Goal: Communication & Community: Answer question/provide support

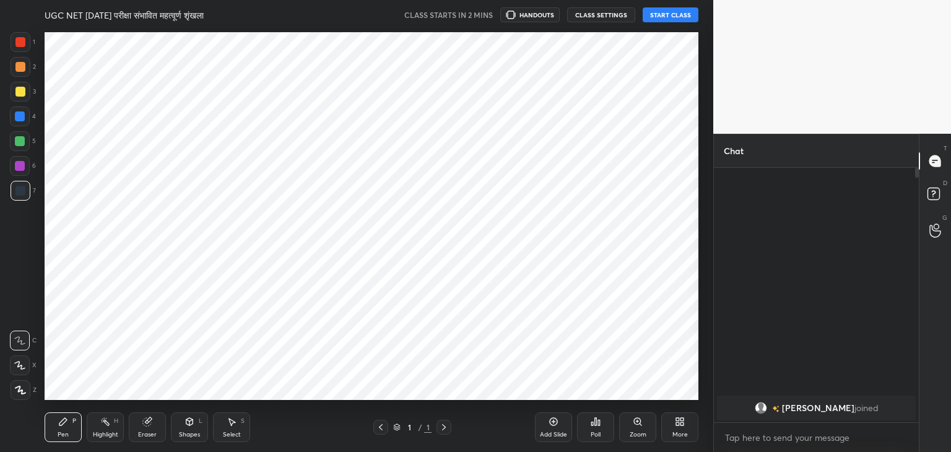
scroll to position [373, 664]
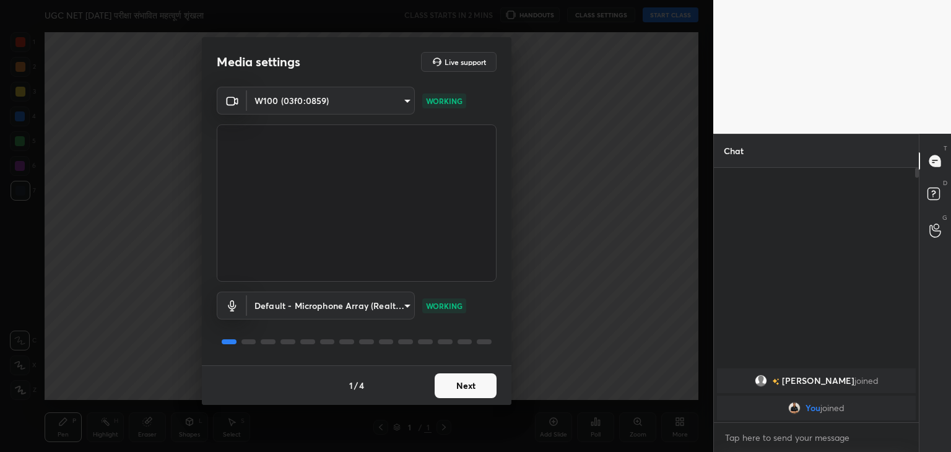
click at [469, 387] on button "Next" at bounding box center [466, 385] width 62 height 25
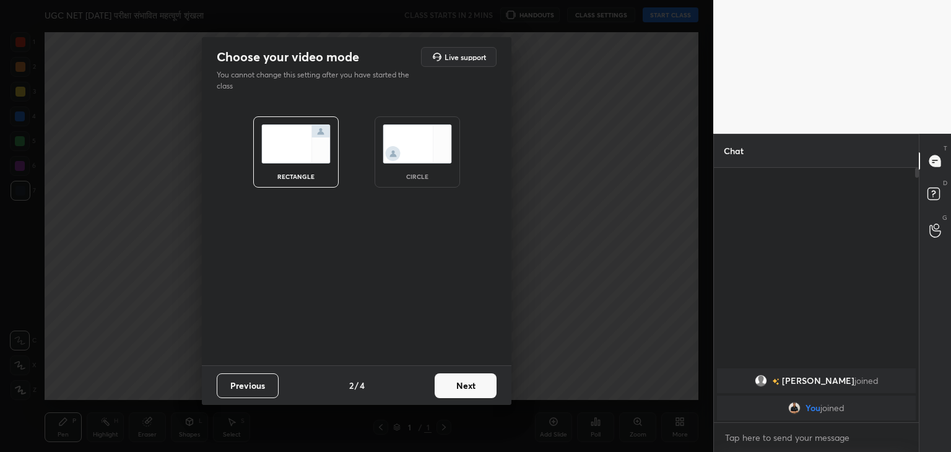
click at [427, 139] on img at bounding box center [417, 143] width 69 height 39
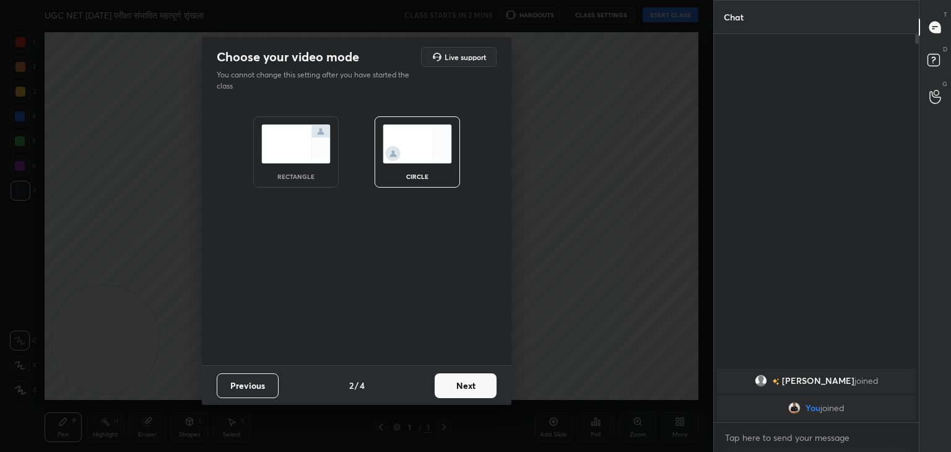
scroll to position [282, 201]
click at [464, 394] on button "Next" at bounding box center [466, 385] width 62 height 25
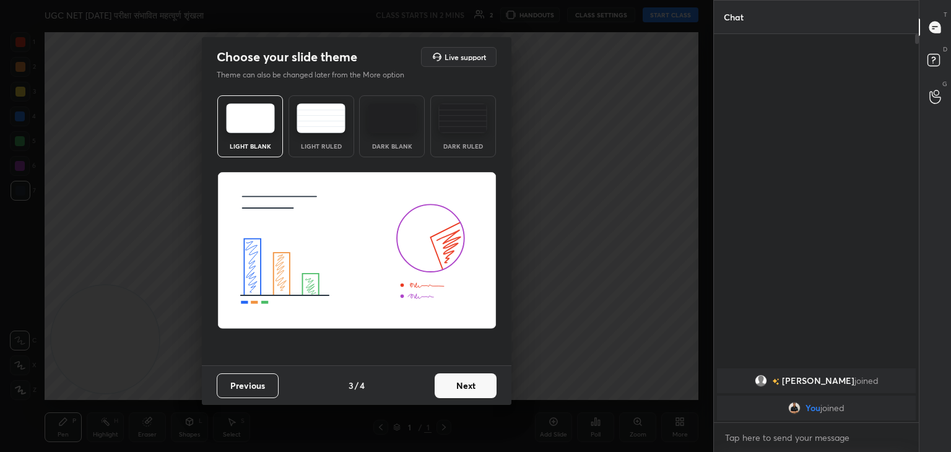
click at [468, 390] on button "Next" at bounding box center [466, 385] width 62 height 25
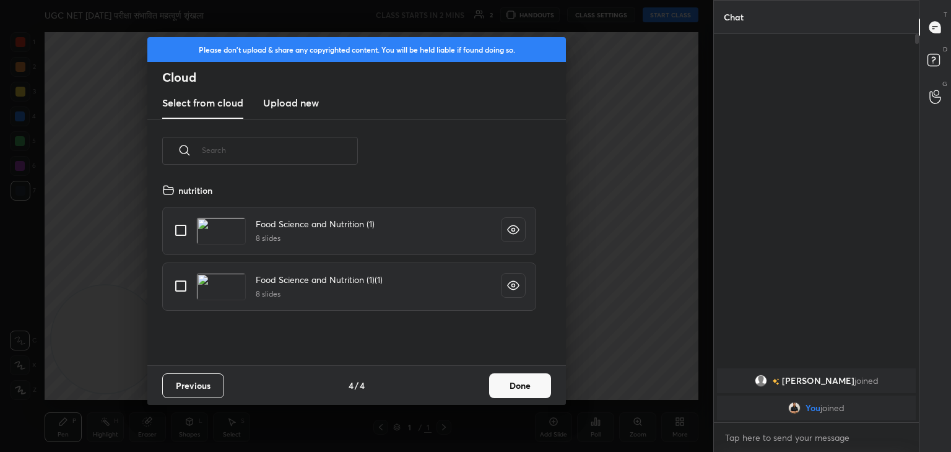
scroll to position [183, 398]
click at [289, 107] on h3 "Upload new" at bounding box center [291, 102] width 56 height 15
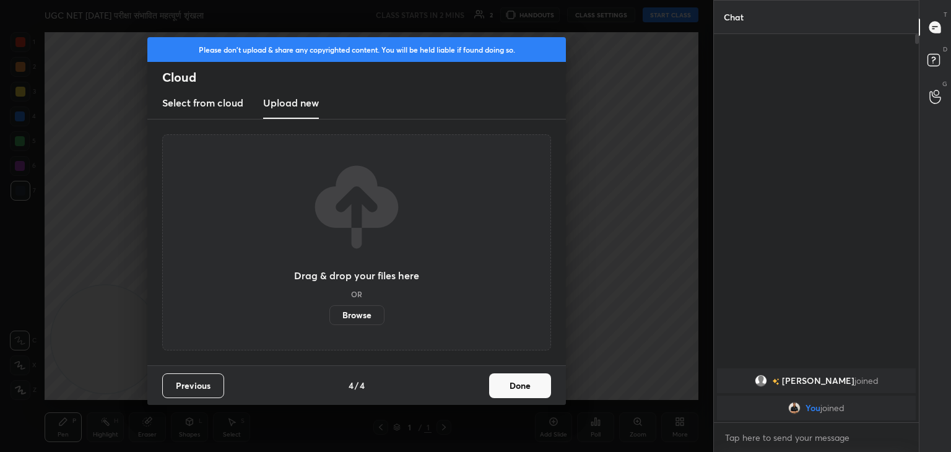
click at [364, 318] on label "Browse" at bounding box center [356, 315] width 55 height 20
click at [329, 318] on input "Browse" at bounding box center [329, 315] width 0 height 20
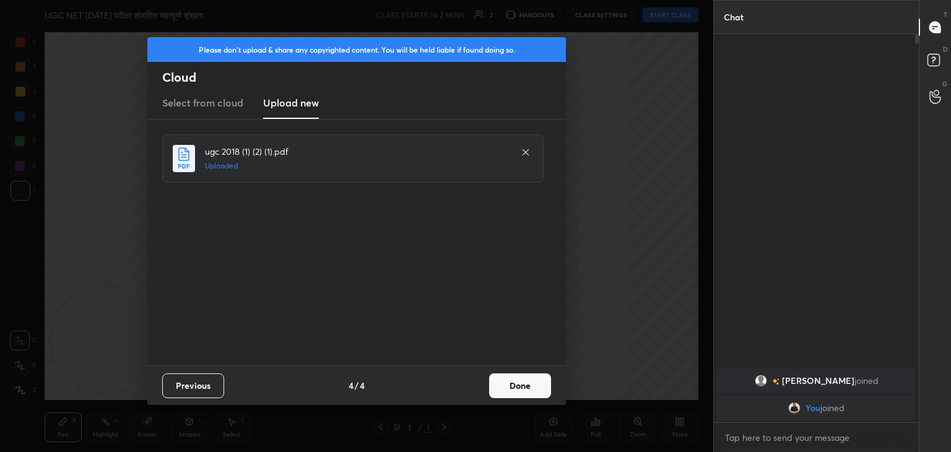
click at [523, 390] on button "Done" at bounding box center [520, 385] width 62 height 25
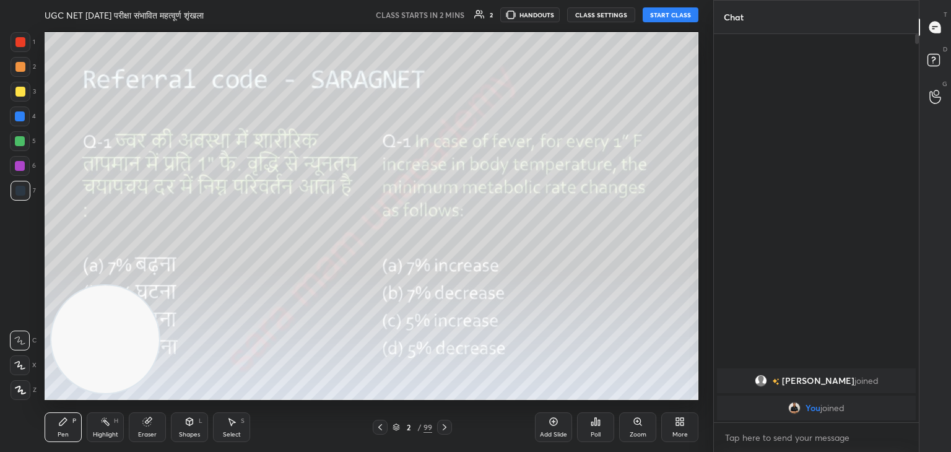
drag, startPoint x: 115, startPoint y: 357, endPoint x: 610, endPoint y: 387, distance: 495.7
click at [159, 387] on video at bounding box center [105, 339] width 108 height 108
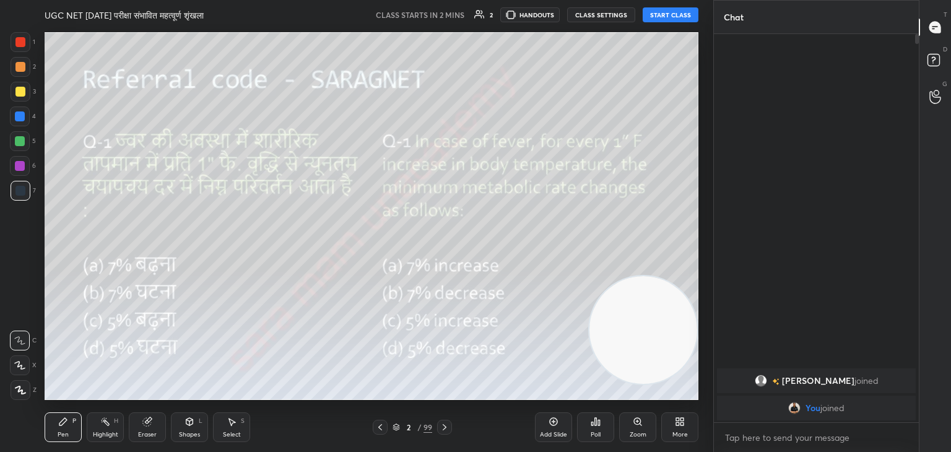
drag, startPoint x: 610, startPoint y: 387, endPoint x: 738, endPoint y: 357, distance: 131.1
click at [738, 357] on div "1 2 3 4 5 6 7 C X Z C X Z E E Erase all H H UGC NET [DATE] परीक्षा संभावित महत्…" at bounding box center [475, 226] width 951 height 452
drag, startPoint x: 658, startPoint y: 302, endPoint x: 674, endPoint y: 411, distance: 109.5
click at [674, 411] on div "UGC NET [DATE] परीक्षा संभावित महत्वूर्ण शृंखला CLASS STARTS IN 2 MINS 2 HANDOU…" at bounding box center [372, 226] width 664 height 452
click at [687, 432] on div "More" at bounding box center [679, 427] width 37 height 30
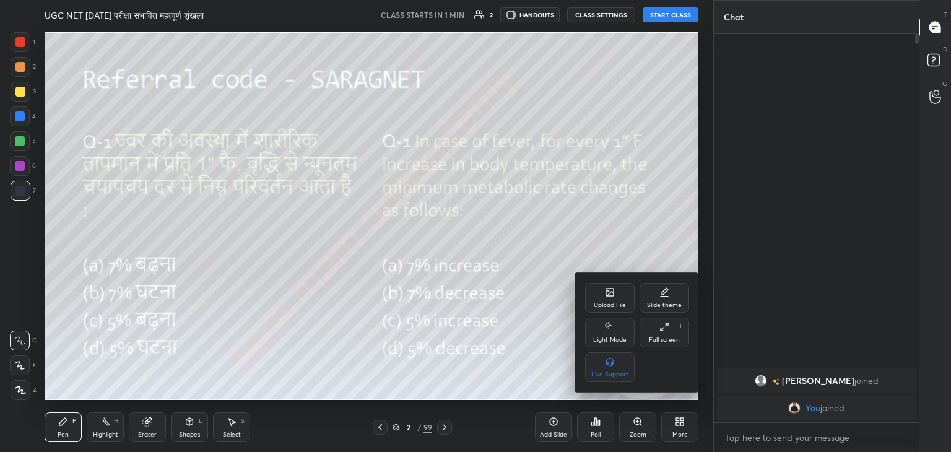
click at [613, 302] on div "Upload File" at bounding box center [610, 305] width 32 height 6
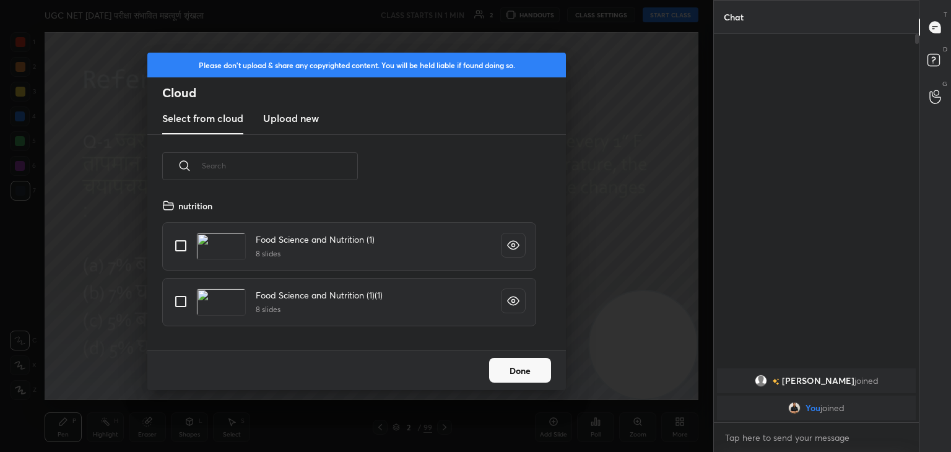
scroll to position [152, 398]
click at [290, 124] on h3 "Upload new" at bounding box center [291, 118] width 56 height 15
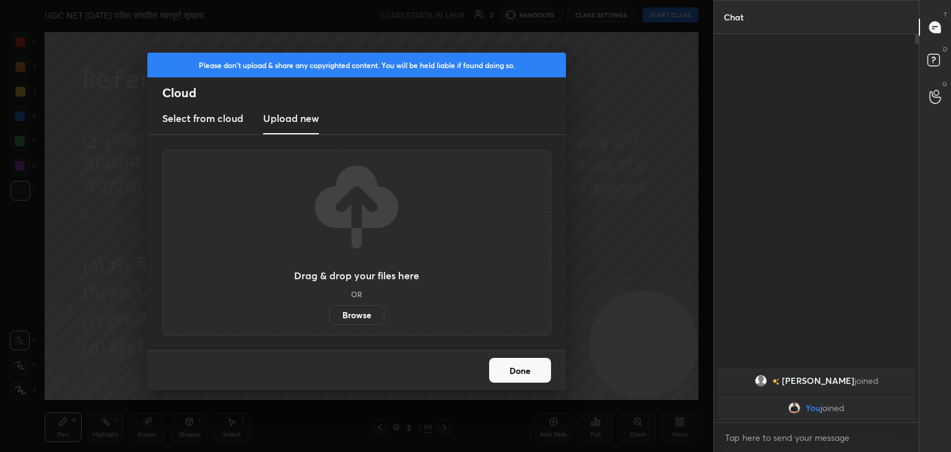
click at [362, 320] on label "Browse" at bounding box center [356, 315] width 55 height 20
click at [329, 320] on input "Browse" at bounding box center [329, 315] width 0 height 20
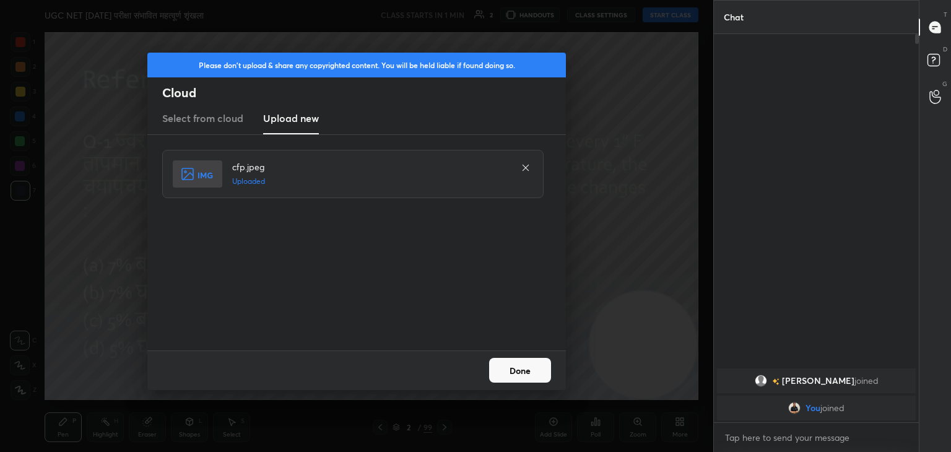
click at [525, 372] on button "Done" at bounding box center [520, 370] width 62 height 25
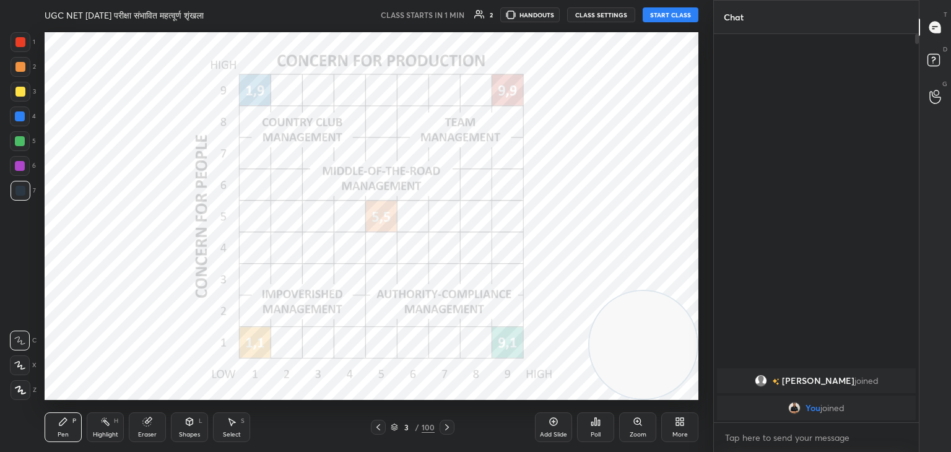
click at [446, 429] on icon at bounding box center [447, 427] width 10 height 10
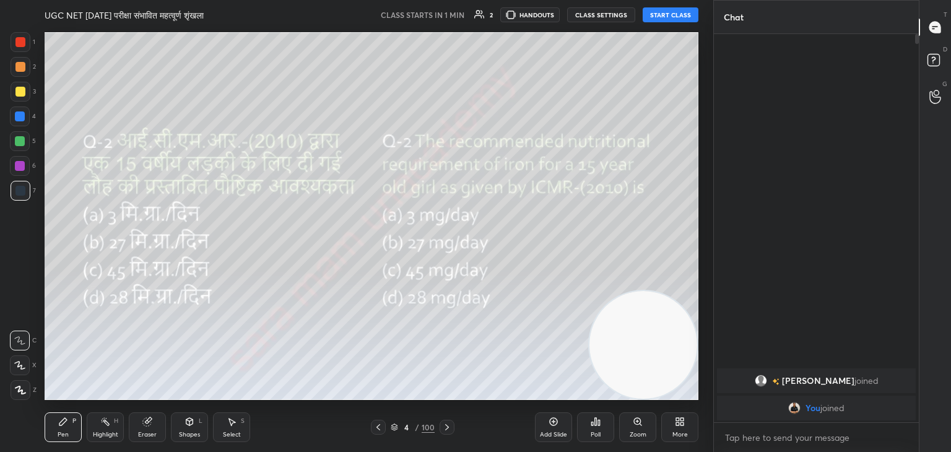
click at [383, 422] on icon at bounding box center [378, 427] width 10 height 10
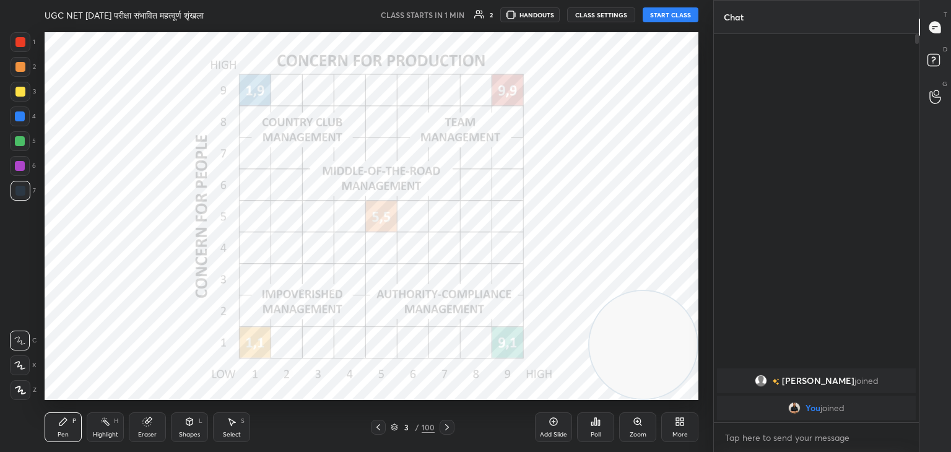
click at [383, 422] on icon at bounding box center [378, 427] width 10 height 10
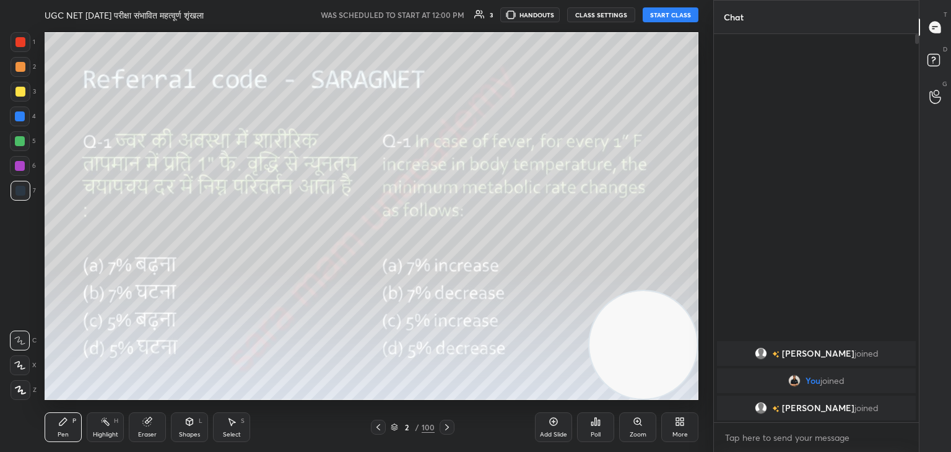
click at [676, 11] on button "START CLASS" at bounding box center [671, 14] width 56 height 15
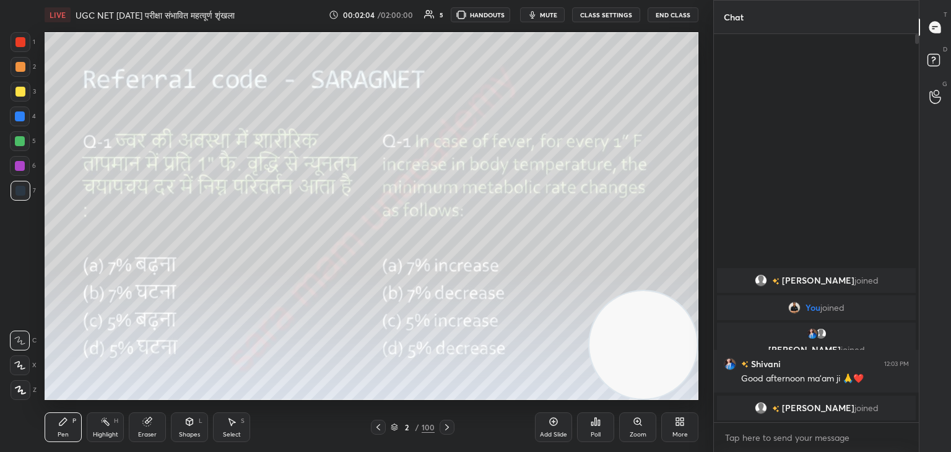
click at [375, 427] on icon at bounding box center [378, 427] width 10 height 10
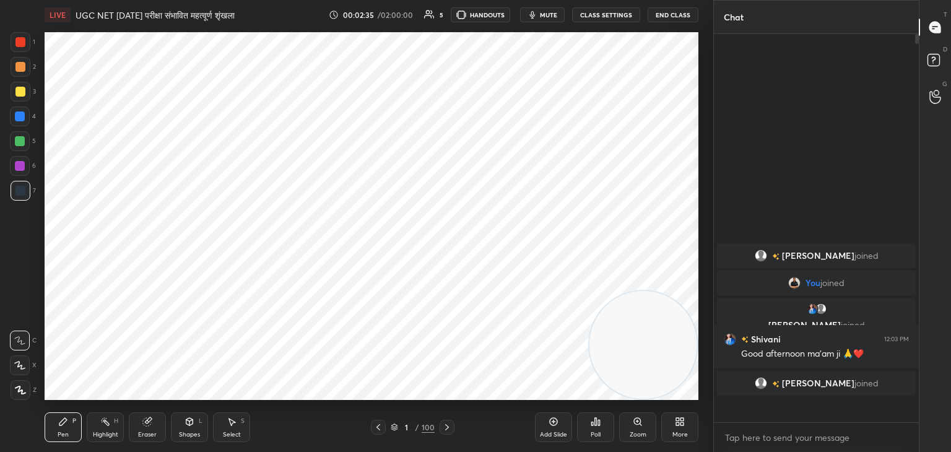
scroll to position [385, 201]
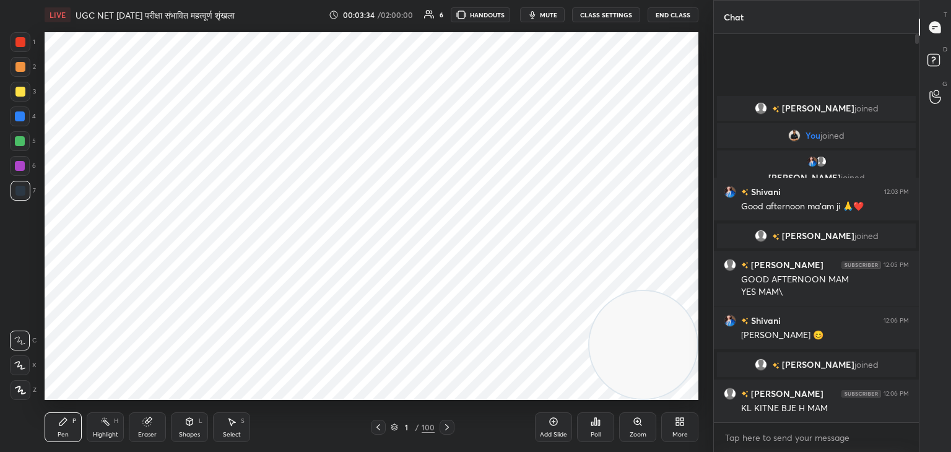
click at [446, 429] on icon at bounding box center [447, 427] width 4 height 6
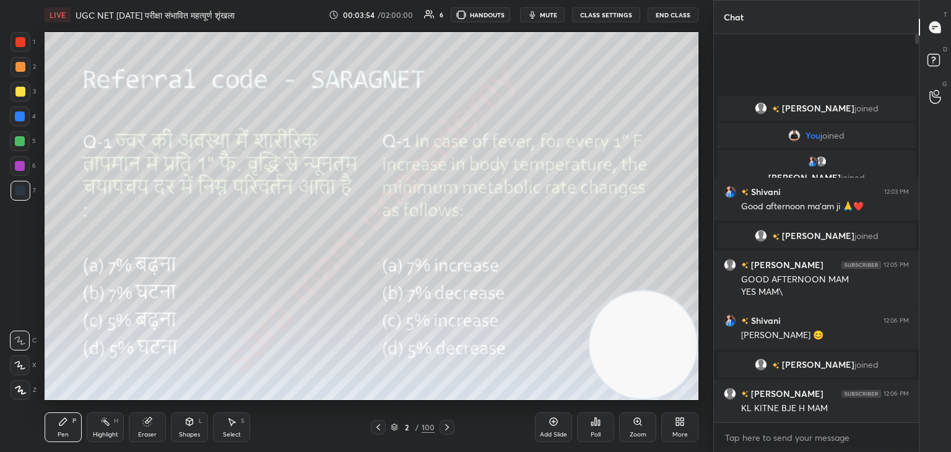
click at [15, 39] on div at bounding box center [21, 42] width 20 height 20
click at [25, 394] on div at bounding box center [21, 390] width 20 height 20
click at [224, 430] on div "Select S" at bounding box center [231, 427] width 37 height 30
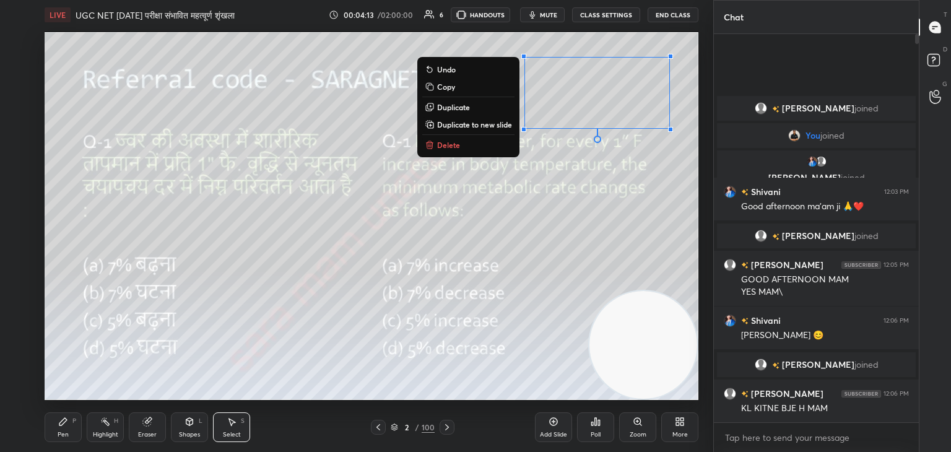
click at [451, 149] on p "Delete" at bounding box center [448, 145] width 23 height 10
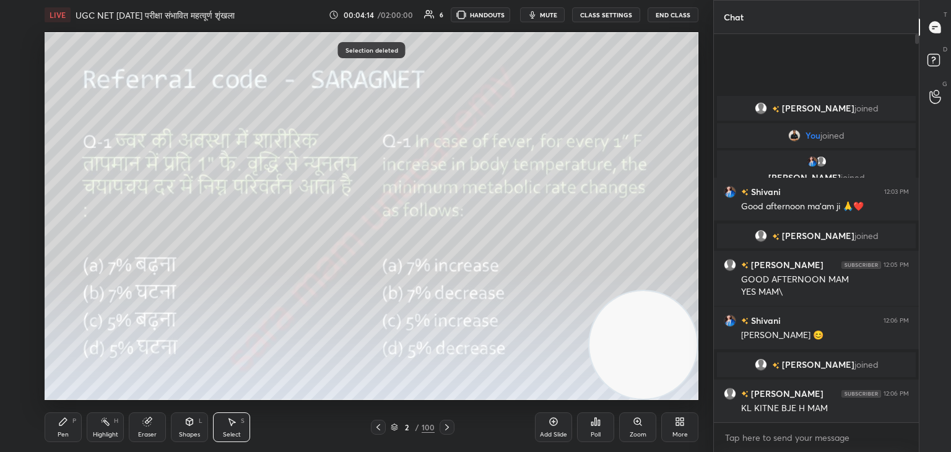
click at [72, 437] on div "Pen P" at bounding box center [63, 427] width 37 height 30
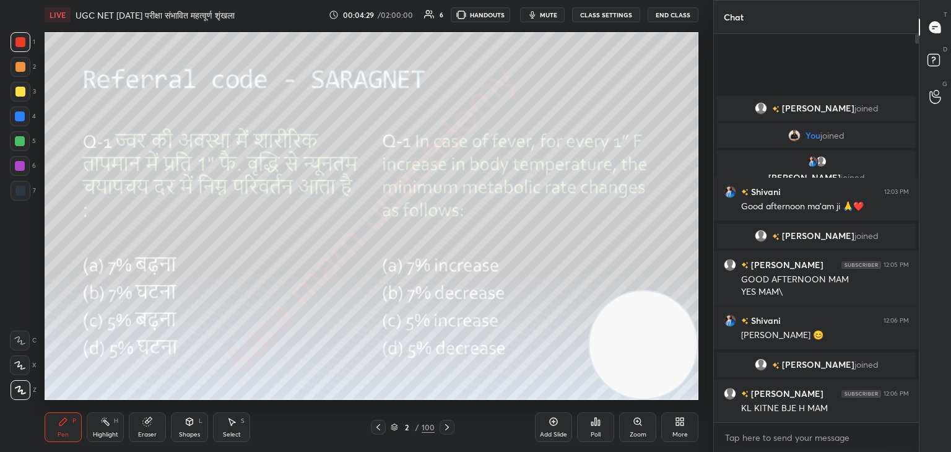
click at [590, 429] on div "Poll" at bounding box center [595, 427] width 37 height 30
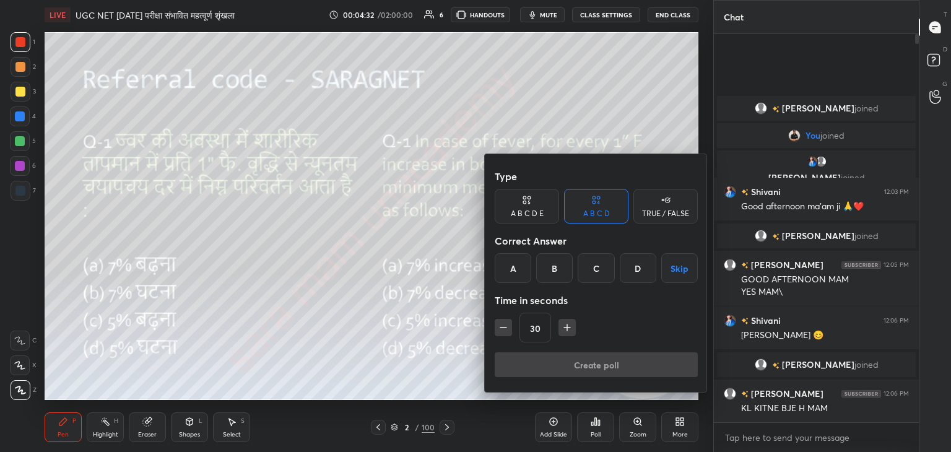
click at [550, 270] on div "B" at bounding box center [554, 268] width 37 height 30
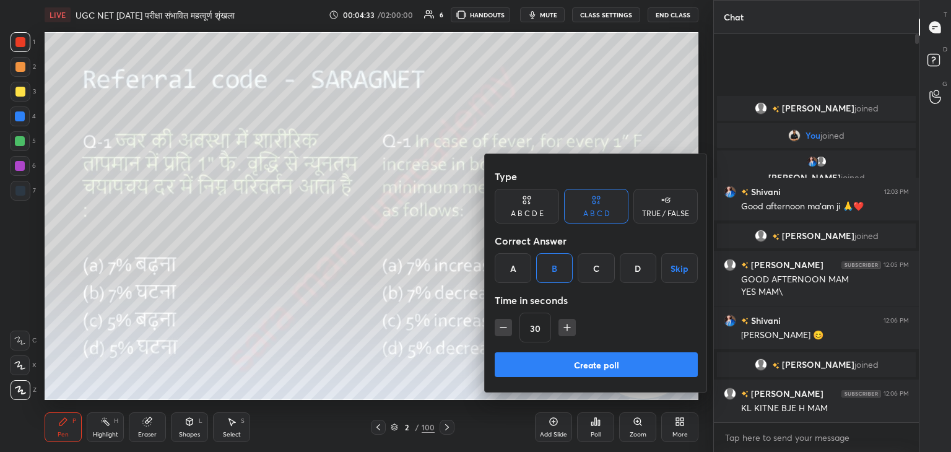
click at [609, 365] on button "Create poll" at bounding box center [596, 364] width 203 height 25
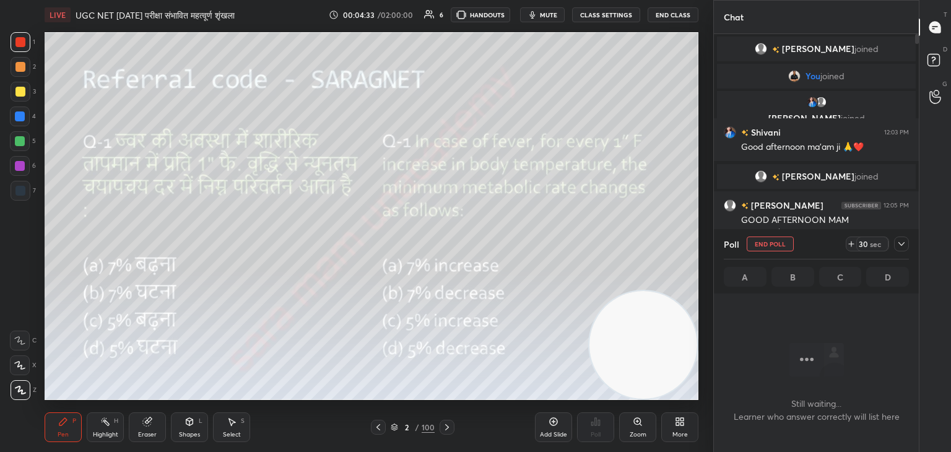
scroll to position [218, 201]
click at [759, 246] on button "End Poll" at bounding box center [770, 244] width 47 height 15
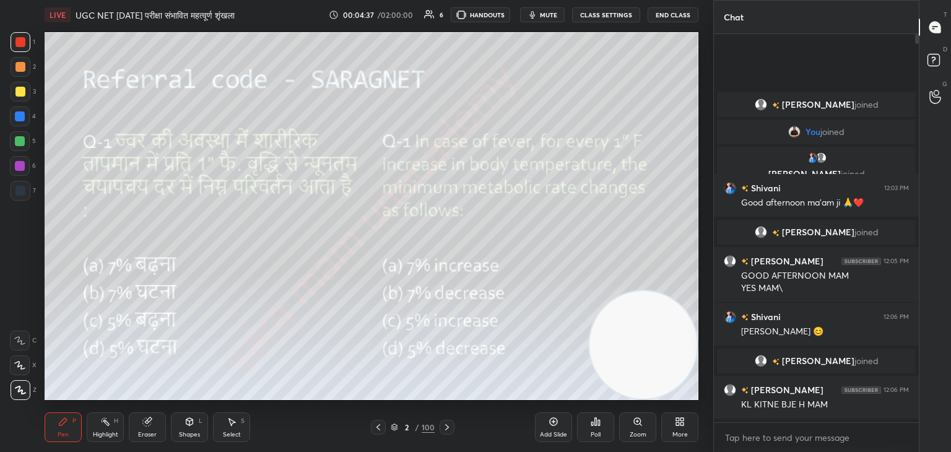
scroll to position [282, 201]
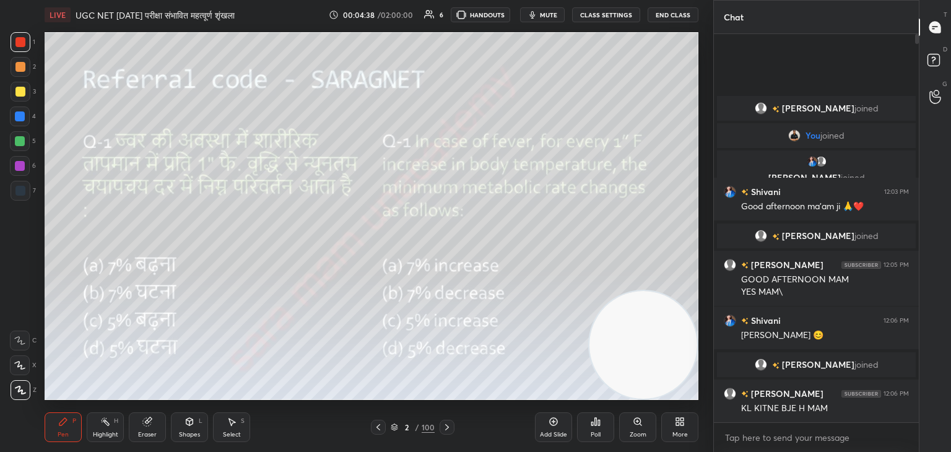
click at [598, 427] on div "Poll" at bounding box center [595, 427] width 37 height 30
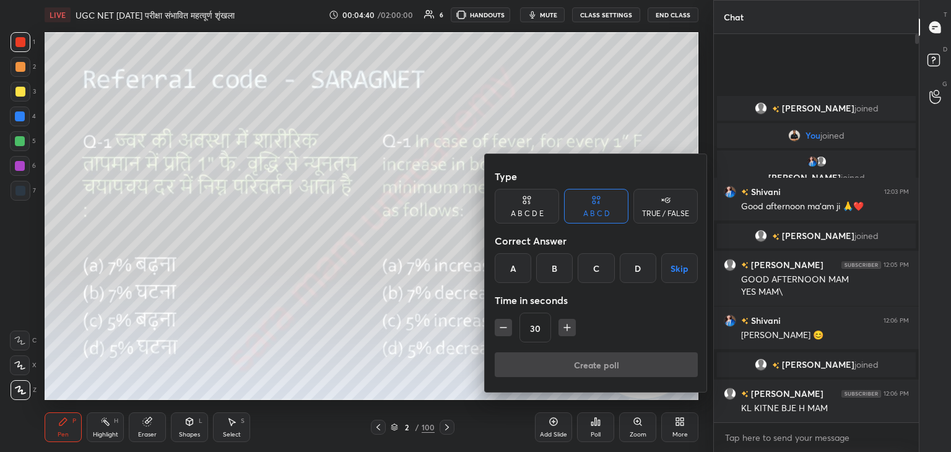
click at [512, 267] on div "A" at bounding box center [513, 268] width 37 height 30
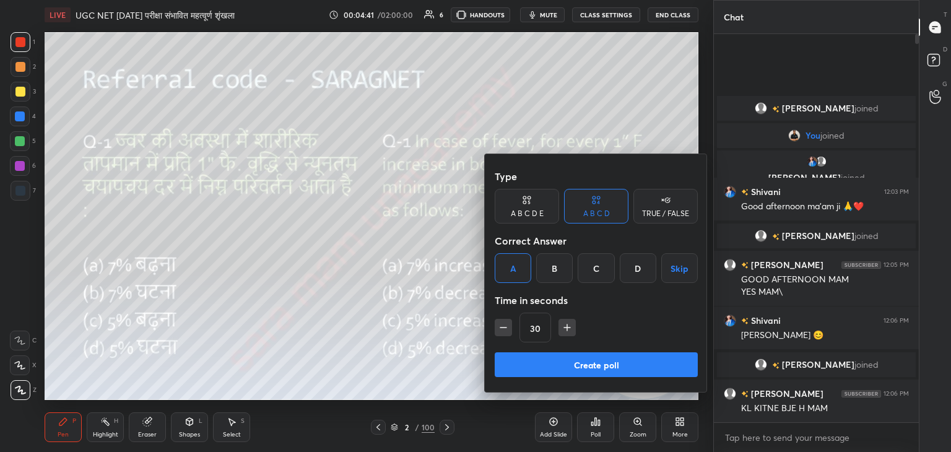
click at [593, 360] on button "Create poll" at bounding box center [596, 364] width 203 height 25
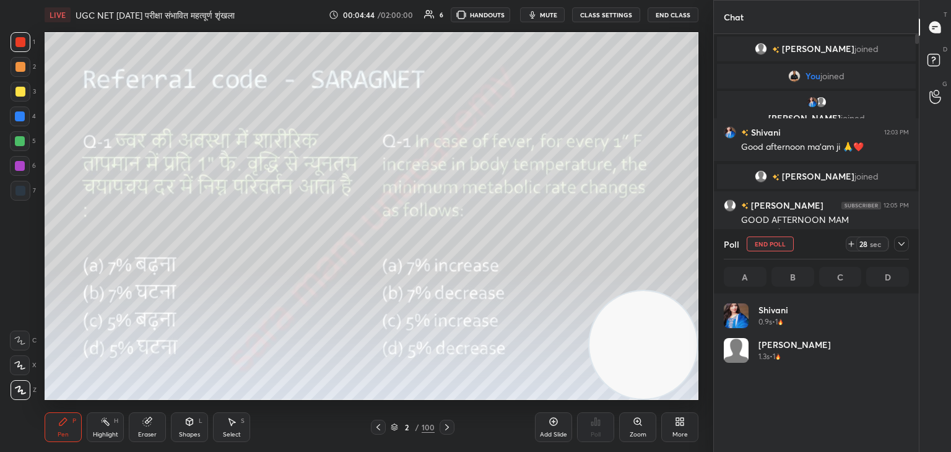
scroll to position [145, 181]
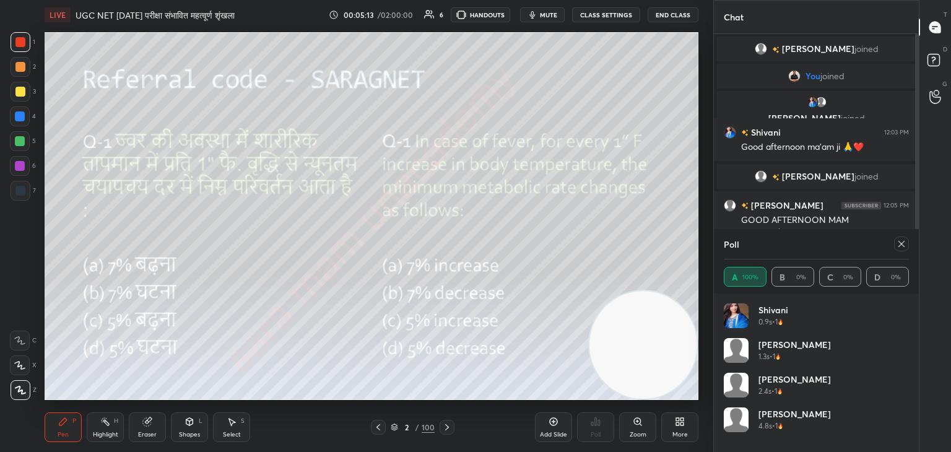
click at [902, 240] on icon at bounding box center [902, 244] width 10 height 10
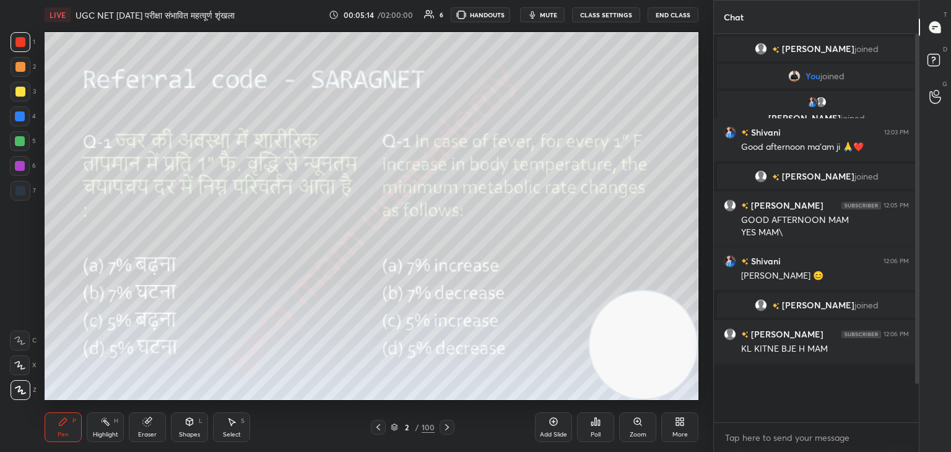
scroll to position [243, 201]
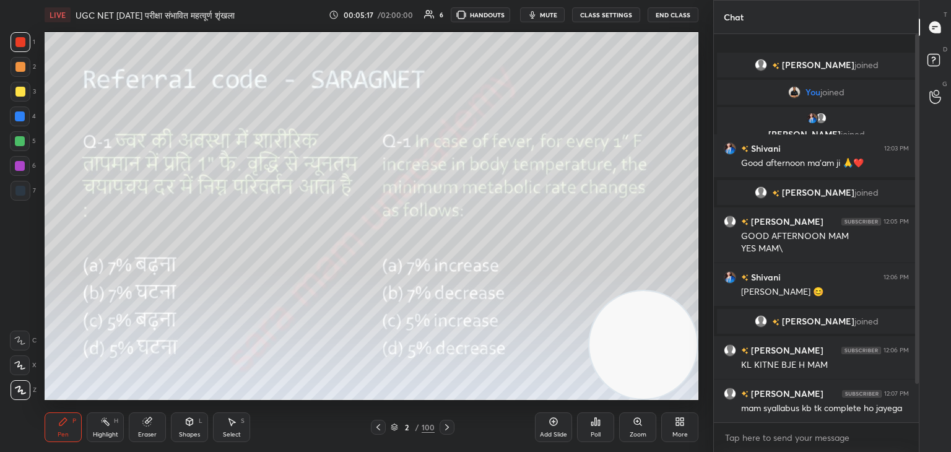
click at [446, 426] on icon at bounding box center [447, 427] width 4 height 6
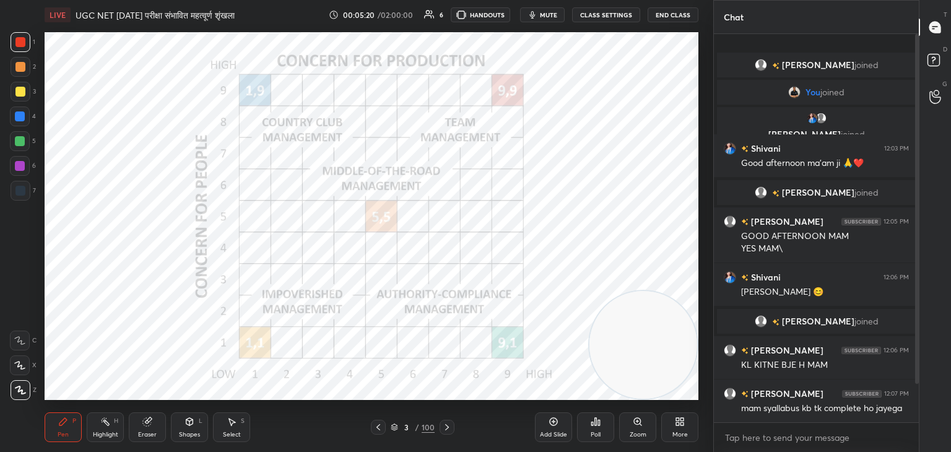
click at [446, 429] on icon at bounding box center [447, 427] width 10 height 10
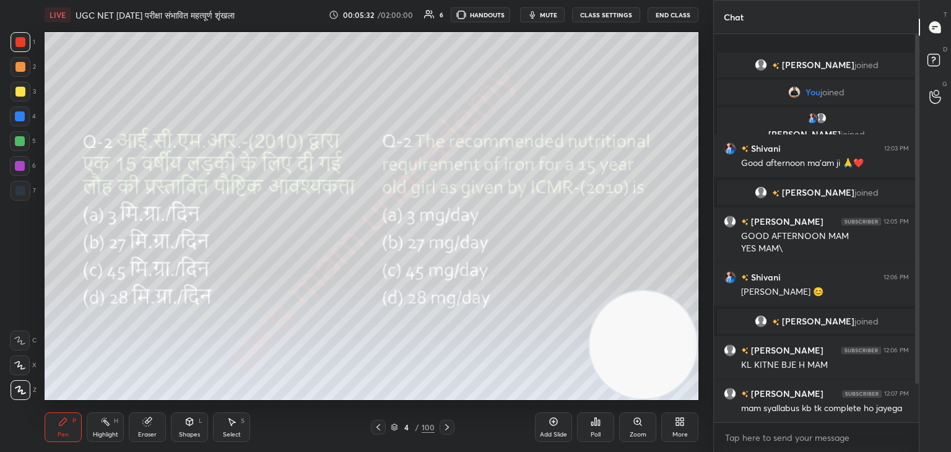
drag, startPoint x: 918, startPoint y: 317, endPoint x: 913, endPoint y: 403, distance: 85.6
click at [913, 403] on div at bounding box center [915, 228] width 7 height 388
click at [917, 312] on div at bounding box center [917, 209] width 4 height 350
drag, startPoint x: 917, startPoint y: 312, endPoint x: 914, endPoint y: 368, distance: 56.4
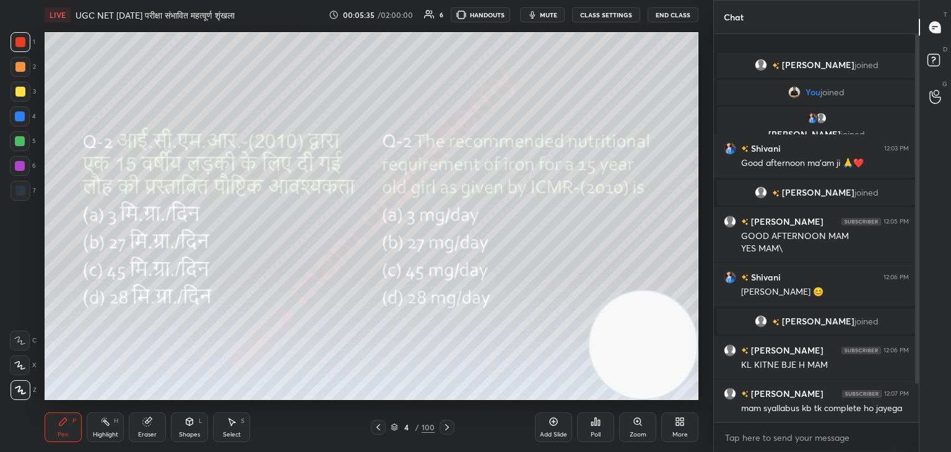
click at [914, 368] on div at bounding box center [915, 228] width 7 height 388
click at [597, 428] on div "Poll" at bounding box center [595, 427] width 37 height 30
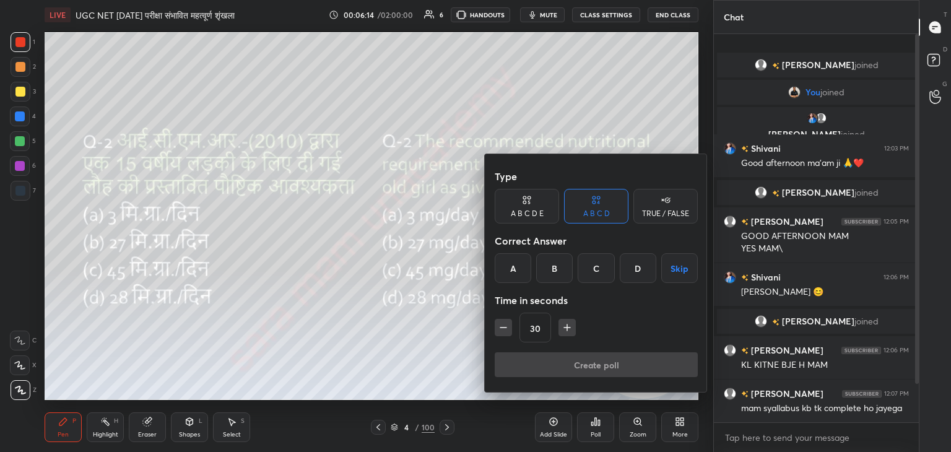
click at [641, 273] on div "D" at bounding box center [638, 268] width 37 height 30
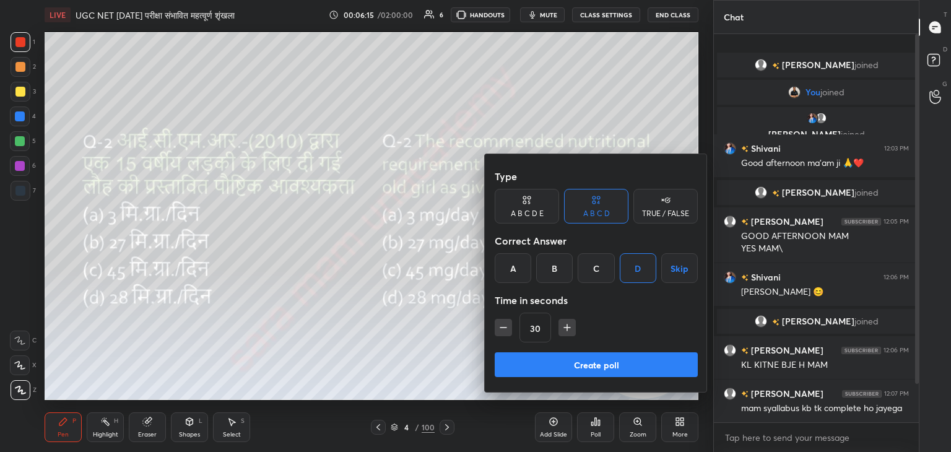
click at [598, 365] on button "Create poll" at bounding box center [596, 364] width 203 height 25
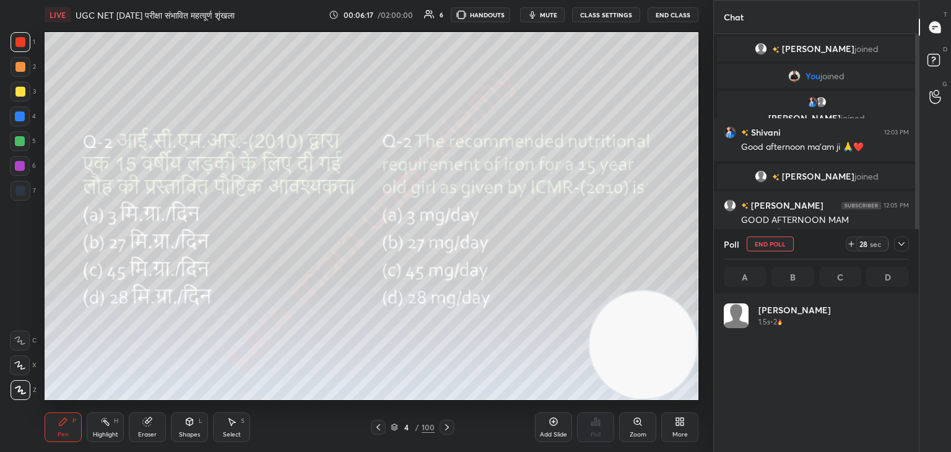
scroll to position [145, 181]
click at [899, 243] on icon at bounding box center [902, 244] width 10 height 10
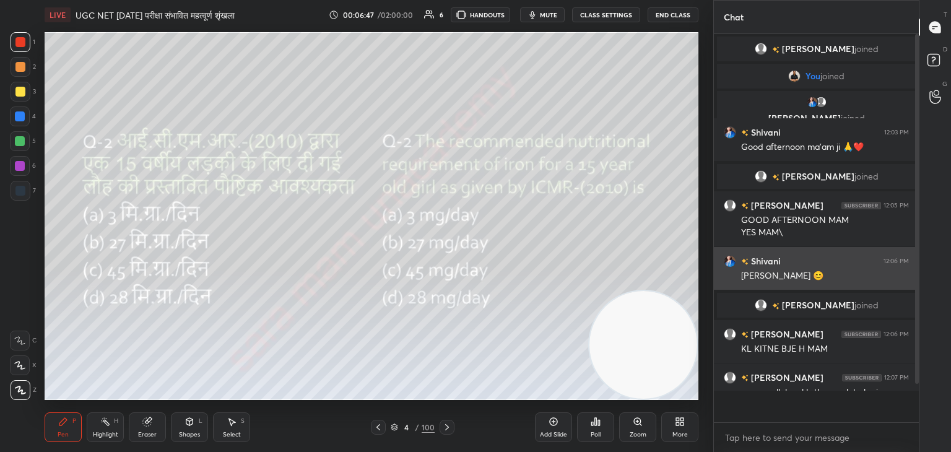
scroll to position [267, 201]
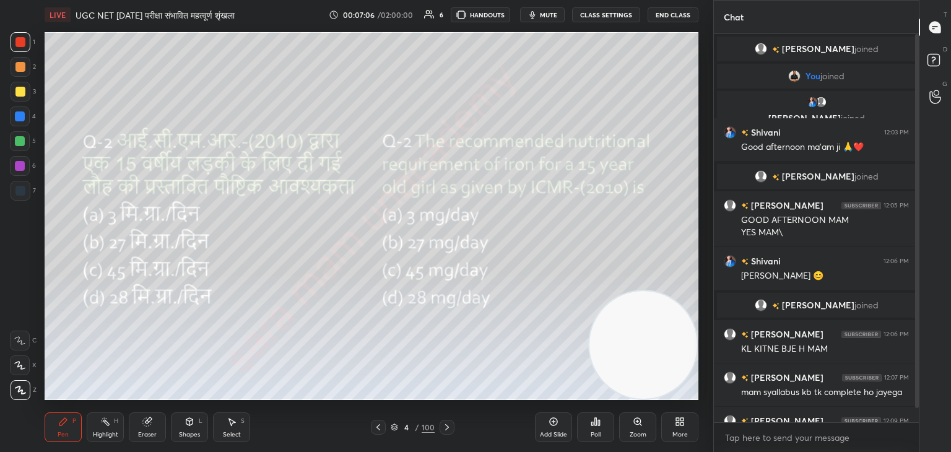
click at [443, 424] on icon at bounding box center [447, 427] width 10 height 10
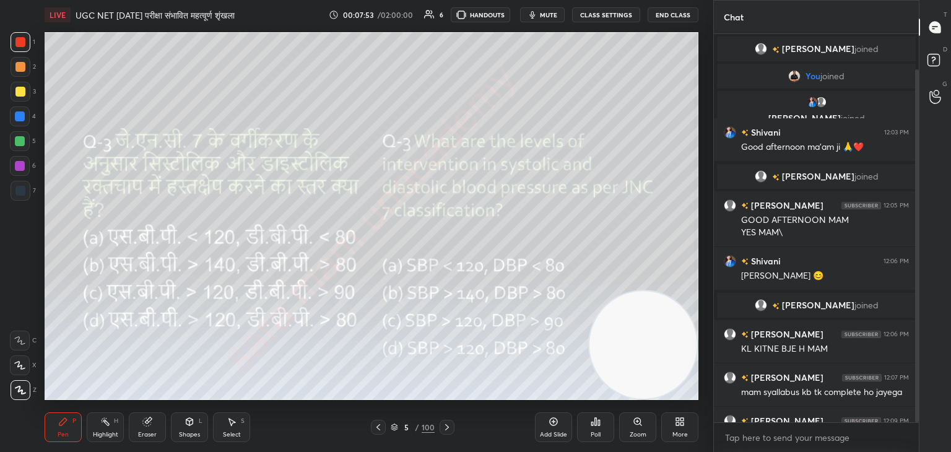
scroll to position [38, 0]
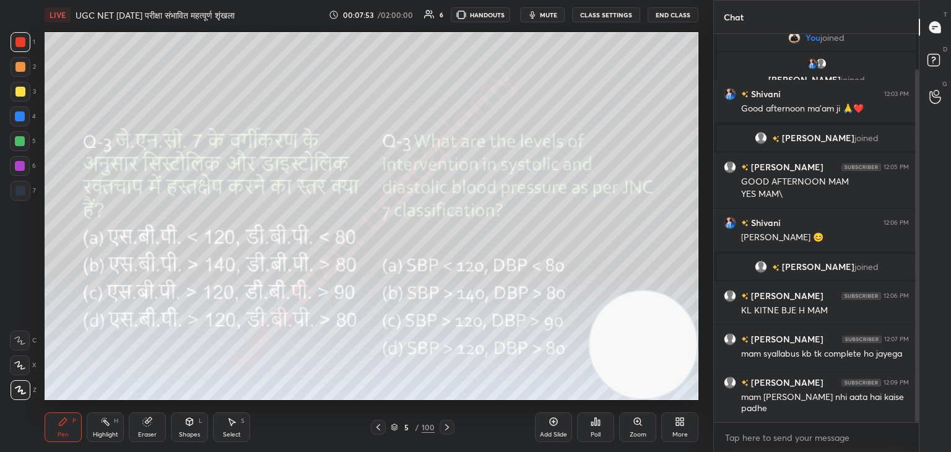
drag, startPoint x: 917, startPoint y: 338, endPoint x: 920, endPoint y: 402, distance: 63.9
click at [920, 402] on div "Chat [PERSON_NAME] joined You joined [PERSON_NAME], [PERSON_NAME] joined [PERSO…" at bounding box center [832, 226] width 238 height 452
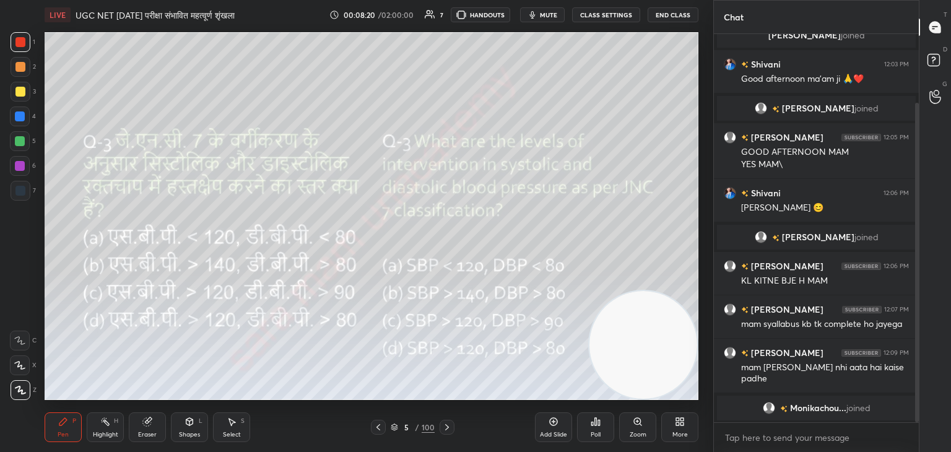
scroll to position [98, 0]
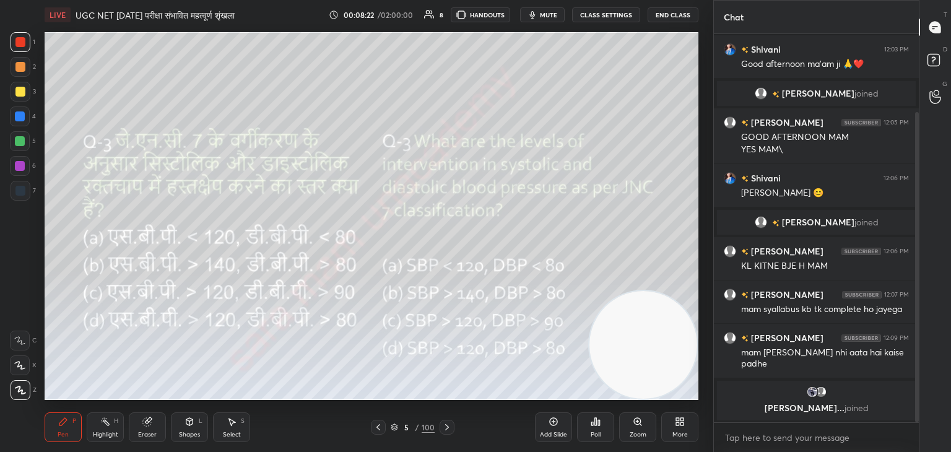
click at [592, 432] on div "Poll" at bounding box center [596, 435] width 10 height 6
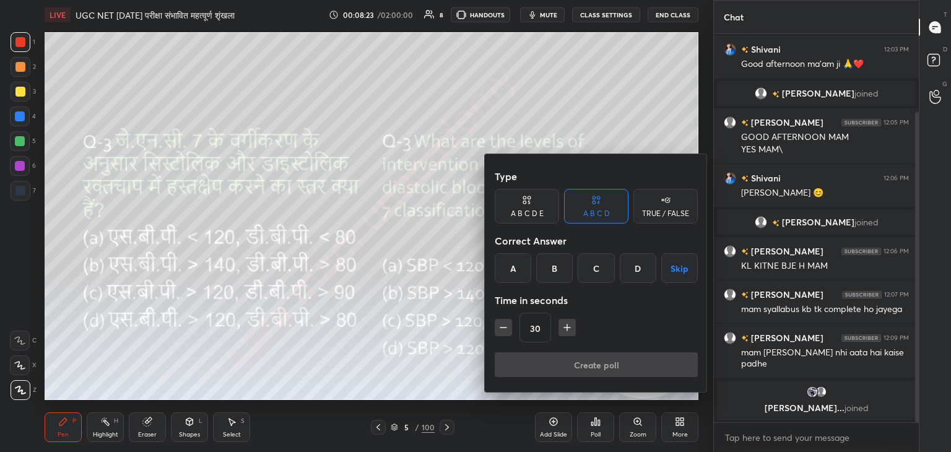
click at [643, 272] on div "D" at bounding box center [638, 268] width 37 height 30
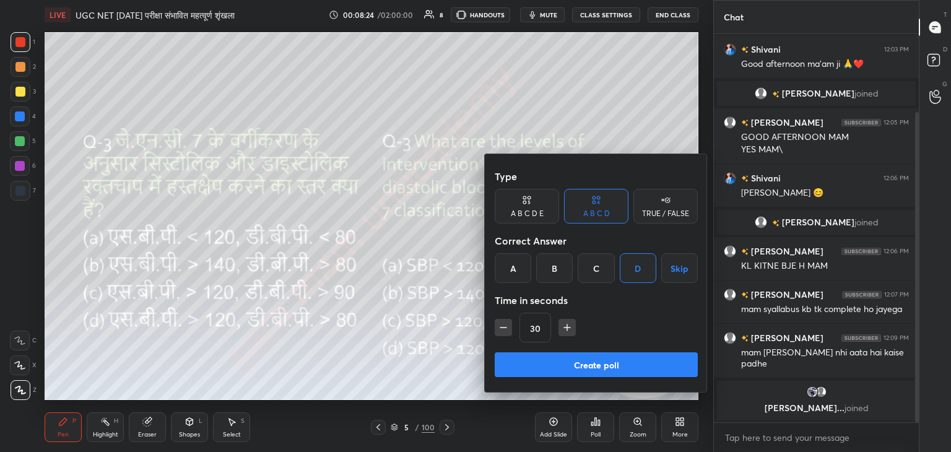
click at [592, 365] on button "Create poll" at bounding box center [596, 364] width 203 height 25
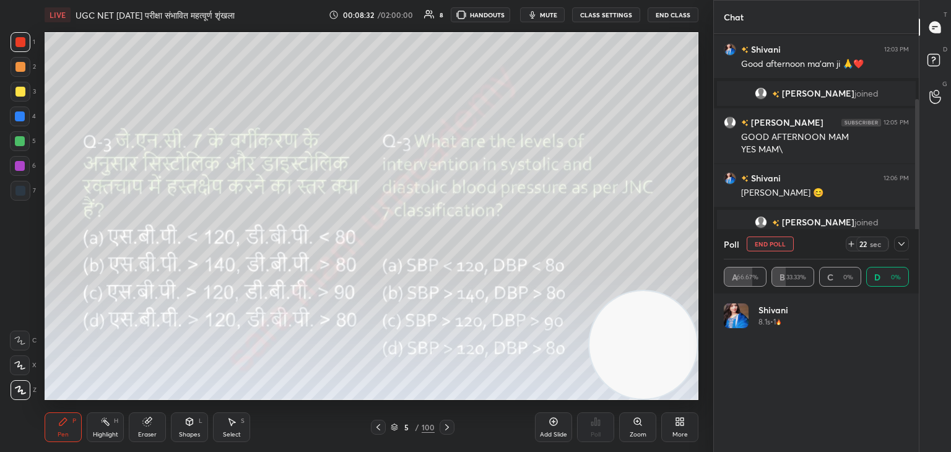
scroll to position [4, 4]
click at [778, 245] on button "End Poll" at bounding box center [770, 244] width 47 height 15
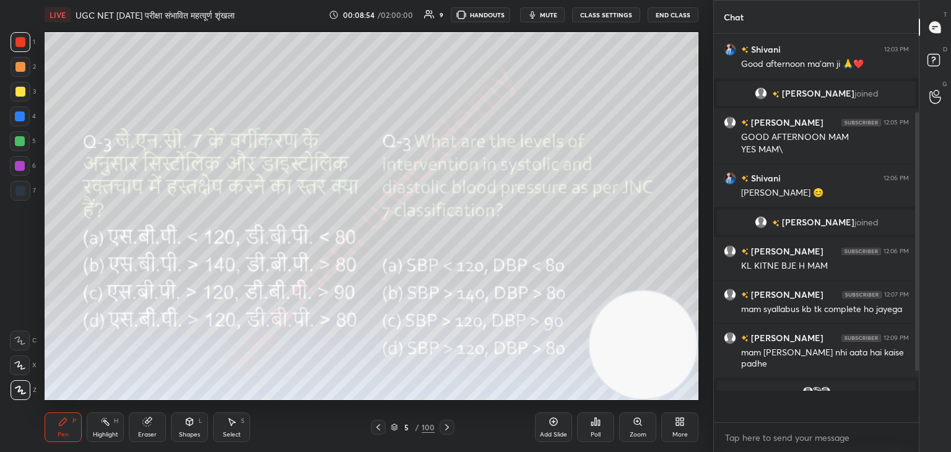
scroll to position [282, 201]
click at [450, 426] on icon at bounding box center [447, 427] width 10 height 10
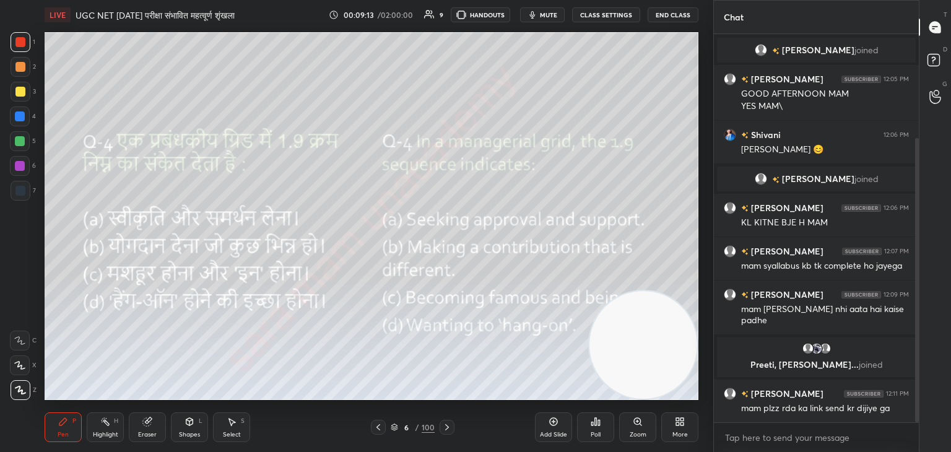
scroll to position [172, 0]
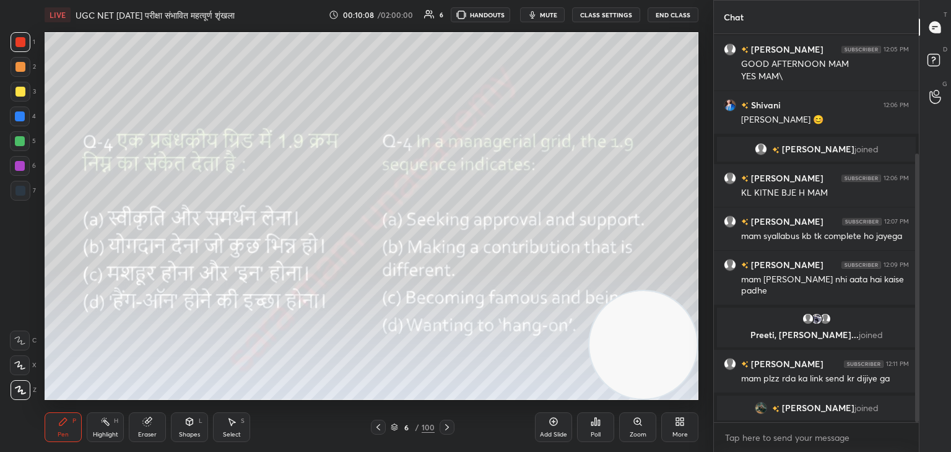
click at [596, 427] on div "Poll" at bounding box center [595, 427] width 37 height 30
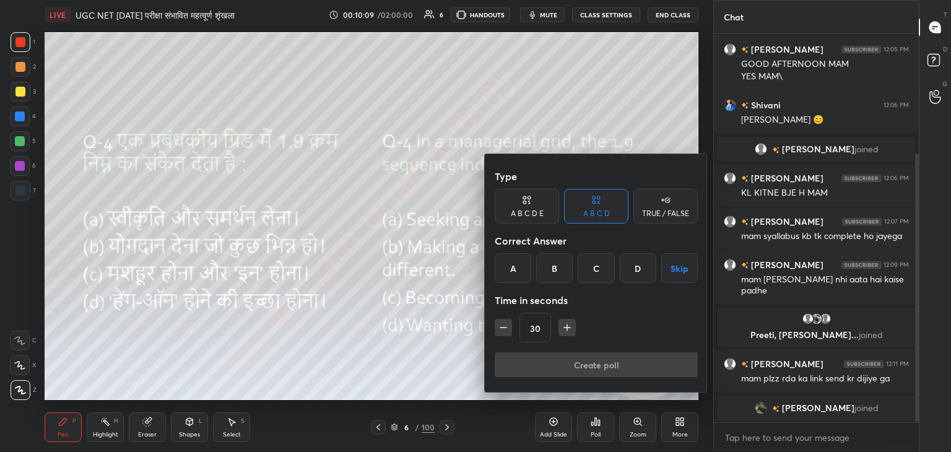
click at [521, 268] on div "A" at bounding box center [513, 268] width 37 height 30
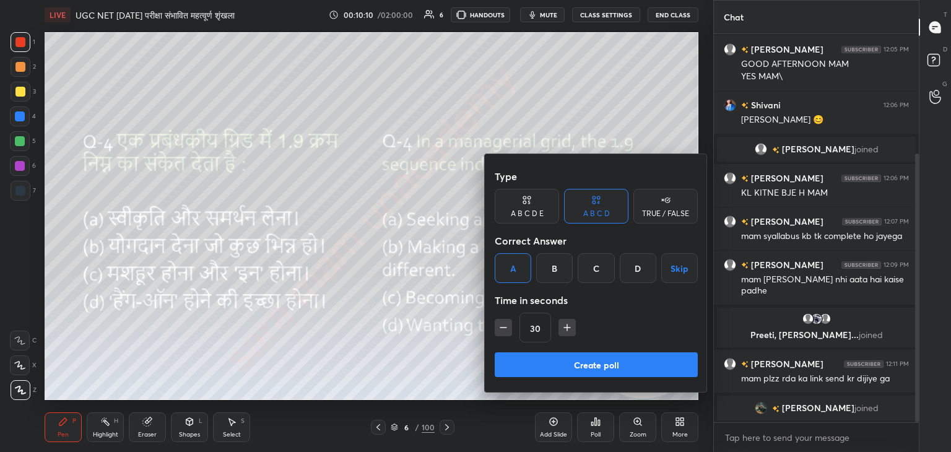
click at [597, 370] on button "Create poll" at bounding box center [596, 364] width 203 height 25
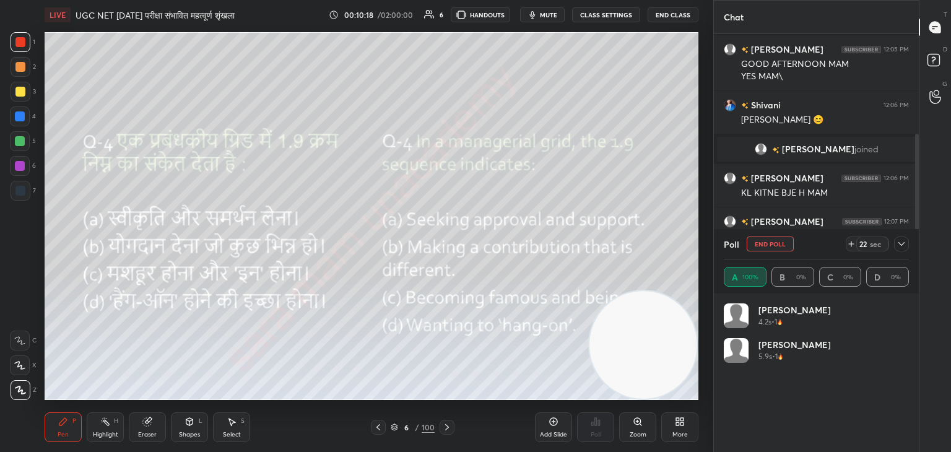
scroll to position [251, 0]
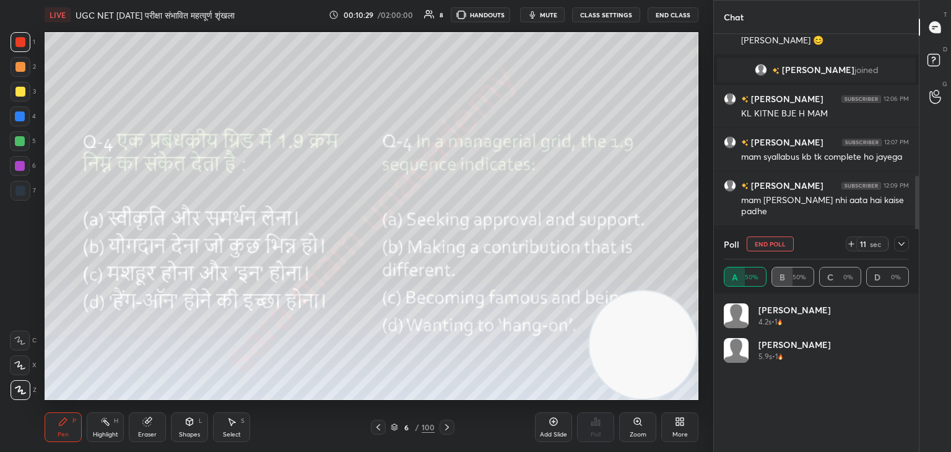
click at [376, 432] on icon at bounding box center [378, 427] width 10 height 10
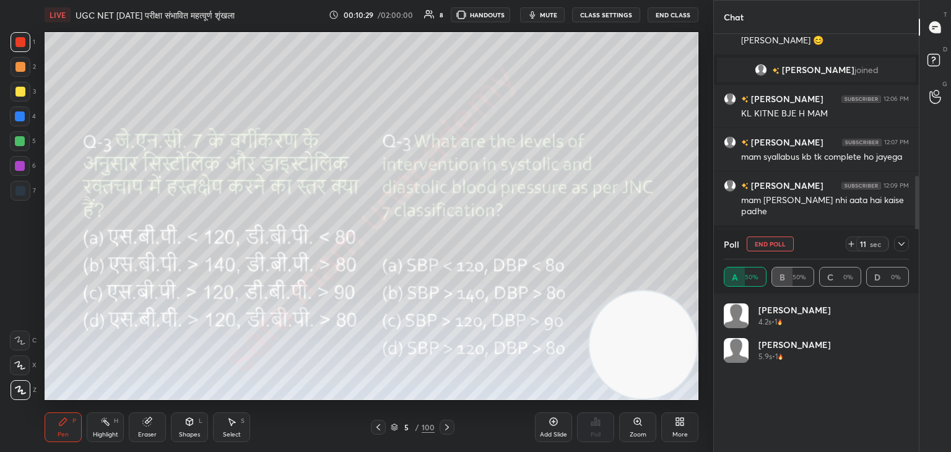
click at [379, 434] on div at bounding box center [378, 427] width 15 height 15
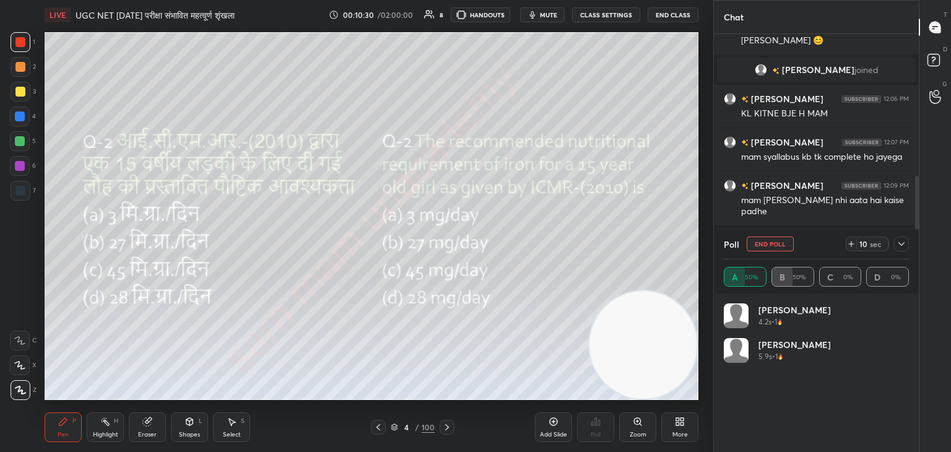
click at [373, 432] on div at bounding box center [378, 427] width 15 height 15
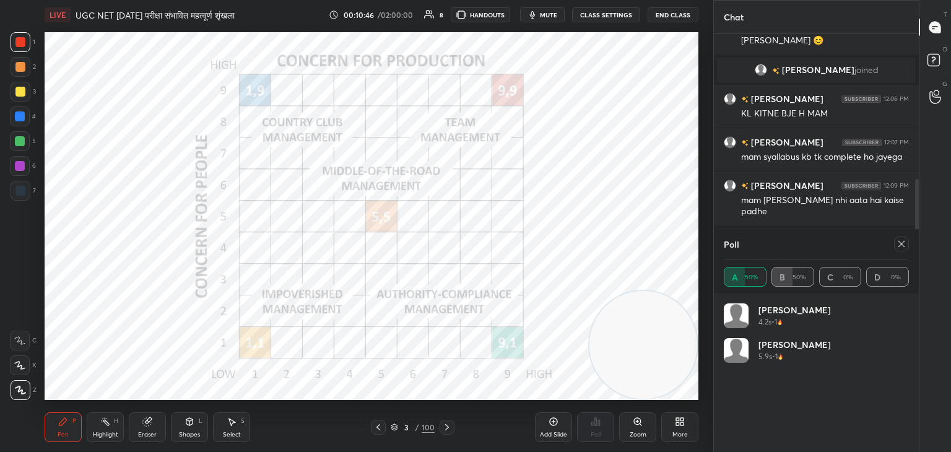
scroll to position [261, 0]
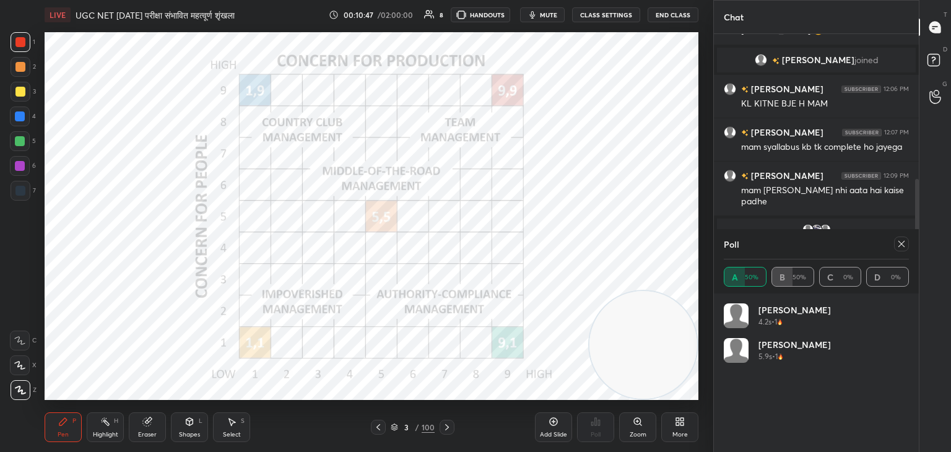
click at [905, 249] on div at bounding box center [901, 244] width 15 height 15
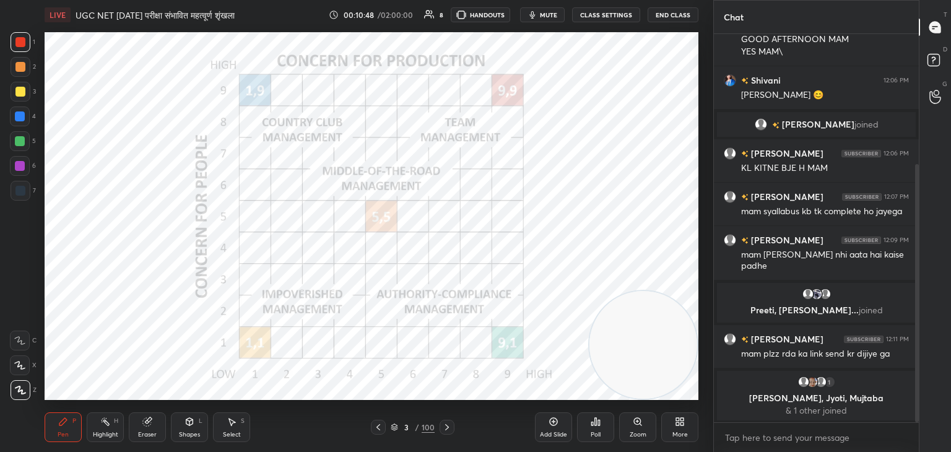
scroll to position [385, 201]
click at [450, 426] on icon at bounding box center [447, 427] width 10 height 10
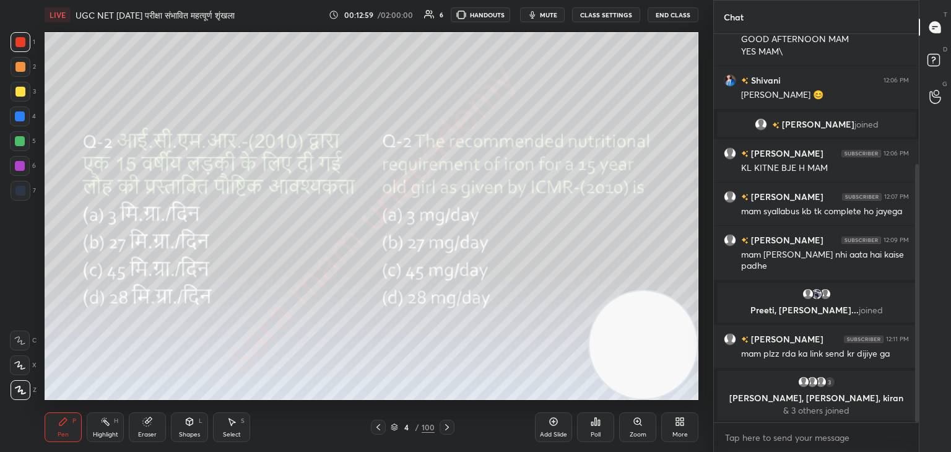
click at [445, 424] on icon at bounding box center [447, 427] width 10 height 10
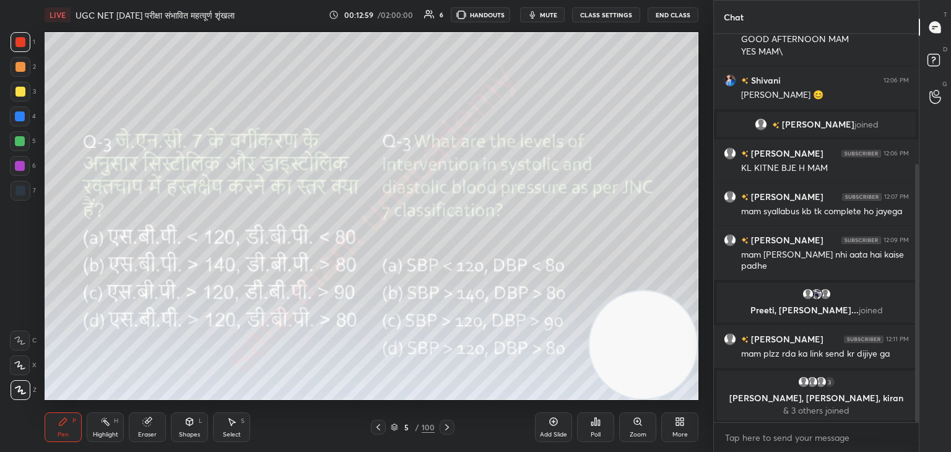
click at [446, 420] on div at bounding box center [447, 427] width 15 height 15
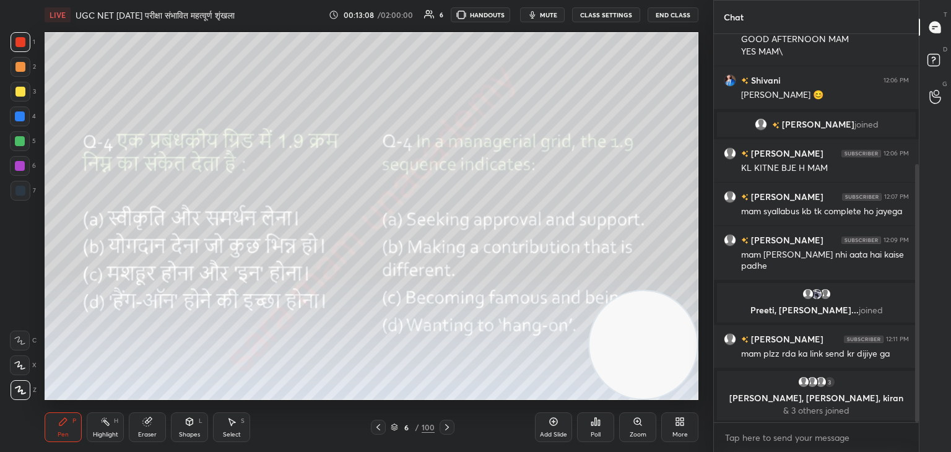
scroll to position [239, 0]
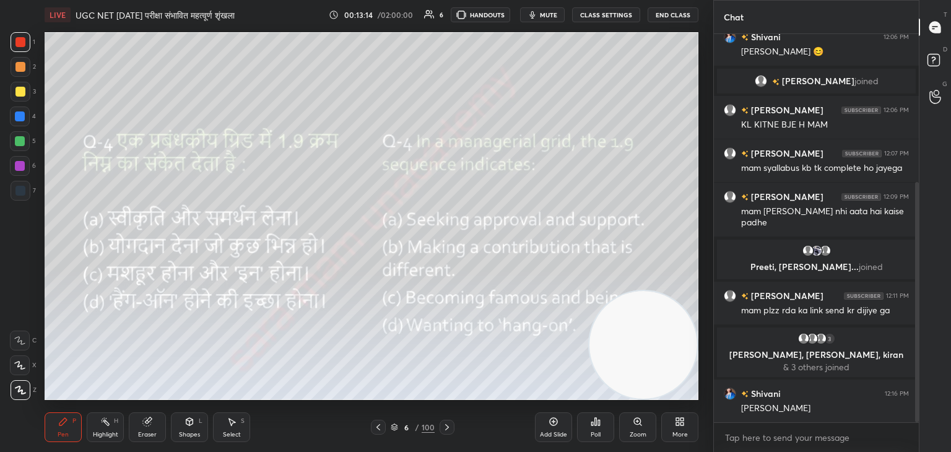
click at [445, 429] on icon at bounding box center [447, 427] width 10 height 10
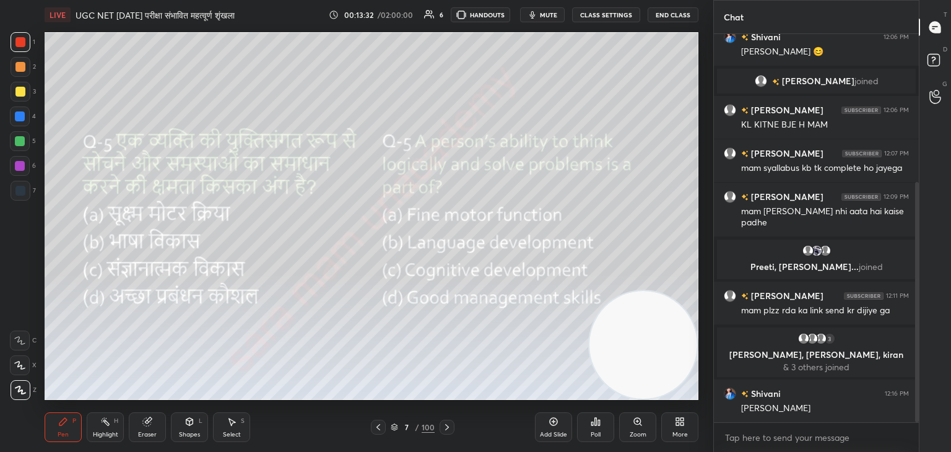
click at [603, 433] on div "Poll" at bounding box center [595, 427] width 37 height 30
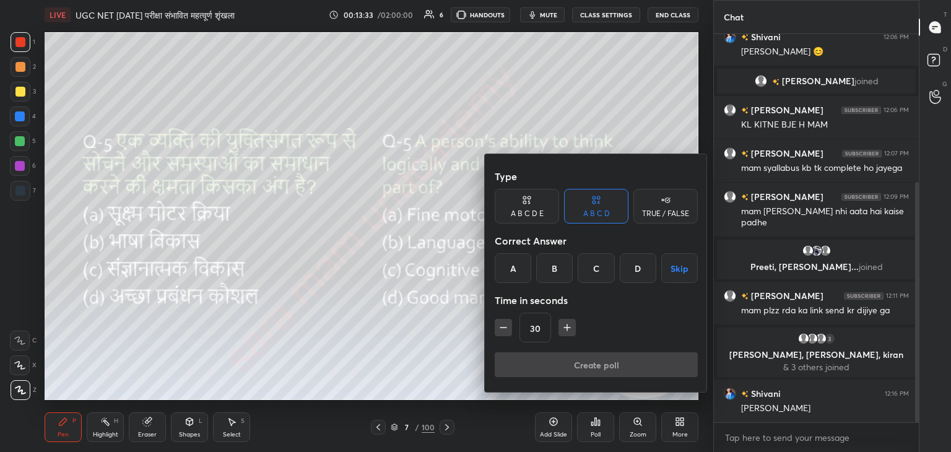
click at [590, 271] on div "C" at bounding box center [596, 268] width 37 height 30
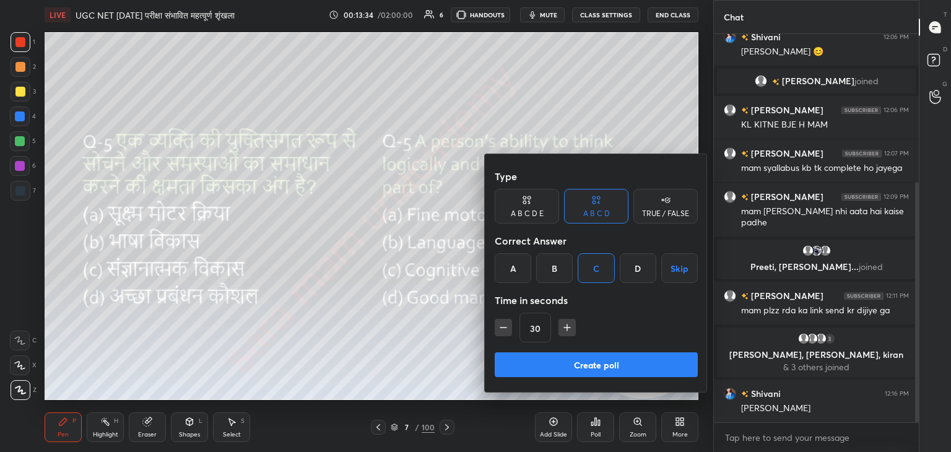
click at [568, 370] on button "Create poll" at bounding box center [596, 364] width 203 height 25
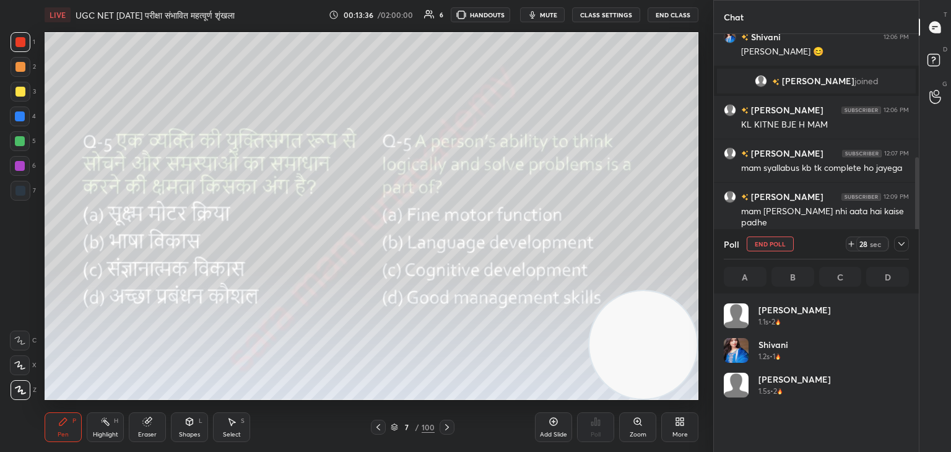
scroll to position [145, 181]
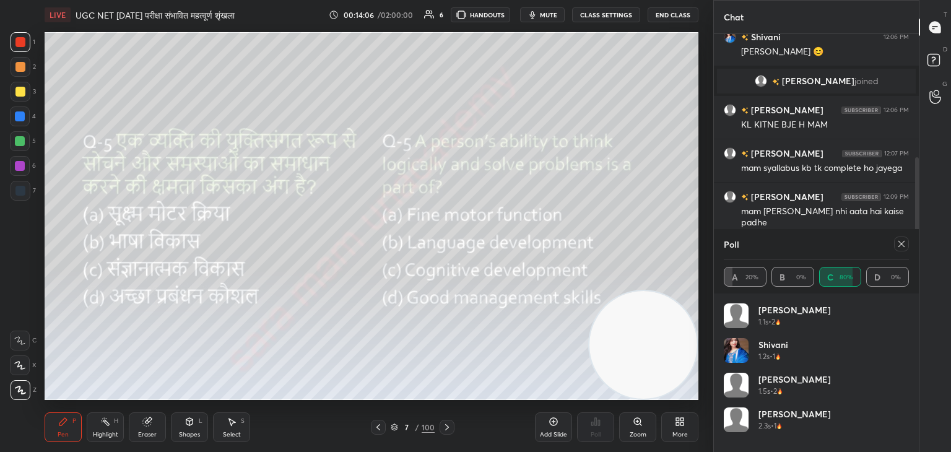
click at [899, 243] on icon at bounding box center [902, 244] width 10 height 10
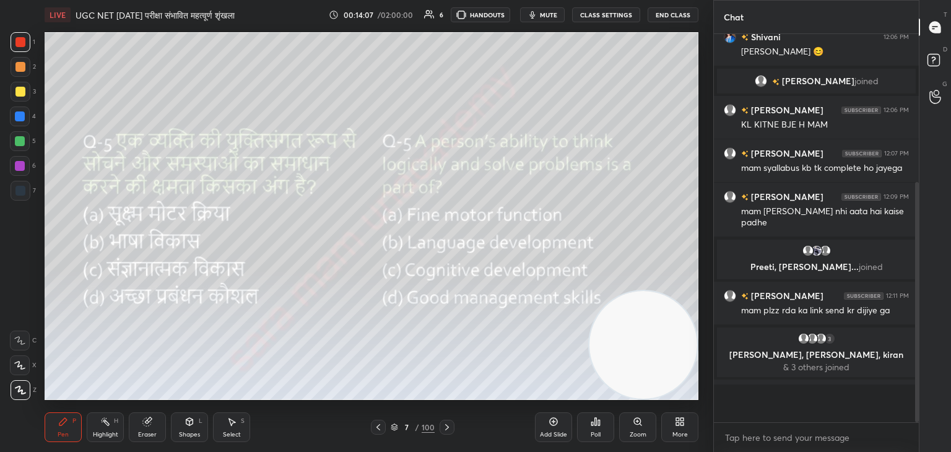
scroll to position [280, 201]
click at [453, 432] on div at bounding box center [447, 427] width 15 height 15
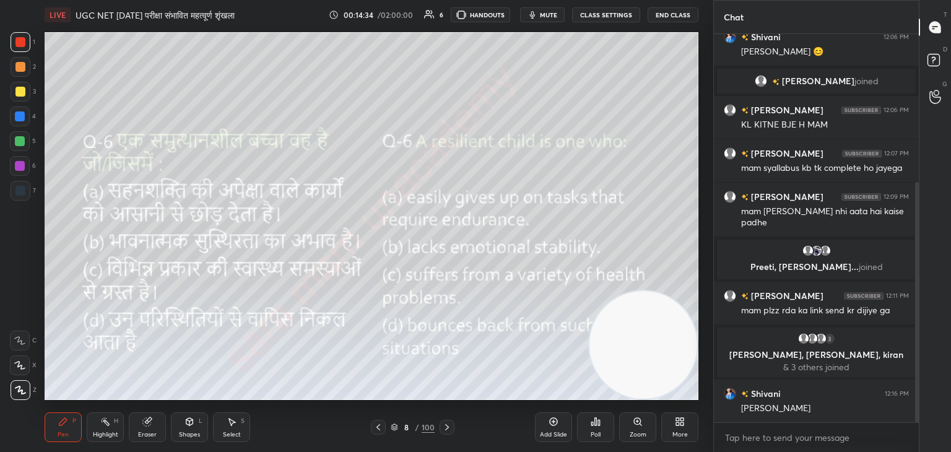
click at [604, 437] on div "Poll" at bounding box center [595, 427] width 37 height 30
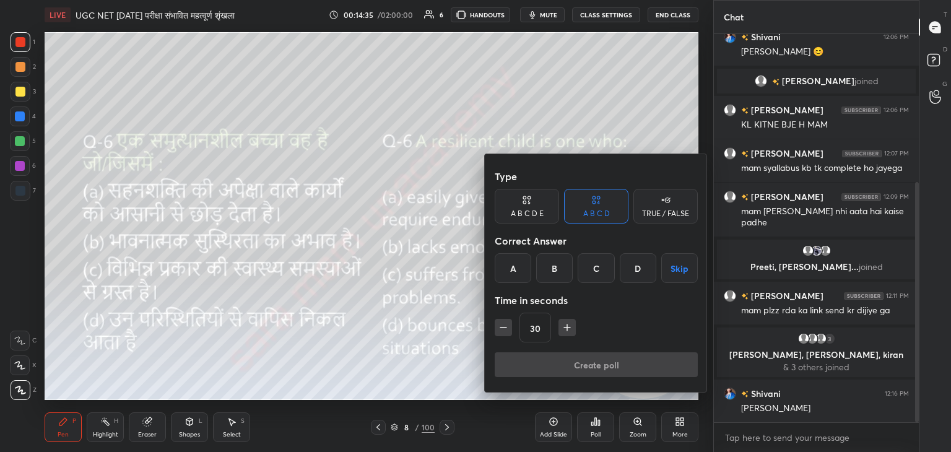
click at [640, 274] on div "D" at bounding box center [638, 268] width 37 height 30
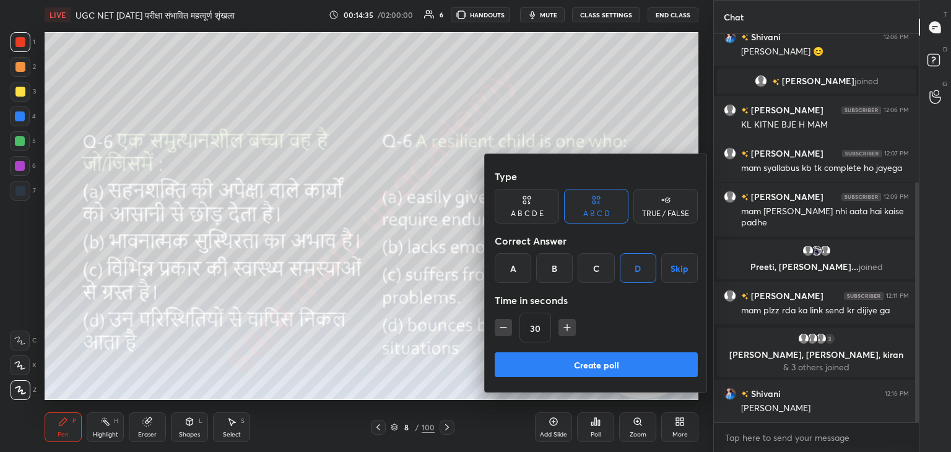
click at [594, 371] on button "Create poll" at bounding box center [596, 364] width 203 height 25
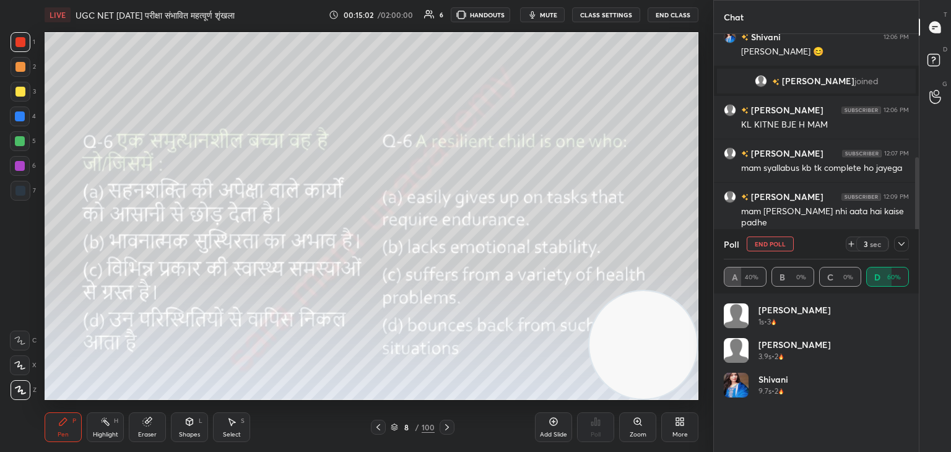
scroll to position [333, 0]
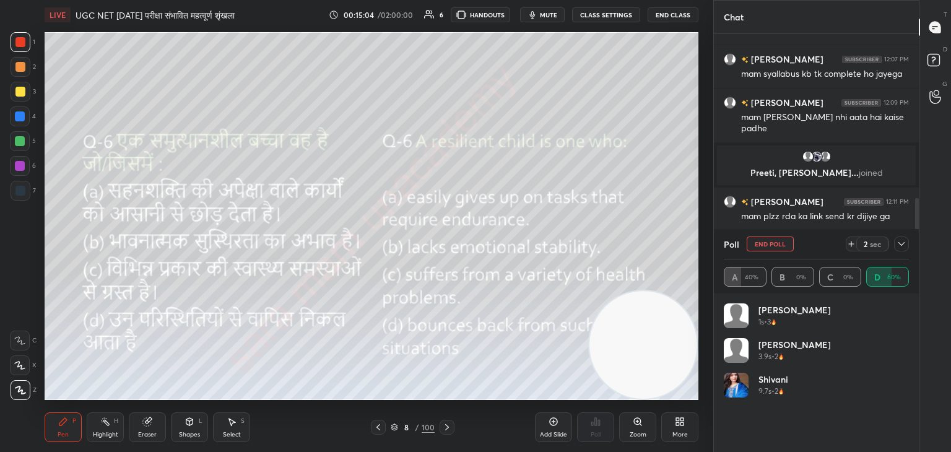
click at [793, 248] on button "End Poll" at bounding box center [770, 244] width 47 height 15
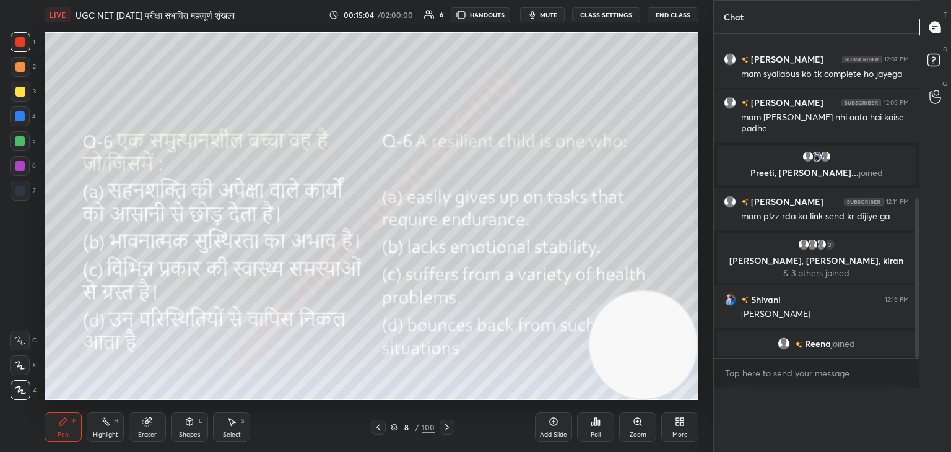
scroll to position [0, 0]
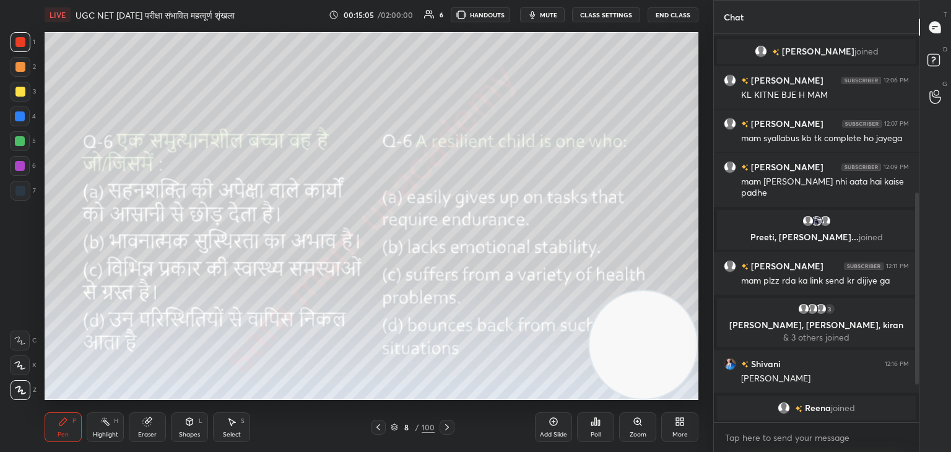
click at [440, 427] on div at bounding box center [447, 427] width 15 height 15
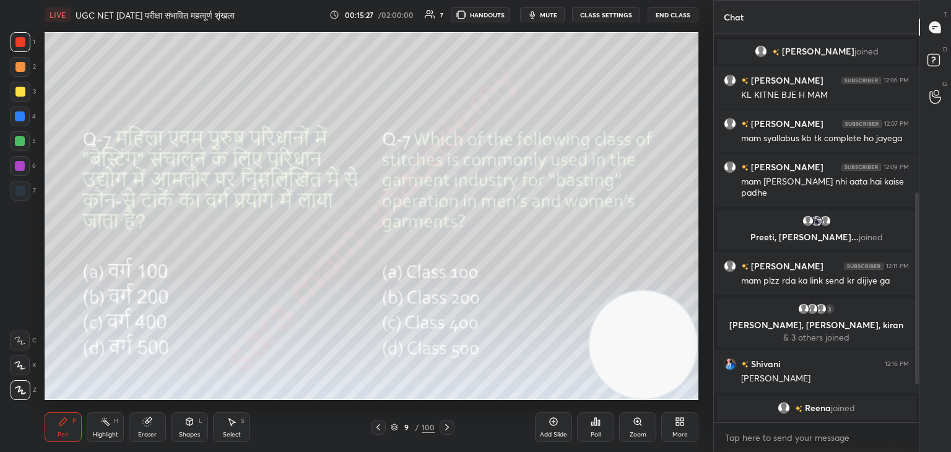
click at [590, 429] on div "Poll" at bounding box center [595, 427] width 37 height 30
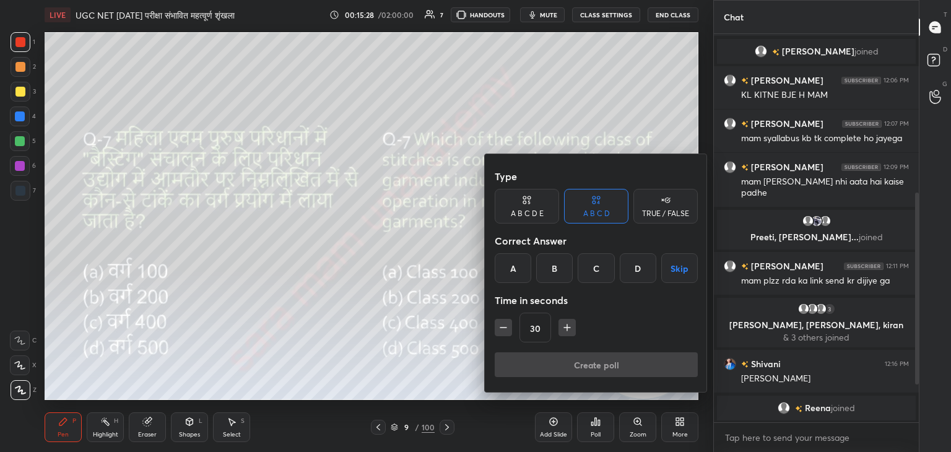
click at [509, 272] on div "A" at bounding box center [513, 268] width 37 height 30
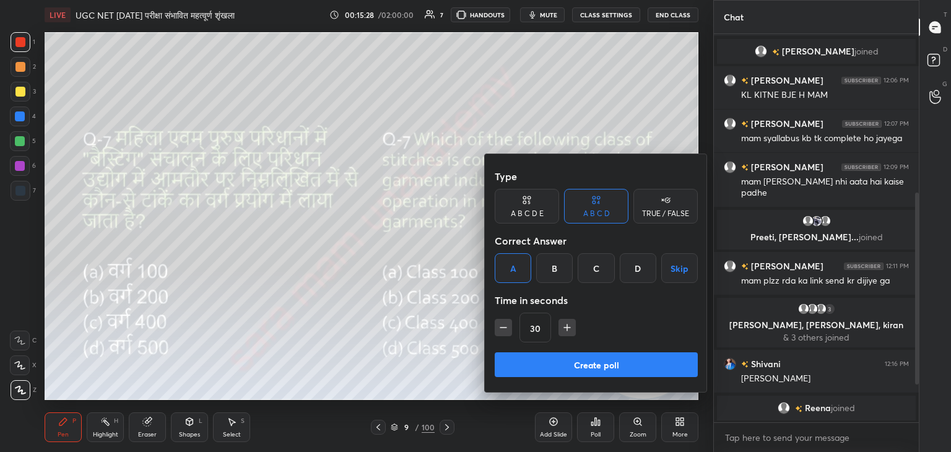
click at [617, 369] on button "Create poll" at bounding box center [596, 364] width 203 height 25
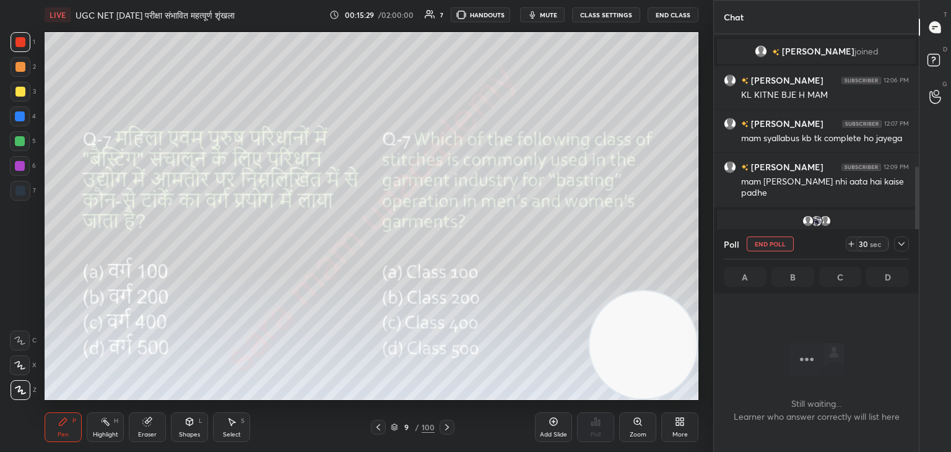
scroll to position [4, 4]
click at [777, 243] on button "End Poll" at bounding box center [770, 244] width 47 height 15
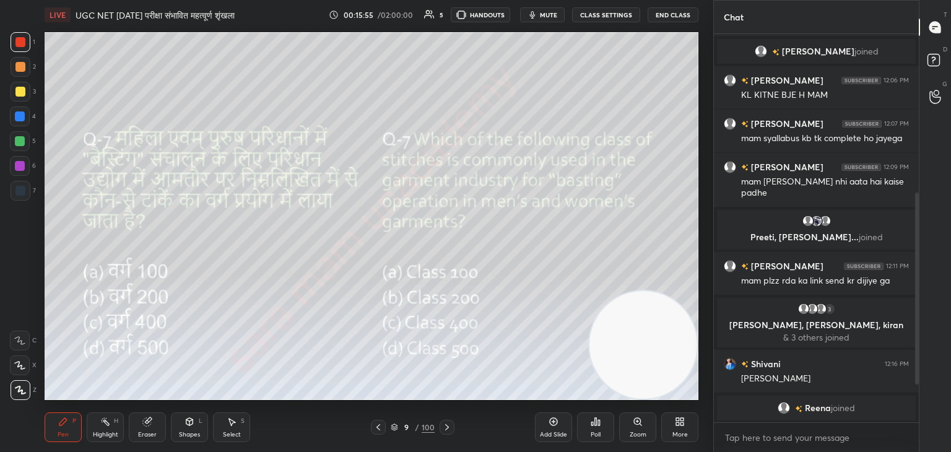
click at [453, 430] on div at bounding box center [447, 427] width 15 height 15
click at [598, 427] on div "Poll" at bounding box center [595, 427] width 37 height 30
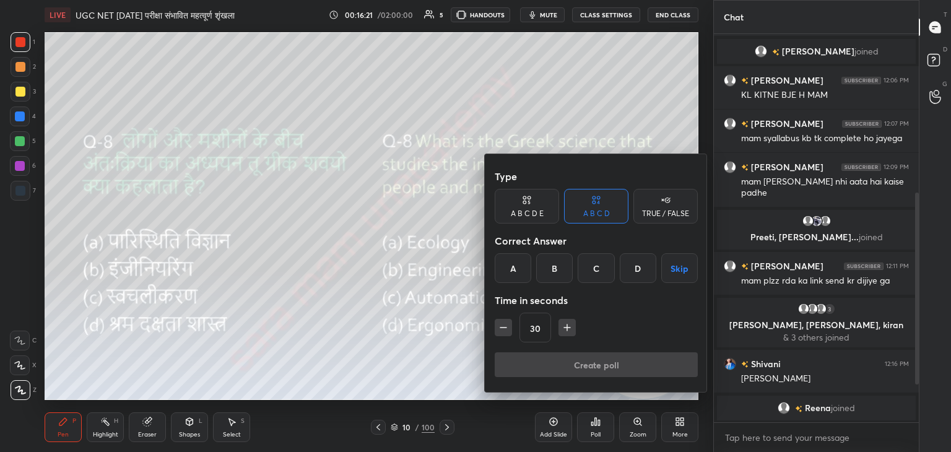
click at [638, 273] on div "D" at bounding box center [638, 268] width 37 height 30
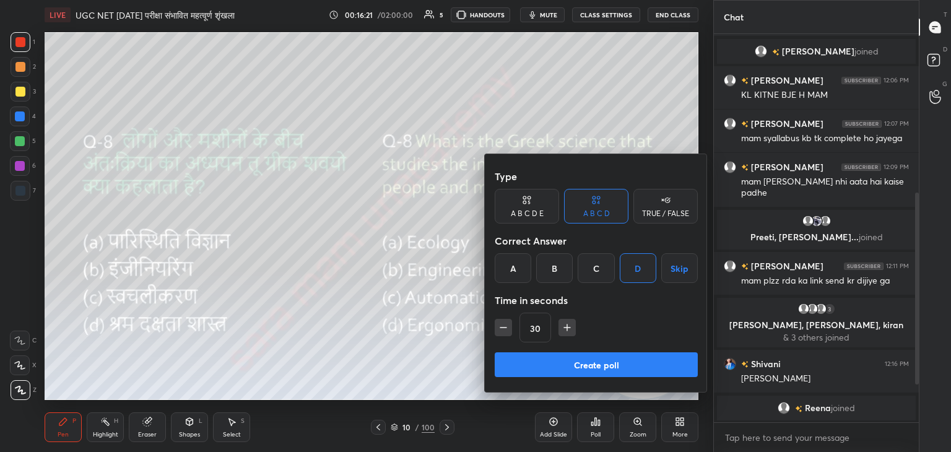
click at [624, 381] on div "Create poll" at bounding box center [596, 367] width 203 height 30
click at [619, 370] on button "Create poll" at bounding box center [596, 364] width 203 height 25
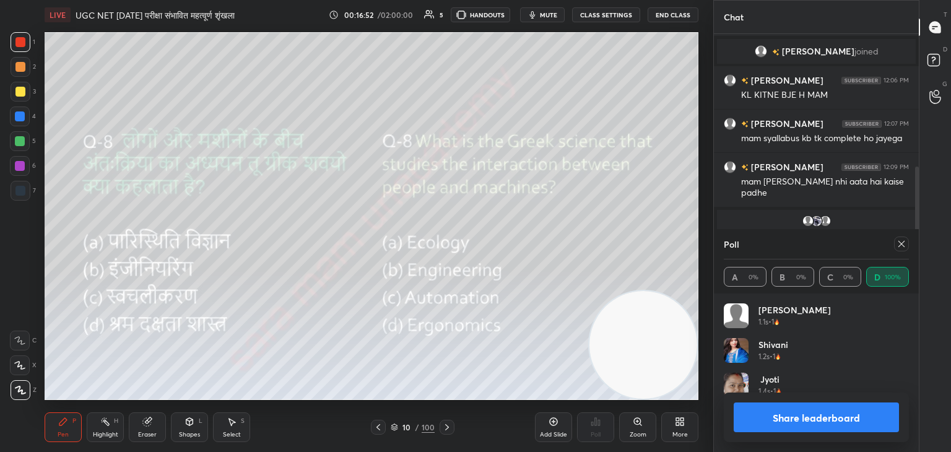
click at [888, 242] on div "Poll" at bounding box center [816, 244] width 185 height 30
click at [894, 246] on div at bounding box center [899, 244] width 20 height 15
click at [902, 251] on div at bounding box center [901, 244] width 15 height 15
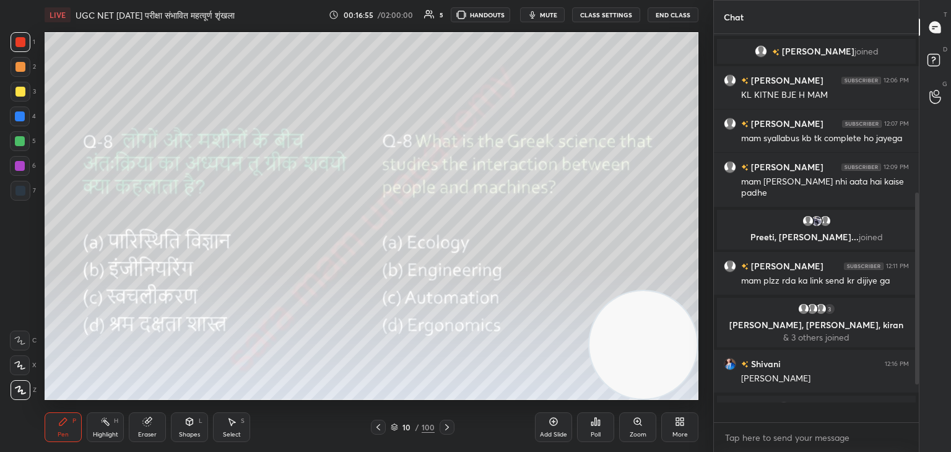
scroll to position [381, 201]
click at [453, 429] on div at bounding box center [447, 427] width 15 height 15
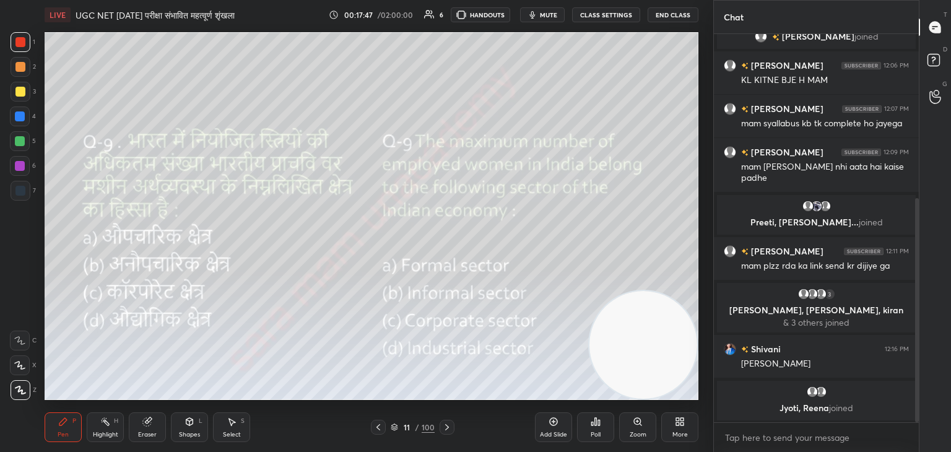
click at [593, 427] on div "Poll" at bounding box center [595, 427] width 37 height 30
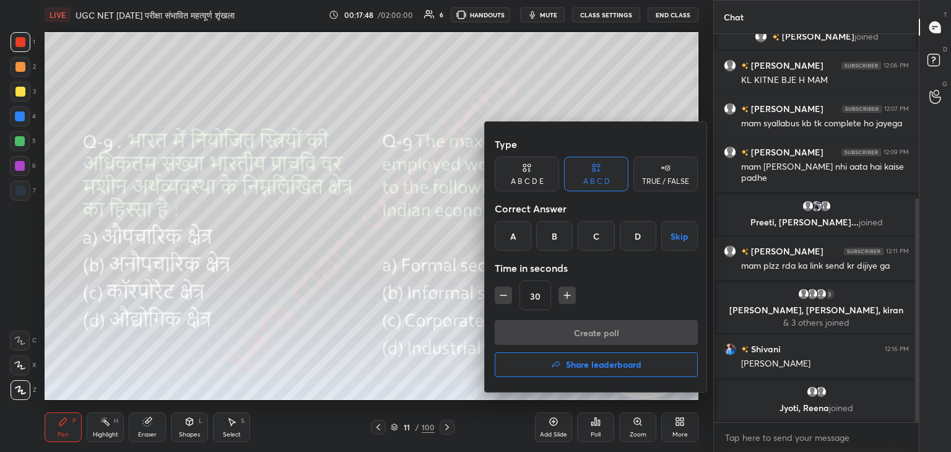
click at [560, 242] on div "B" at bounding box center [554, 236] width 37 height 30
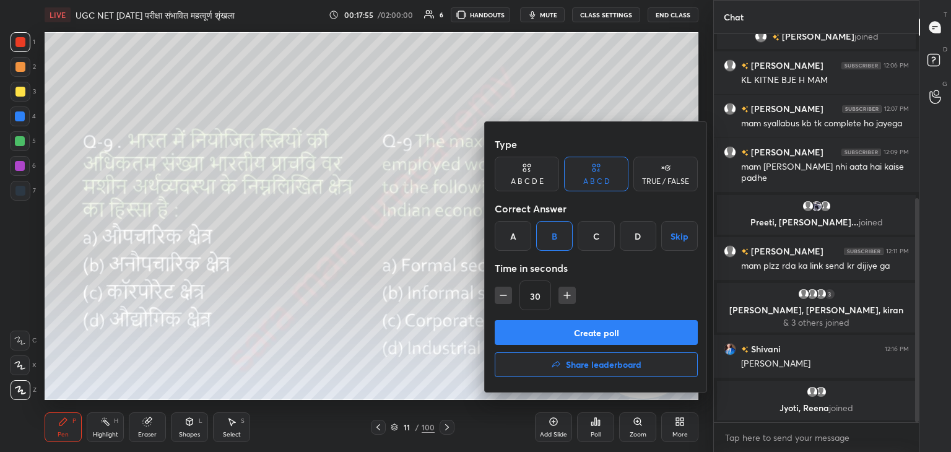
click at [620, 328] on button "Create poll" at bounding box center [596, 332] width 203 height 25
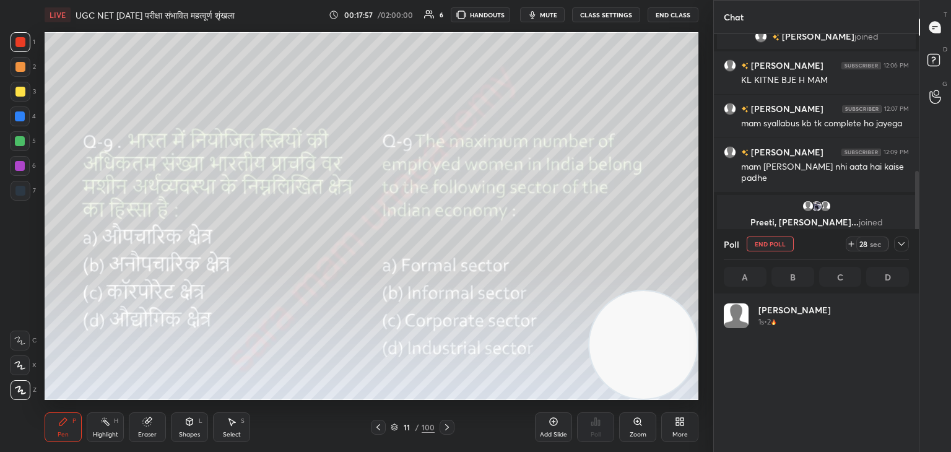
scroll to position [145, 181]
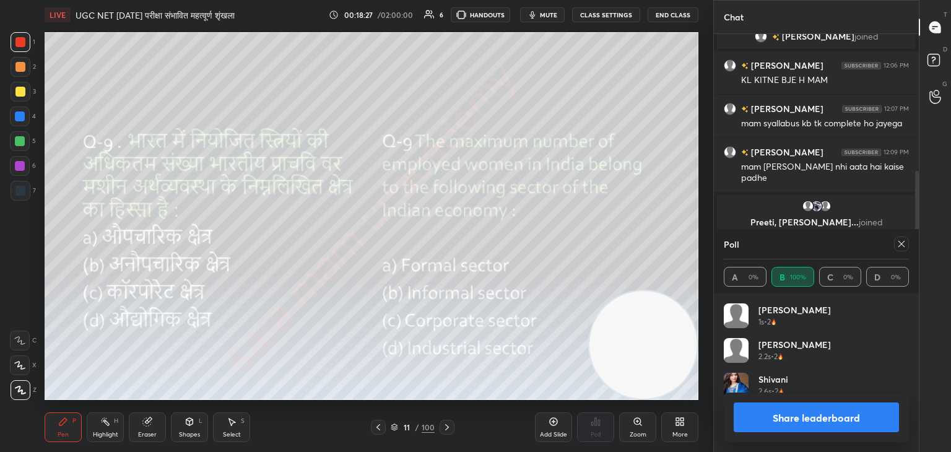
click at [908, 243] on div at bounding box center [901, 244] width 15 height 15
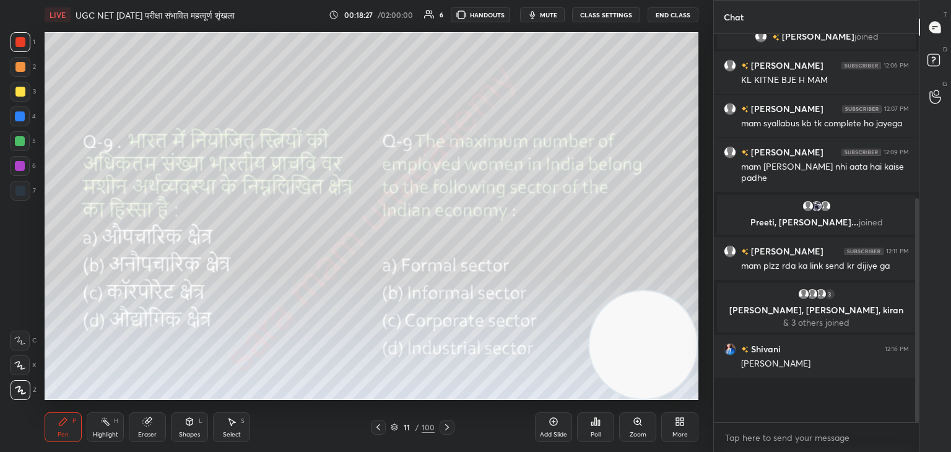
scroll to position [278, 201]
click at [451, 426] on icon at bounding box center [447, 427] width 10 height 10
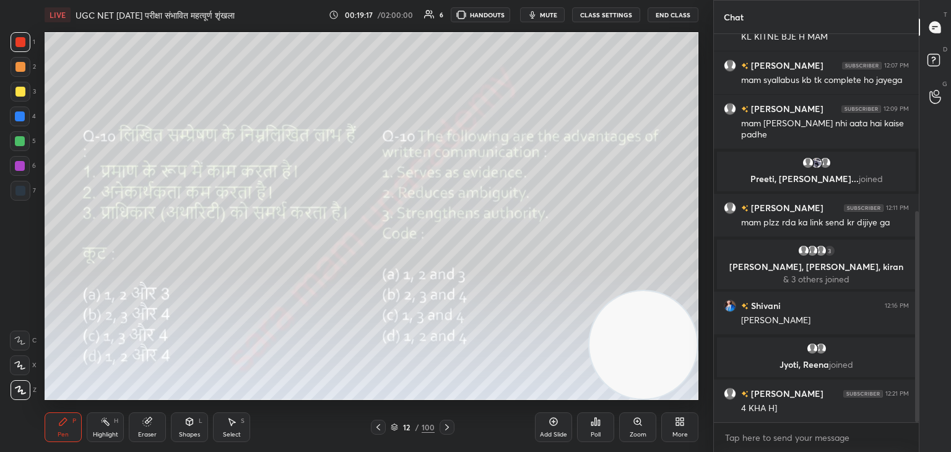
scroll to position [370, 0]
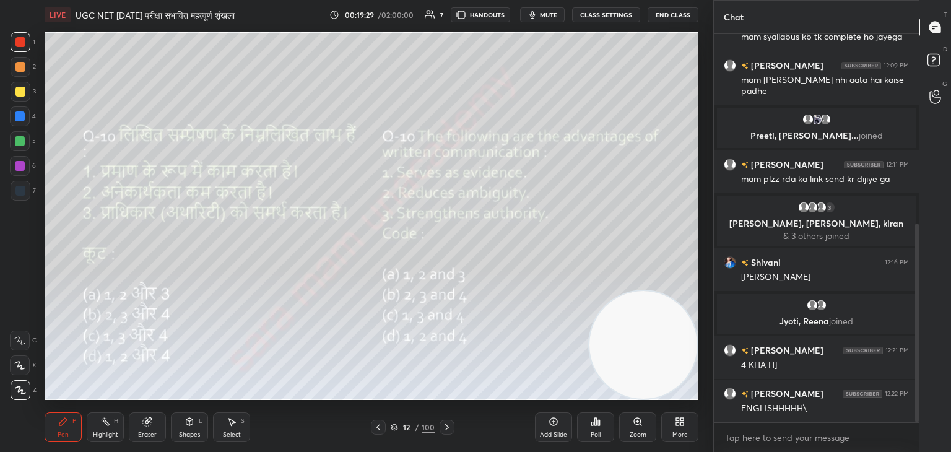
click at [594, 432] on div "Poll" at bounding box center [596, 435] width 10 height 6
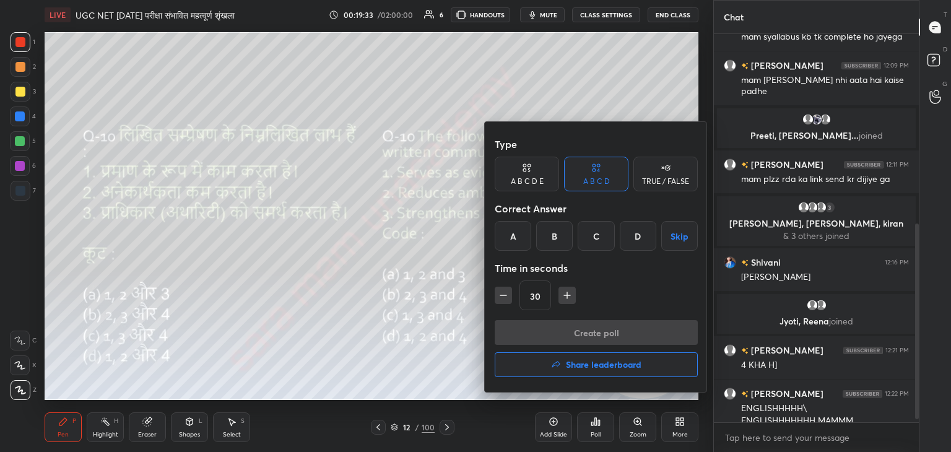
scroll to position [383, 0]
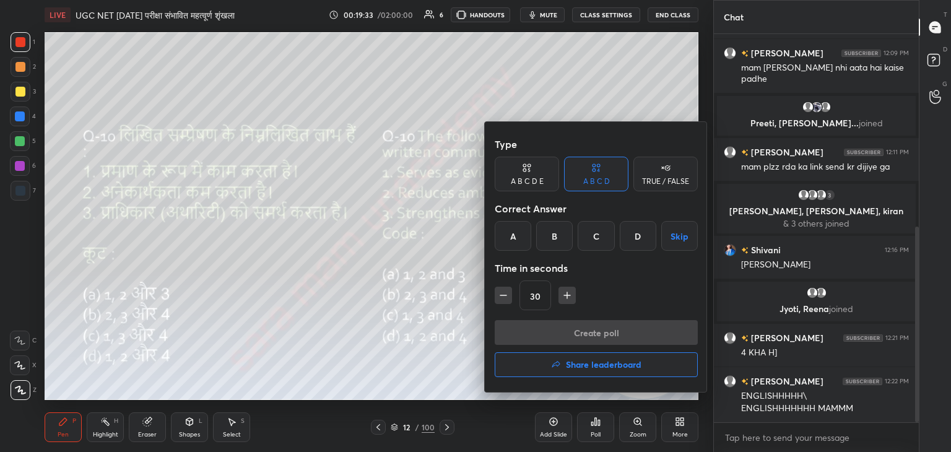
click at [639, 238] on div "D" at bounding box center [638, 236] width 37 height 30
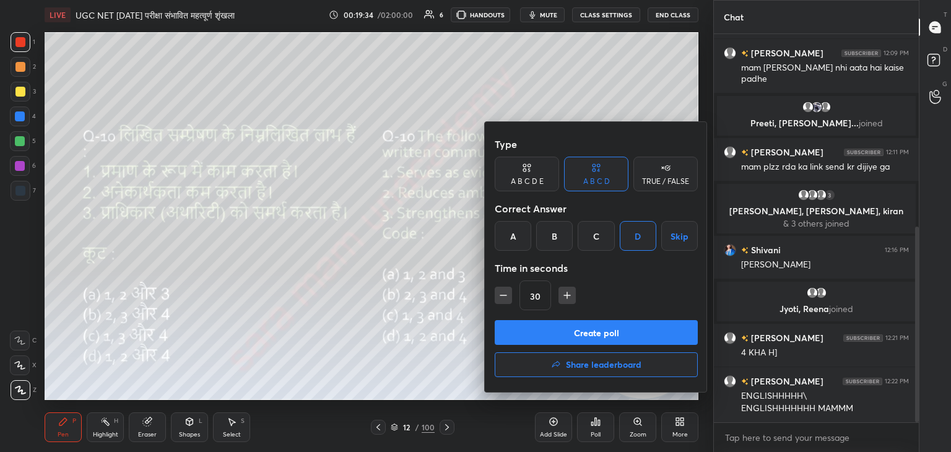
click at [622, 336] on button "Create poll" at bounding box center [596, 332] width 203 height 25
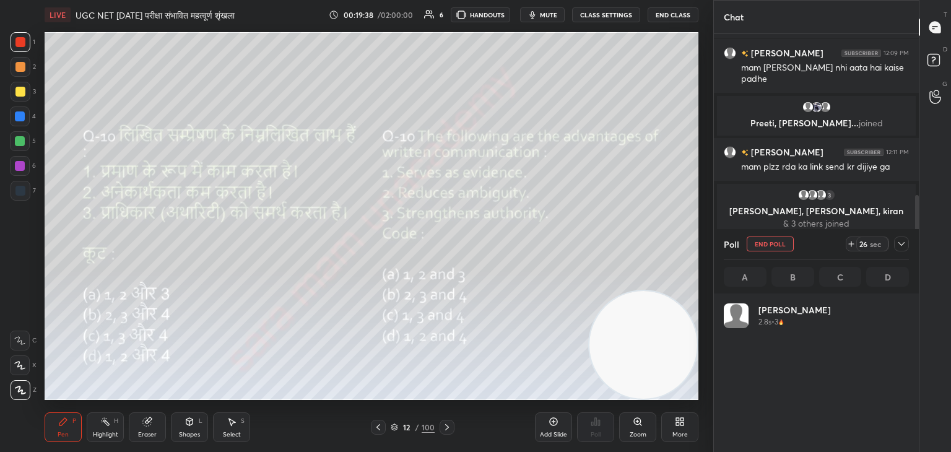
scroll to position [145, 181]
click at [456, 432] on div "12 / 100" at bounding box center [412, 427] width 245 height 15
click at [443, 429] on icon at bounding box center [447, 427] width 10 height 10
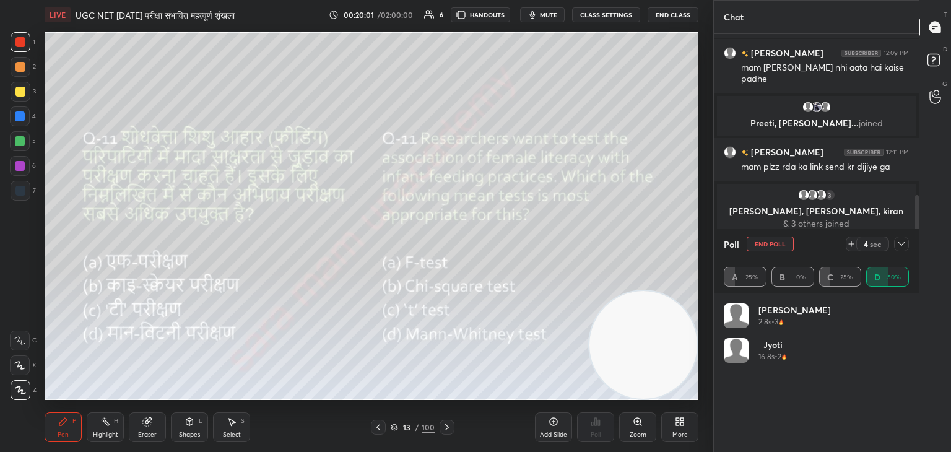
click at [776, 248] on button "End Poll" at bounding box center [770, 244] width 47 height 15
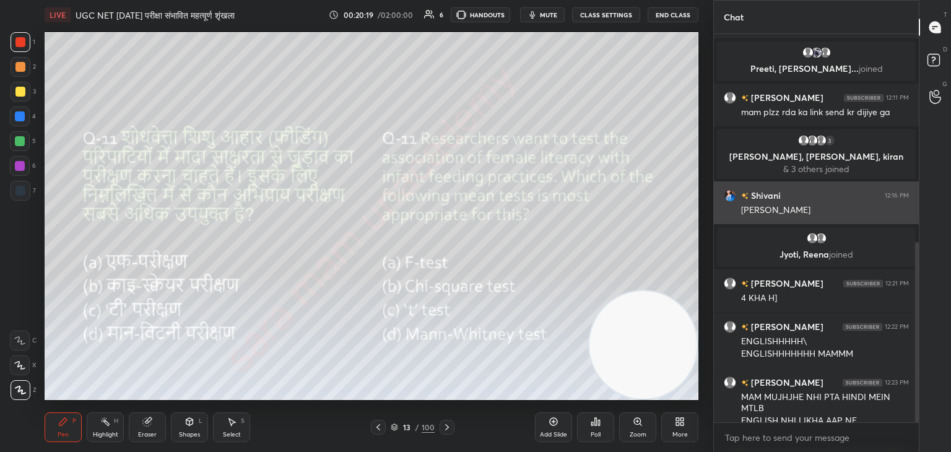
scroll to position [450, 0]
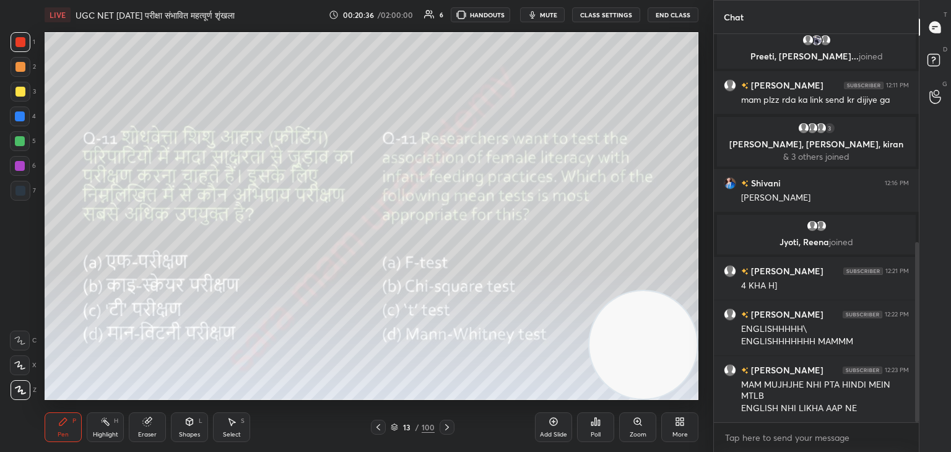
click at [598, 430] on div "Poll" at bounding box center [595, 427] width 37 height 30
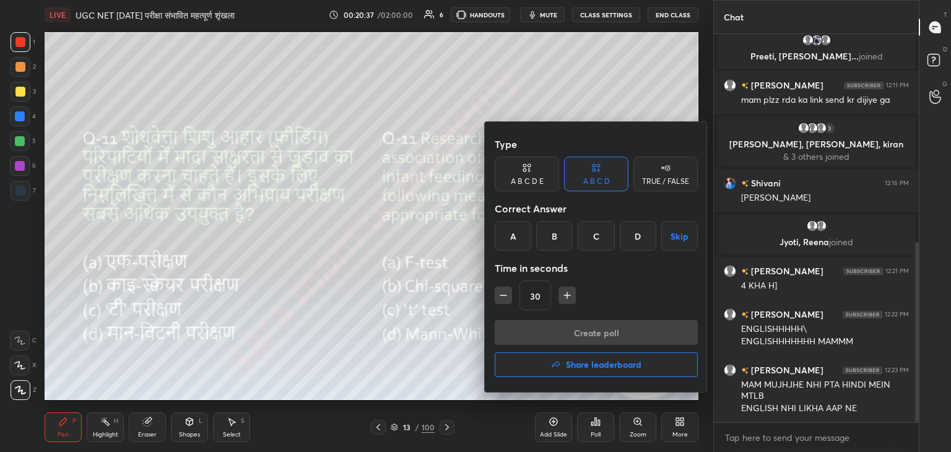
click at [551, 238] on div "B" at bounding box center [554, 236] width 37 height 30
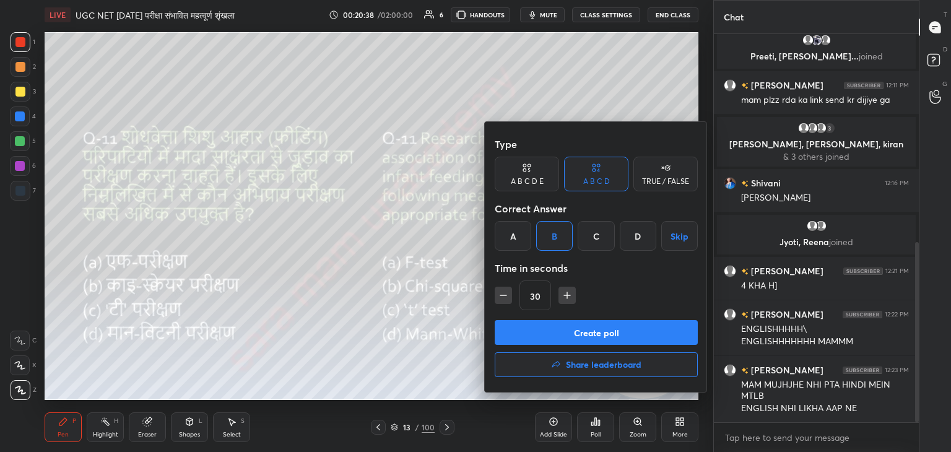
click at [638, 334] on button "Create poll" at bounding box center [596, 332] width 203 height 25
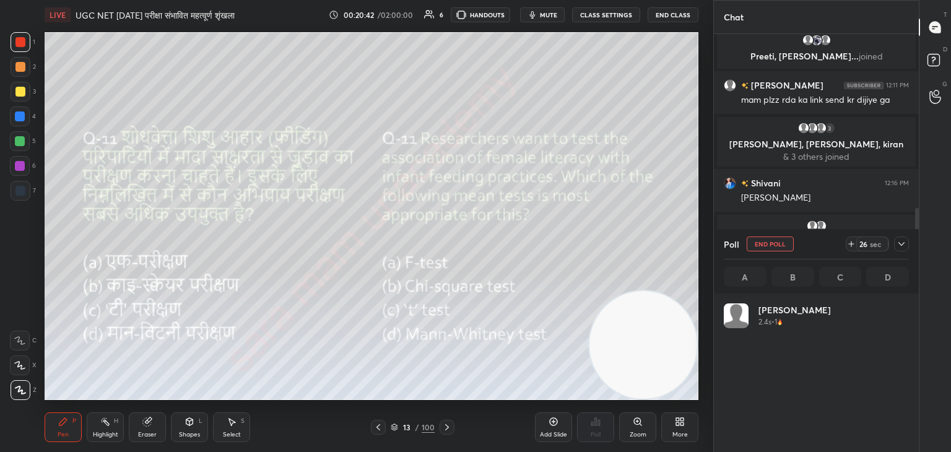
scroll to position [145, 181]
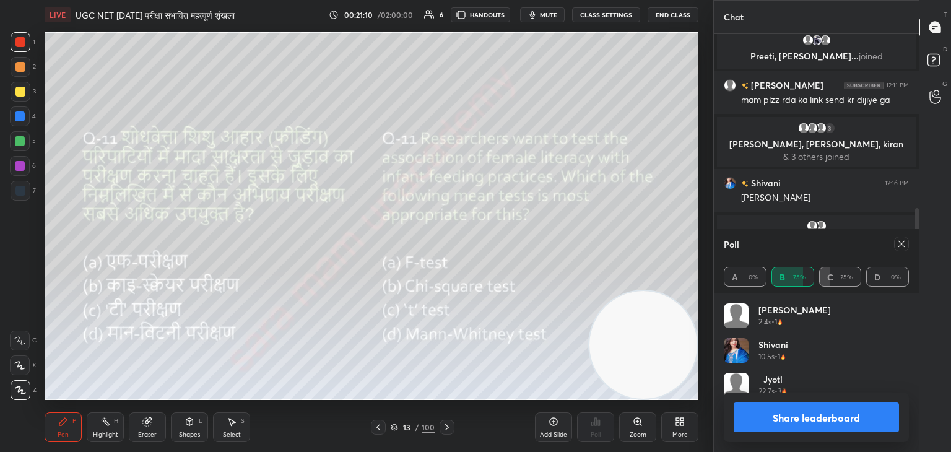
click at [895, 247] on div at bounding box center [901, 244] width 15 height 15
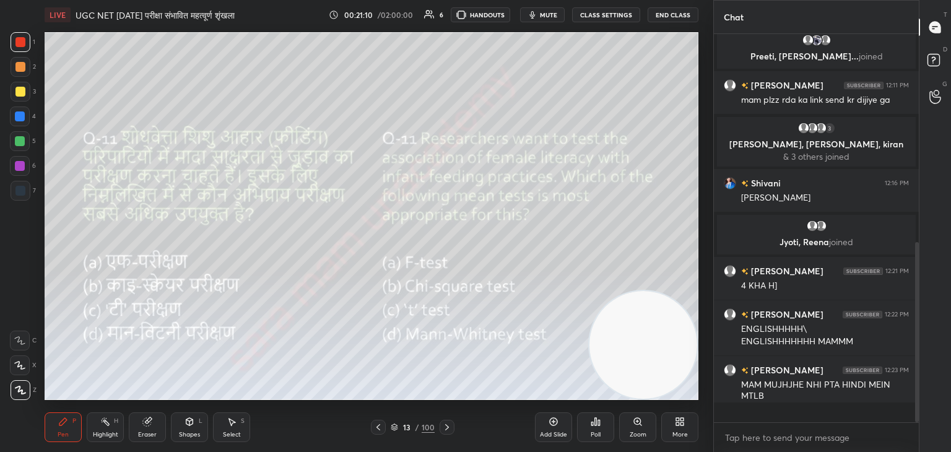
scroll to position [384, 201]
click at [448, 429] on icon at bounding box center [447, 427] width 10 height 10
click at [589, 428] on div "Poll" at bounding box center [595, 427] width 37 height 30
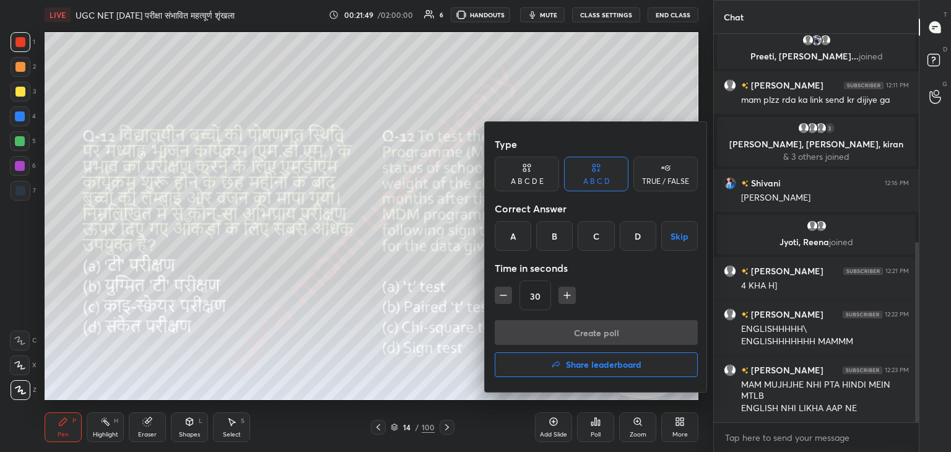
click at [555, 240] on div "B" at bounding box center [554, 236] width 37 height 30
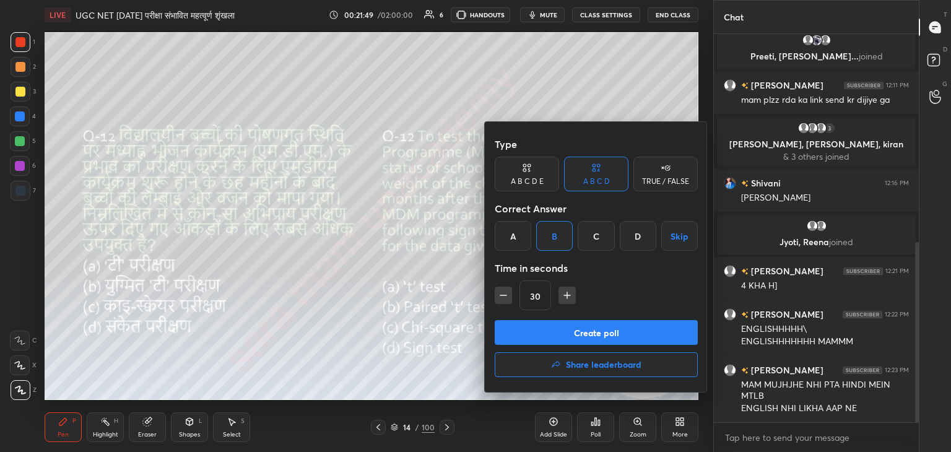
click at [596, 335] on button "Create poll" at bounding box center [596, 332] width 203 height 25
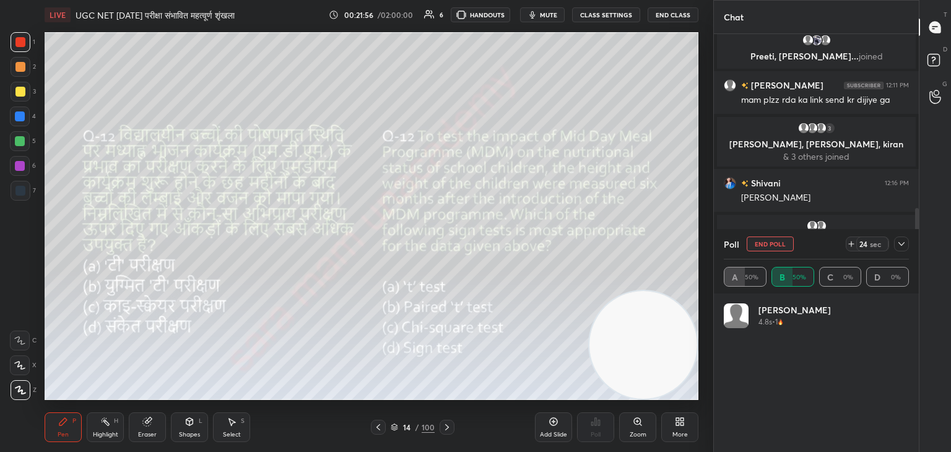
scroll to position [145, 181]
click at [764, 243] on button "End Poll" at bounding box center [770, 244] width 47 height 15
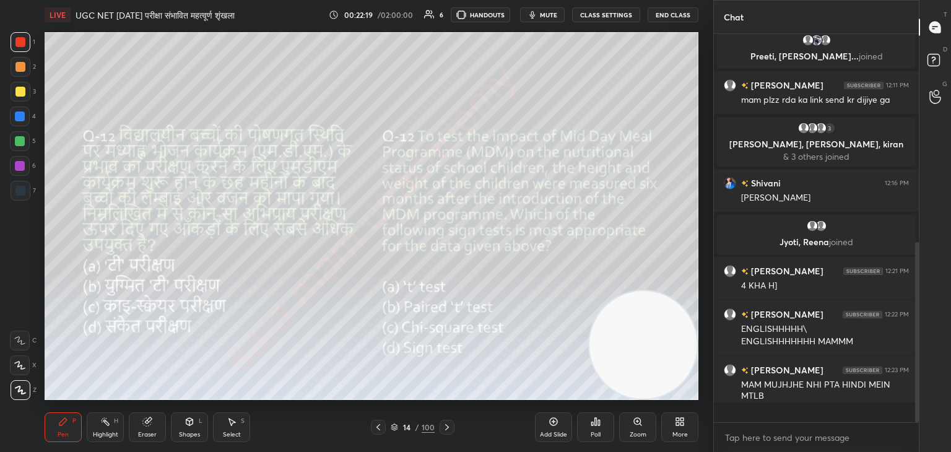
scroll to position [4, 4]
click at [446, 426] on icon at bounding box center [447, 427] width 4 height 6
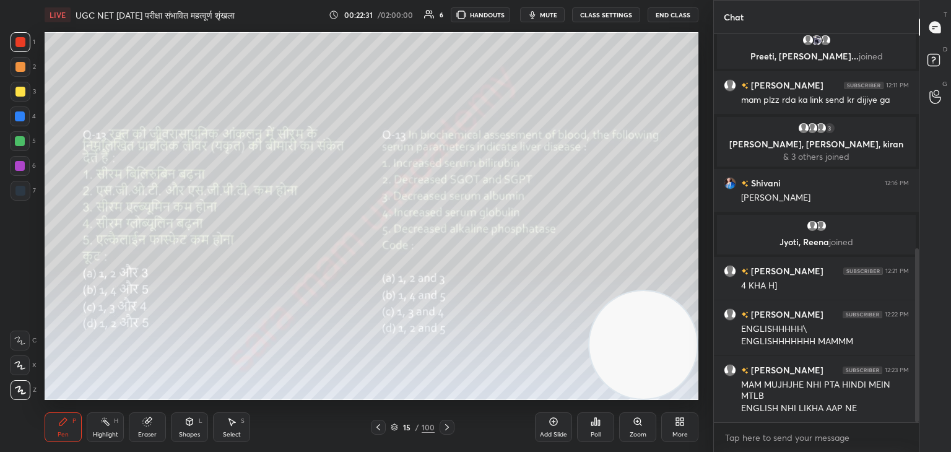
scroll to position [479, 0]
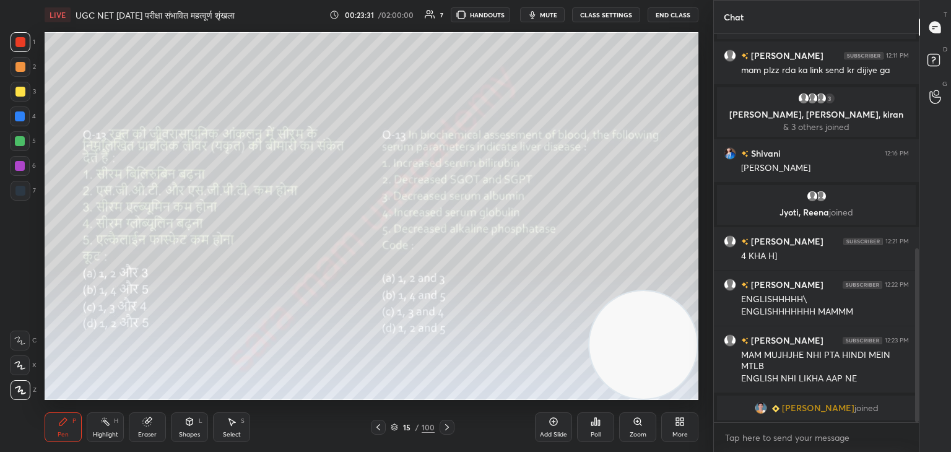
click at [591, 424] on icon at bounding box center [596, 422] width 10 height 10
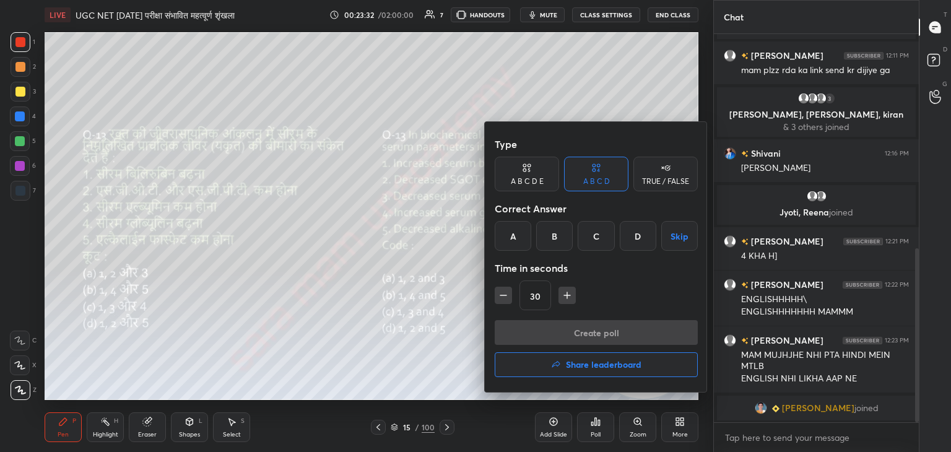
click at [597, 239] on div "C" at bounding box center [596, 236] width 37 height 30
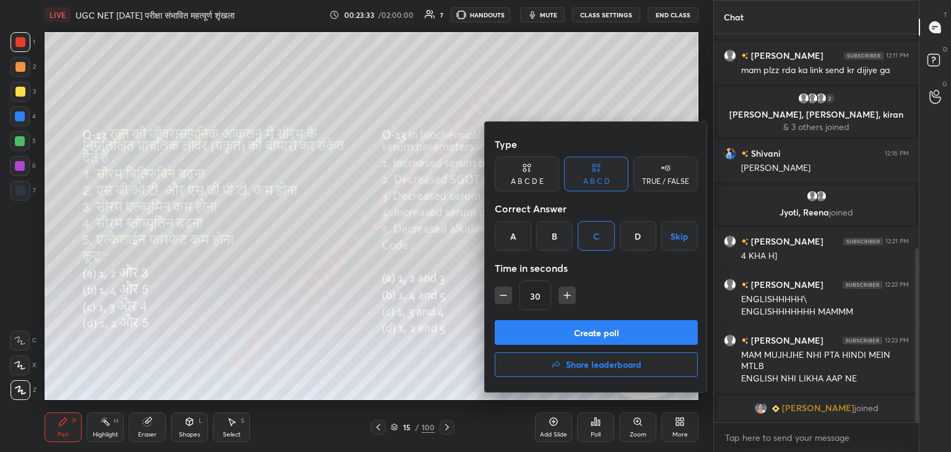
click at [615, 331] on button "Create poll" at bounding box center [596, 332] width 203 height 25
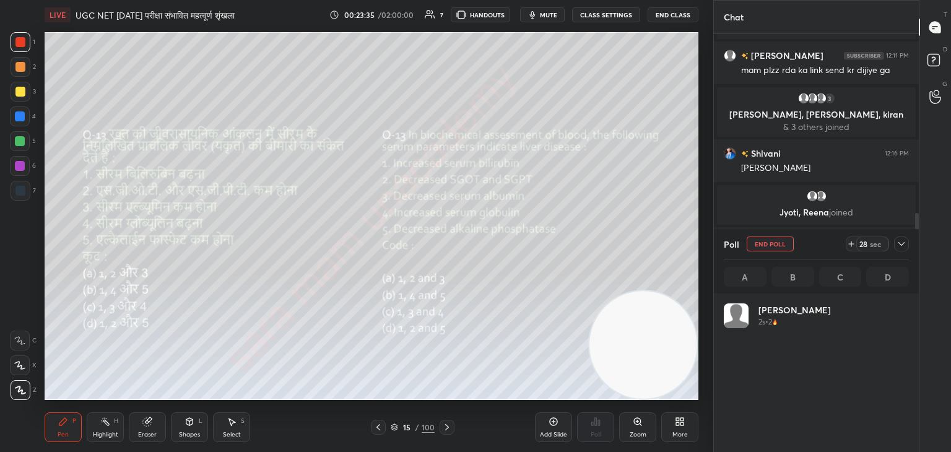
scroll to position [145, 181]
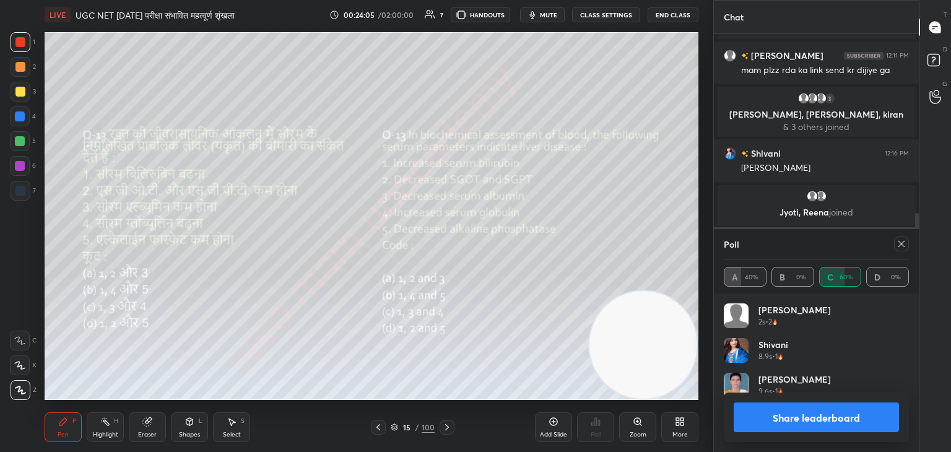
click at [903, 248] on icon at bounding box center [902, 244] width 10 height 10
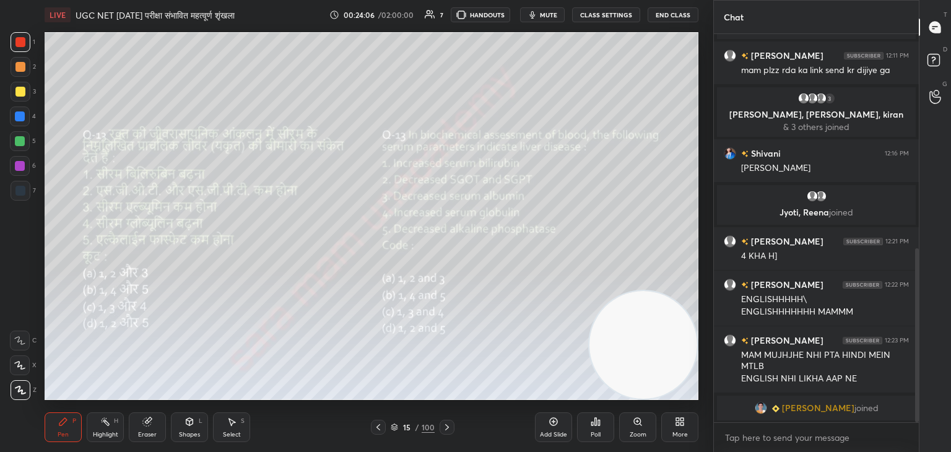
scroll to position [4, 4]
click at [443, 432] on icon at bounding box center [447, 427] width 10 height 10
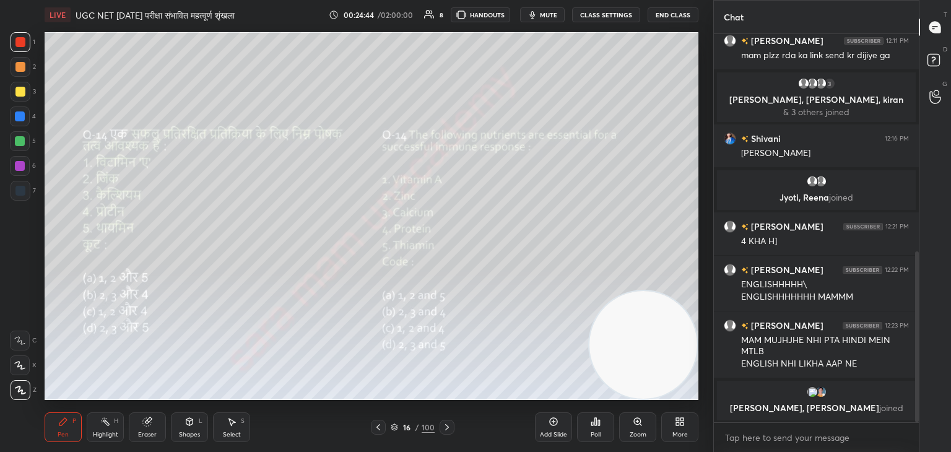
click at [598, 430] on div "Poll" at bounding box center [595, 427] width 37 height 30
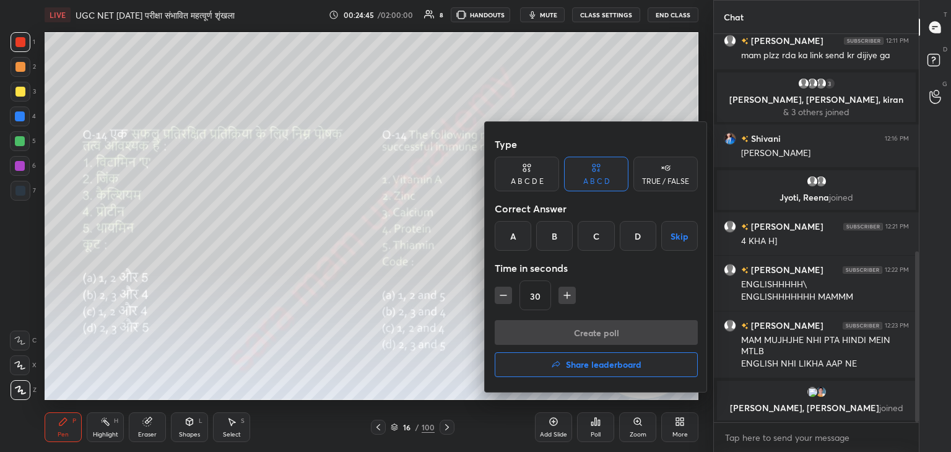
click at [598, 237] on div "C" at bounding box center [596, 236] width 37 height 30
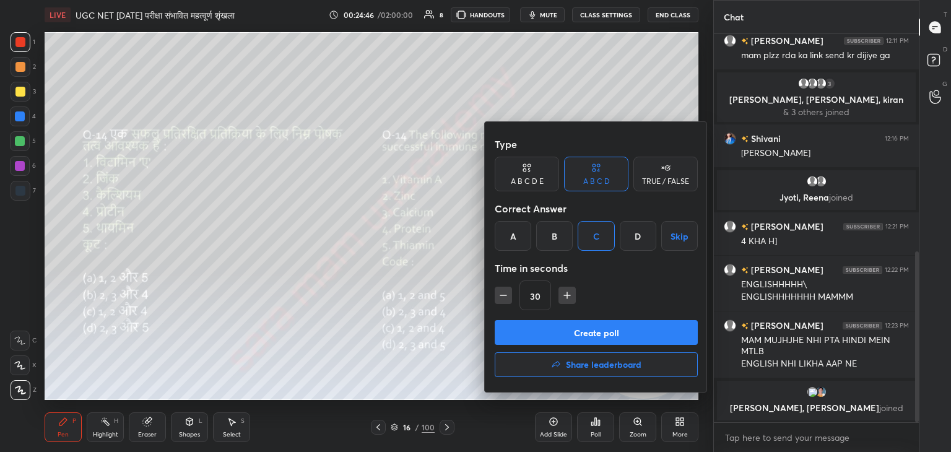
click at [654, 333] on button "Create poll" at bounding box center [596, 332] width 203 height 25
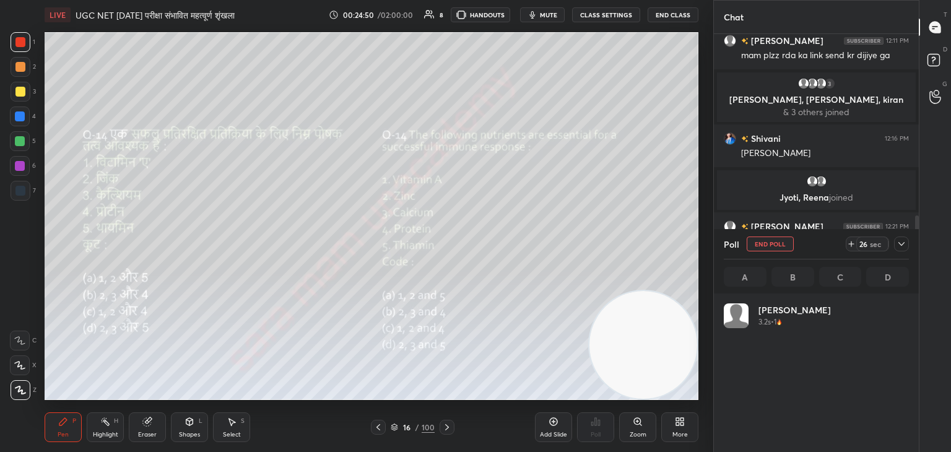
scroll to position [145, 181]
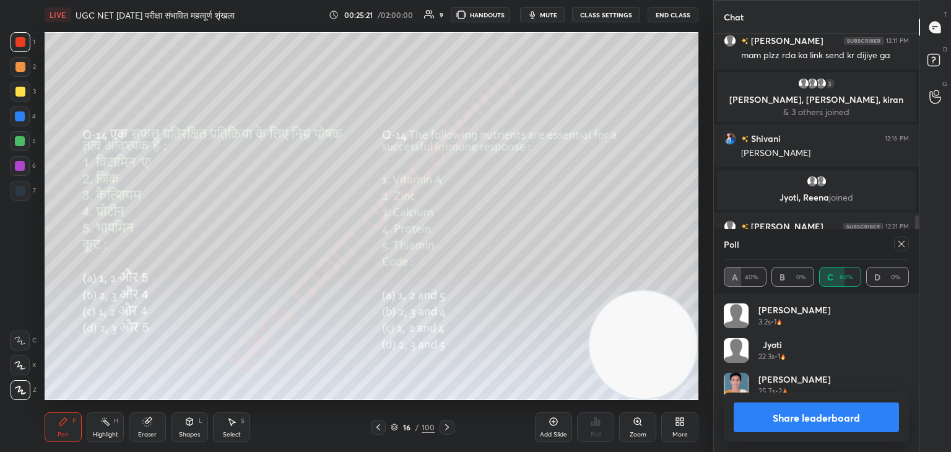
click at [894, 245] on div at bounding box center [899, 244] width 20 height 15
click at [897, 248] on icon at bounding box center [902, 244] width 10 height 10
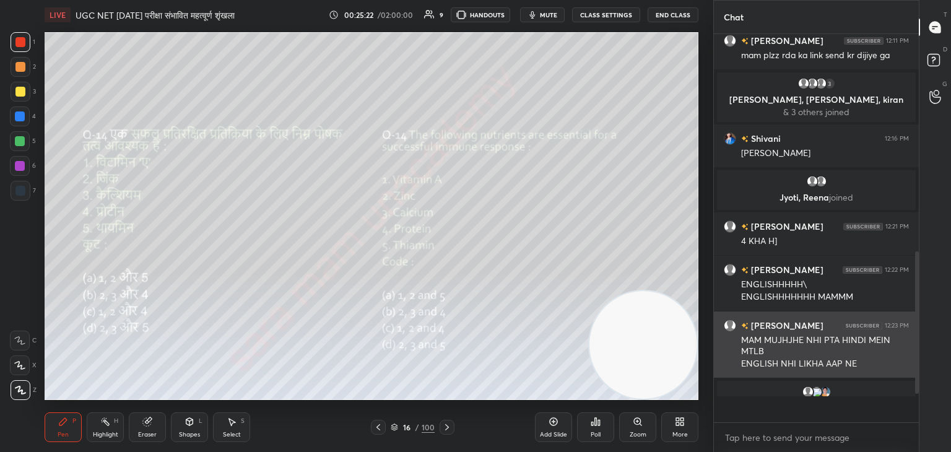
scroll to position [2, 4]
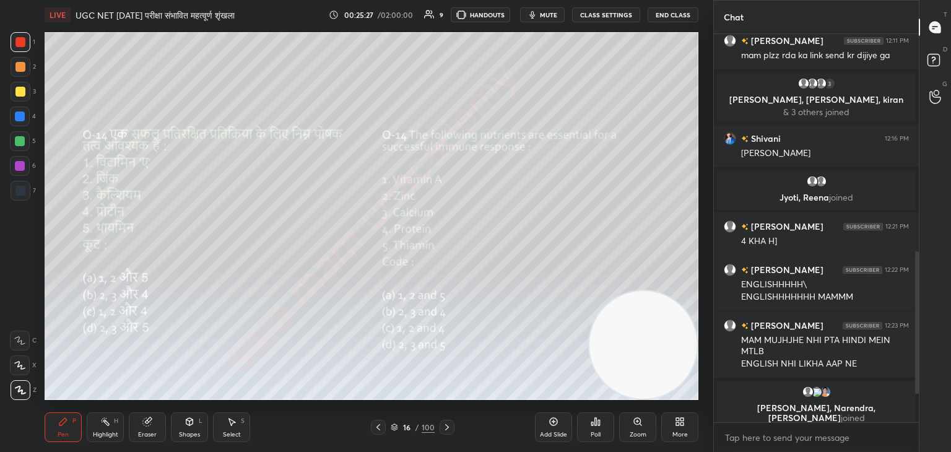
click at [448, 427] on icon at bounding box center [447, 427] width 4 height 6
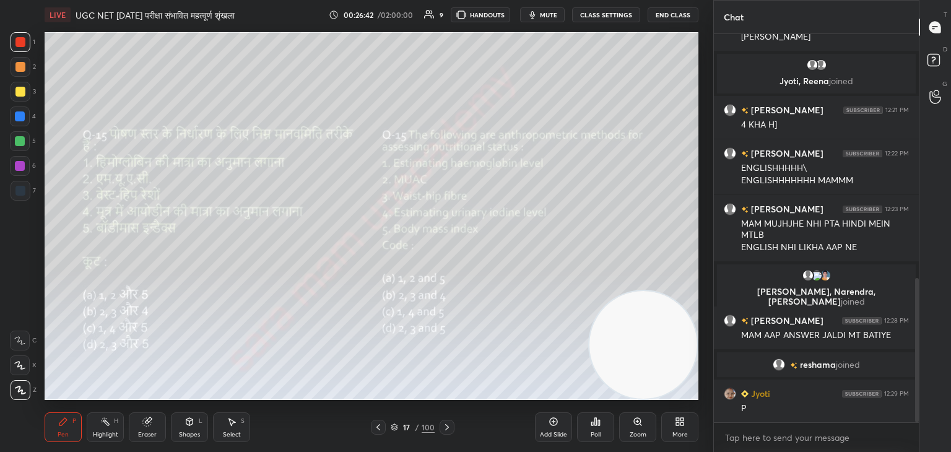
scroll to position [659, 0]
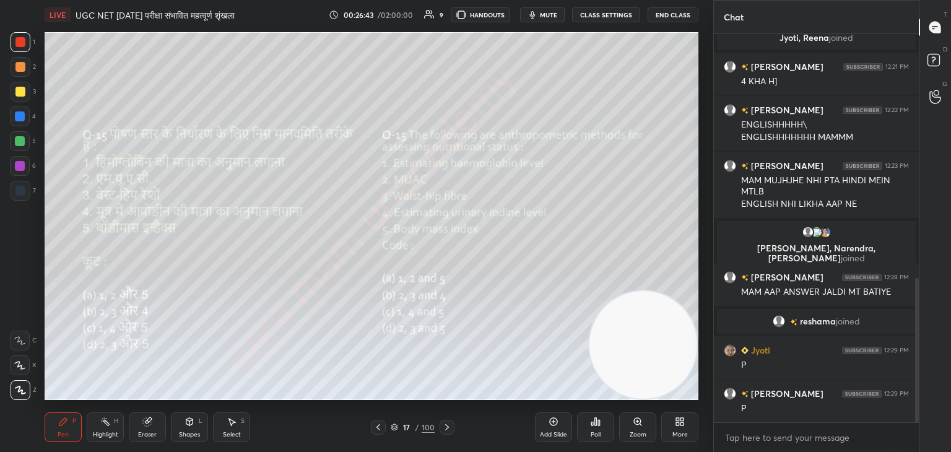
click at [601, 427] on div "Poll" at bounding box center [595, 427] width 37 height 30
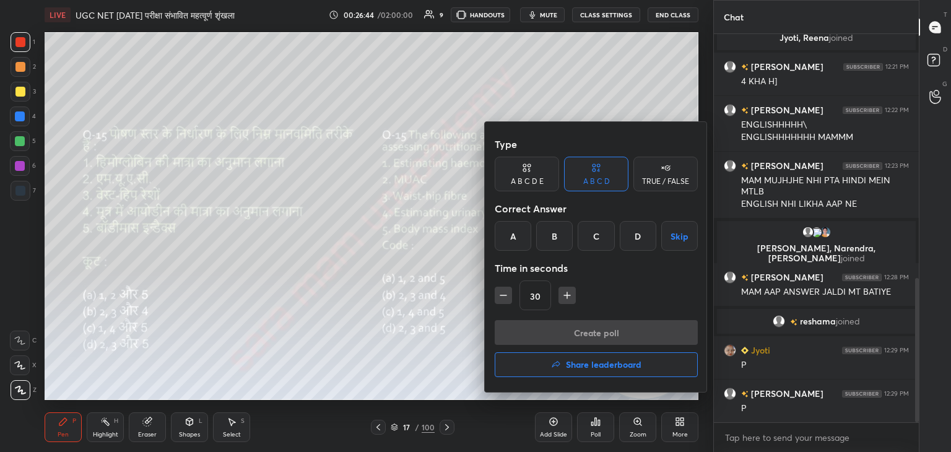
click at [638, 236] on div "D" at bounding box center [638, 236] width 37 height 30
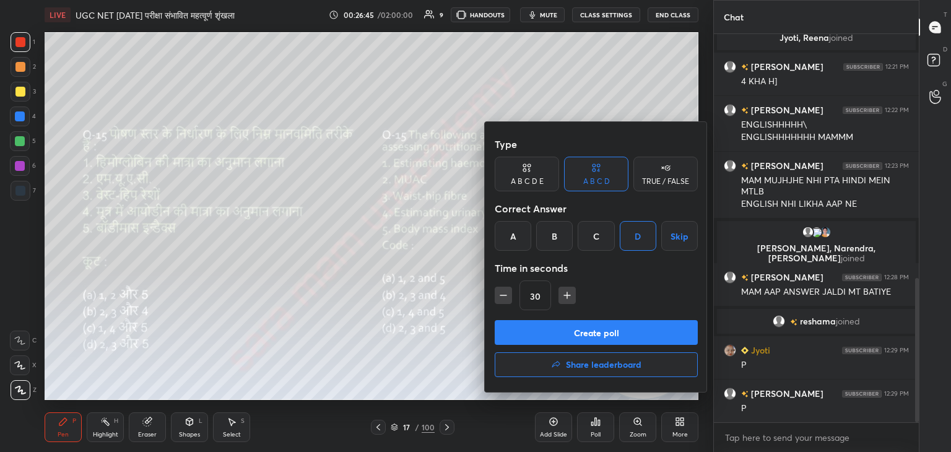
click at [642, 331] on button "Create poll" at bounding box center [596, 332] width 203 height 25
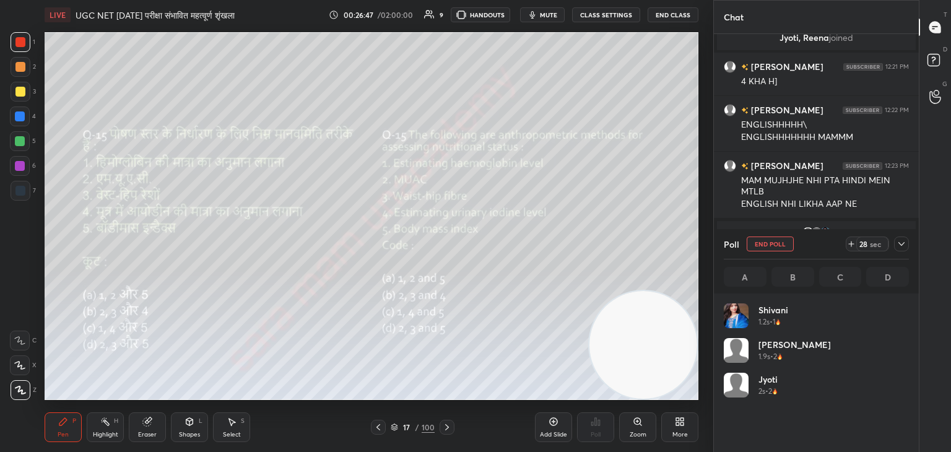
scroll to position [145, 181]
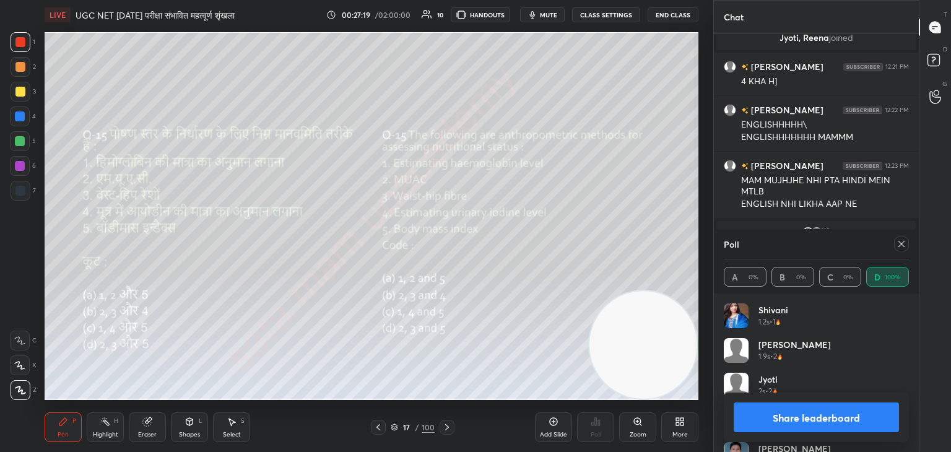
click at [902, 243] on icon at bounding box center [902, 244] width 10 height 10
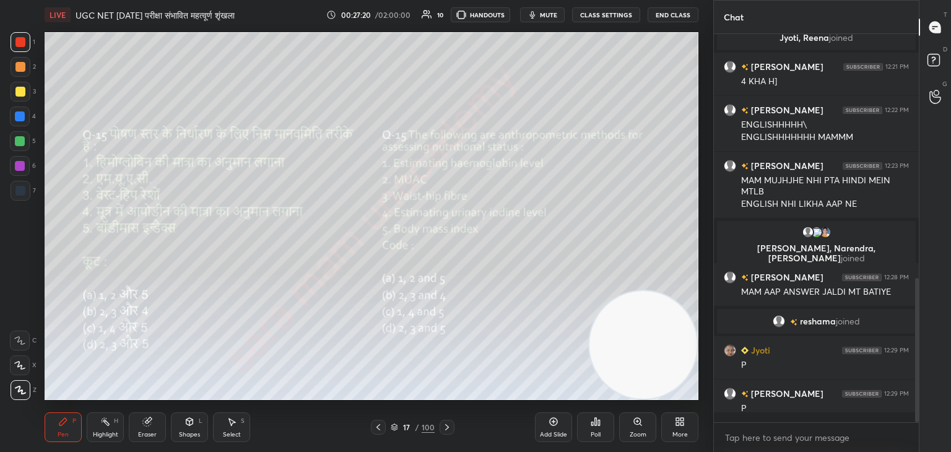
scroll to position [4, 4]
click at [440, 429] on div at bounding box center [447, 427] width 15 height 15
click at [639, 432] on div "Zoom" at bounding box center [638, 435] width 17 height 6
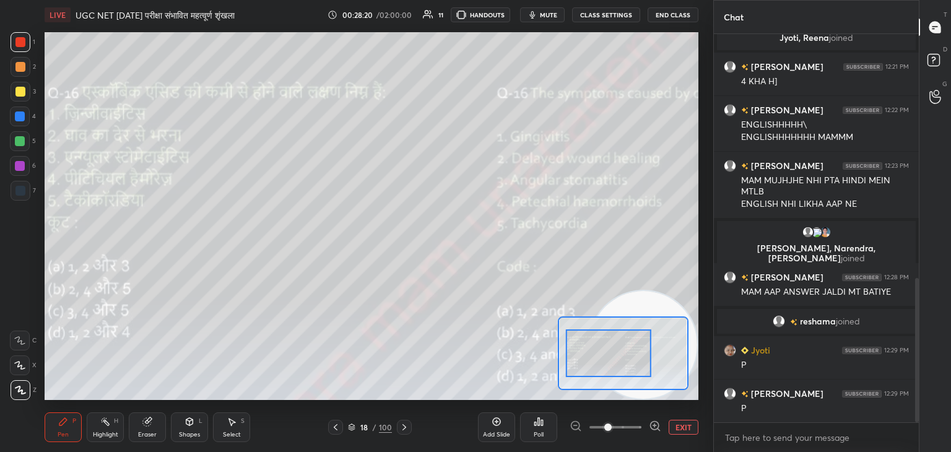
scroll to position [689, 0]
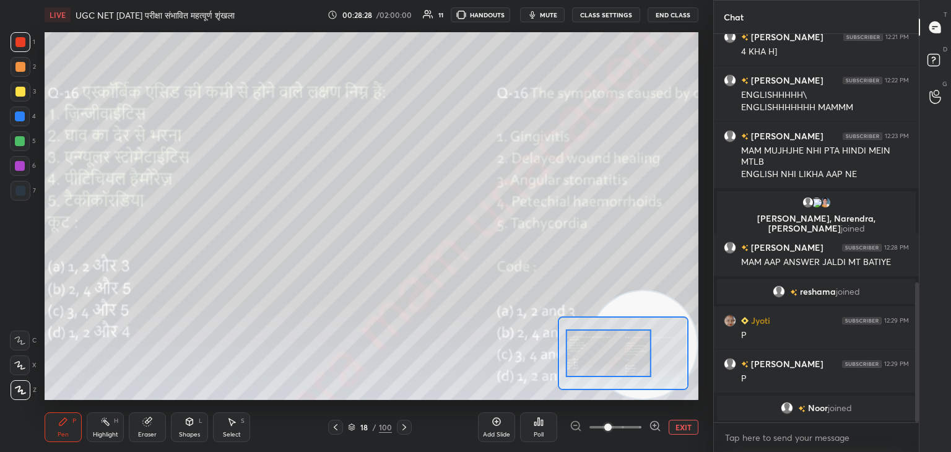
click at [546, 435] on div "Poll" at bounding box center [538, 427] width 37 height 30
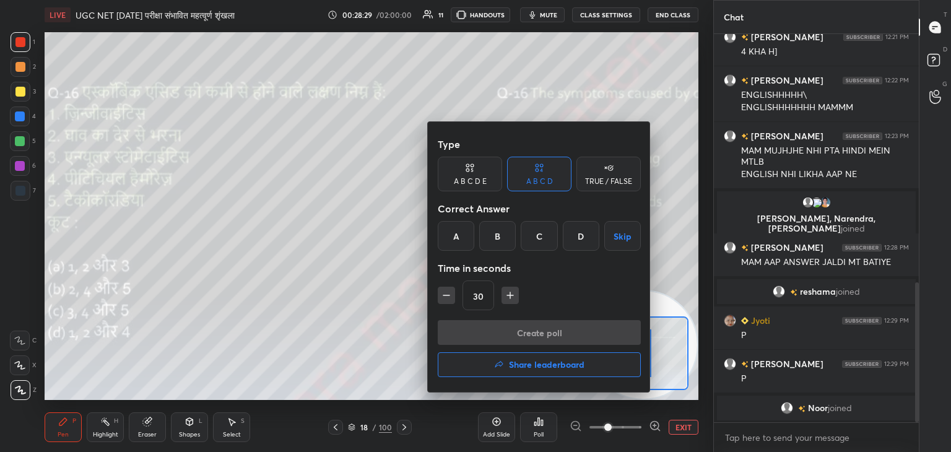
click at [581, 238] on div "D" at bounding box center [581, 236] width 37 height 30
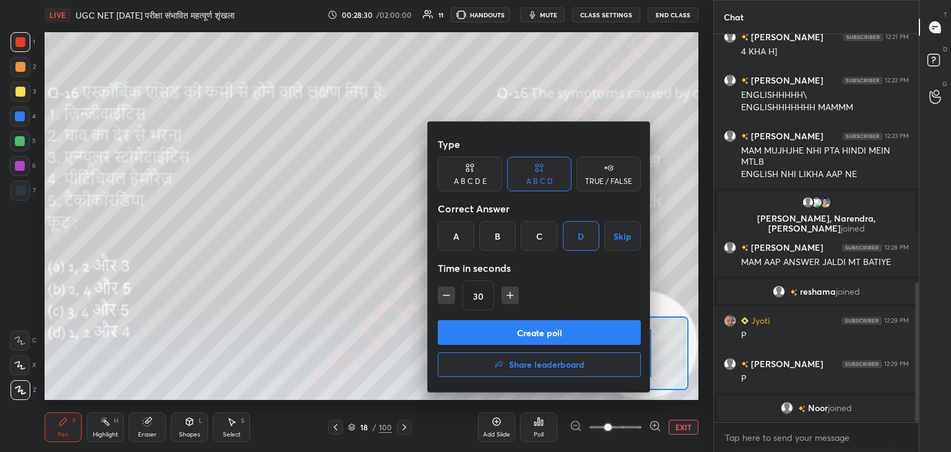
click at [575, 335] on button "Create poll" at bounding box center [539, 332] width 203 height 25
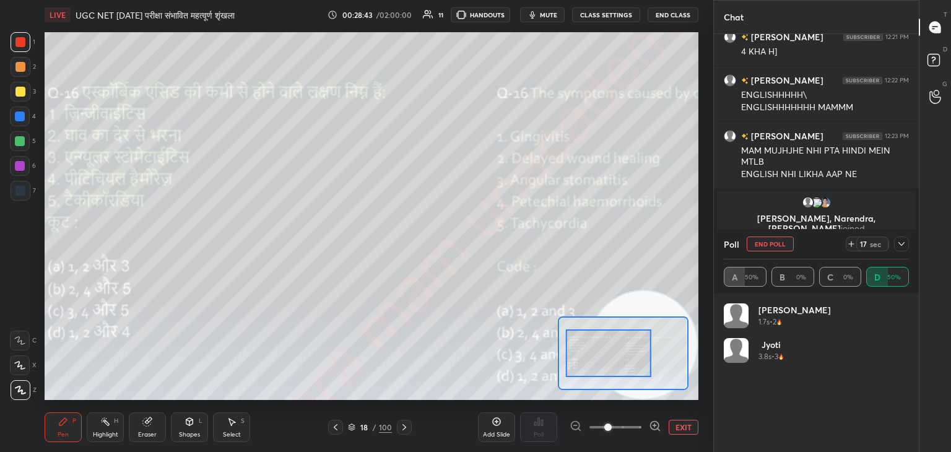
scroll to position [768, 0]
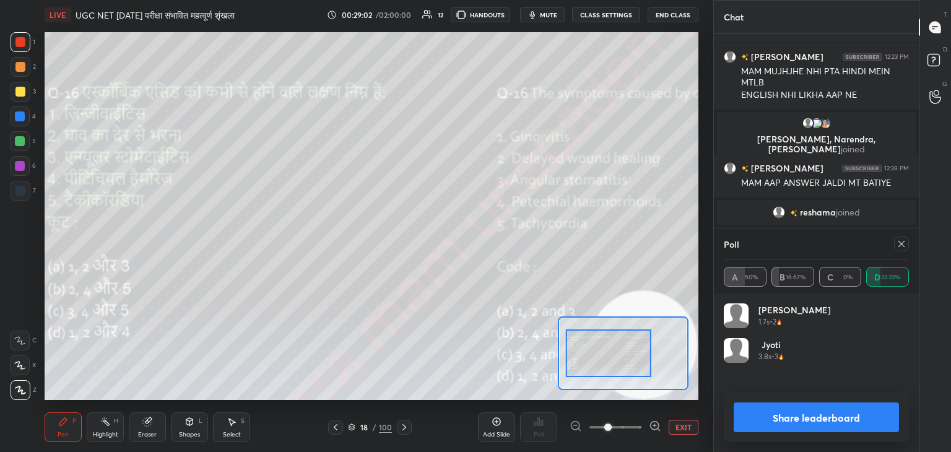
click at [898, 242] on icon at bounding box center [902, 244] width 10 height 10
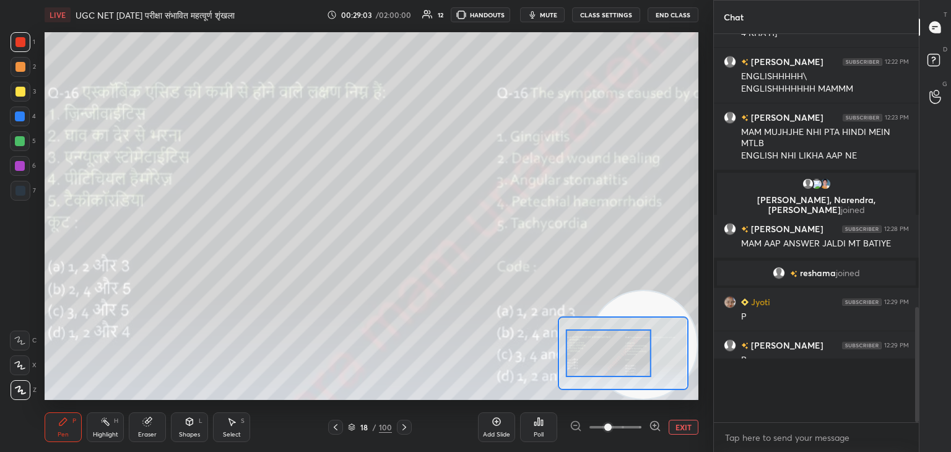
scroll to position [4, 4]
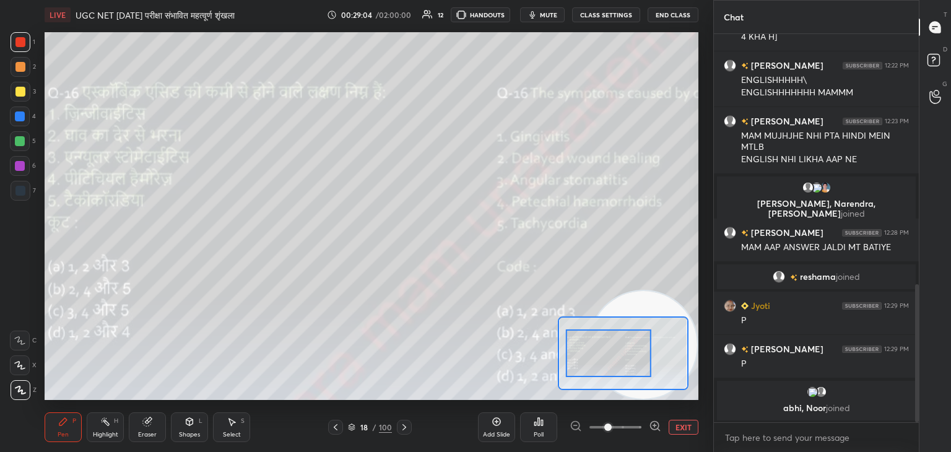
click at [682, 424] on button "EXIT" at bounding box center [684, 427] width 30 height 15
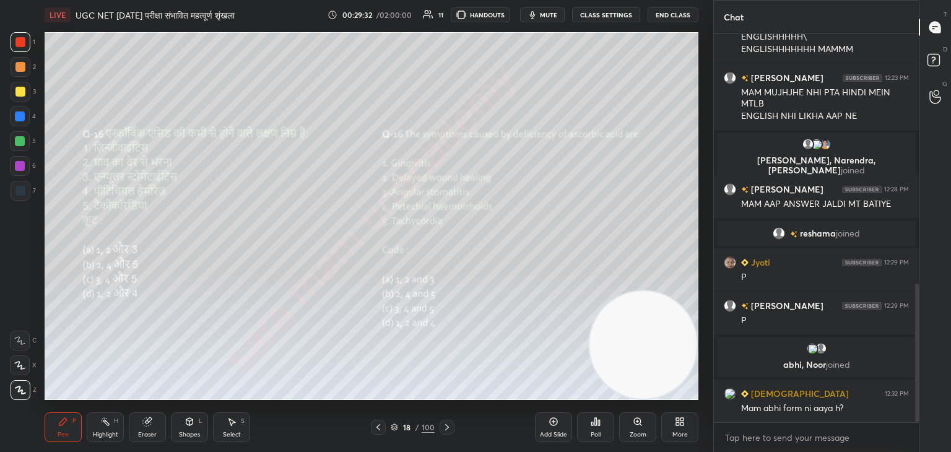
scroll to position [743, 0]
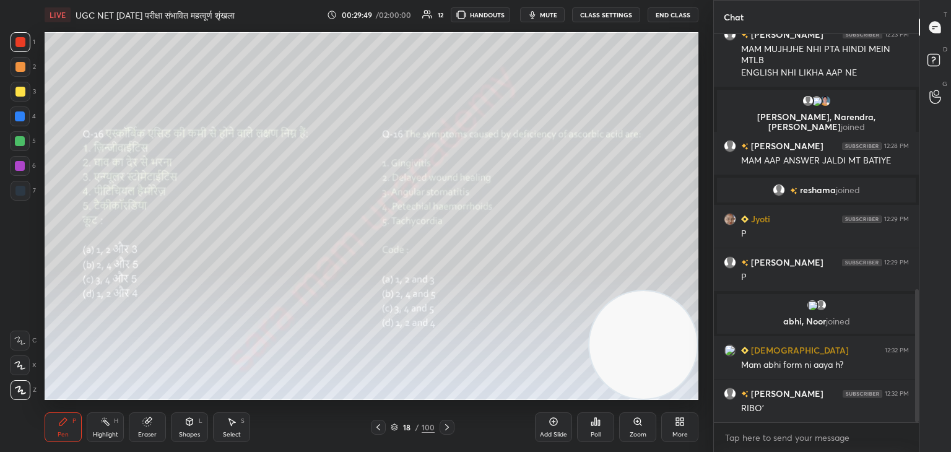
click at [451, 424] on div at bounding box center [447, 427] width 15 height 15
click at [593, 427] on icon at bounding box center [596, 422] width 10 height 10
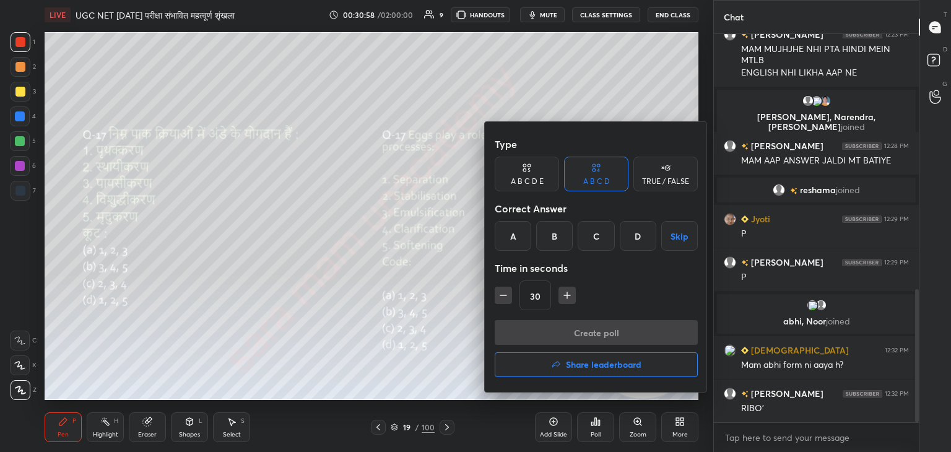
click at [603, 232] on div "C" at bounding box center [596, 236] width 37 height 30
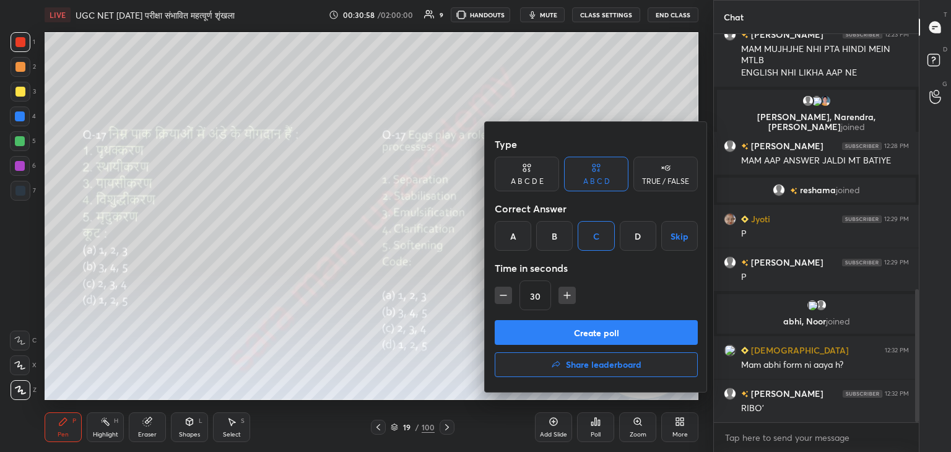
click at [598, 341] on button "Create poll" at bounding box center [596, 332] width 203 height 25
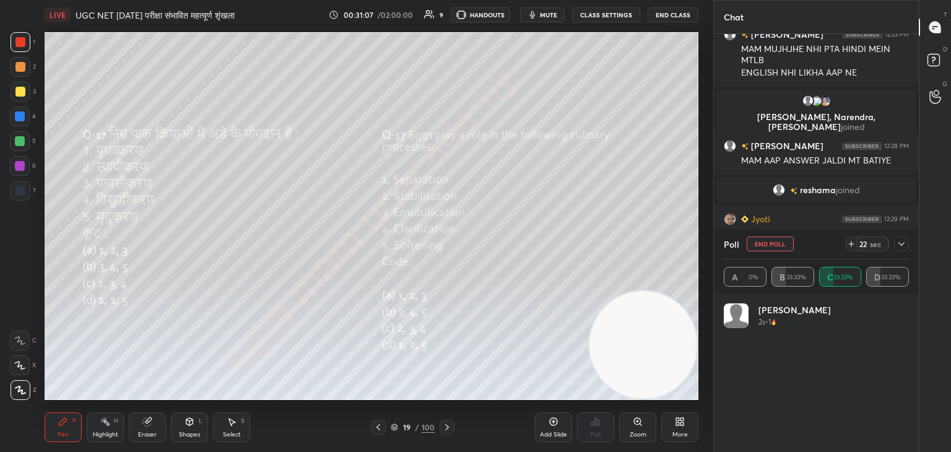
scroll to position [851, 0]
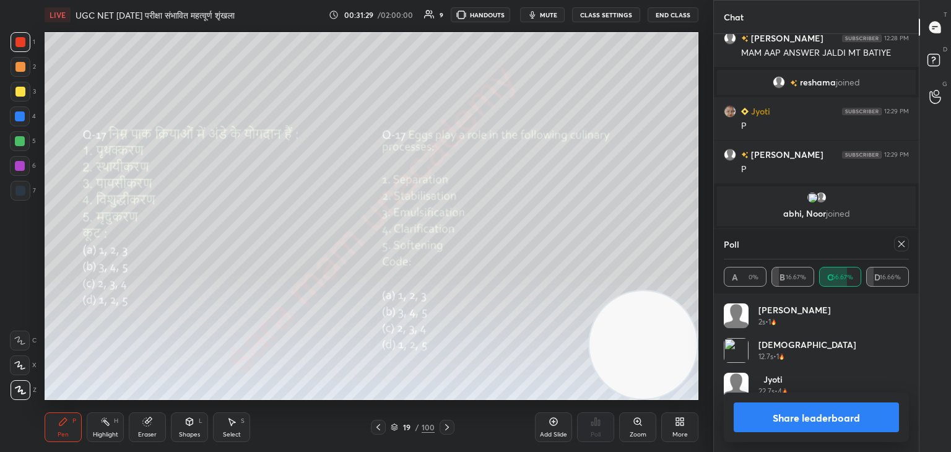
click at [902, 248] on icon at bounding box center [902, 244] width 10 height 10
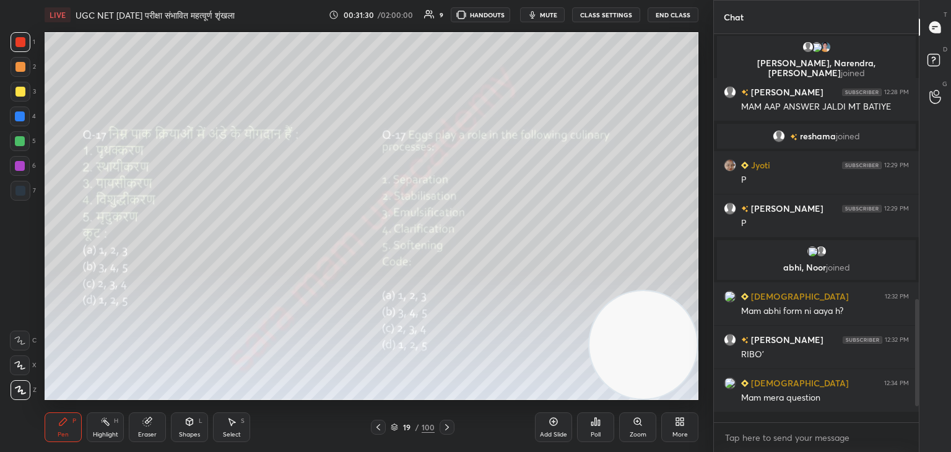
scroll to position [788, 0]
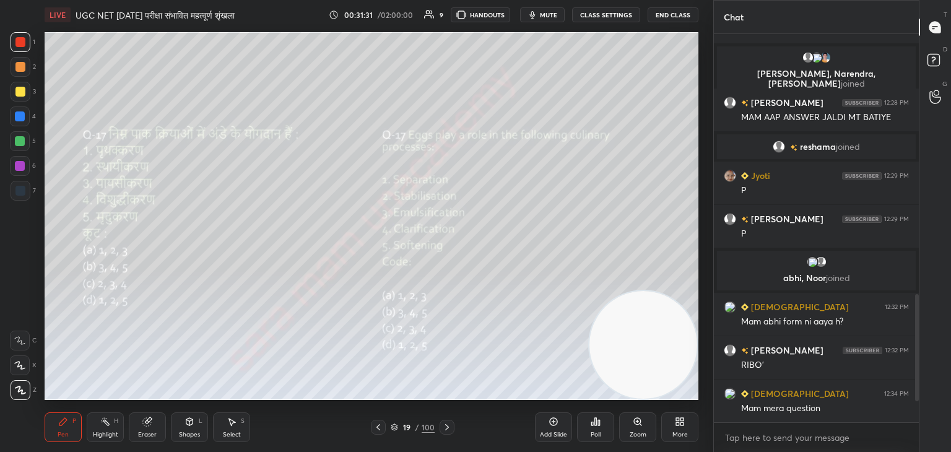
click at [446, 427] on icon at bounding box center [447, 427] width 10 height 10
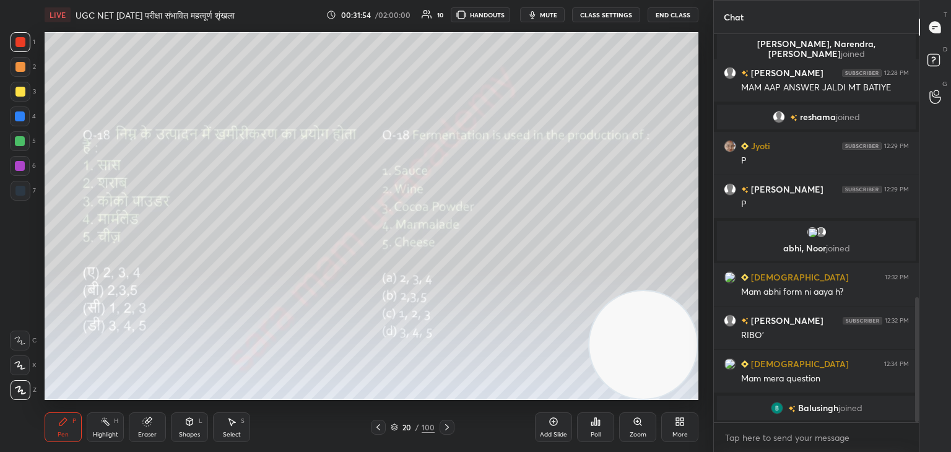
click at [216, 427] on div "Select S" at bounding box center [231, 427] width 37 height 30
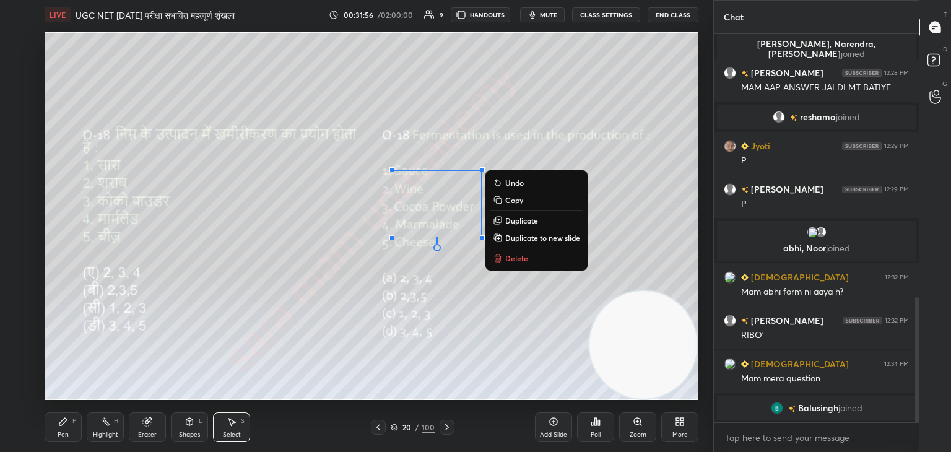
click at [507, 262] on p "Delete" at bounding box center [516, 258] width 23 height 10
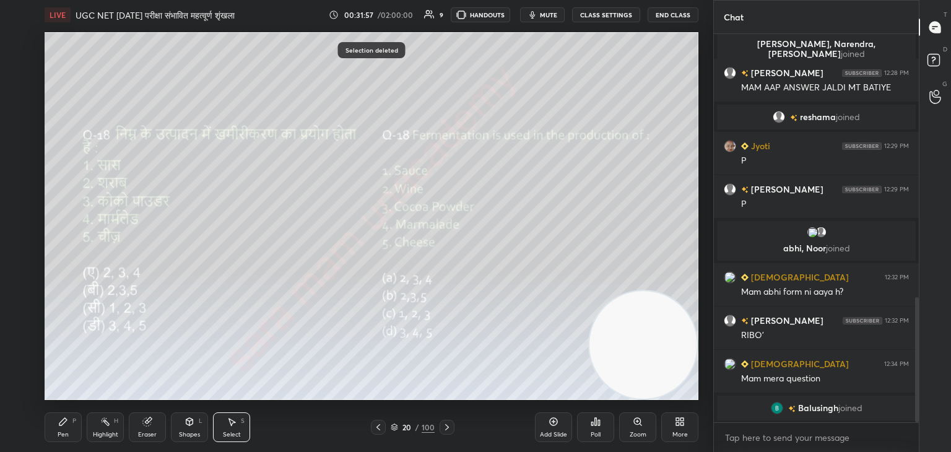
click at [59, 427] on div "Pen P" at bounding box center [63, 427] width 37 height 30
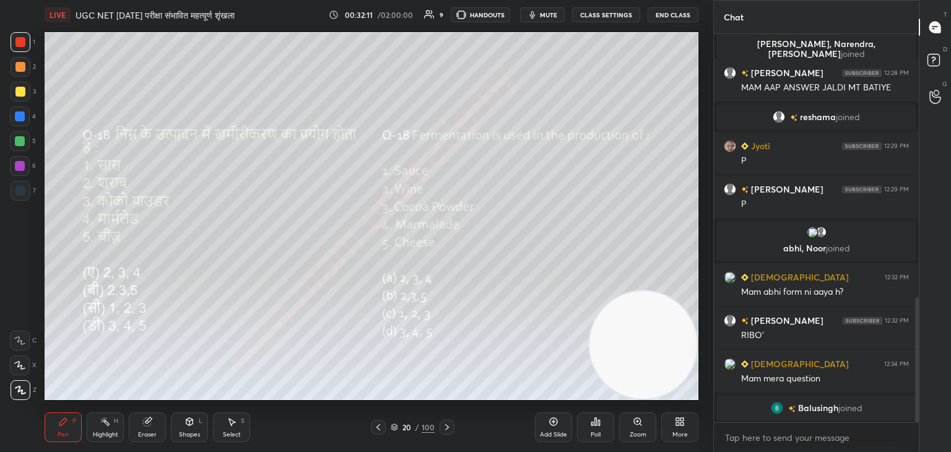
scroll to position [831, 0]
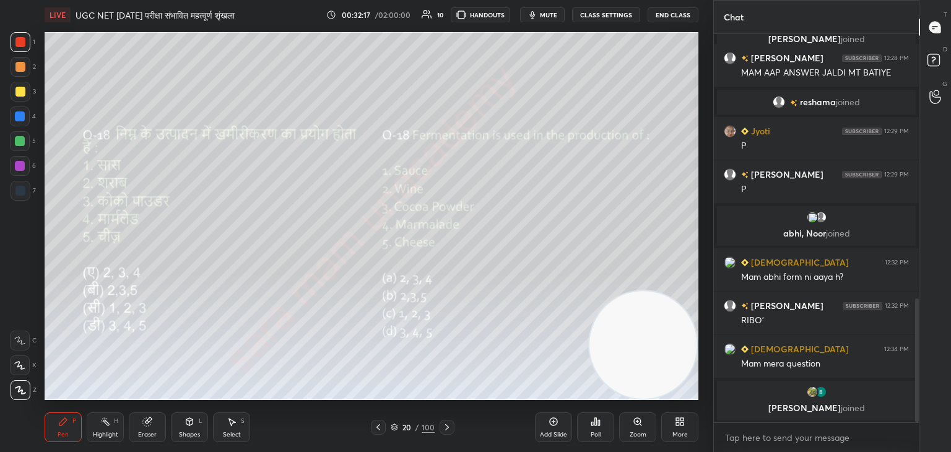
click at [594, 433] on div "Poll" at bounding box center [596, 435] width 10 height 6
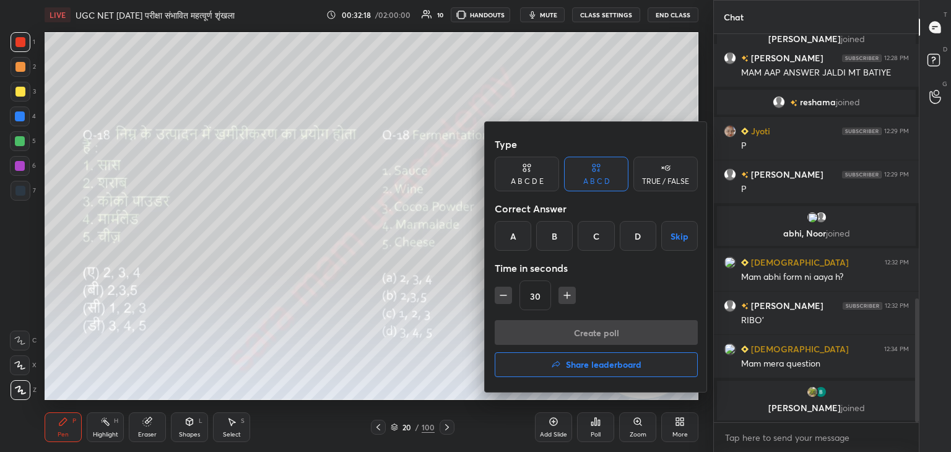
click at [555, 231] on div "B" at bounding box center [554, 236] width 37 height 30
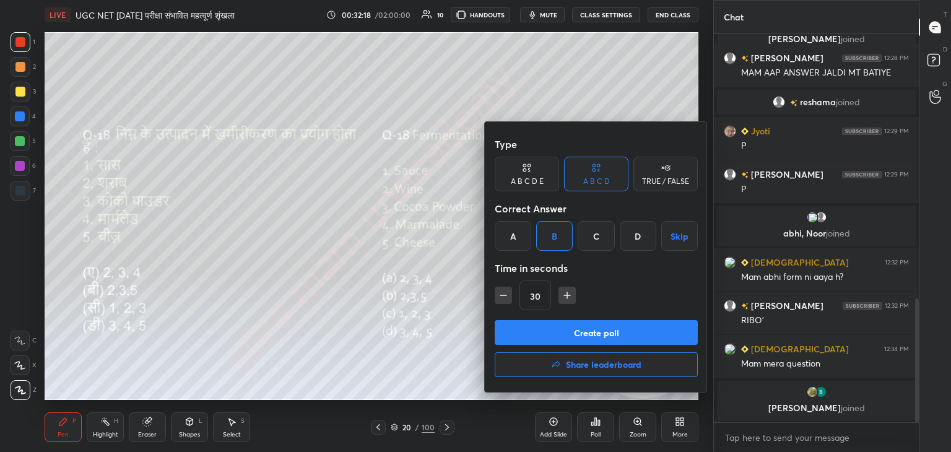
click at [606, 333] on button "Create poll" at bounding box center [596, 332] width 203 height 25
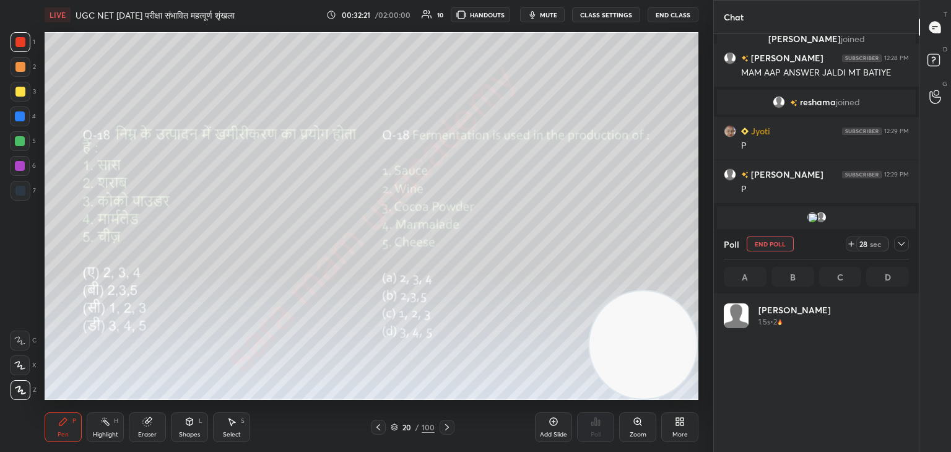
scroll to position [145, 181]
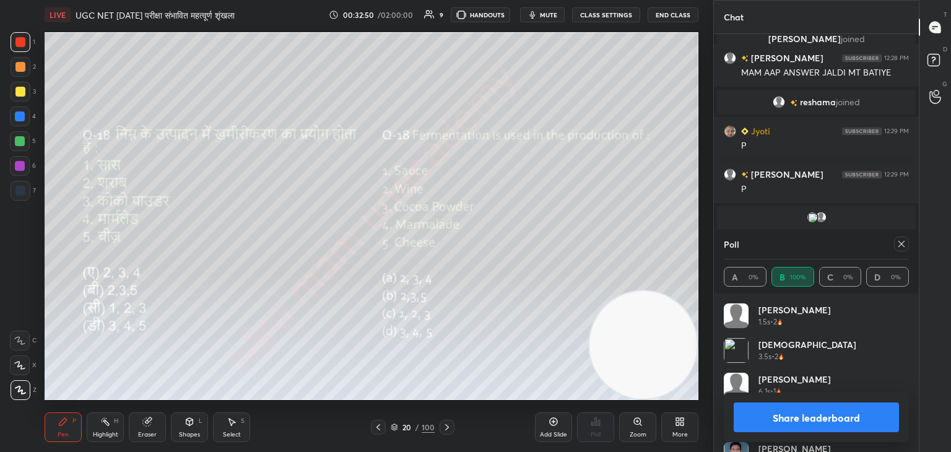
click at [899, 246] on icon at bounding box center [902, 244] width 10 height 10
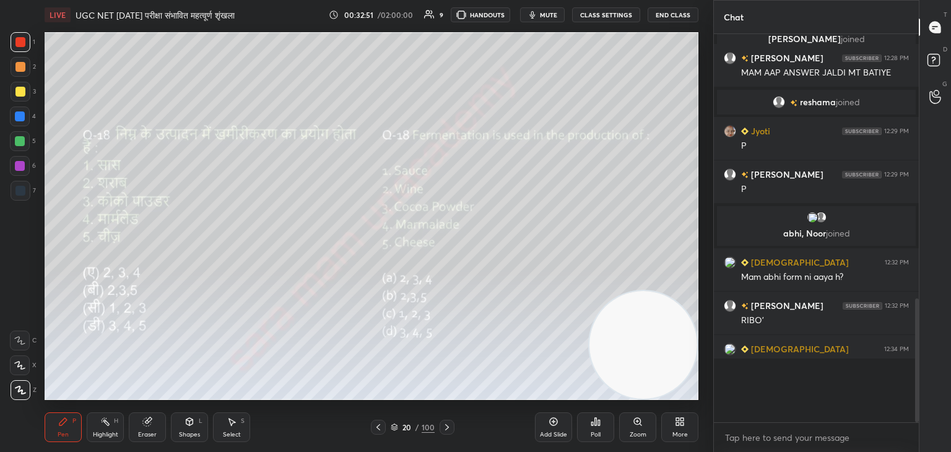
scroll to position [0, 0]
click at [437, 427] on div "20 / 100" at bounding box center [413, 427] width 84 height 15
click at [440, 429] on div at bounding box center [447, 427] width 15 height 15
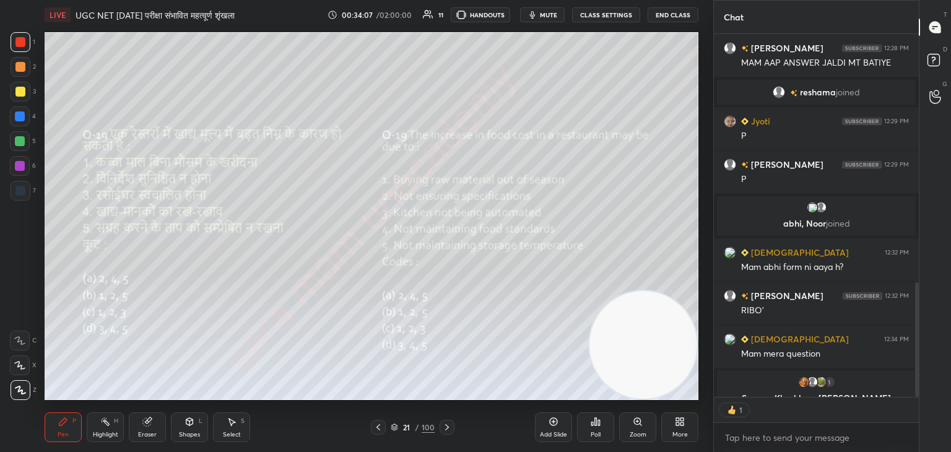
scroll to position [4, 4]
click at [597, 434] on div "Poll" at bounding box center [596, 435] width 10 height 6
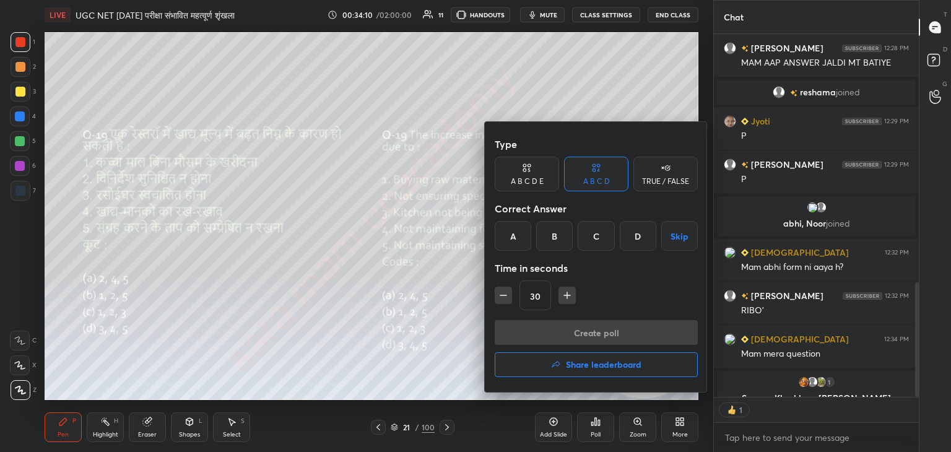
click at [547, 238] on div "B" at bounding box center [554, 236] width 37 height 30
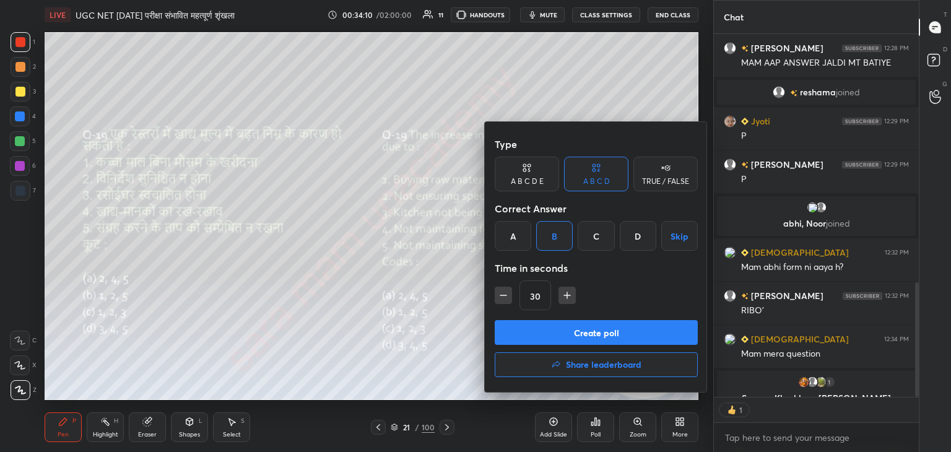
click at [599, 332] on button "Create poll" at bounding box center [596, 332] width 203 height 25
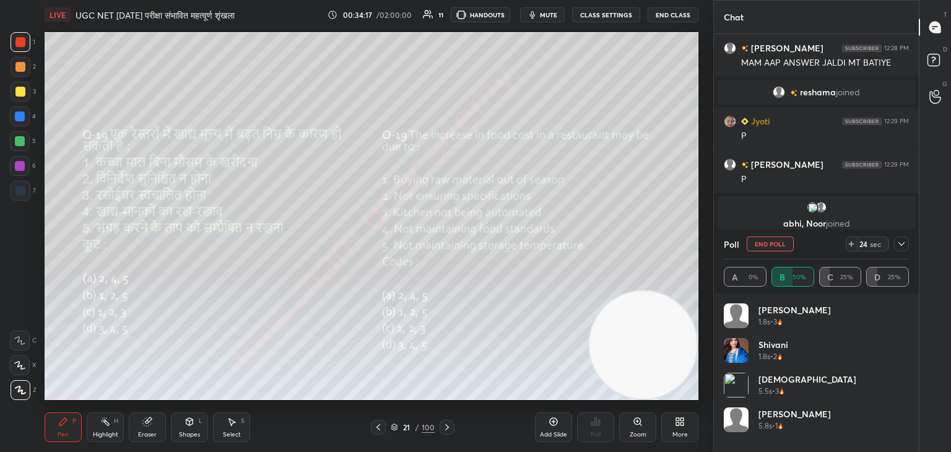
scroll to position [905, 0]
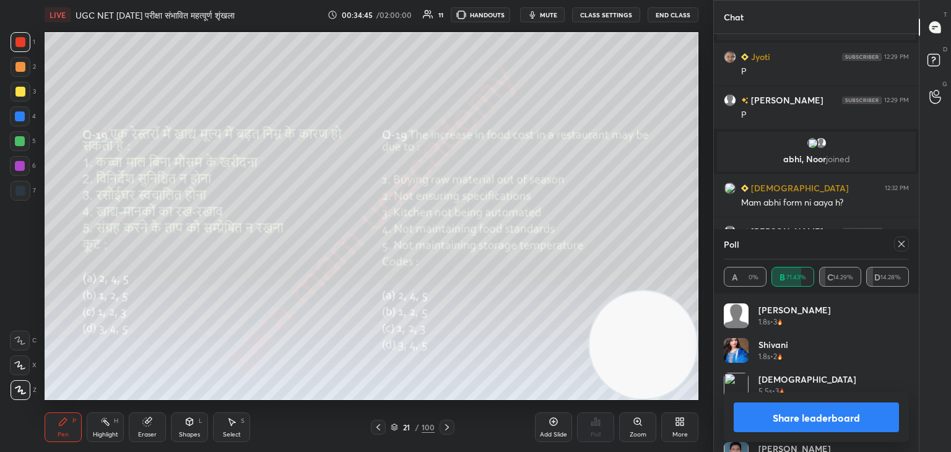
click at [905, 242] on icon at bounding box center [902, 244] width 10 height 10
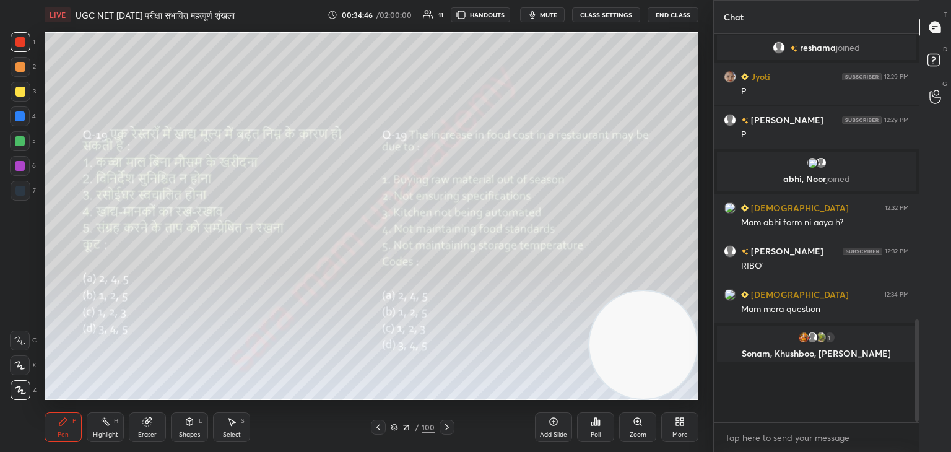
scroll to position [845, 0]
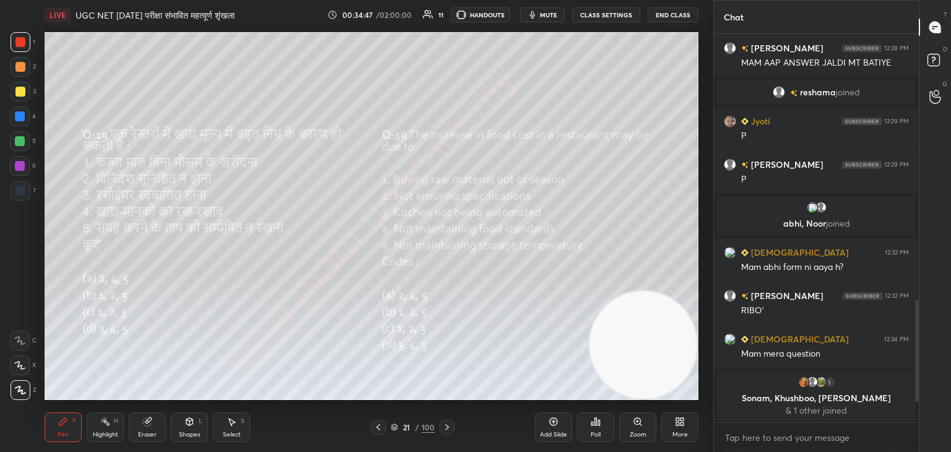
click at [446, 429] on icon at bounding box center [447, 427] width 4 height 6
click at [599, 434] on div "Poll" at bounding box center [596, 435] width 10 height 6
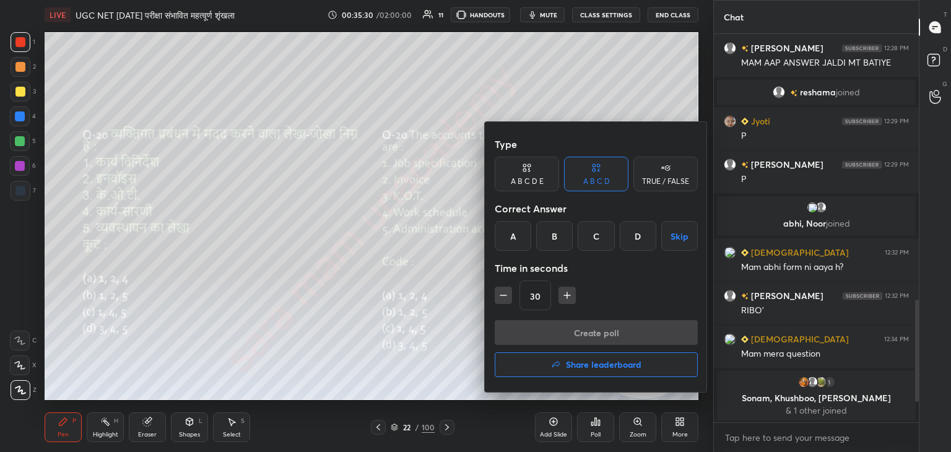
click at [595, 236] on div "C" at bounding box center [596, 236] width 37 height 30
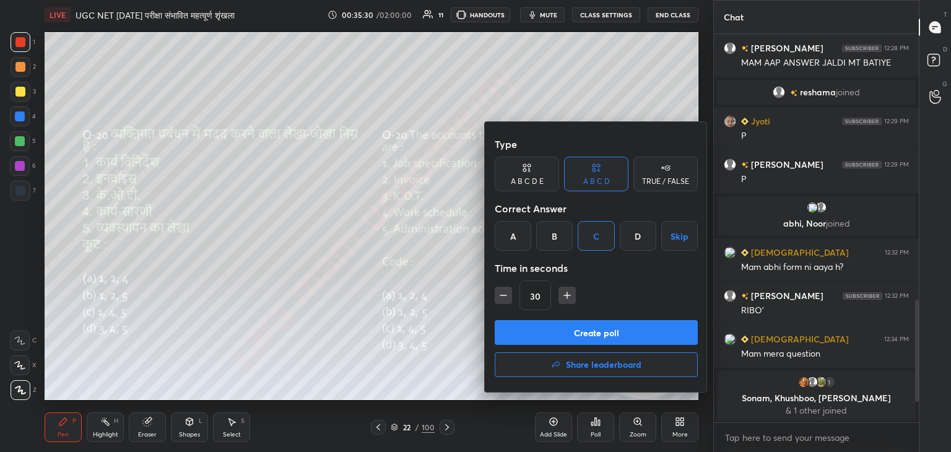
click at [586, 333] on button "Create poll" at bounding box center [596, 332] width 203 height 25
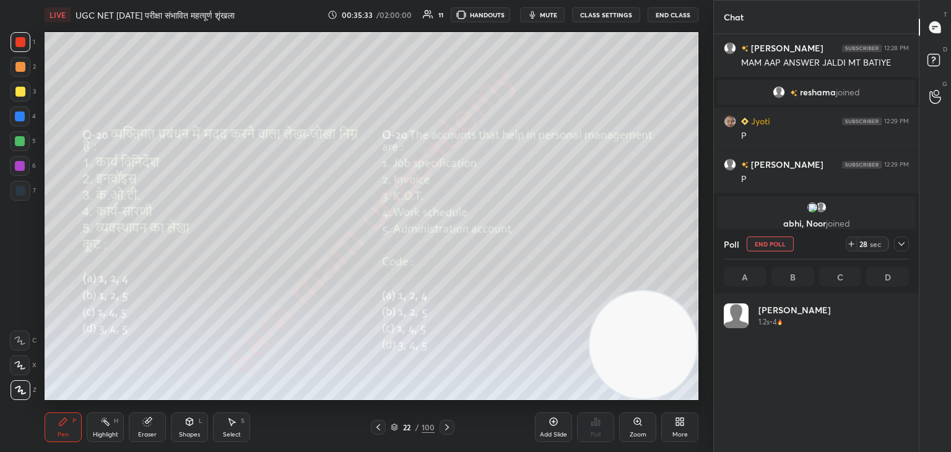
scroll to position [145, 181]
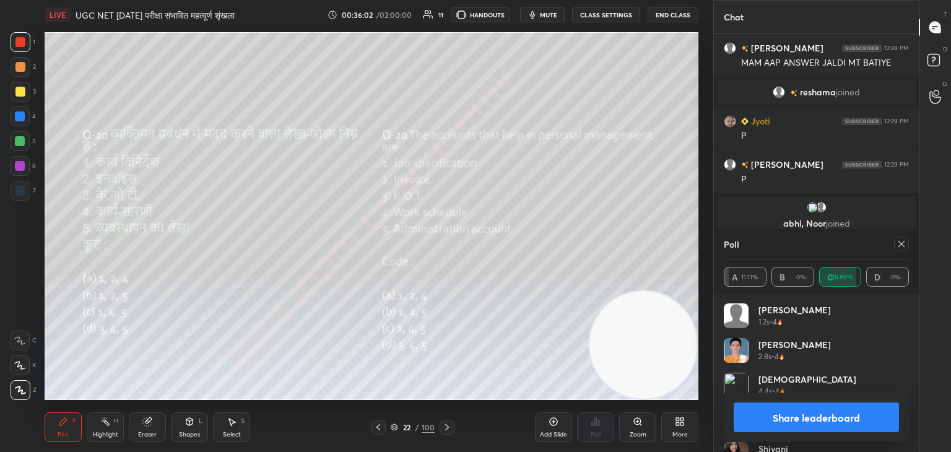
click at [902, 246] on icon at bounding box center [902, 244] width 10 height 10
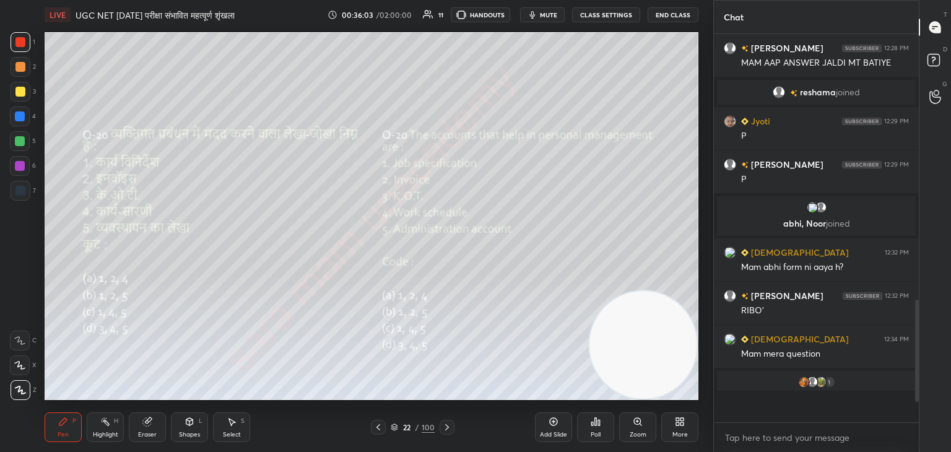
scroll to position [4, 4]
click at [447, 423] on icon at bounding box center [447, 427] width 10 height 10
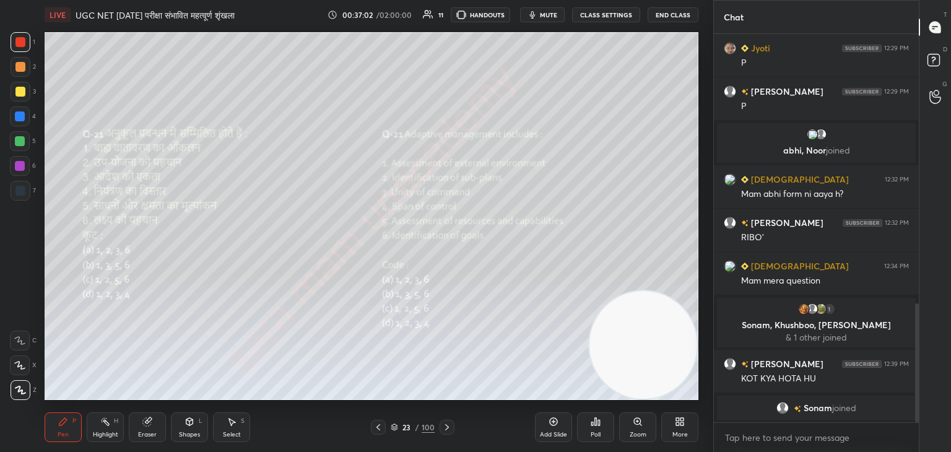
scroll to position [946, 0]
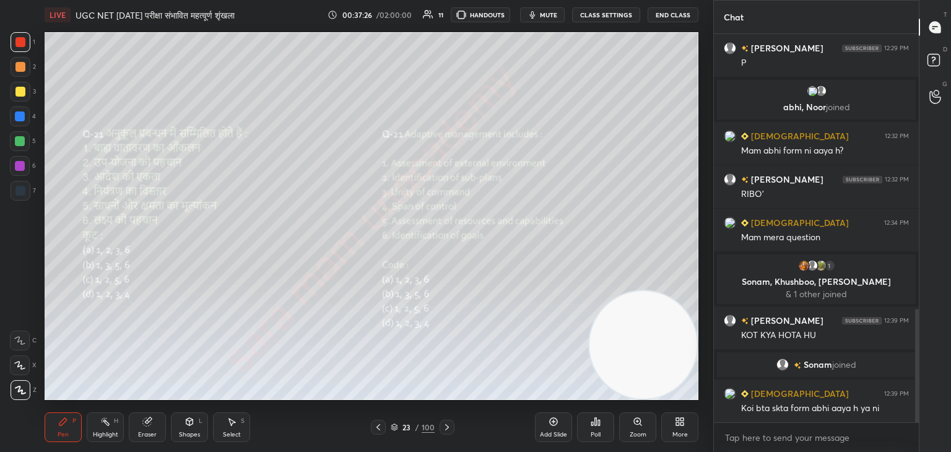
click at [589, 430] on div "Poll" at bounding box center [595, 427] width 37 height 30
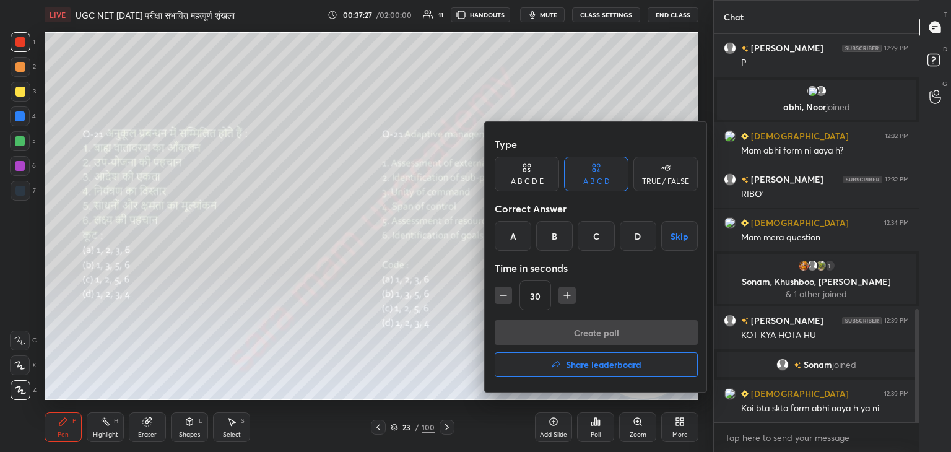
click at [584, 234] on div "C" at bounding box center [596, 236] width 37 height 30
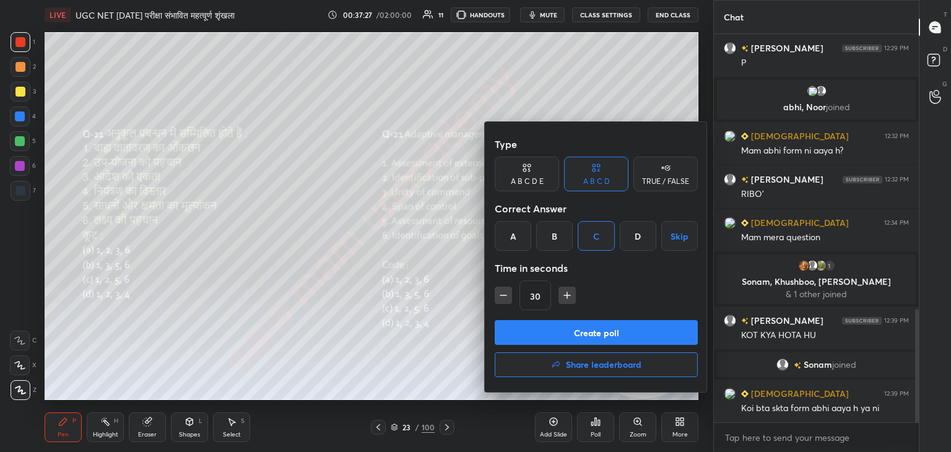
click at [591, 337] on button "Create poll" at bounding box center [596, 332] width 203 height 25
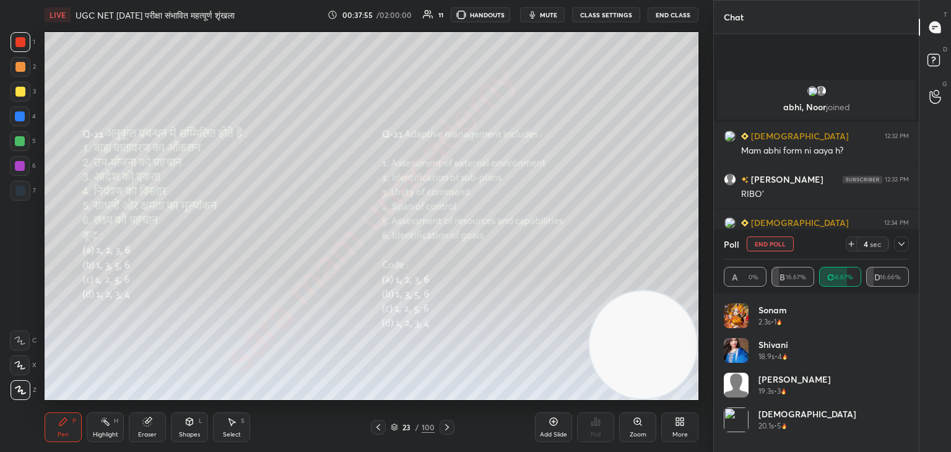
scroll to position [1040, 0]
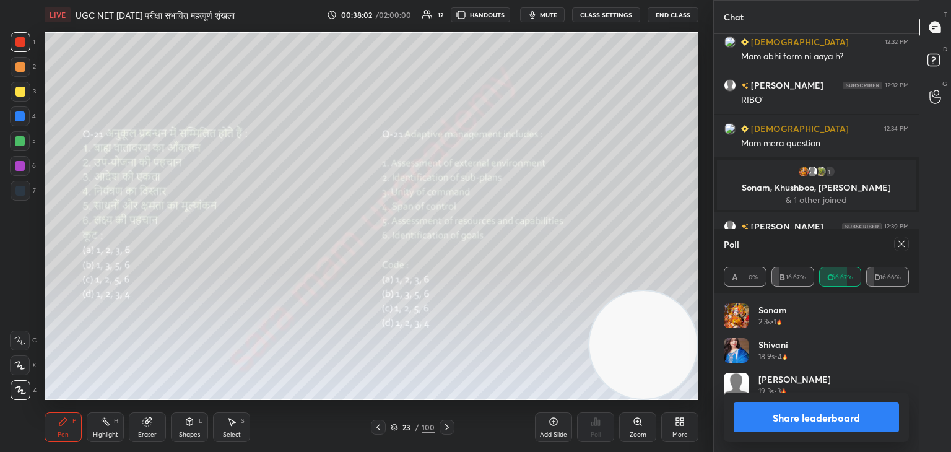
click at [894, 244] on div at bounding box center [899, 244] width 20 height 15
click at [897, 245] on icon at bounding box center [902, 244] width 10 height 10
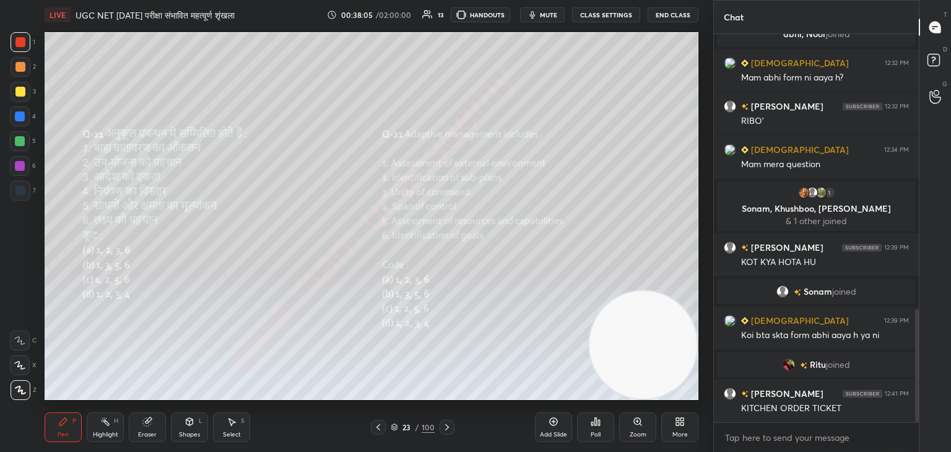
scroll to position [945, 0]
click at [446, 429] on icon at bounding box center [447, 427] width 4 height 6
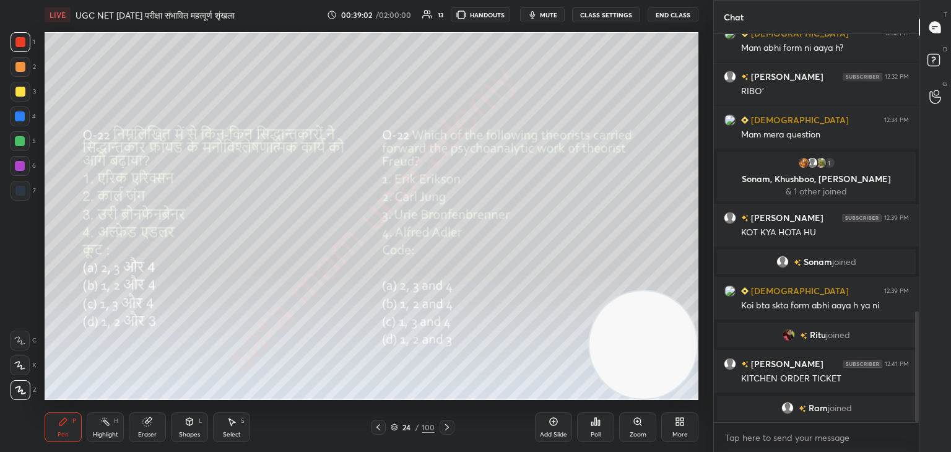
click at [594, 430] on div "Poll" at bounding box center [595, 427] width 37 height 30
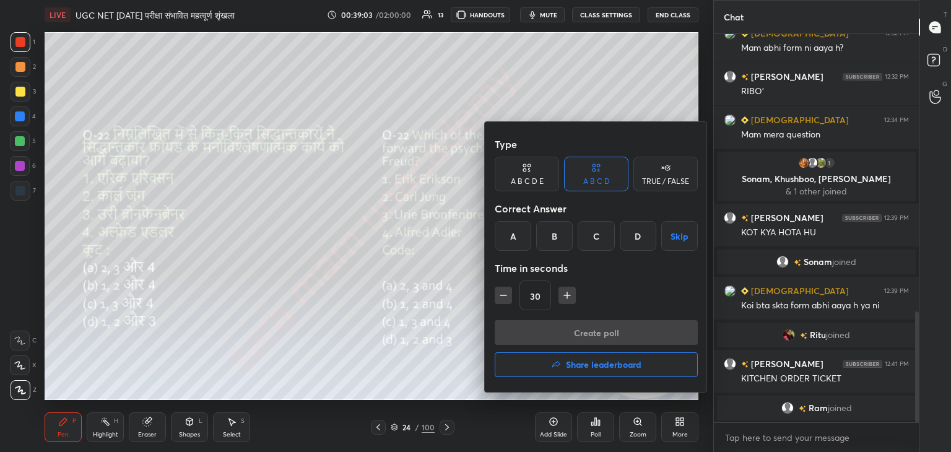
click at [561, 235] on div "B" at bounding box center [554, 236] width 37 height 30
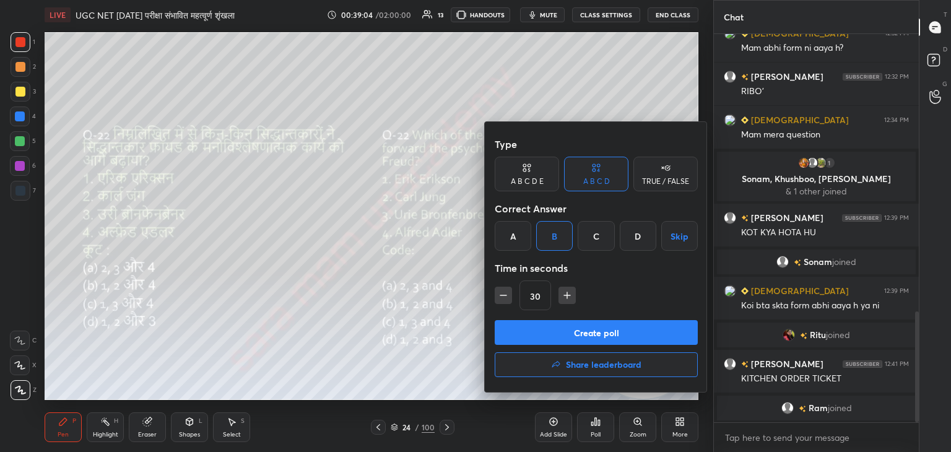
click at [597, 333] on button "Create poll" at bounding box center [596, 332] width 203 height 25
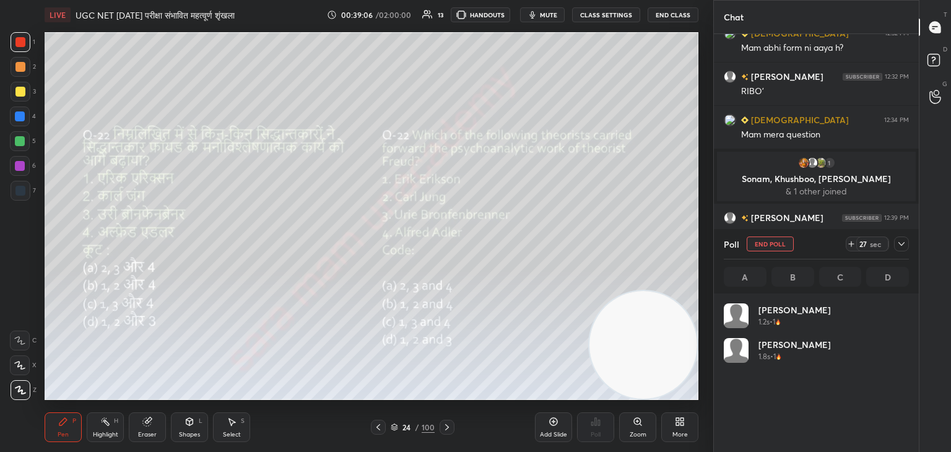
scroll to position [145, 181]
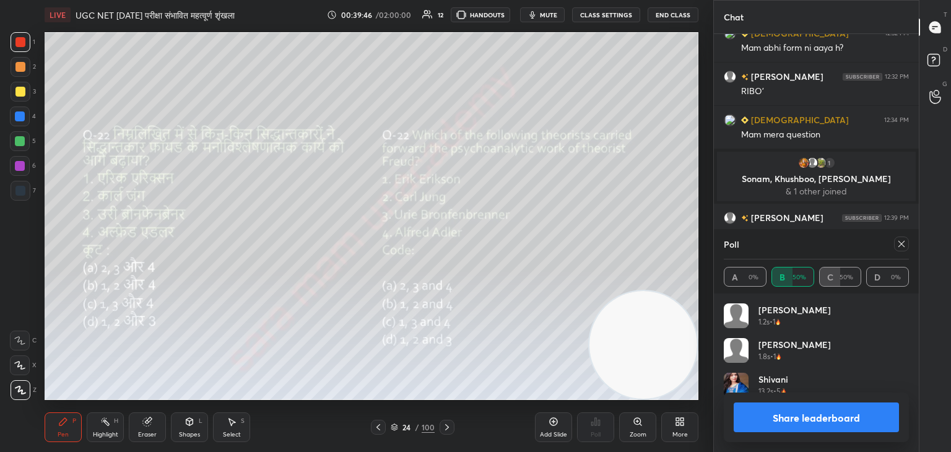
click at [909, 245] on div "Poll A 0% B 50% C 50% D 0%" at bounding box center [816, 261] width 205 height 64
click at [900, 244] on icon at bounding box center [902, 244] width 10 height 10
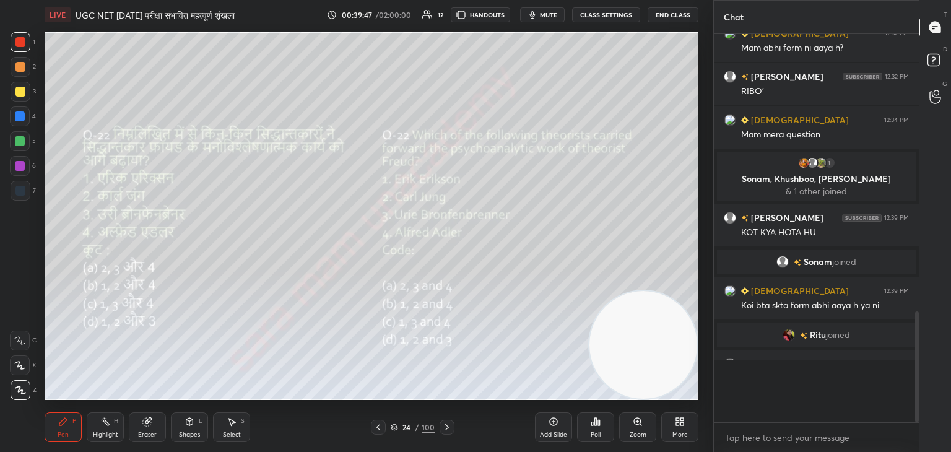
scroll to position [4, 4]
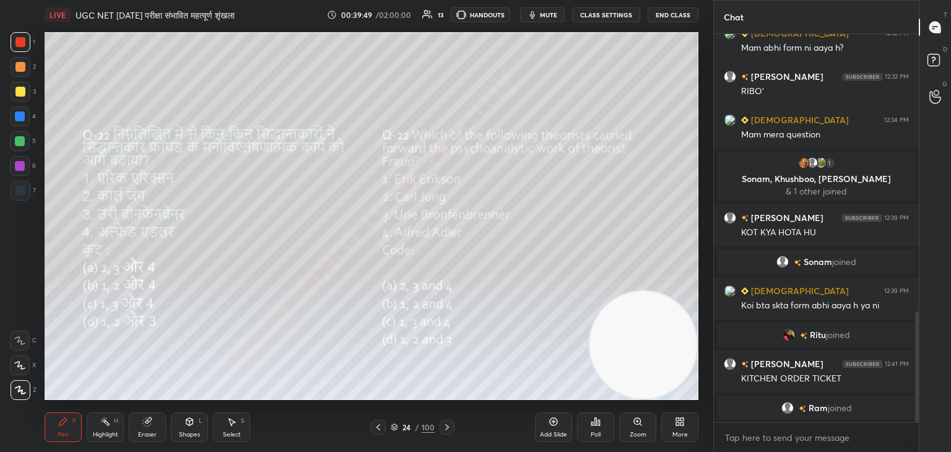
click at [451, 427] on div at bounding box center [447, 427] width 15 height 15
click at [603, 432] on div "Poll" at bounding box center [595, 427] width 37 height 30
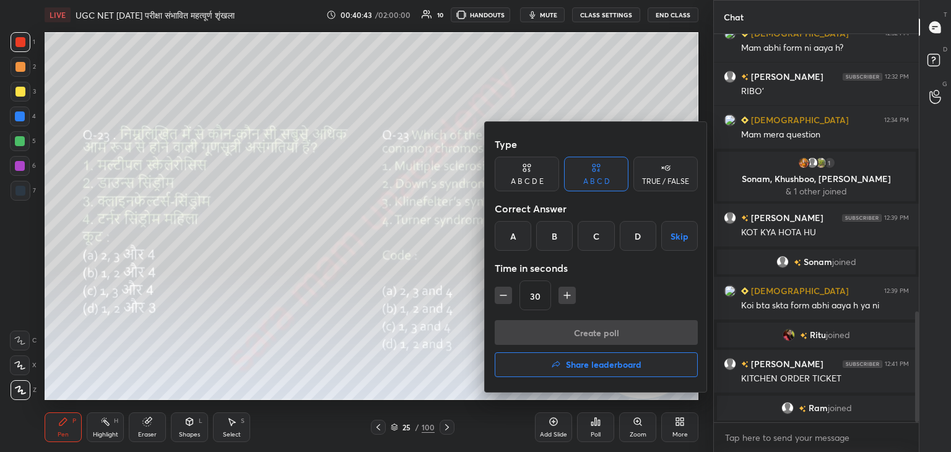
click at [555, 233] on div "B" at bounding box center [554, 236] width 37 height 30
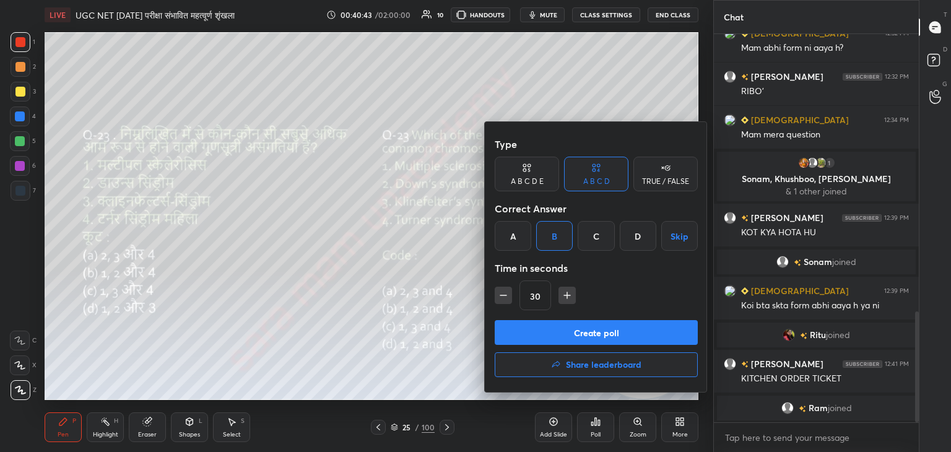
click at [503, 230] on div "A" at bounding box center [513, 236] width 37 height 30
click at [593, 333] on button "Create poll" at bounding box center [596, 332] width 203 height 25
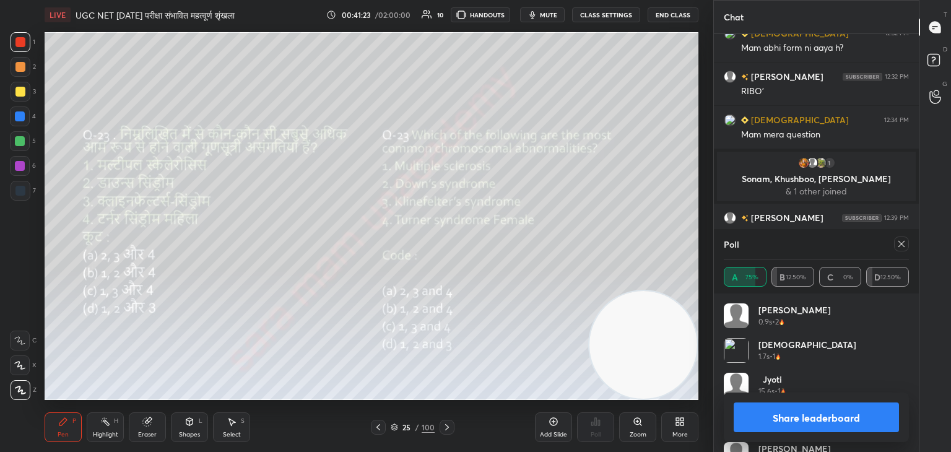
click at [902, 247] on icon at bounding box center [902, 244] width 10 height 10
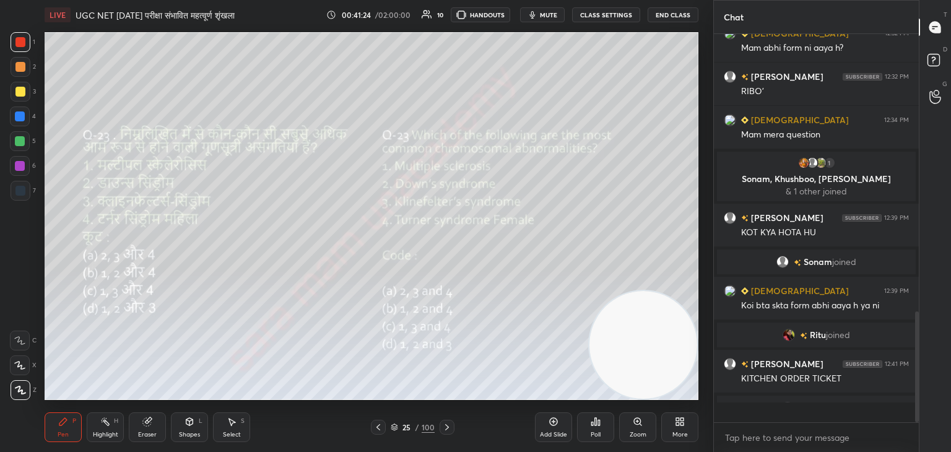
scroll to position [275, 201]
click at [446, 428] on icon at bounding box center [447, 427] width 10 height 10
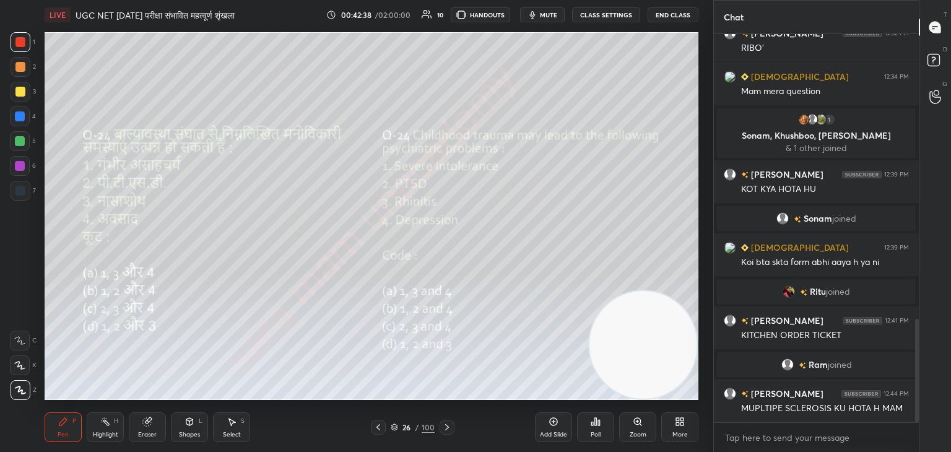
scroll to position [1074, 0]
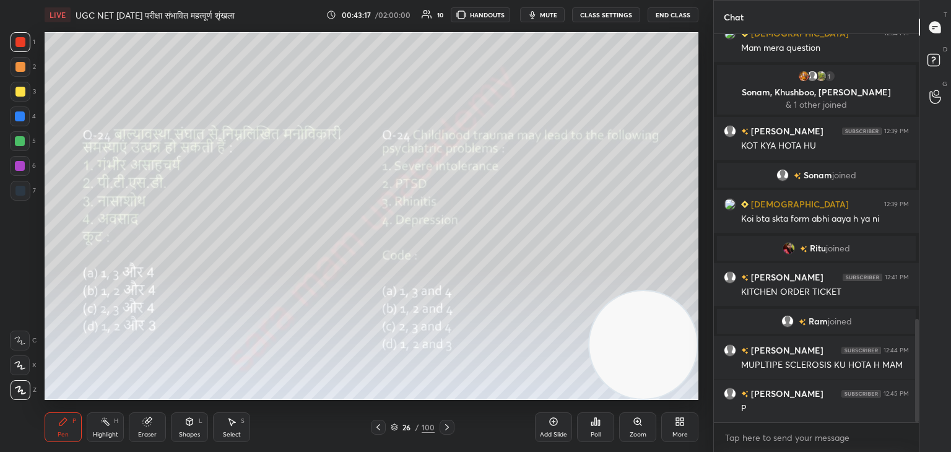
click at [594, 427] on div "Poll" at bounding box center [595, 427] width 37 height 30
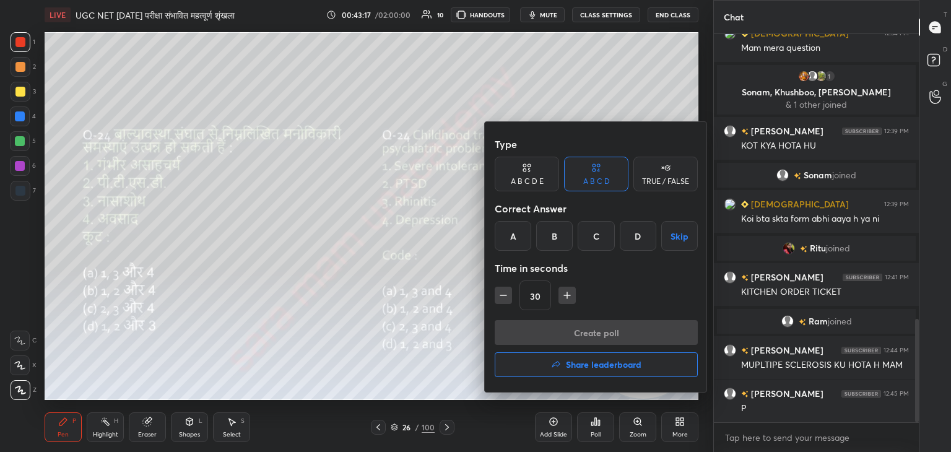
click at [557, 240] on div "B" at bounding box center [554, 236] width 37 height 30
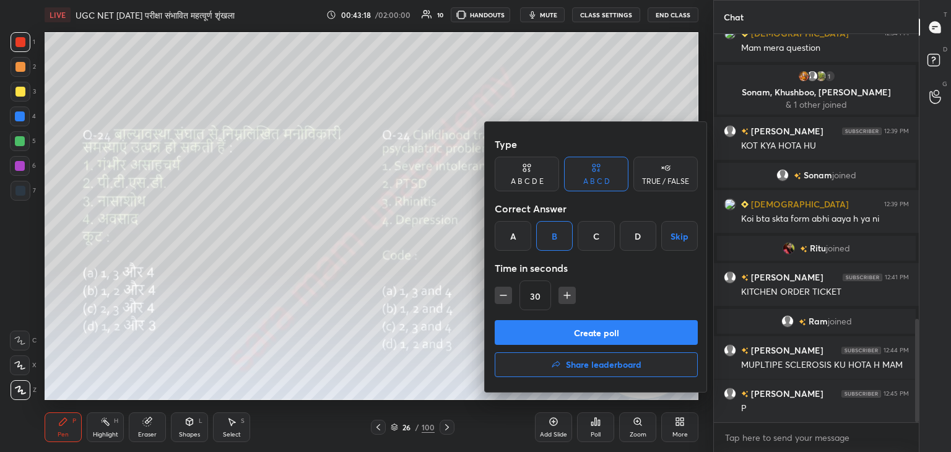
click at [602, 337] on button "Create poll" at bounding box center [596, 332] width 203 height 25
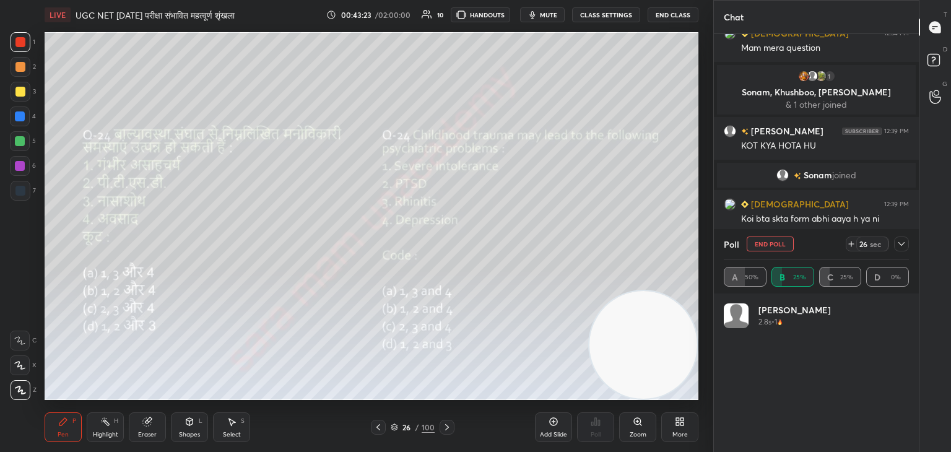
scroll to position [145, 181]
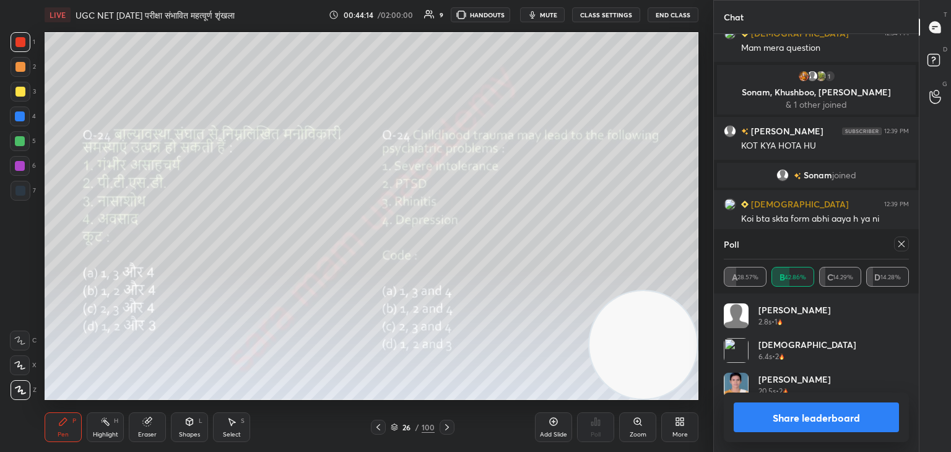
click at [910, 246] on div "Poll A 28.57% B 42.86% C 14.29% D 14.28%" at bounding box center [816, 261] width 205 height 64
click at [907, 243] on div at bounding box center [901, 244] width 15 height 15
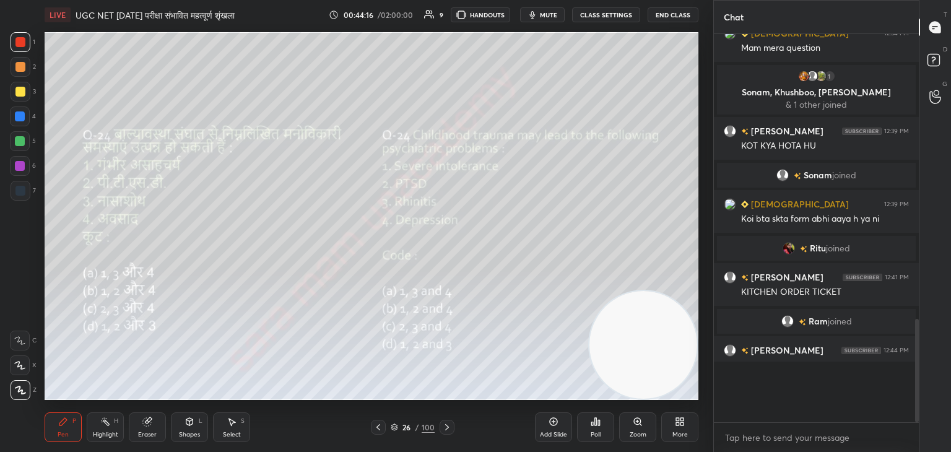
scroll to position [374, 201]
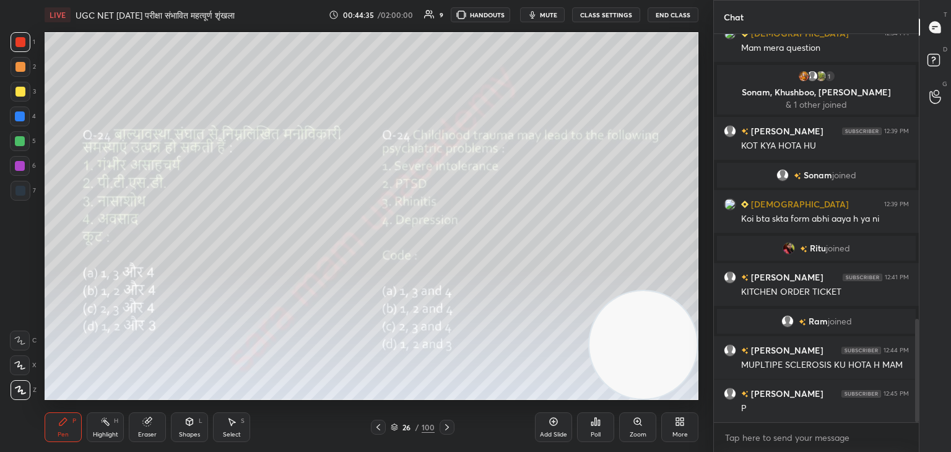
click at [449, 428] on icon at bounding box center [447, 427] width 10 height 10
click at [597, 434] on div "Poll" at bounding box center [596, 435] width 10 height 6
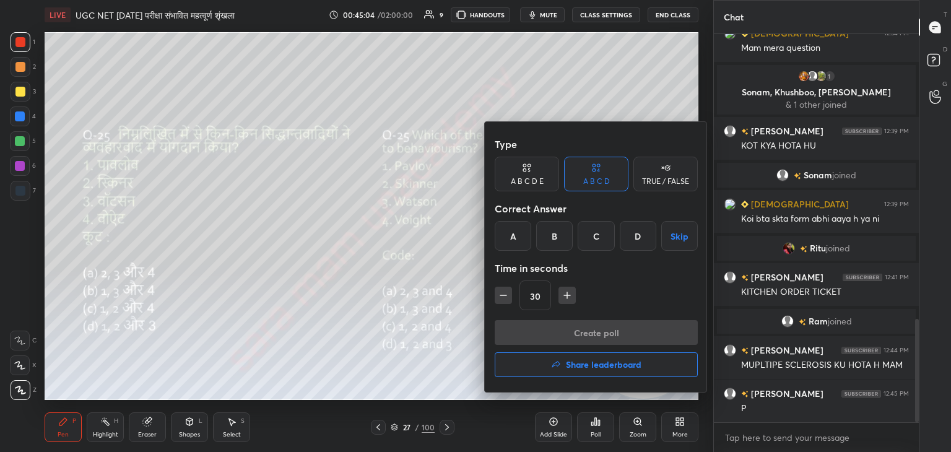
click at [638, 236] on div "D" at bounding box center [638, 236] width 37 height 30
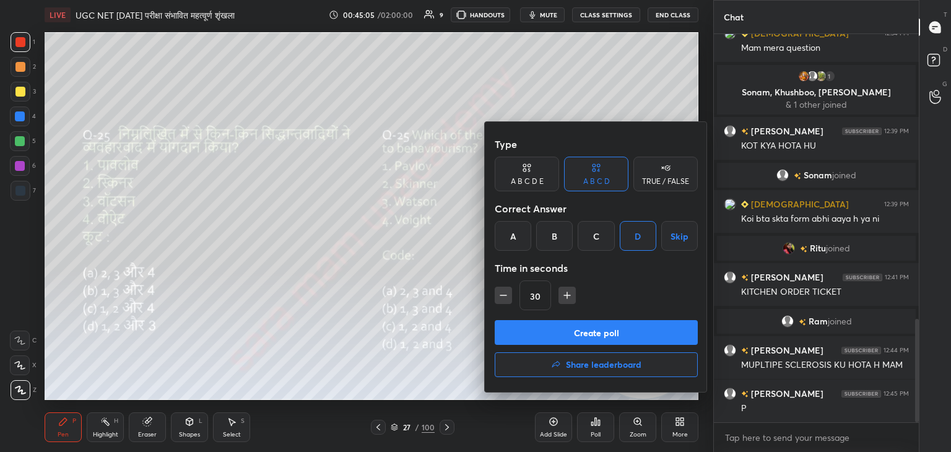
click at [616, 331] on button "Create poll" at bounding box center [596, 332] width 203 height 25
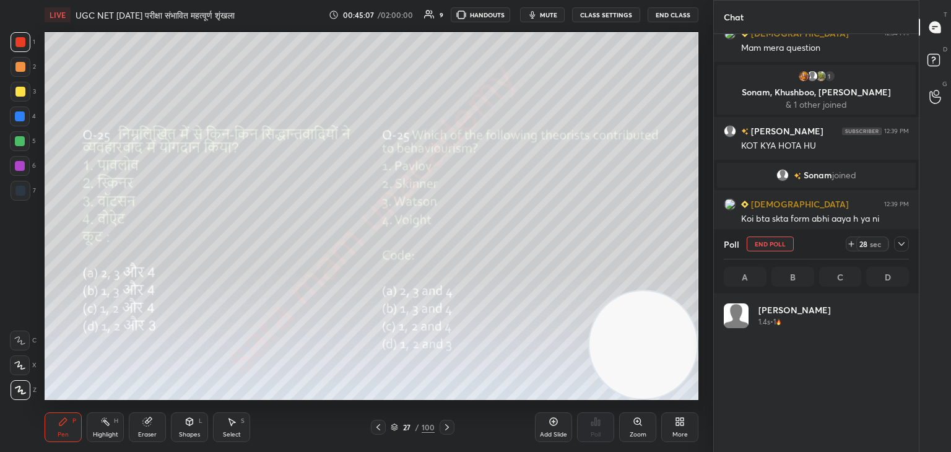
scroll to position [145, 181]
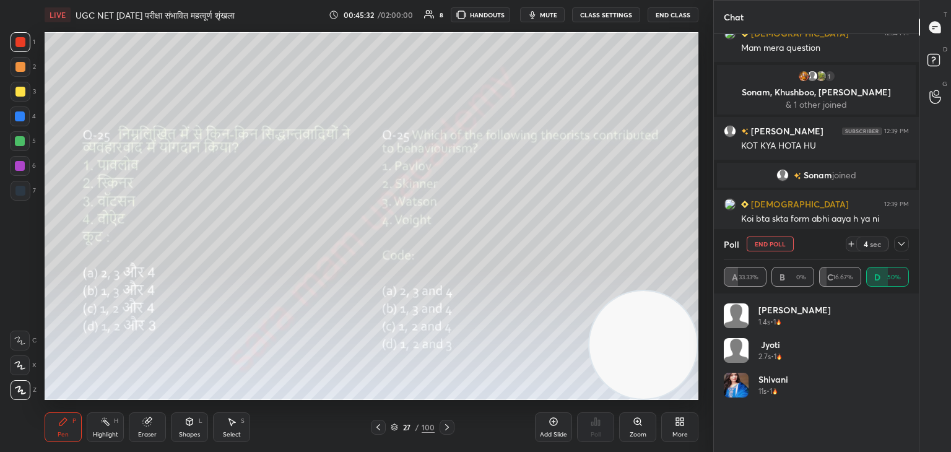
click at [775, 244] on button "End Poll" at bounding box center [770, 244] width 47 height 15
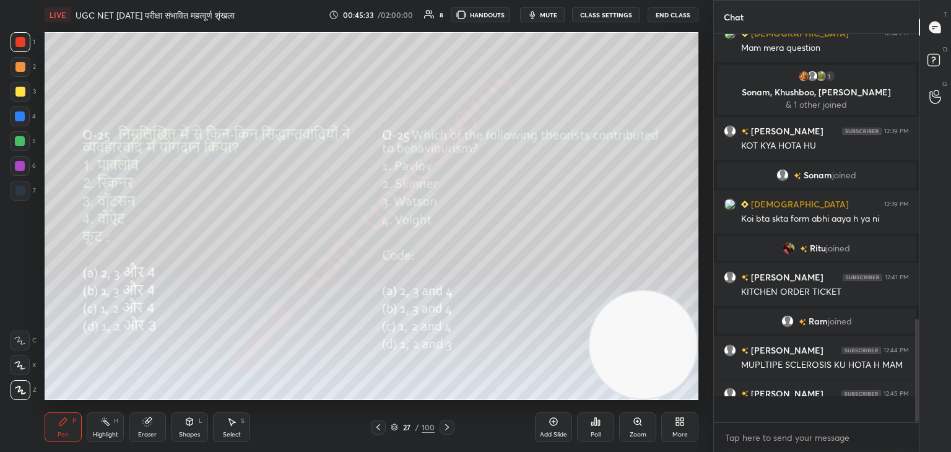
scroll to position [4, 4]
click at [450, 430] on icon at bounding box center [447, 427] width 10 height 10
click at [442, 429] on icon at bounding box center [447, 427] width 10 height 10
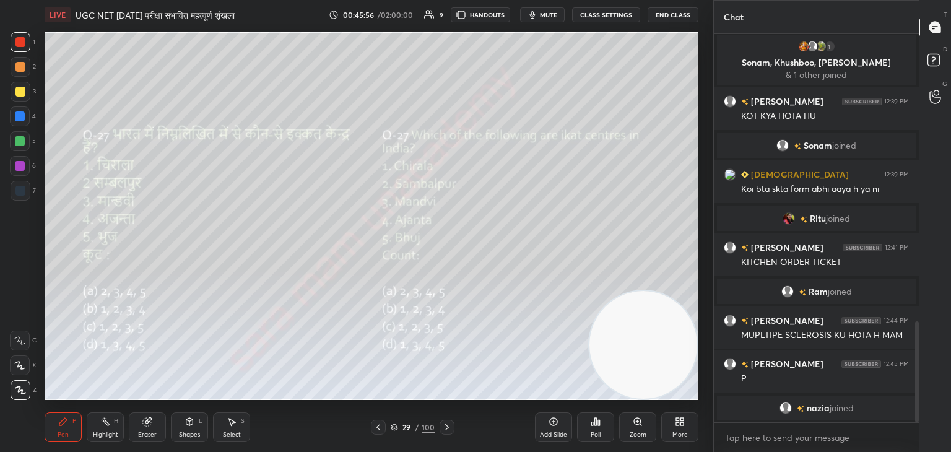
click at [595, 429] on div "Poll" at bounding box center [595, 427] width 37 height 30
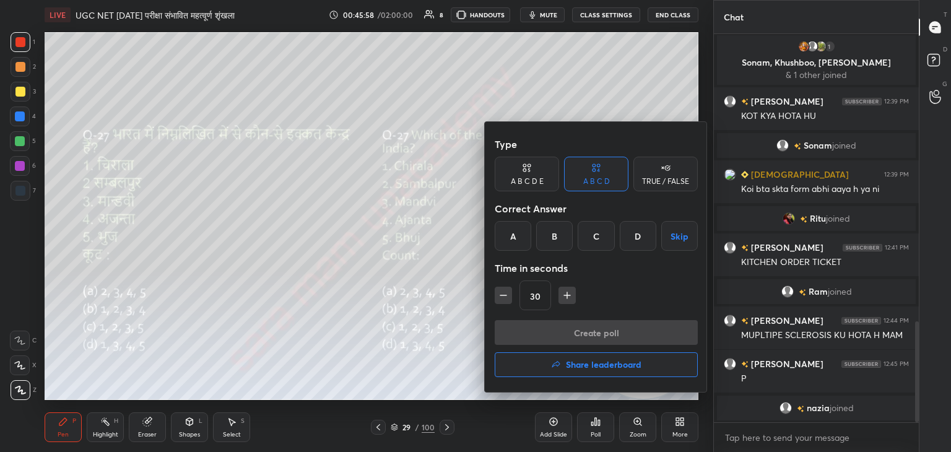
click at [430, 367] on div at bounding box center [475, 226] width 951 height 452
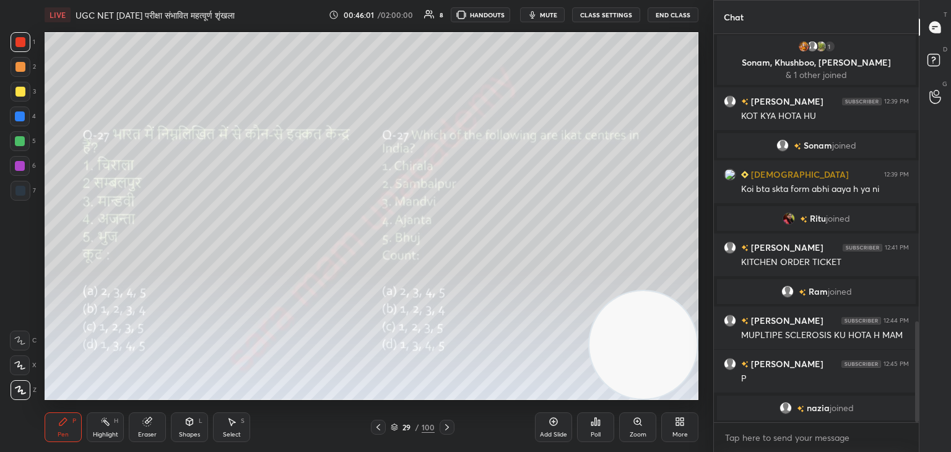
click at [596, 432] on div "Poll" at bounding box center [596, 435] width 10 height 6
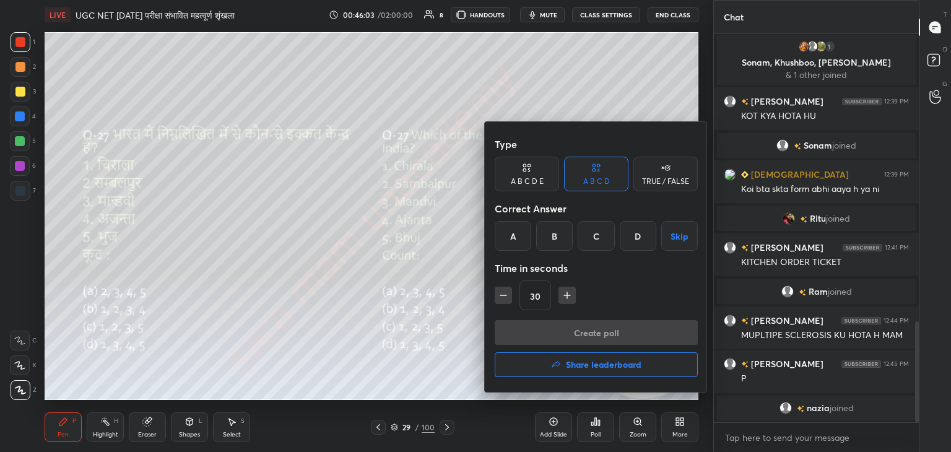
click at [560, 237] on div "B" at bounding box center [554, 236] width 37 height 30
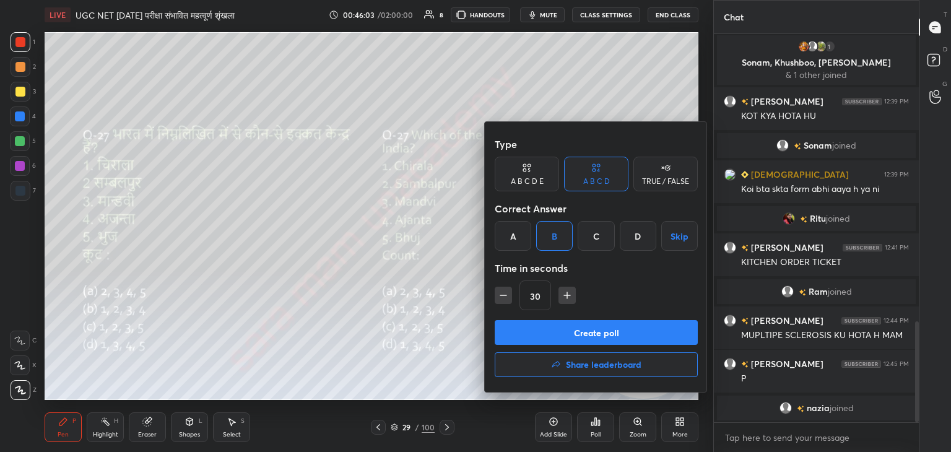
click at [593, 336] on button "Create poll" at bounding box center [596, 332] width 203 height 25
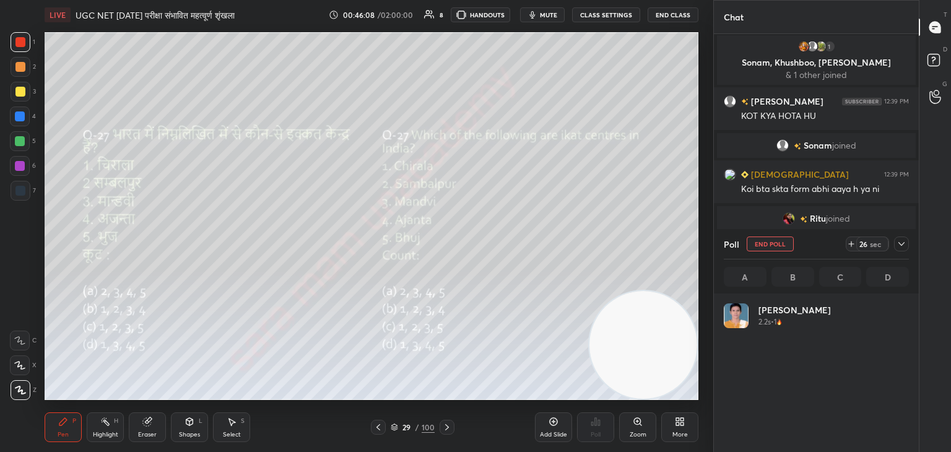
scroll to position [145, 181]
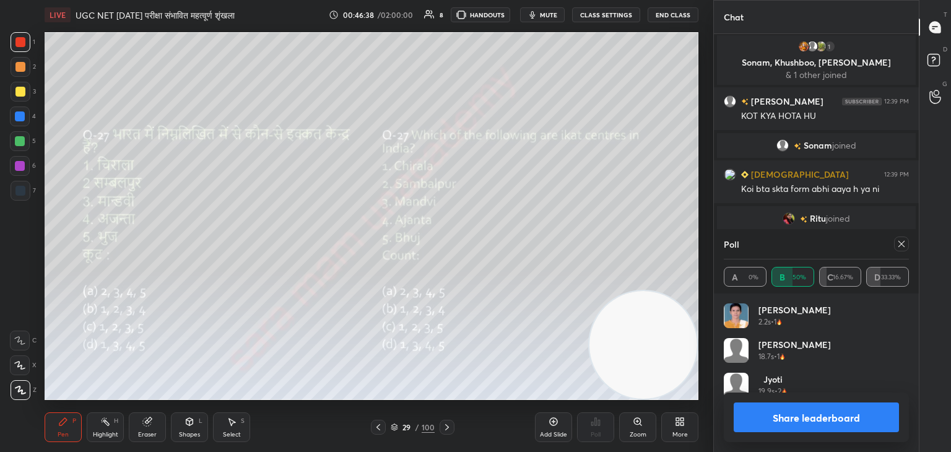
click at [899, 243] on icon at bounding box center [902, 244] width 10 height 10
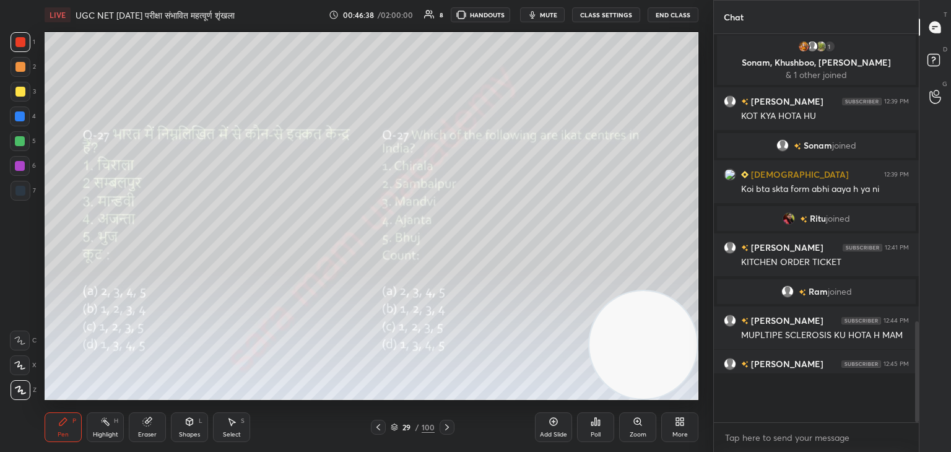
scroll to position [1, 4]
click at [445, 426] on icon at bounding box center [447, 427] width 10 height 10
click at [610, 432] on div "Poll" at bounding box center [595, 427] width 37 height 30
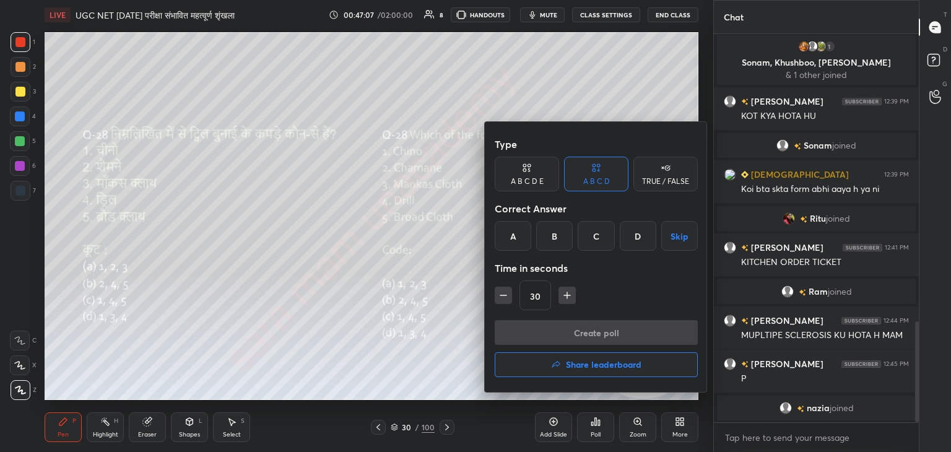
click at [557, 243] on div "B" at bounding box center [554, 236] width 37 height 30
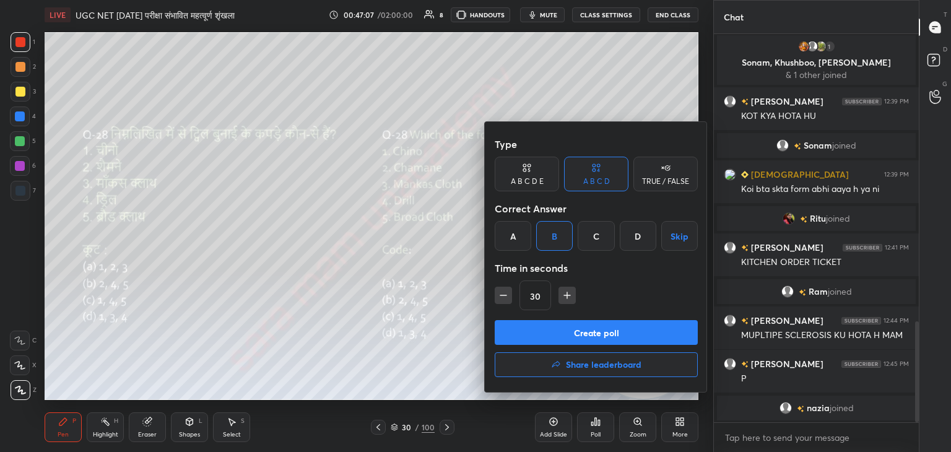
click at [584, 332] on button "Create poll" at bounding box center [596, 332] width 203 height 25
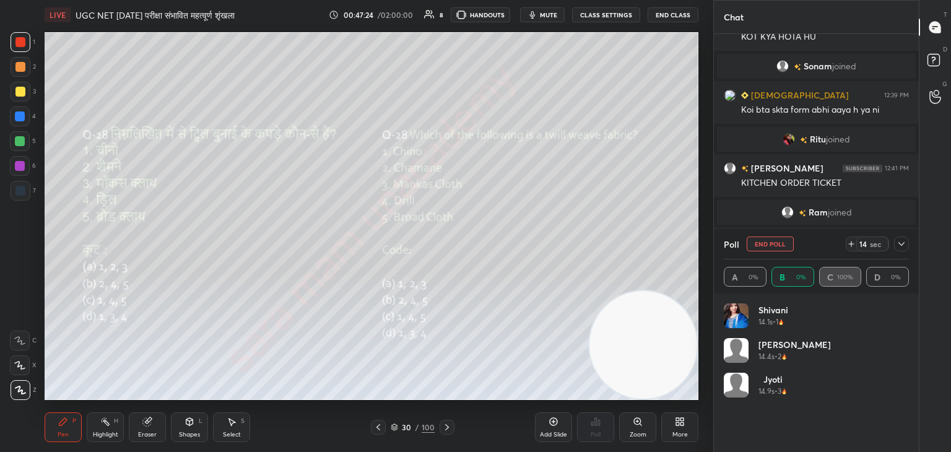
scroll to position [145, 181]
click at [782, 246] on button "End Poll" at bounding box center [770, 244] width 47 height 15
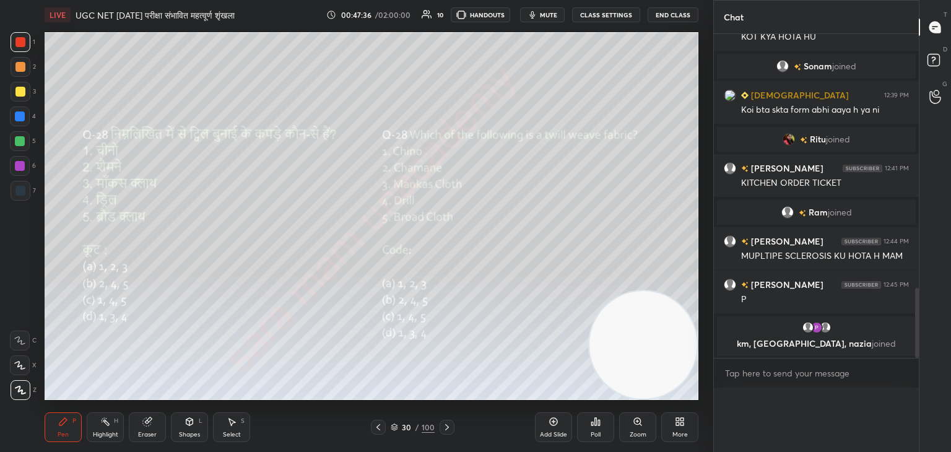
scroll to position [0, 4]
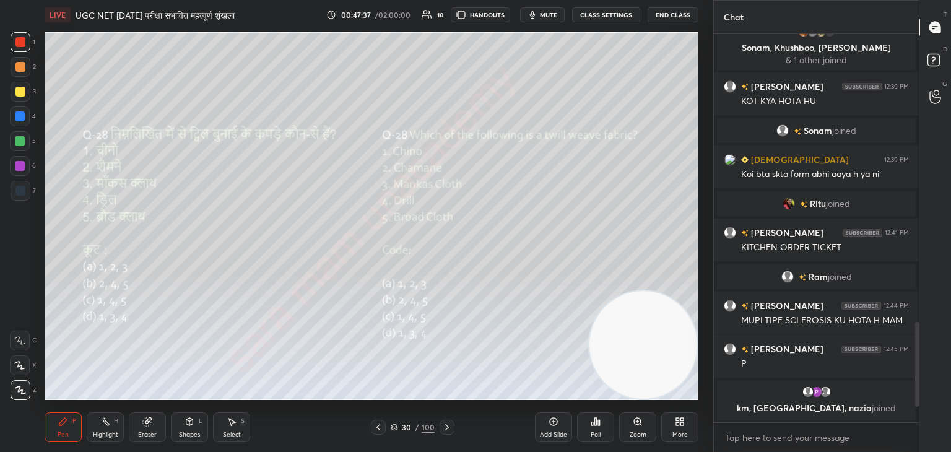
click at [451, 430] on icon at bounding box center [447, 427] width 10 height 10
click at [597, 425] on icon at bounding box center [596, 422] width 10 height 10
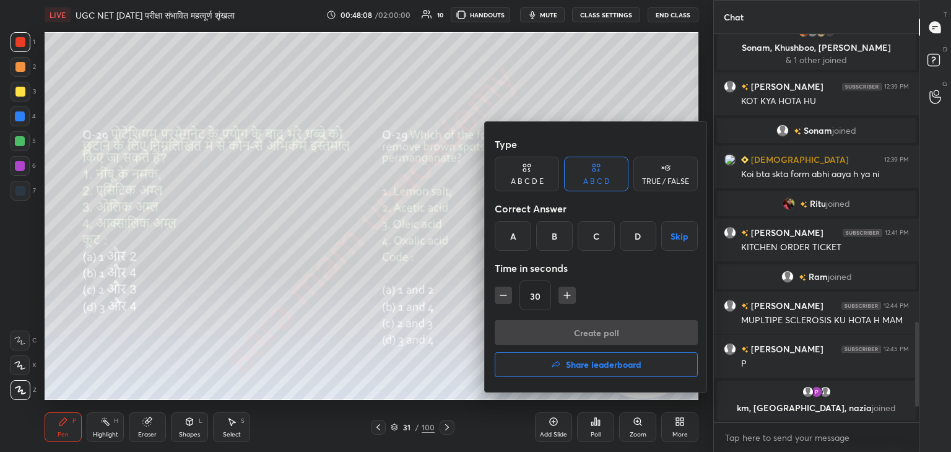
click at [557, 237] on div "B" at bounding box center [554, 236] width 37 height 30
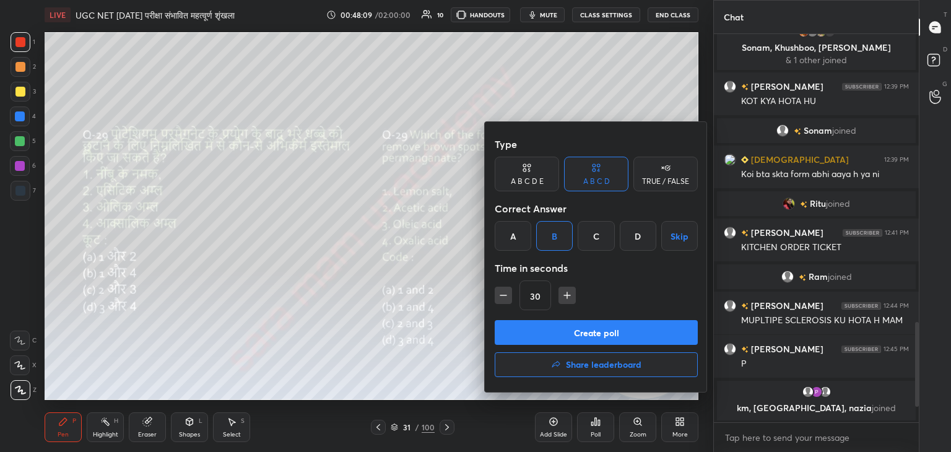
click at [624, 333] on button "Create poll" at bounding box center [596, 332] width 203 height 25
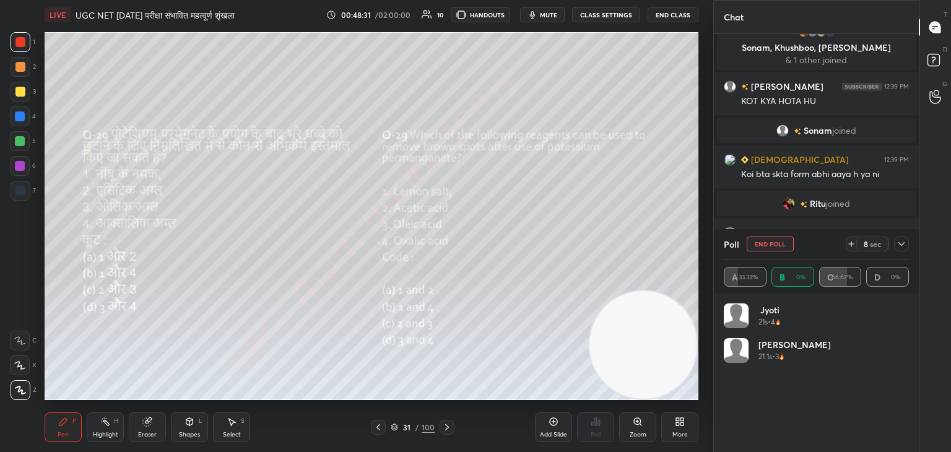
scroll to position [145, 181]
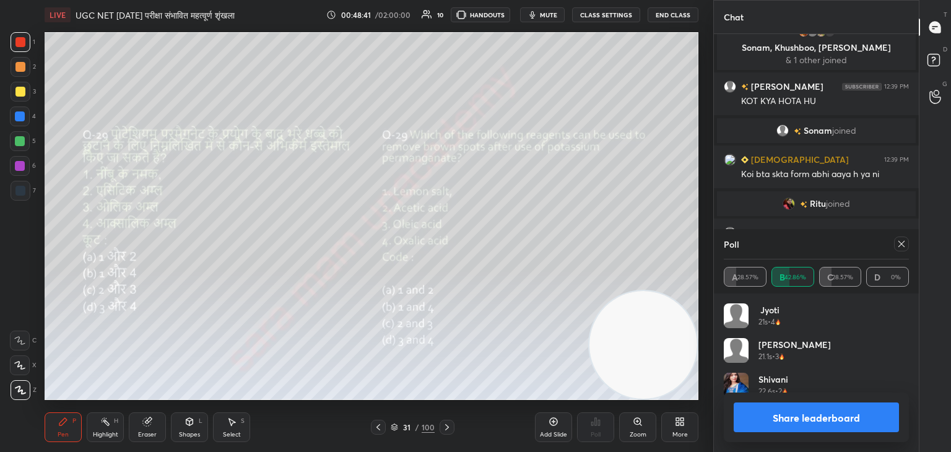
click at [899, 238] on div at bounding box center [901, 244] width 15 height 15
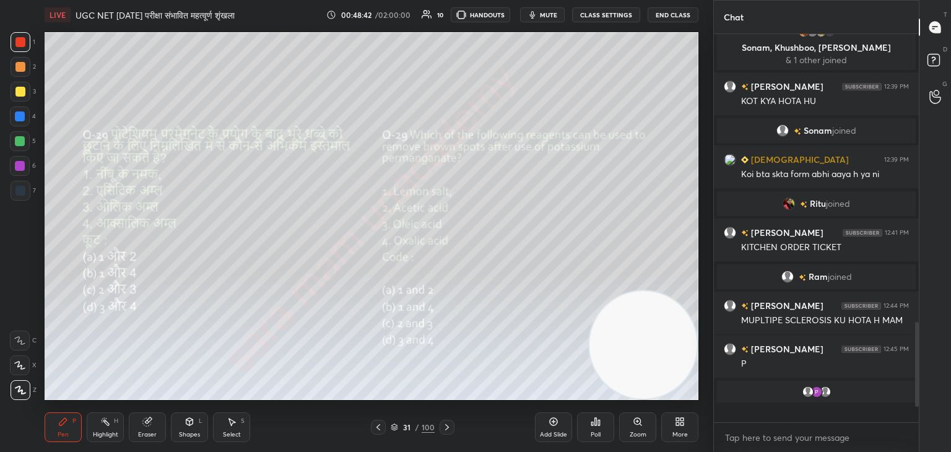
scroll to position [275, 201]
click at [448, 425] on icon at bounding box center [447, 427] width 10 height 10
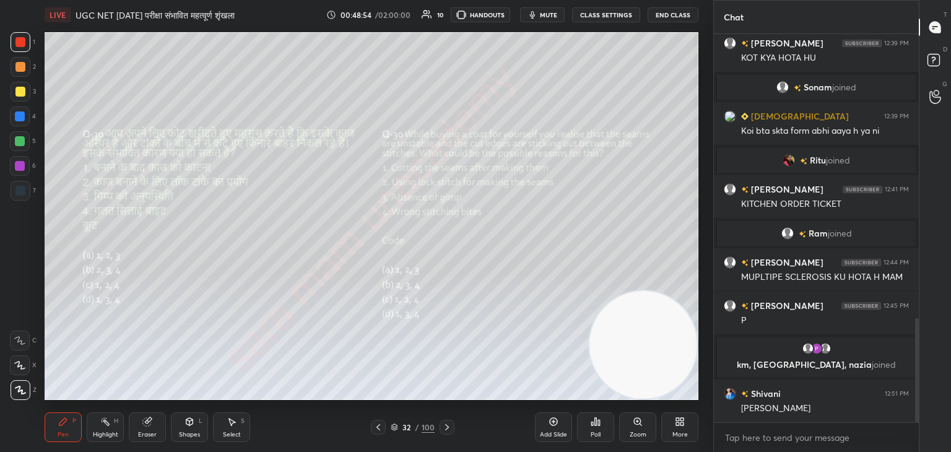
scroll to position [1063, 0]
click at [595, 427] on div "Poll" at bounding box center [595, 427] width 37 height 30
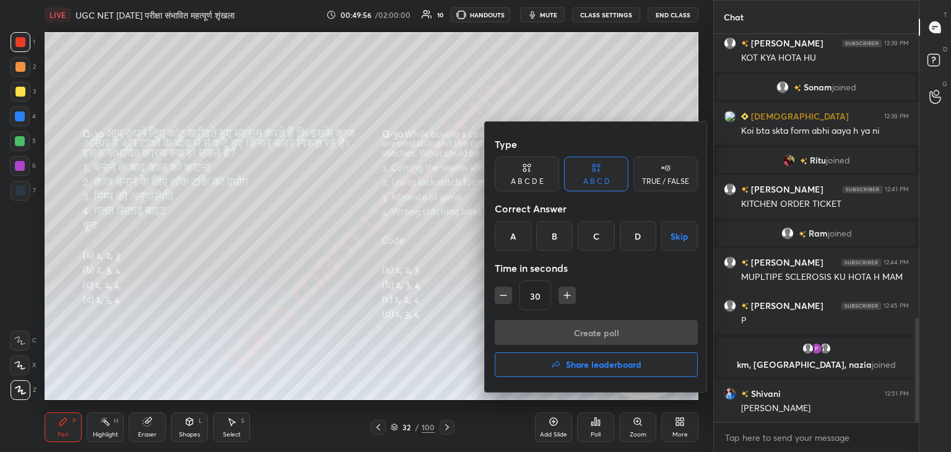
click at [639, 243] on div "D" at bounding box center [638, 236] width 37 height 30
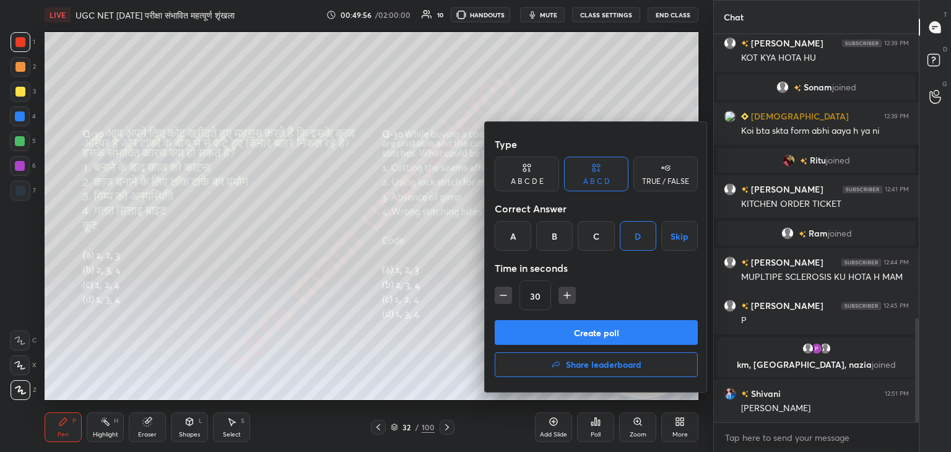
click at [621, 339] on button "Create poll" at bounding box center [596, 332] width 203 height 25
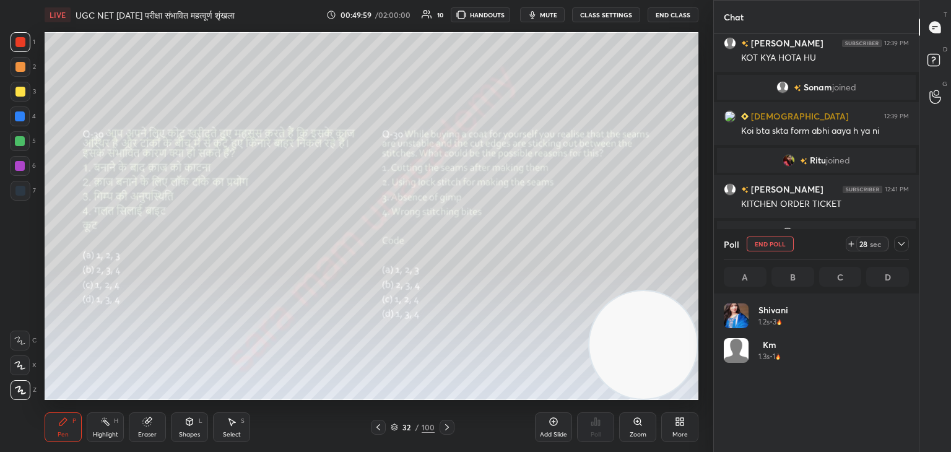
scroll to position [145, 181]
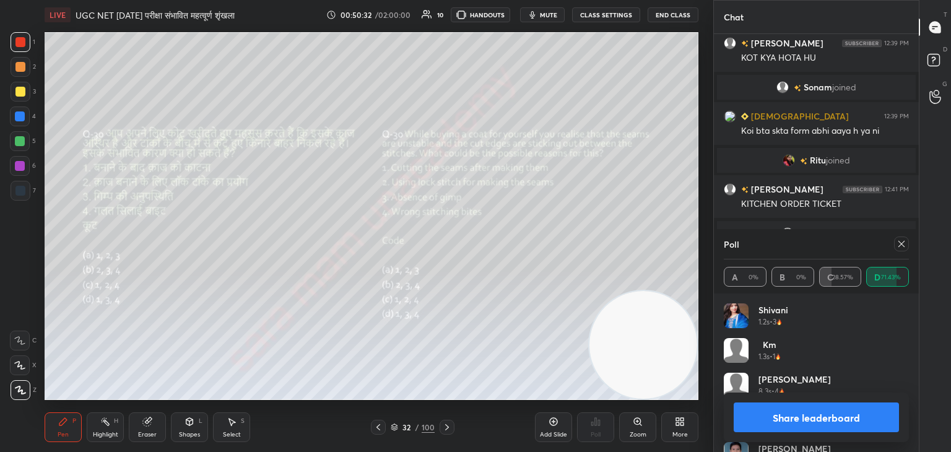
click at [902, 244] on icon at bounding box center [902, 244] width 6 height 6
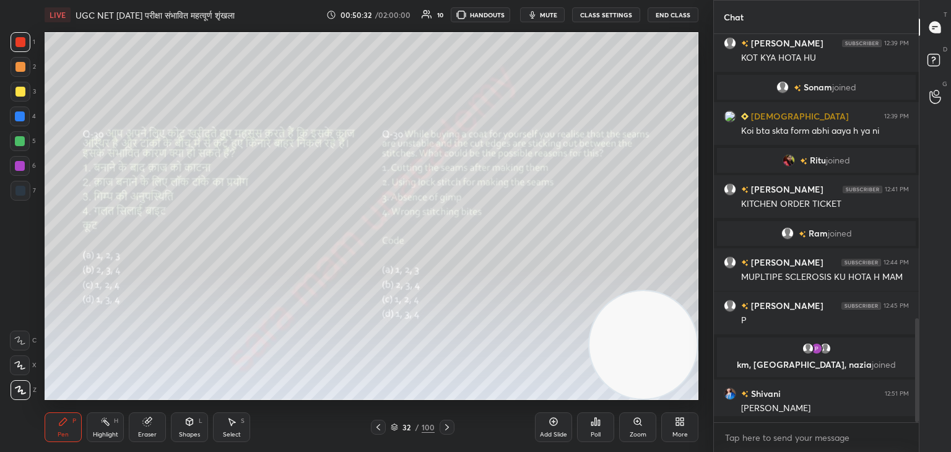
scroll to position [385, 201]
click at [446, 429] on icon at bounding box center [447, 427] width 4 height 6
click at [607, 432] on div "Poll" at bounding box center [595, 427] width 37 height 30
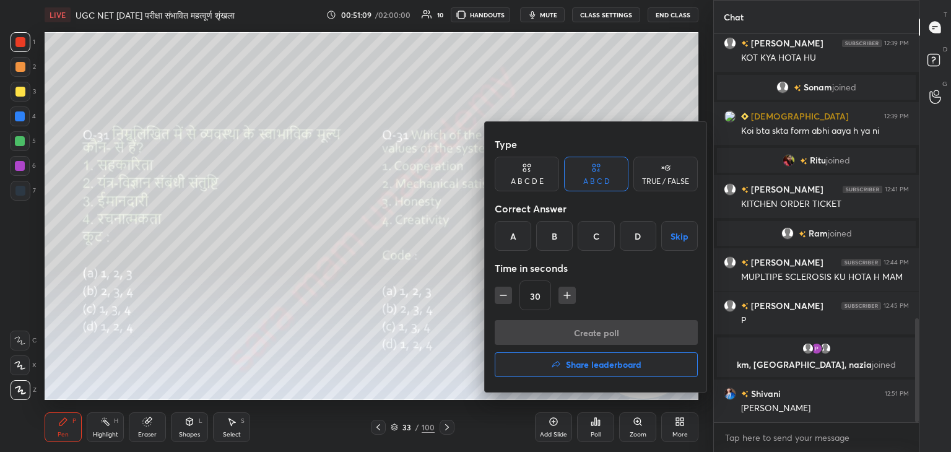
click at [599, 238] on div "C" at bounding box center [596, 236] width 37 height 30
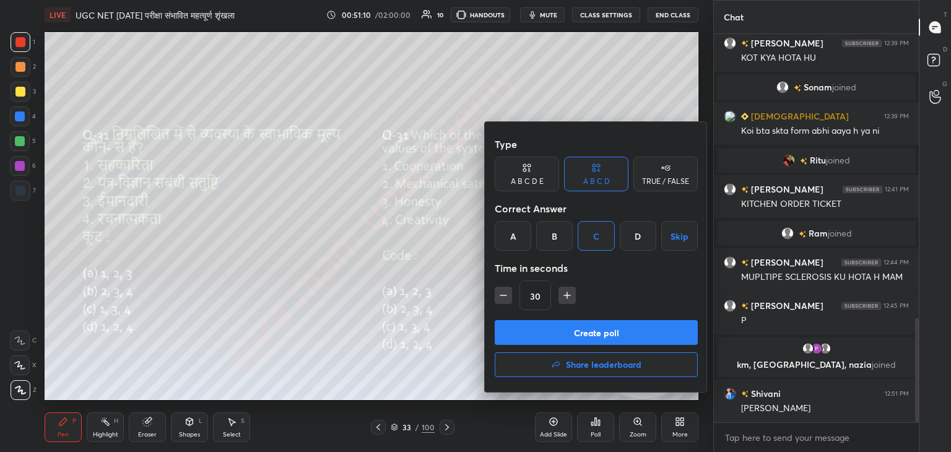
click at [647, 334] on button "Create poll" at bounding box center [596, 332] width 203 height 25
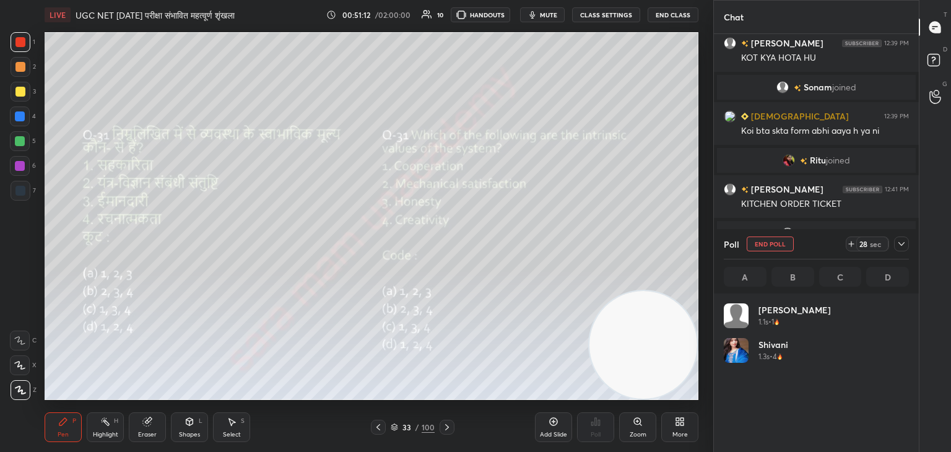
scroll to position [145, 181]
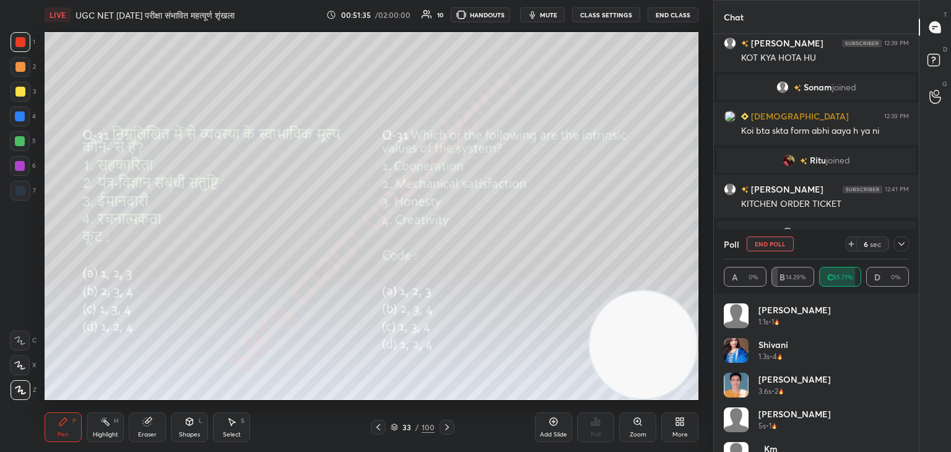
click at [777, 241] on button "End Poll" at bounding box center [770, 244] width 47 height 15
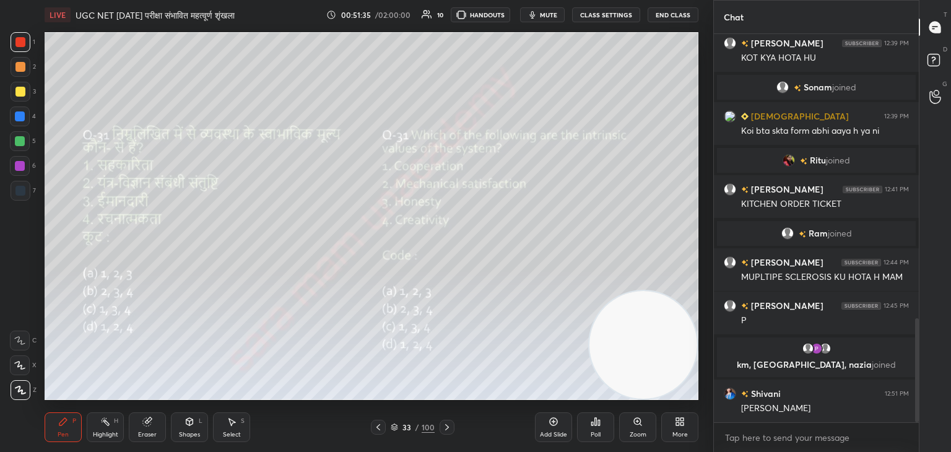
scroll to position [385, 201]
click at [448, 430] on icon at bounding box center [447, 427] width 10 height 10
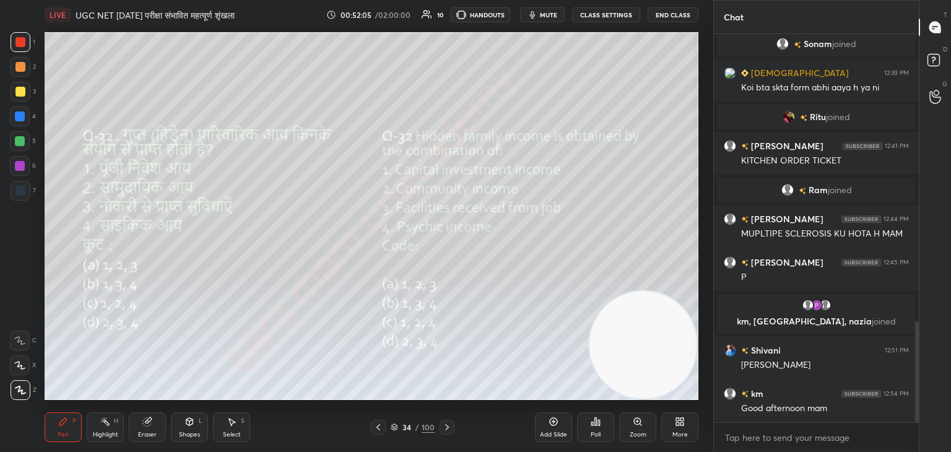
scroll to position [1149, 0]
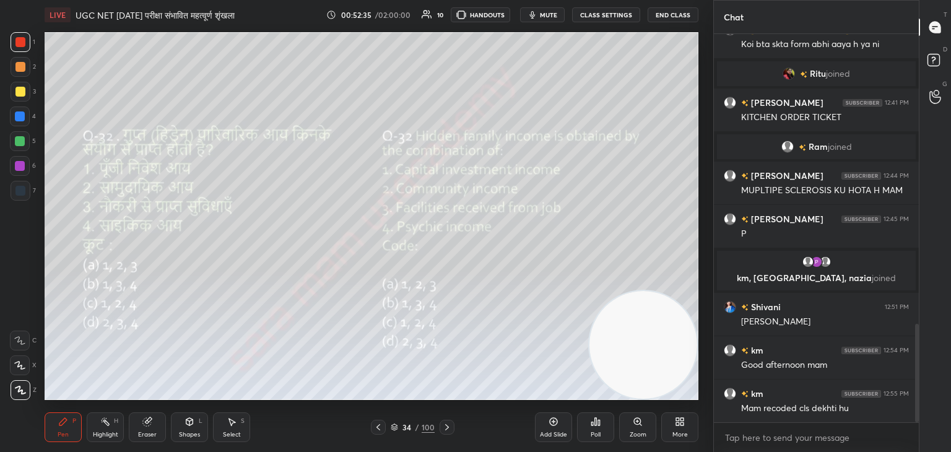
click at [593, 425] on icon at bounding box center [592, 423] width 2 height 3
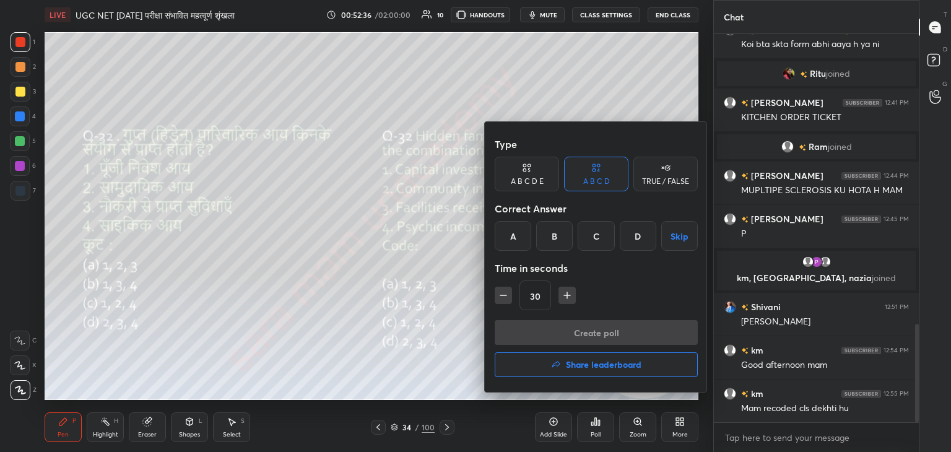
click at [637, 237] on div "D" at bounding box center [638, 236] width 37 height 30
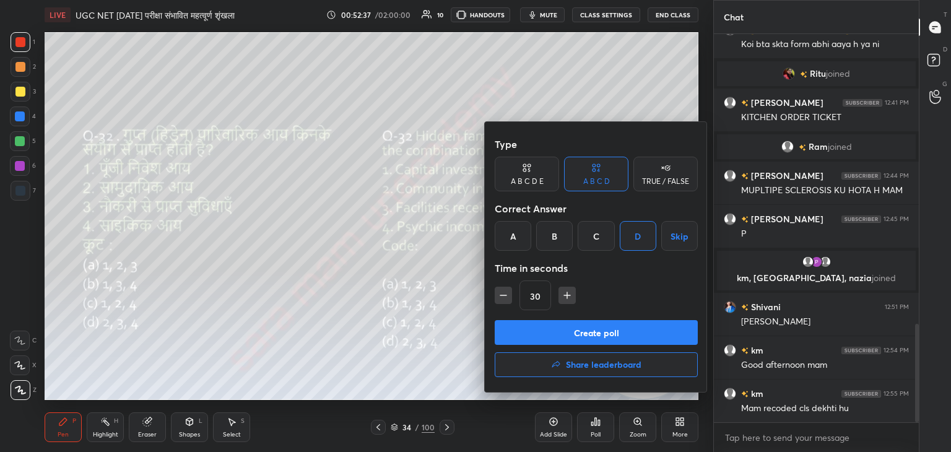
click at [630, 331] on button "Create poll" at bounding box center [596, 332] width 203 height 25
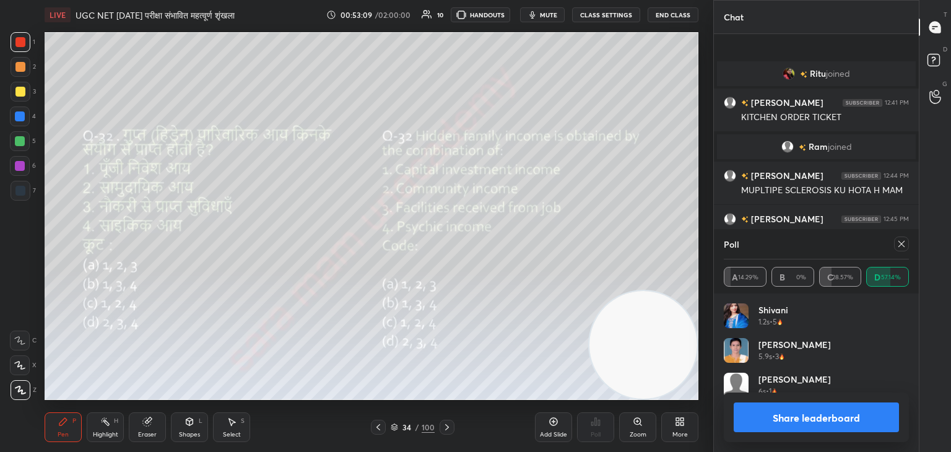
scroll to position [1243, 0]
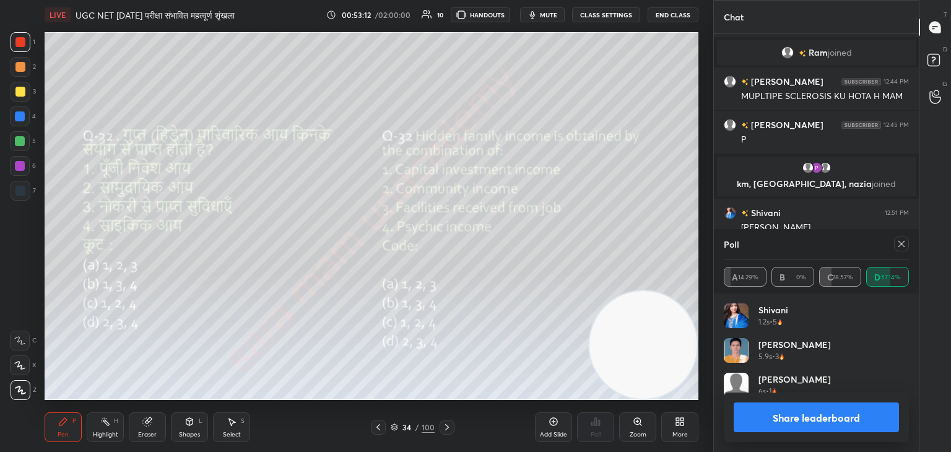
click at [891, 246] on div at bounding box center [899, 244] width 20 height 15
click at [907, 245] on div at bounding box center [901, 244] width 15 height 15
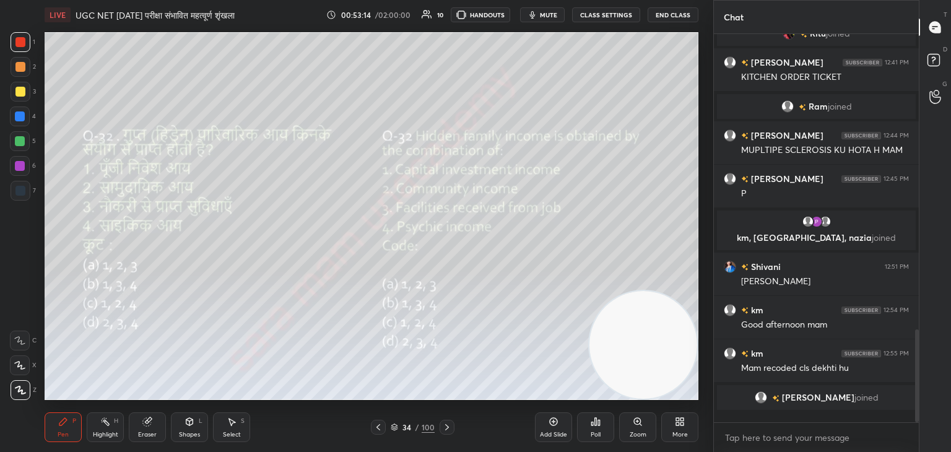
scroll to position [1182, 0]
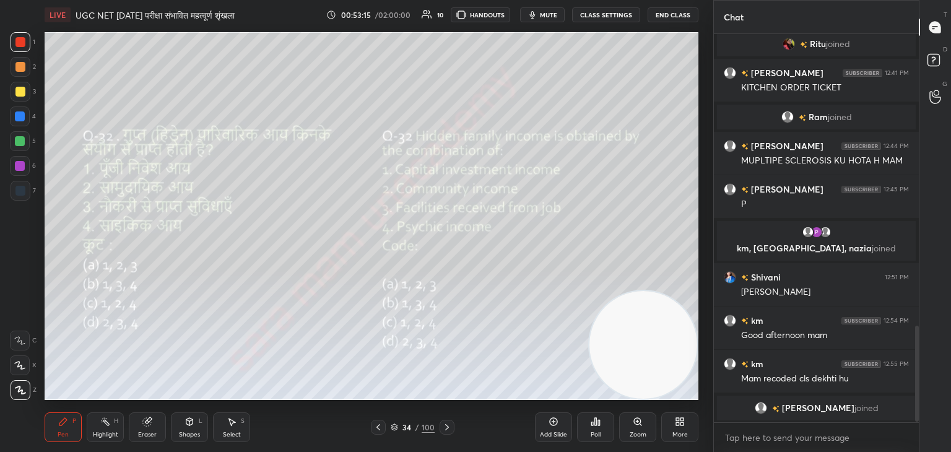
click at [446, 430] on icon at bounding box center [447, 427] width 10 height 10
click at [606, 432] on div "Poll" at bounding box center [595, 427] width 37 height 30
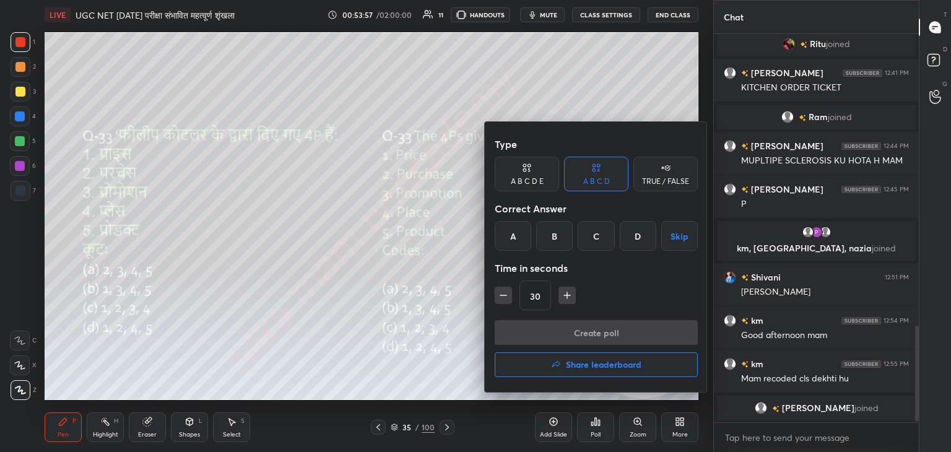
click at [560, 235] on div "B" at bounding box center [554, 236] width 37 height 30
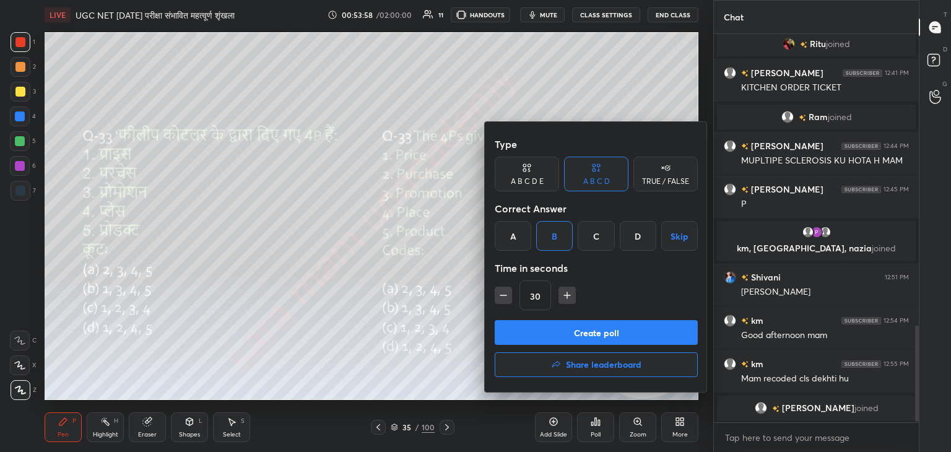
click at [615, 333] on button "Create poll" at bounding box center [596, 332] width 203 height 25
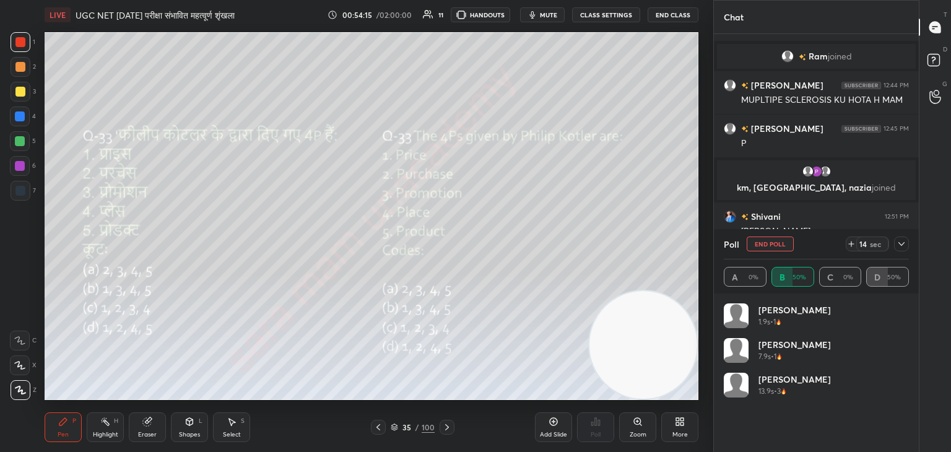
scroll to position [1248, 0]
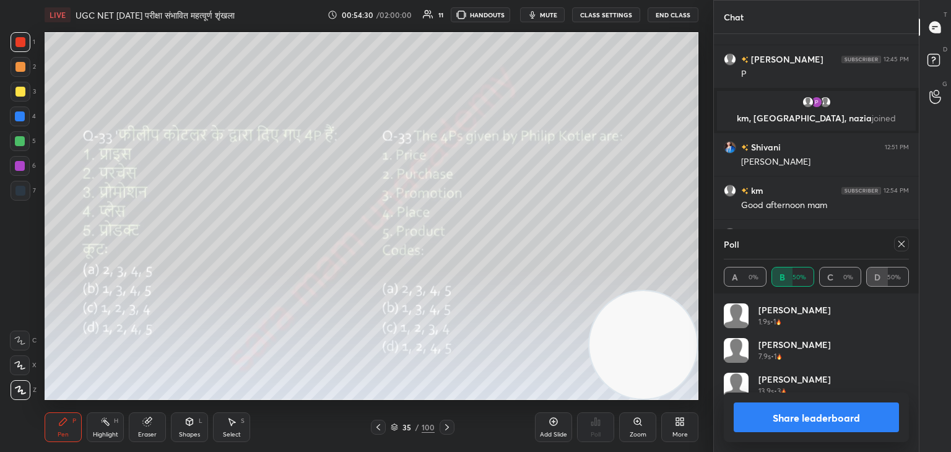
click at [893, 245] on div at bounding box center [899, 244] width 20 height 15
click at [899, 246] on icon at bounding box center [902, 244] width 10 height 10
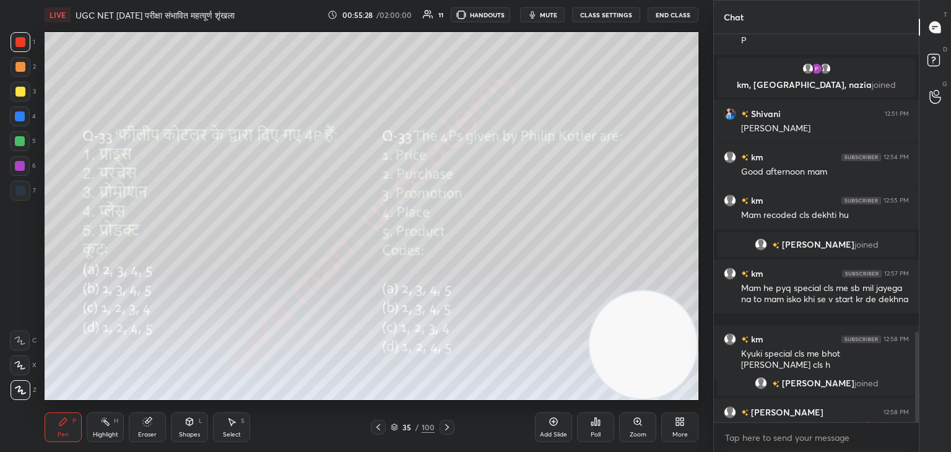
scroll to position [1276, 0]
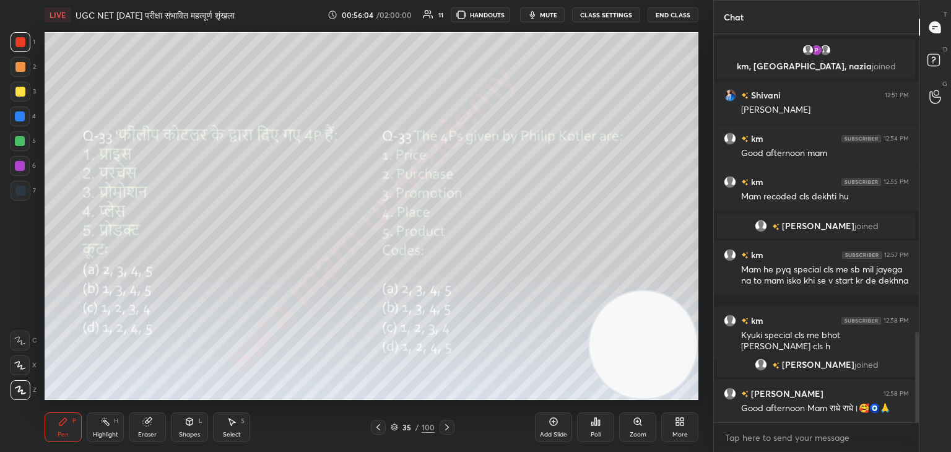
click at [443, 429] on icon at bounding box center [447, 427] width 10 height 10
click at [605, 430] on div "Poll" at bounding box center [595, 427] width 37 height 30
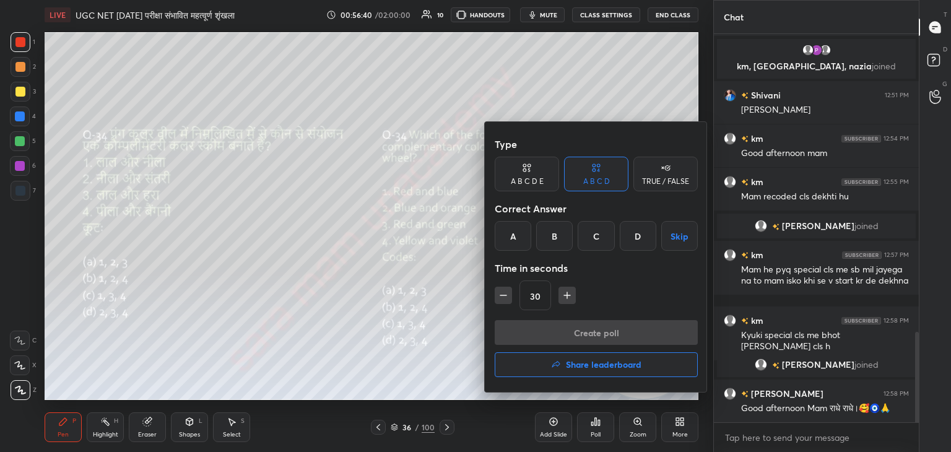
click at [636, 238] on div "D" at bounding box center [638, 236] width 37 height 30
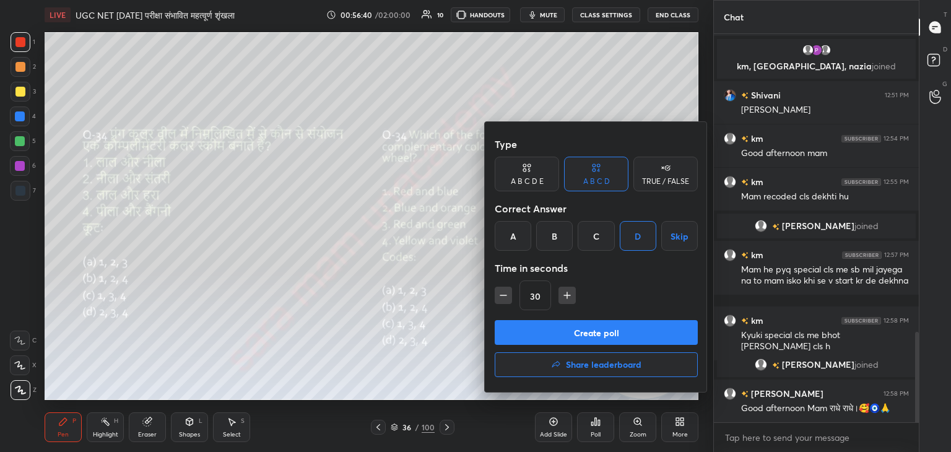
click at [627, 339] on button "Create poll" at bounding box center [596, 332] width 203 height 25
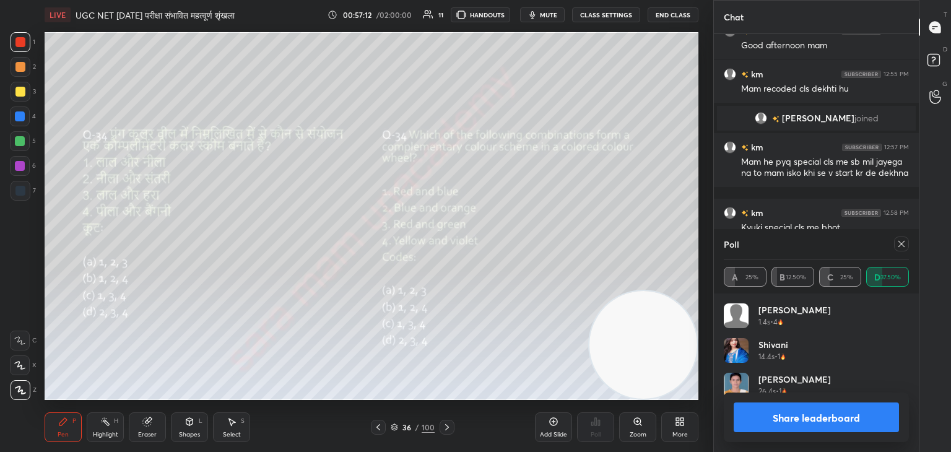
scroll to position [1413, 0]
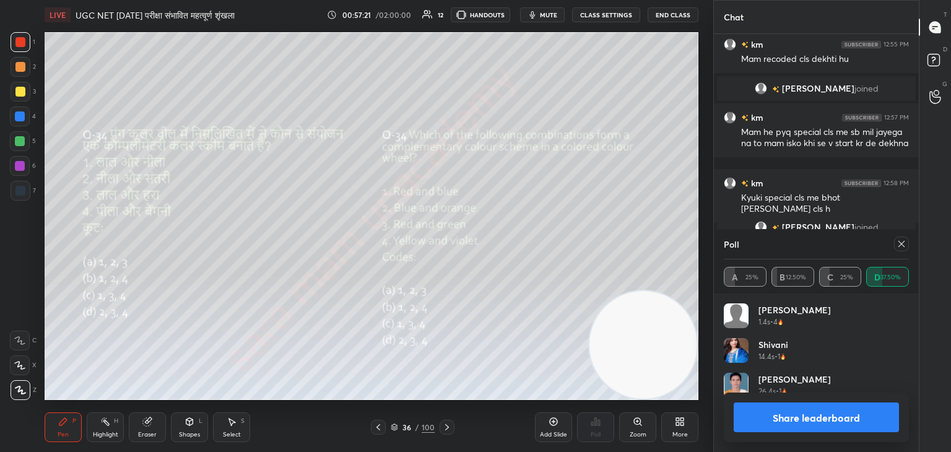
click at [899, 246] on icon at bounding box center [902, 244] width 10 height 10
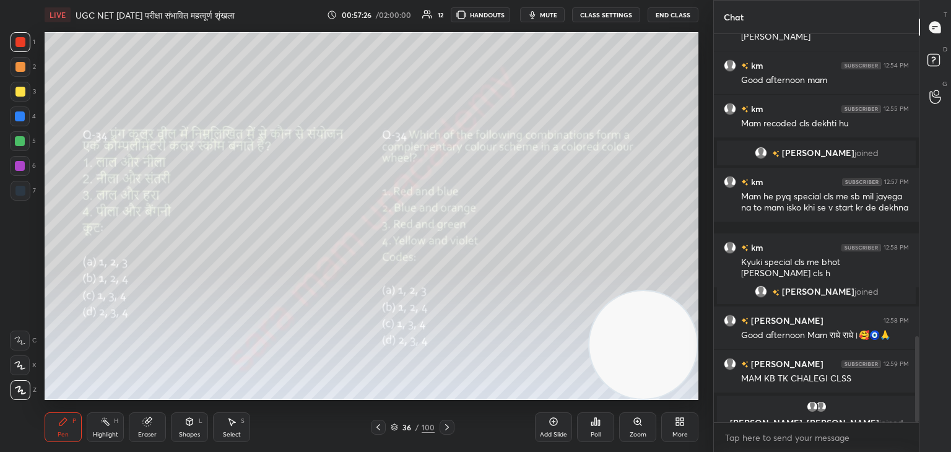
scroll to position [1364, 0]
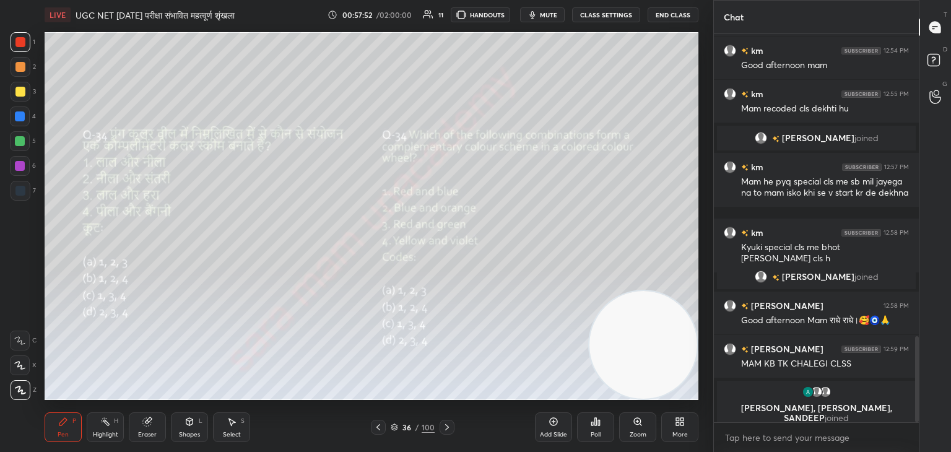
click at [449, 429] on icon at bounding box center [447, 427] width 10 height 10
click at [596, 432] on div "Poll" at bounding box center [596, 435] width 10 height 6
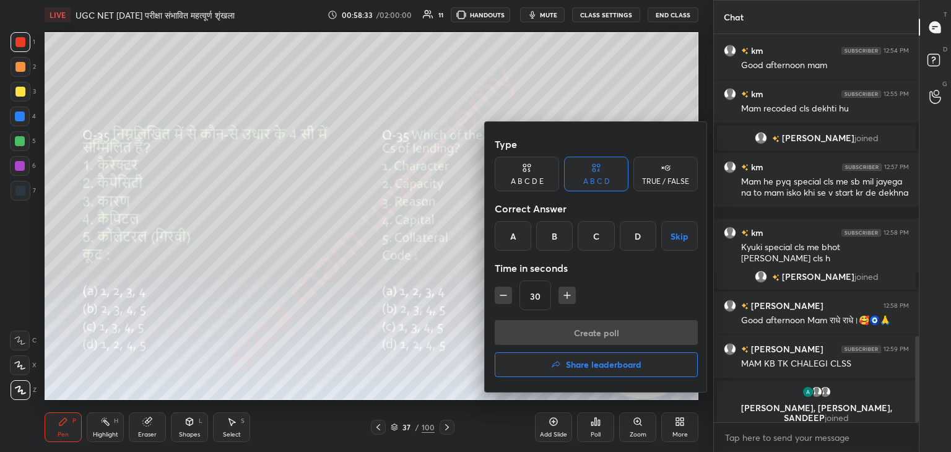
click at [644, 240] on div "D" at bounding box center [638, 236] width 37 height 30
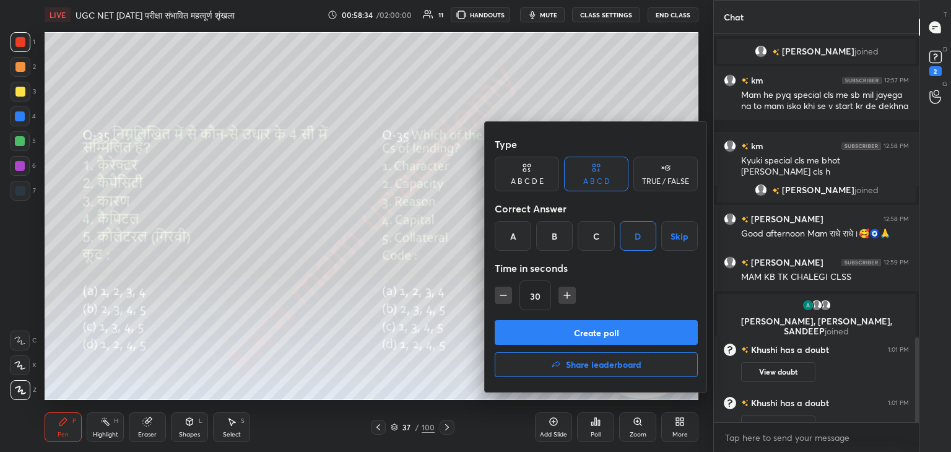
scroll to position [1383, 0]
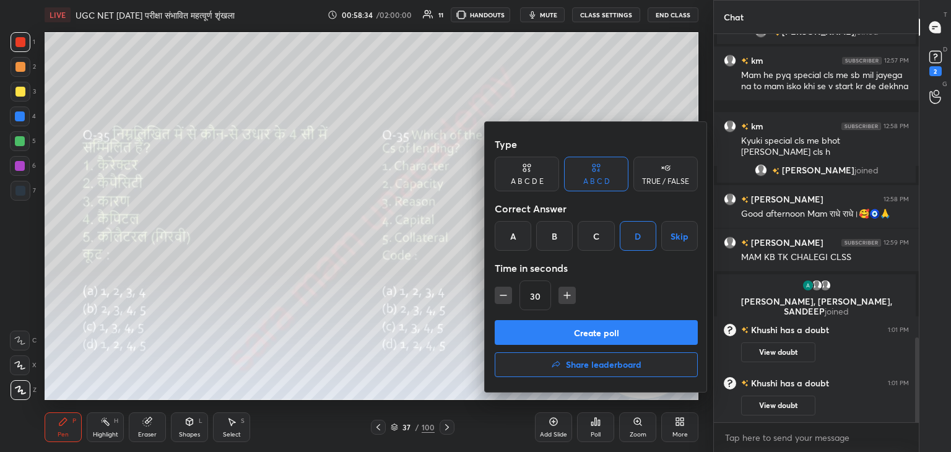
click at [618, 335] on button "Create poll" at bounding box center [596, 332] width 203 height 25
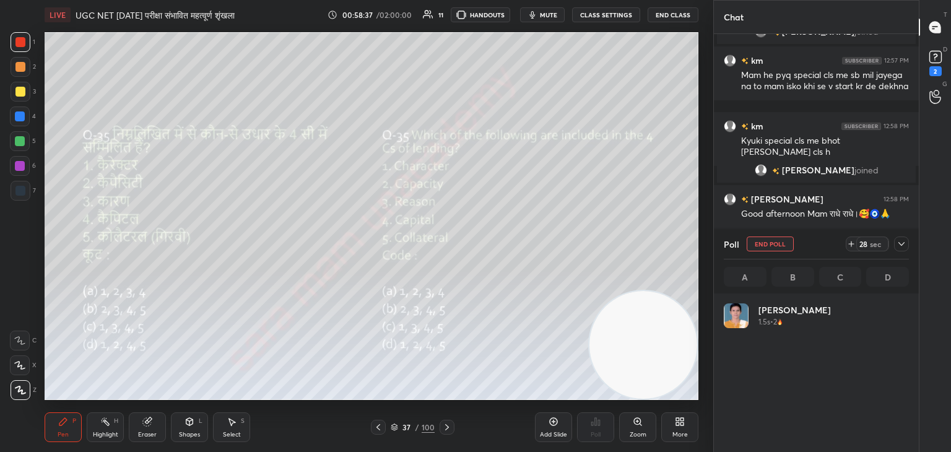
scroll to position [145, 181]
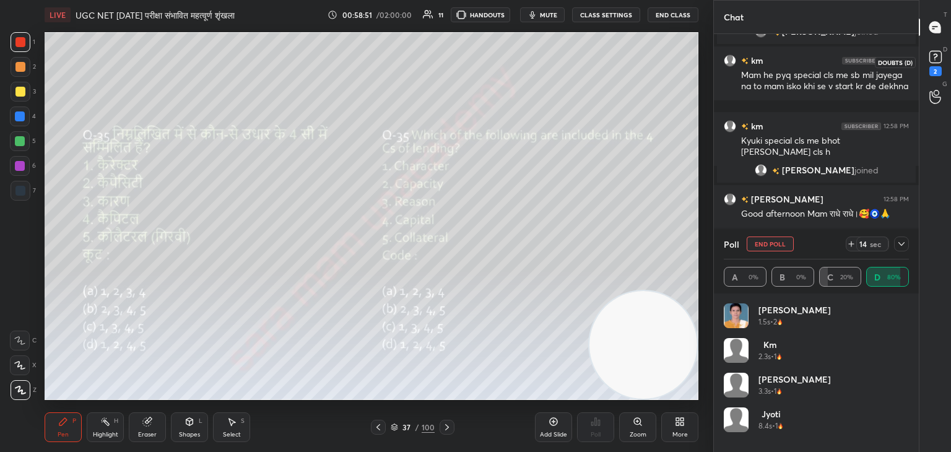
click at [936, 56] on icon at bounding box center [935, 56] width 4 height 5
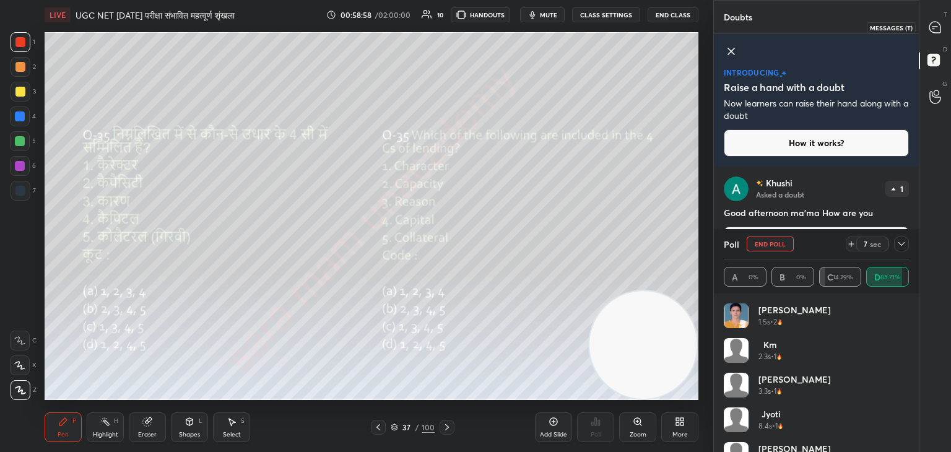
click at [944, 27] on div at bounding box center [935, 27] width 25 height 22
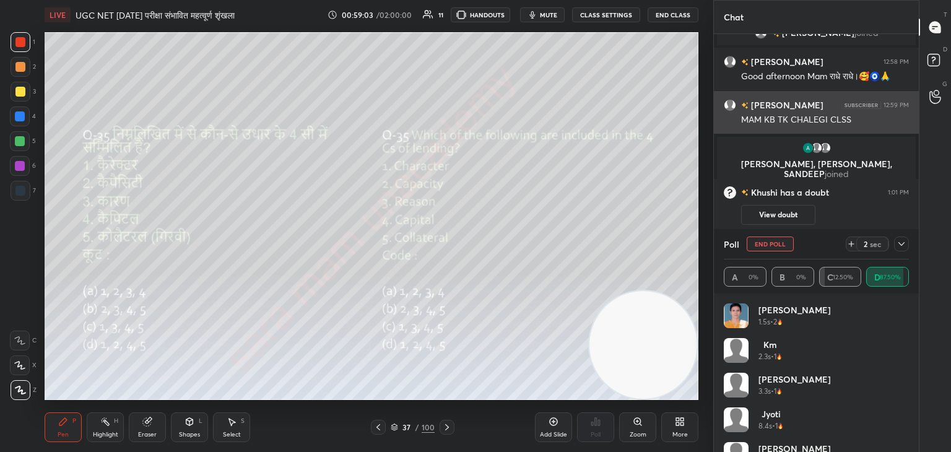
scroll to position [1828, 0]
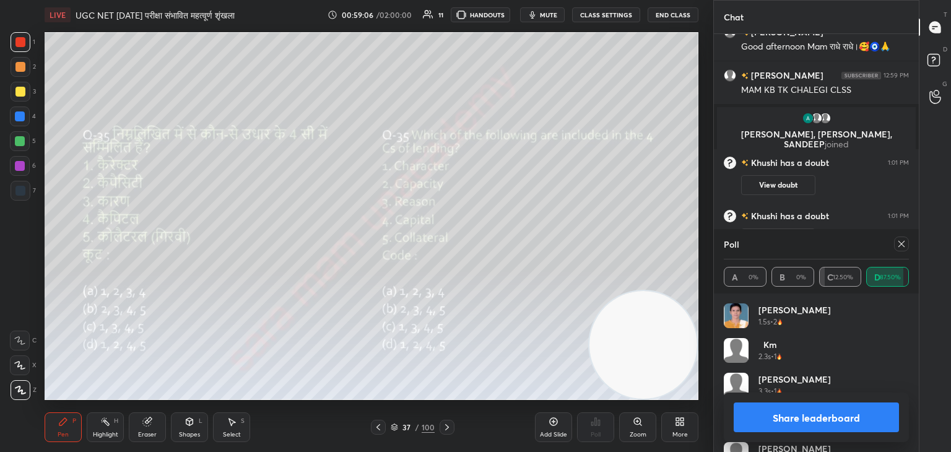
click at [828, 422] on button "Share leaderboard" at bounding box center [816, 418] width 165 height 30
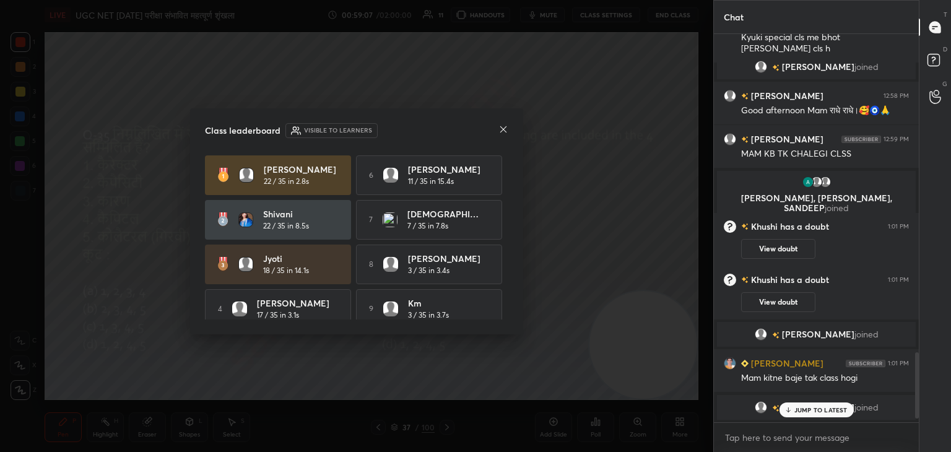
scroll to position [385, 201]
drag, startPoint x: 504, startPoint y: 207, endPoint x: 506, endPoint y: 263, distance: 56.4
click at [506, 263] on div "[PERSON_NAME] 22 / 35 in 2.8s 6 [PERSON_NAME] 11 / 35 in 15.4s [PERSON_NAME] 22…" at bounding box center [356, 237] width 303 height 164
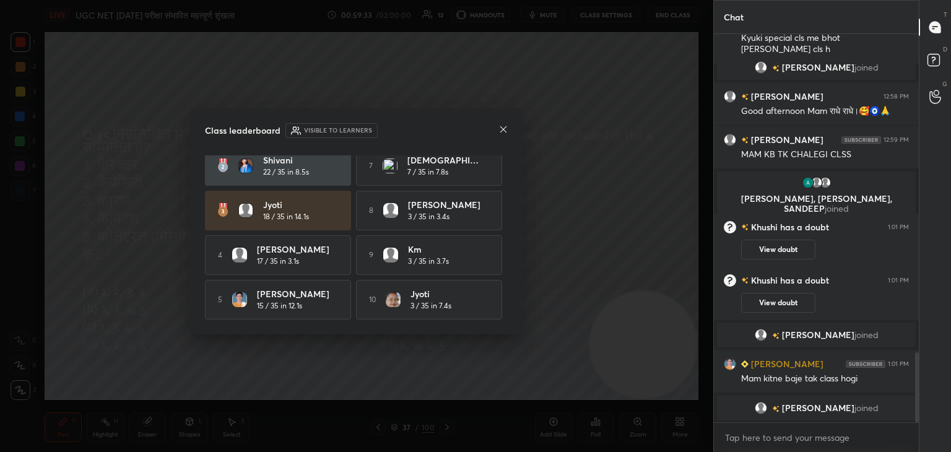
click at [497, 129] on div "Class leaderboard Visible to learners" at bounding box center [356, 130] width 303 height 15
click at [504, 128] on icon at bounding box center [503, 129] width 6 height 6
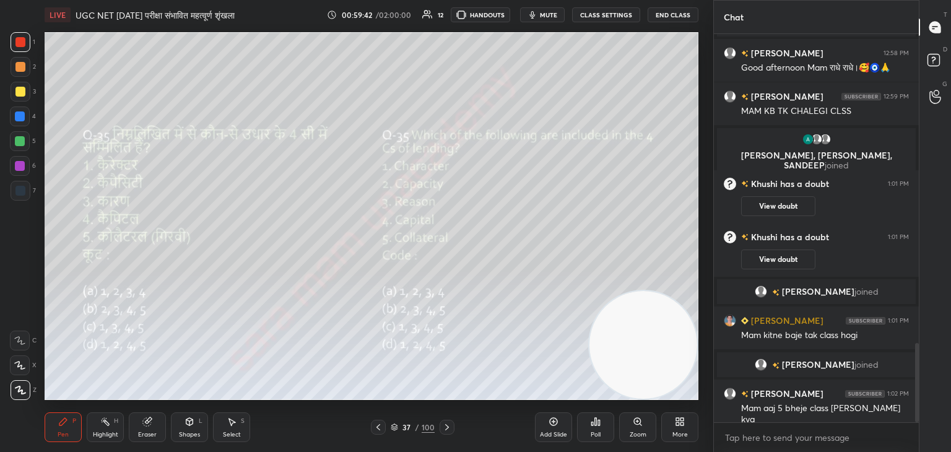
scroll to position [1520, 0]
click at [448, 430] on icon at bounding box center [447, 427] width 10 height 10
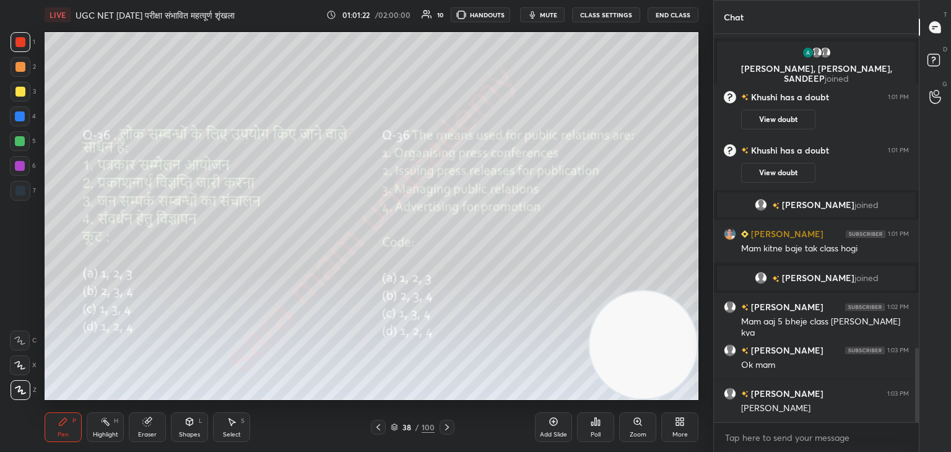
scroll to position [1636, 0]
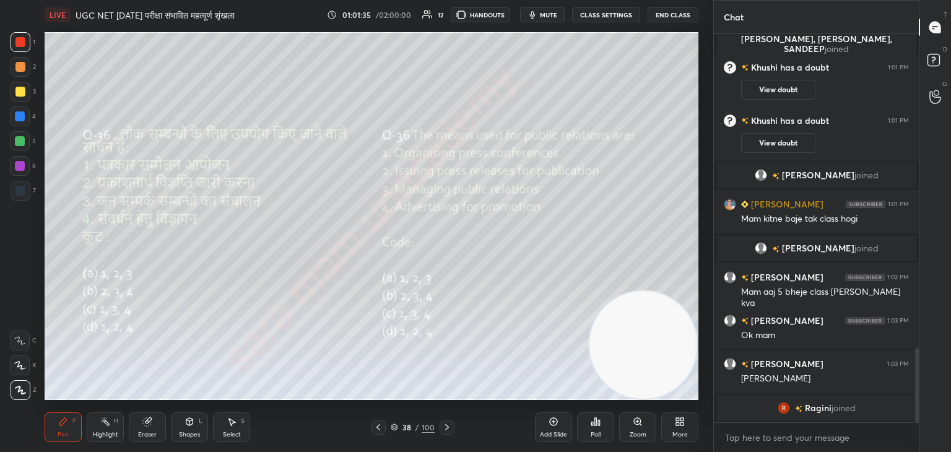
click at [596, 430] on div "Poll" at bounding box center [595, 427] width 37 height 30
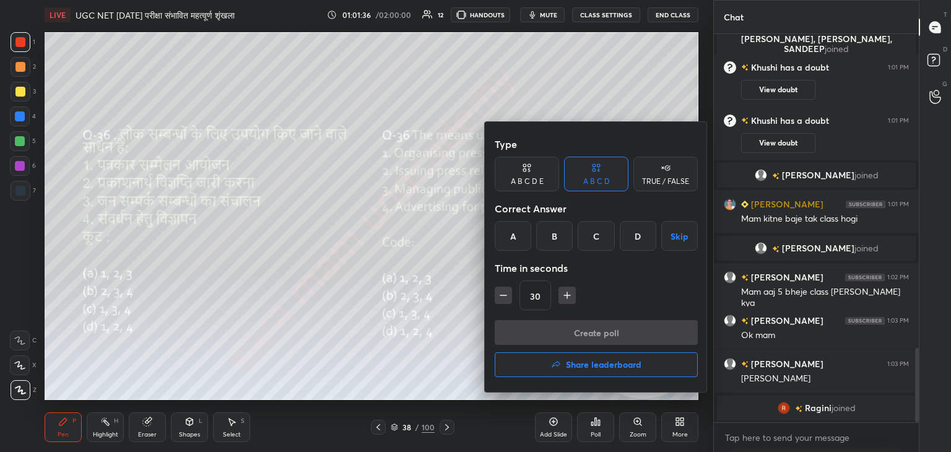
click at [520, 234] on div "A" at bounding box center [513, 236] width 37 height 30
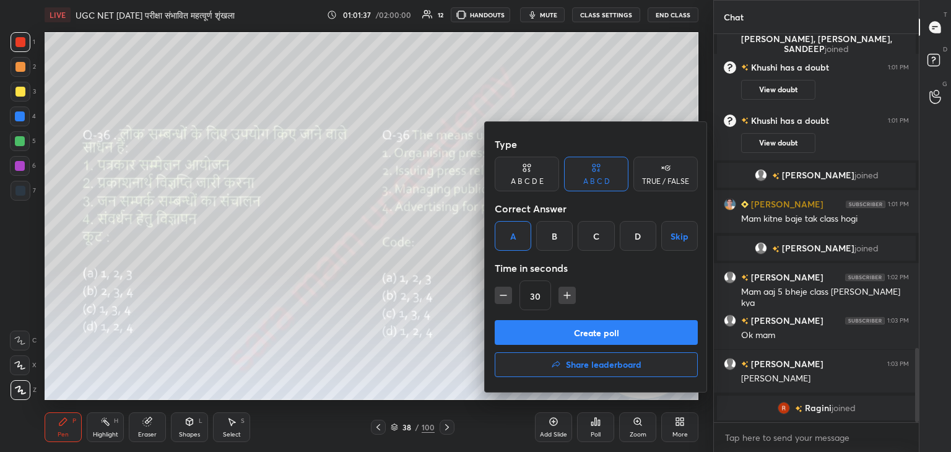
click at [600, 328] on button "Create poll" at bounding box center [596, 332] width 203 height 25
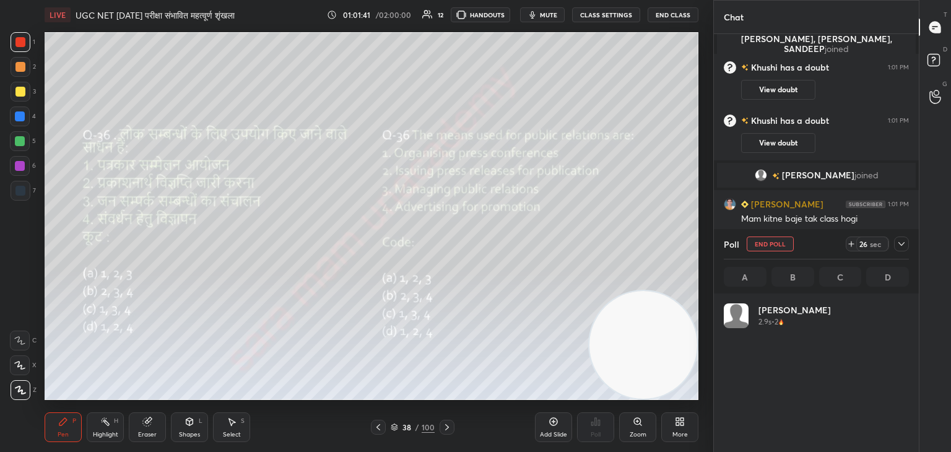
scroll to position [145, 181]
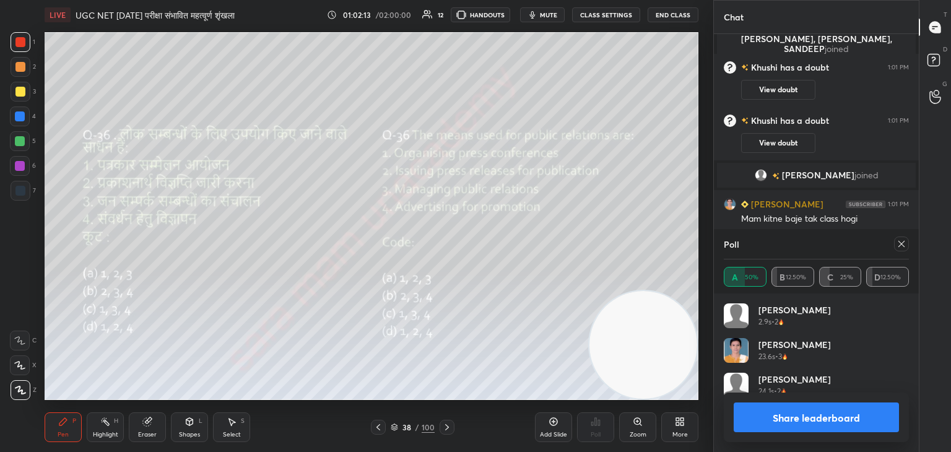
click at [898, 241] on icon at bounding box center [902, 244] width 10 height 10
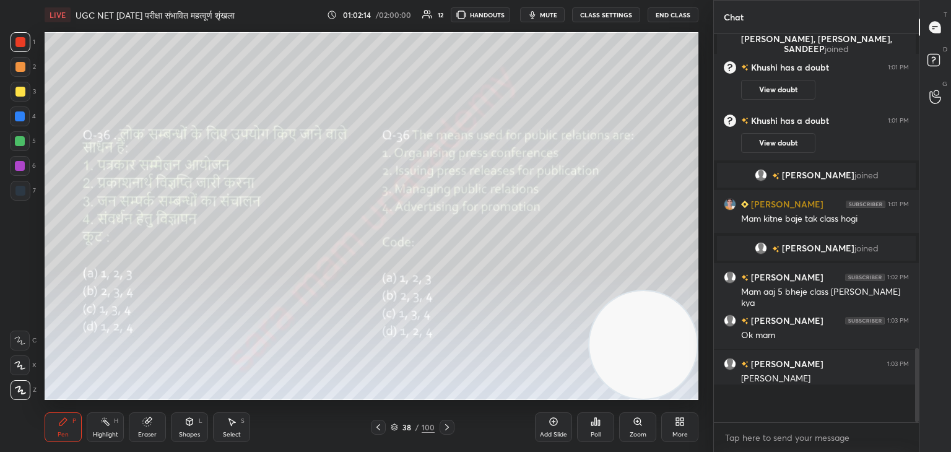
scroll to position [385, 201]
click at [448, 429] on icon at bounding box center [447, 427] width 10 height 10
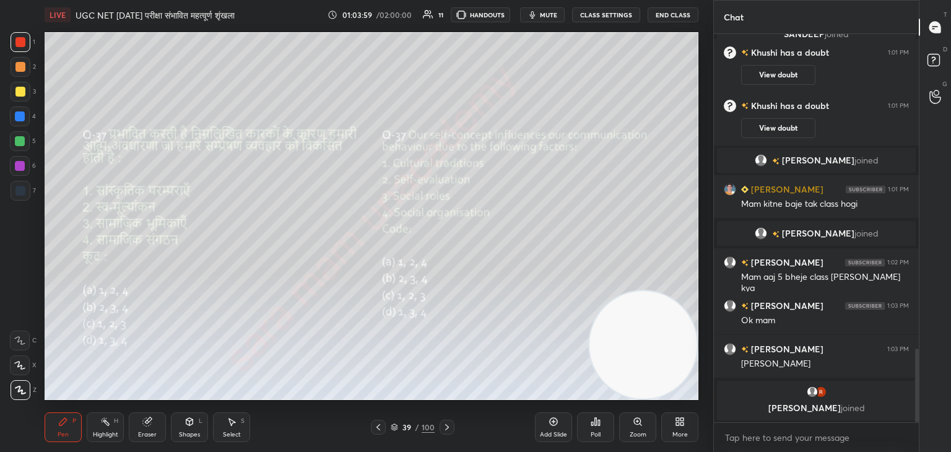
click at [598, 427] on icon at bounding box center [596, 422] width 10 height 10
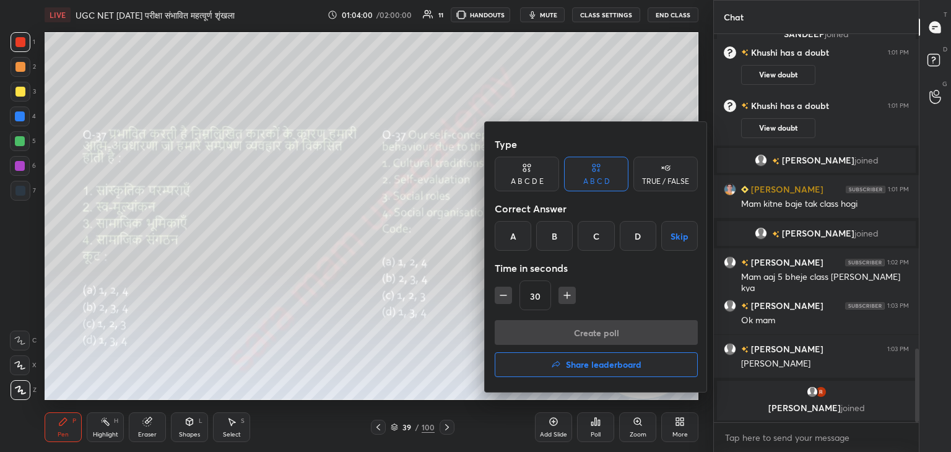
click at [595, 235] on div "C" at bounding box center [596, 236] width 37 height 30
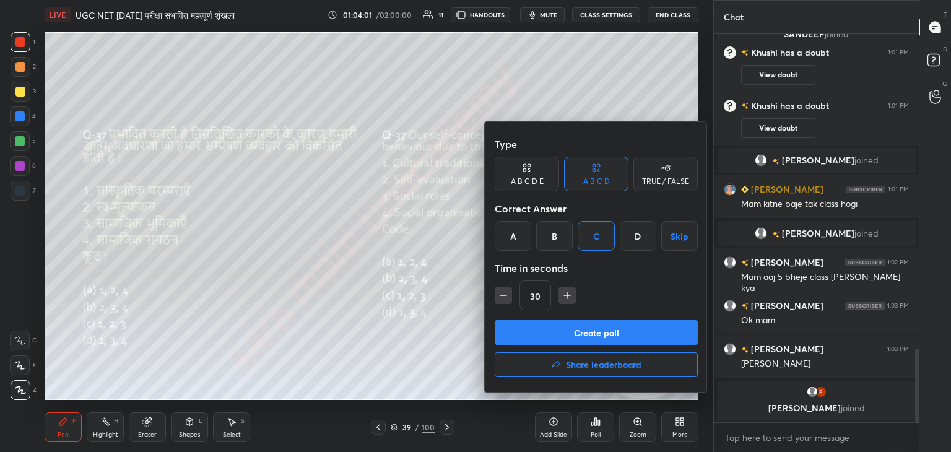
click at [580, 328] on button "Create poll" at bounding box center [596, 332] width 203 height 25
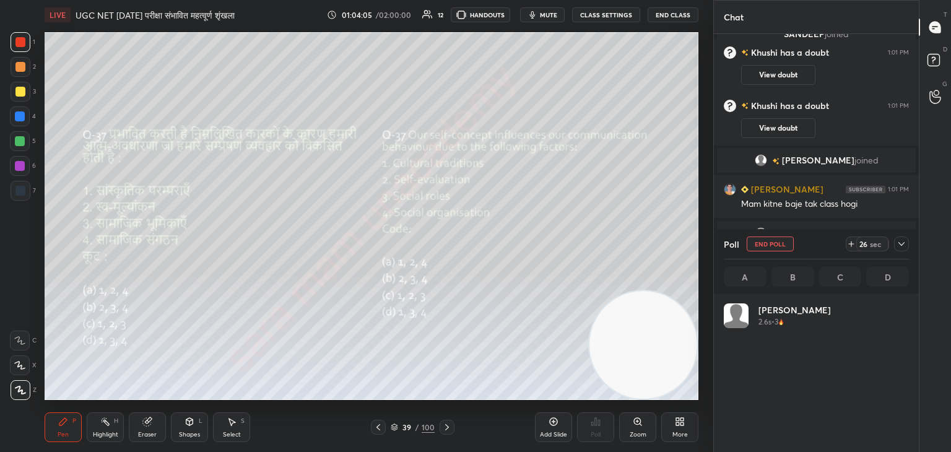
scroll to position [145, 181]
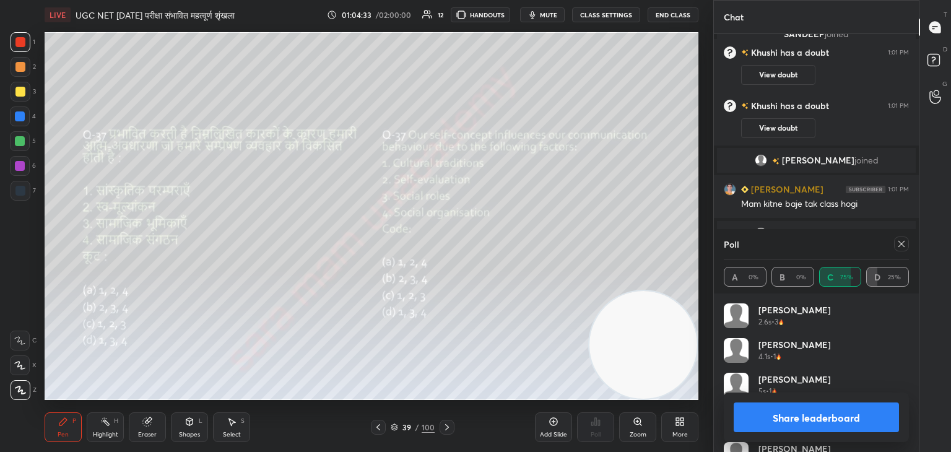
click at [899, 246] on icon at bounding box center [902, 244] width 10 height 10
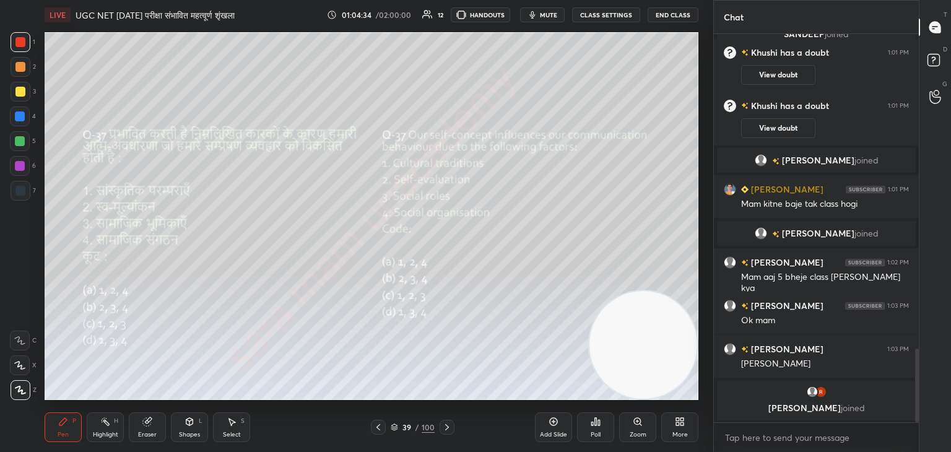
scroll to position [282, 201]
click at [452, 424] on div at bounding box center [447, 427] width 15 height 15
click at [599, 432] on div "Poll" at bounding box center [596, 435] width 10 height 6
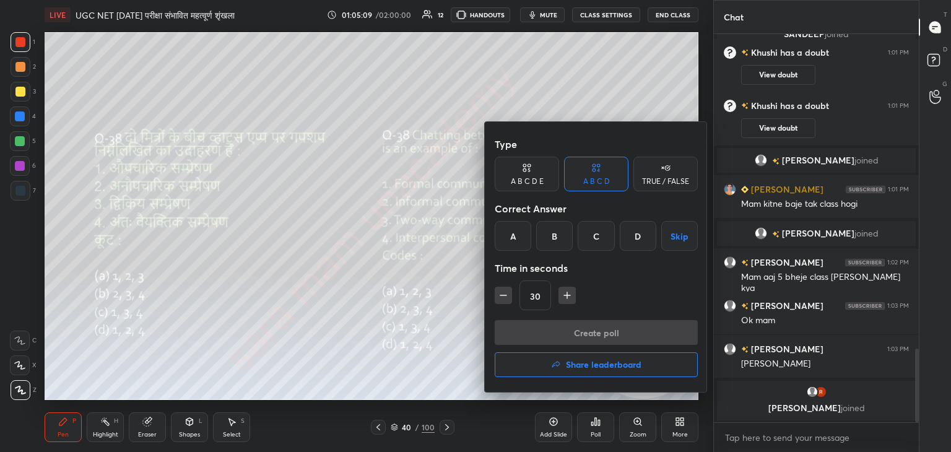
click at [549, 235] on div "B" at bounding box center [554, 236] width 37 height 30
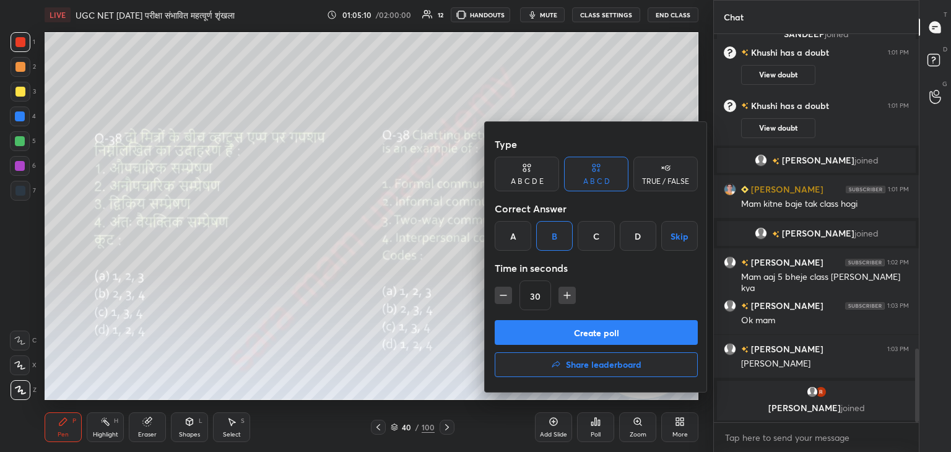
click at [612, 331] on button "Create poll" at bounding box center [596, 332] width 203 height 25
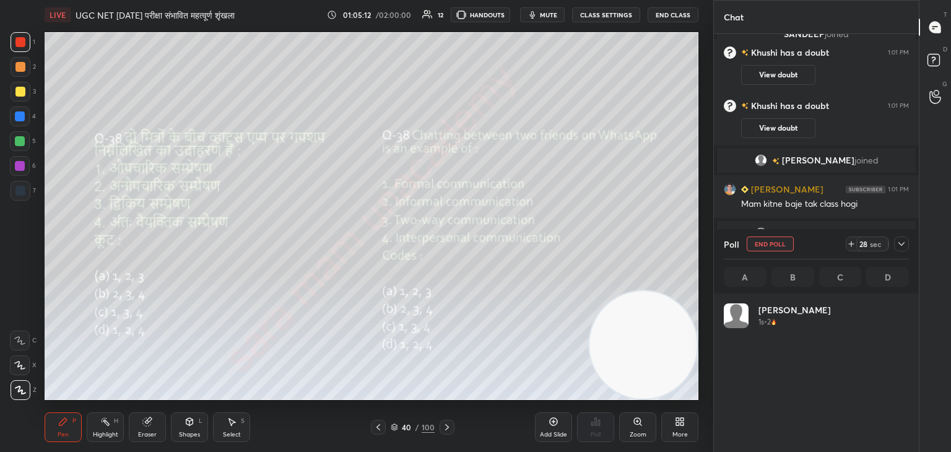
scroll to position [145, 181]
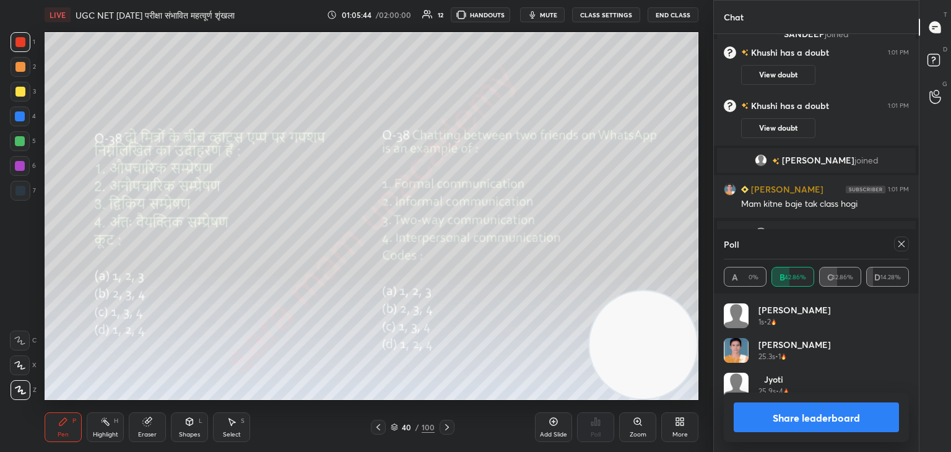
click at [898, 245] on icon at bounding box center [902, 244] width 10 height 10
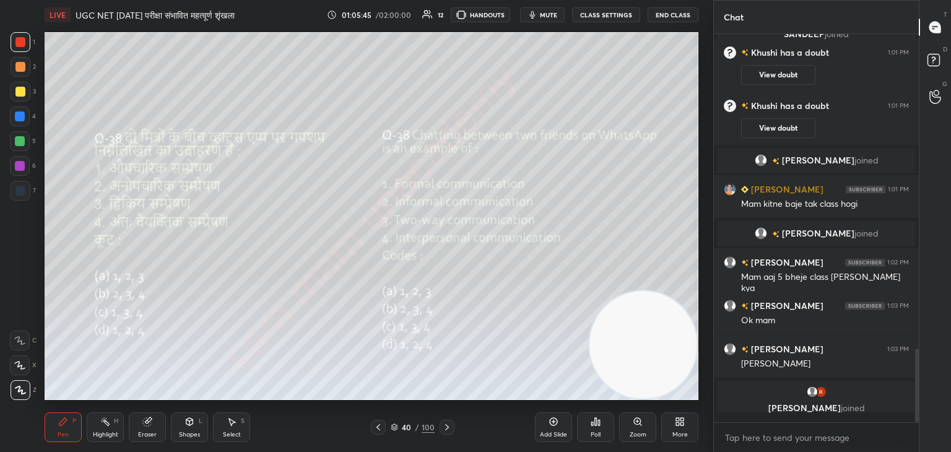
scroll to position [278, 201]
click at [445, 426] on icon at bounding box center [447, 427] width 10 height 10
click at [147, 428] on div "Eraser" at bounding box center [147, 427] width 37 height 30
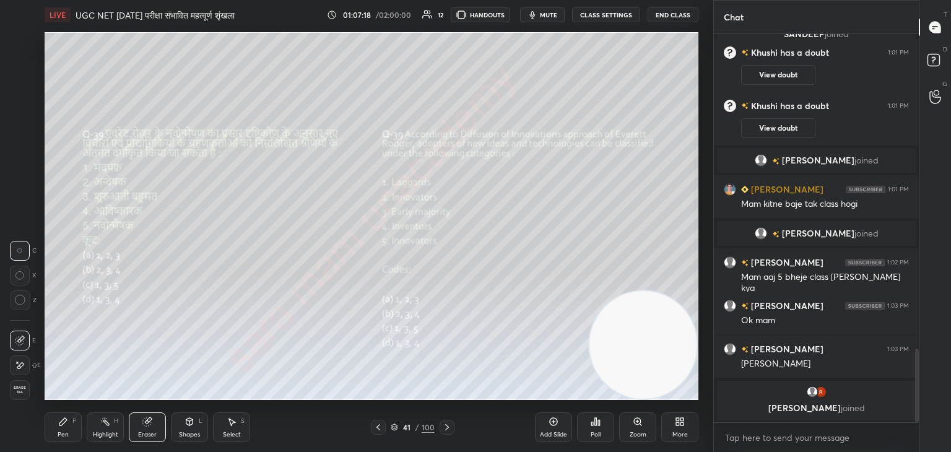
click at [63, 428] on div "Pen P" at bounding box center [63, 427] width 37 height 30
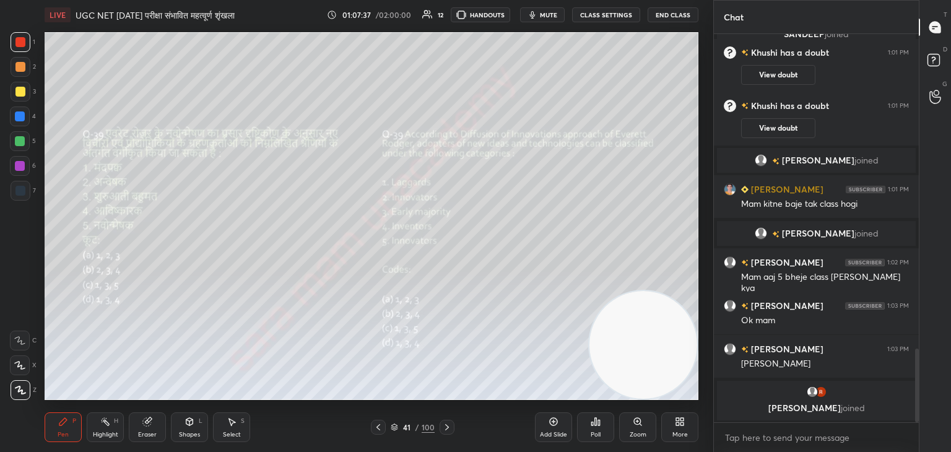
click at [445, 431] on icon at bounding box center [447, 427] width 10 height 10
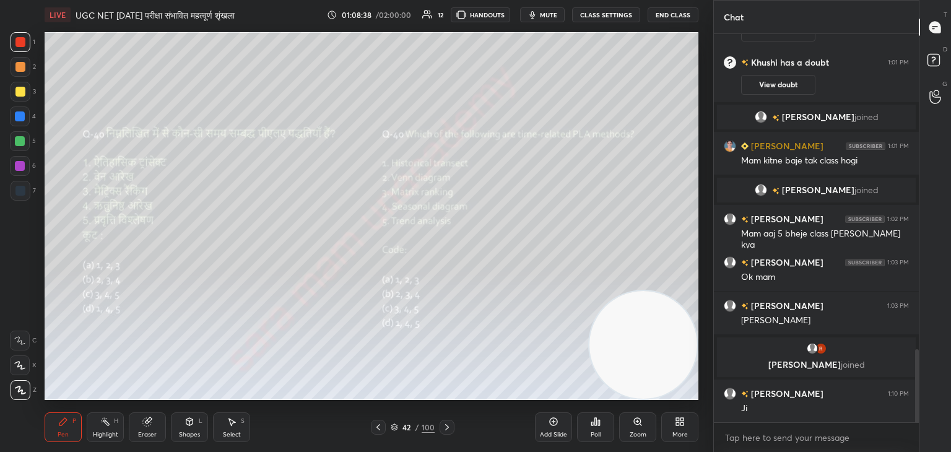
click at [582, 426] on div "Poll" at bounding box center [595, 427] width 37 height 30
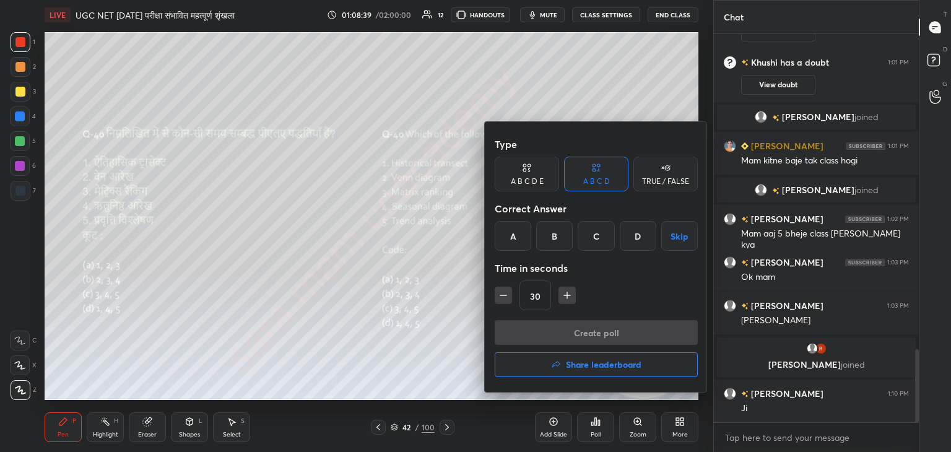
click at [644, 234] on div "D" at bounding box center [638, 236] width 37 height 30
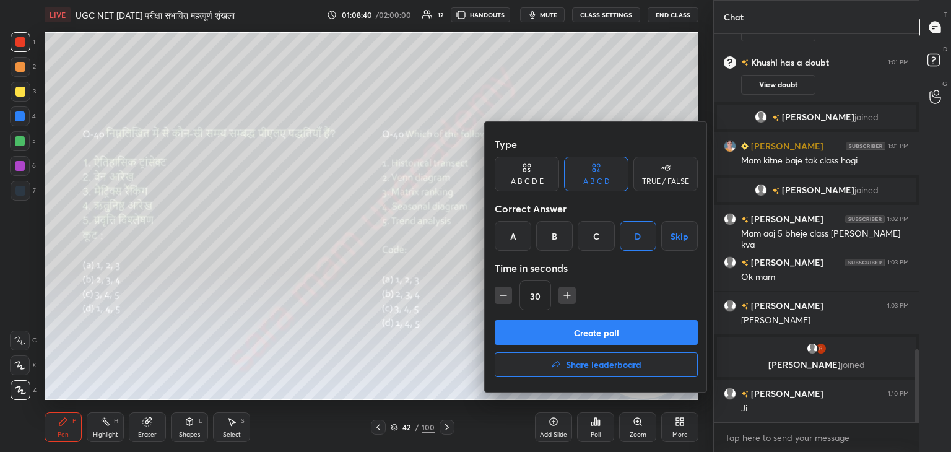
click at [618, 337] on button "Create poll" at bounding box center [596, 332] width 203 height 25
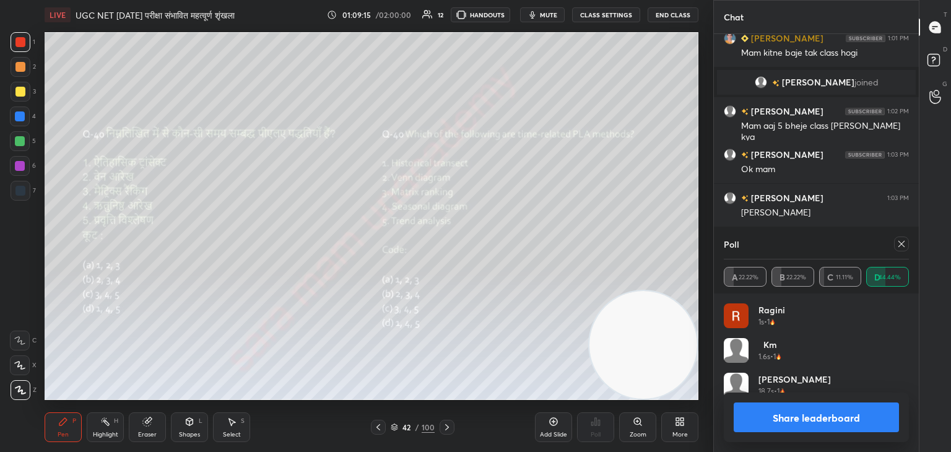
scroll to position [1791, 0]
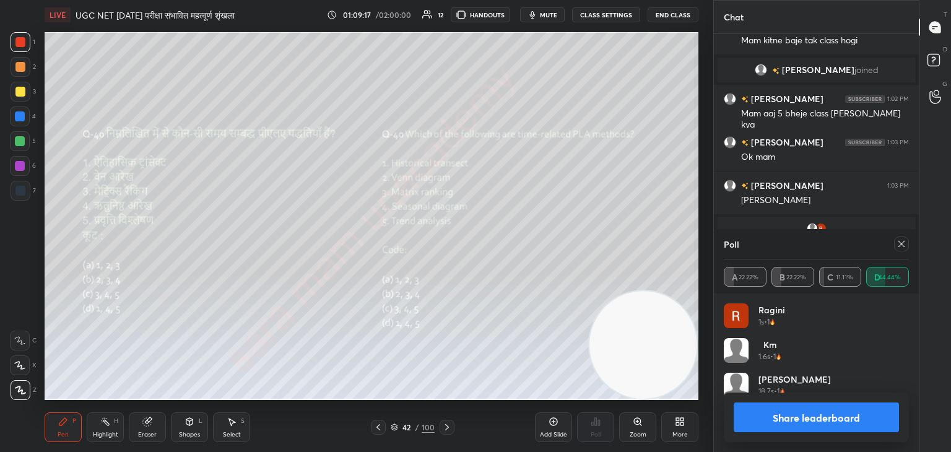
click at [899, 243] on icon at bounding box center [902, 244] width 10 height 10
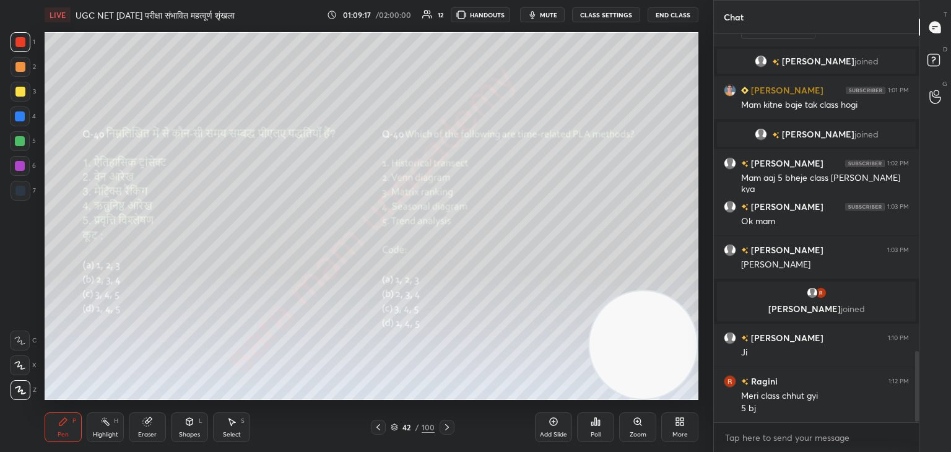
scroll to position [385, 201]
click at [437, 429] on div "42 / 100" at bounding box center [413, 427] width 84 height 15
click at [442, 427] on icon at bounding box center [447, 427] width 10 height 10
click at [598, 432] on div "Poll" at bounding box center [596, 435] width 10 height 6
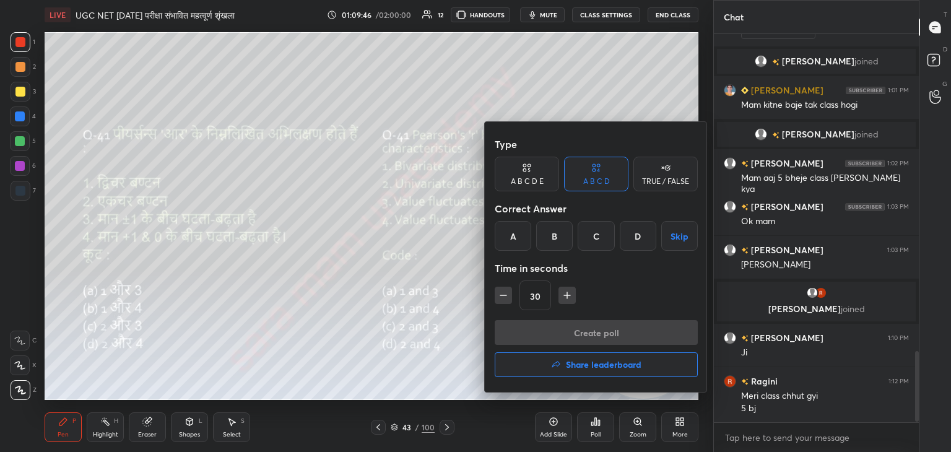
click at [508, 240] on div "A" at bounding box center [513, 236] width 37 height 30
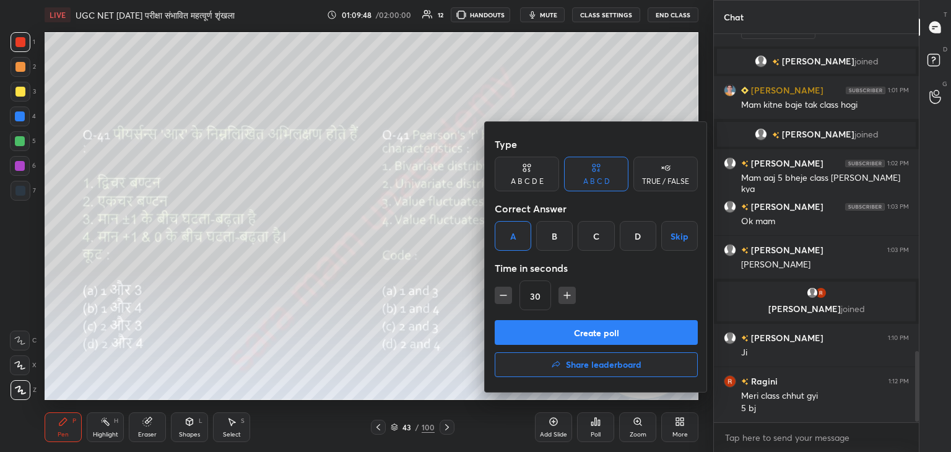
click at [595, 332] on button "Create poll" at bounding box center [596, 332] width 203 height 25
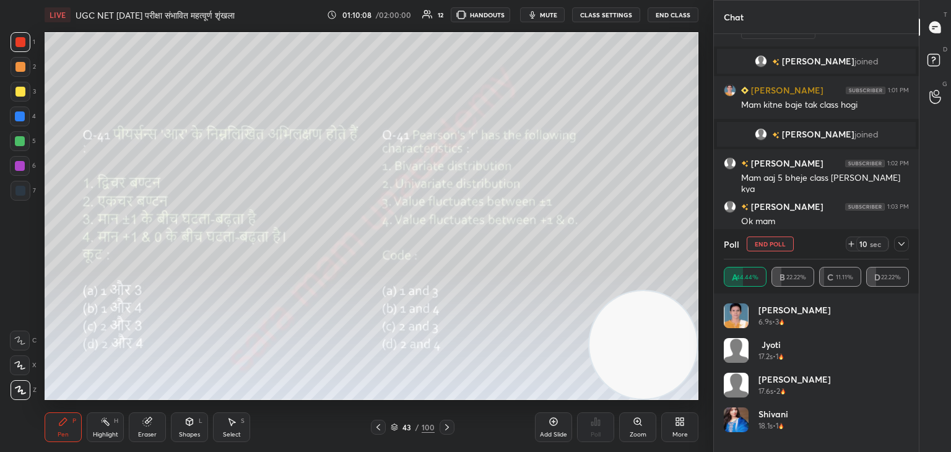
scroll to position [1821, 0]
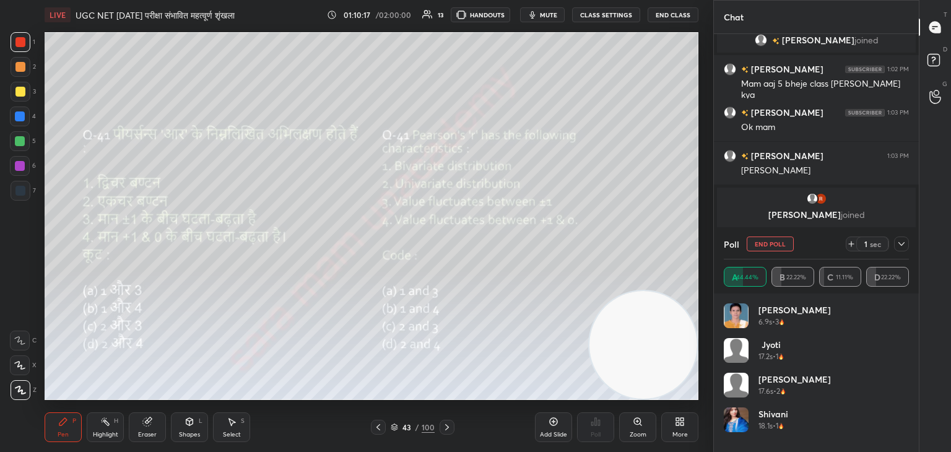
click at [778, 247] on button "End Poll" at bounding box center [770, 244] width 47 height 15
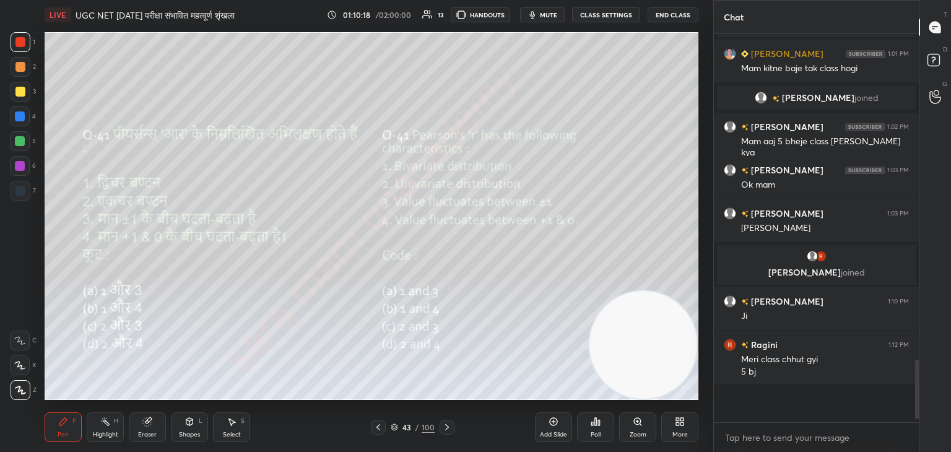
scroll to position [4, 4]
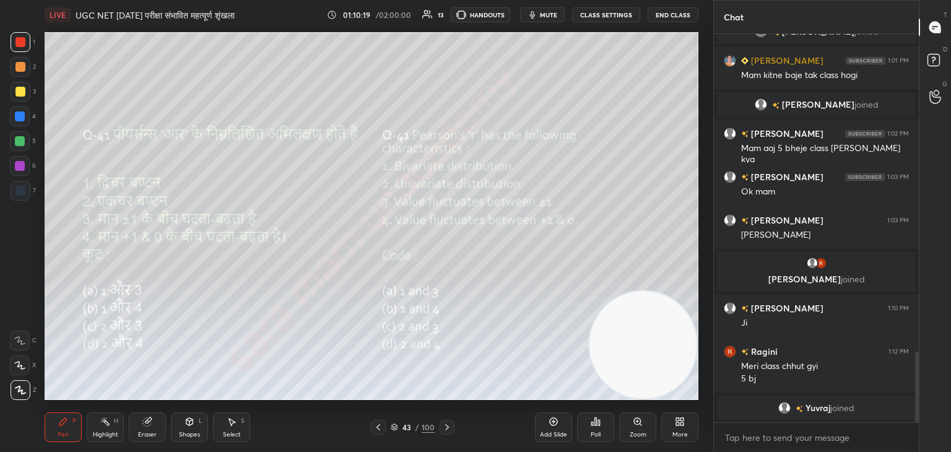
click at [444, 421] on div at bounding box center [447, 427] width 15 height 15
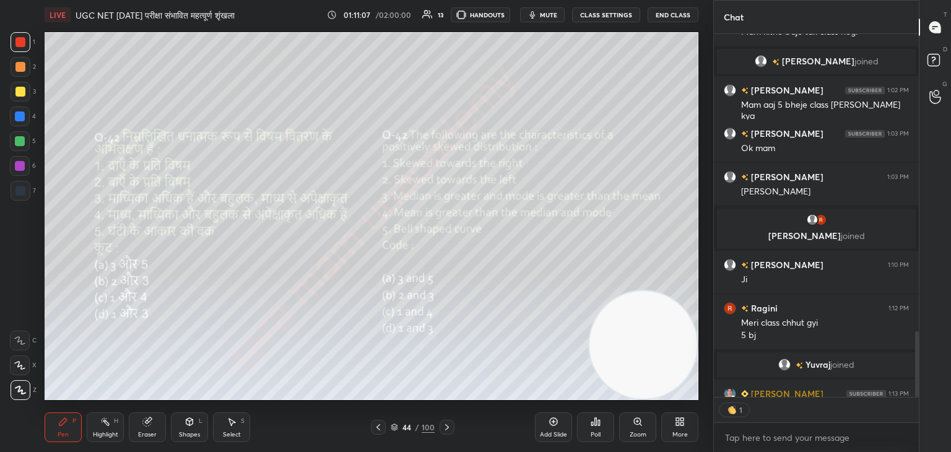
scroll to position [385, 201]
click at [601, 427] on div "Poll" at bounding box center [595, 427] width 37 height 30
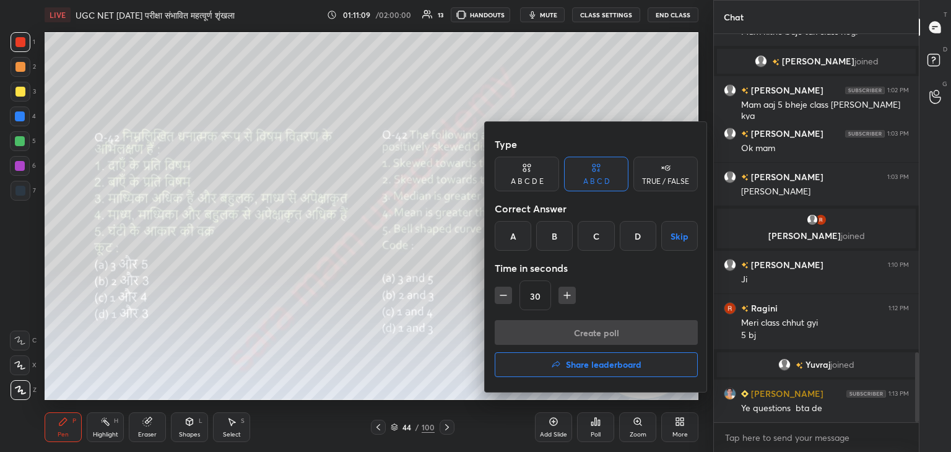
click at [604, 238] on div "C" at bounding box center [596, 236] width 37 height 30
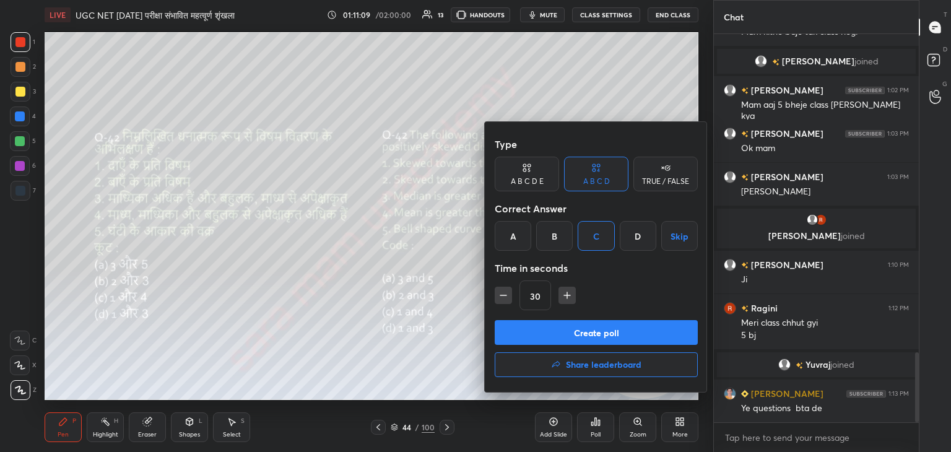
click at [617, 335] on button "Create poll" at bounding box center [596, 332] width 203 height 25
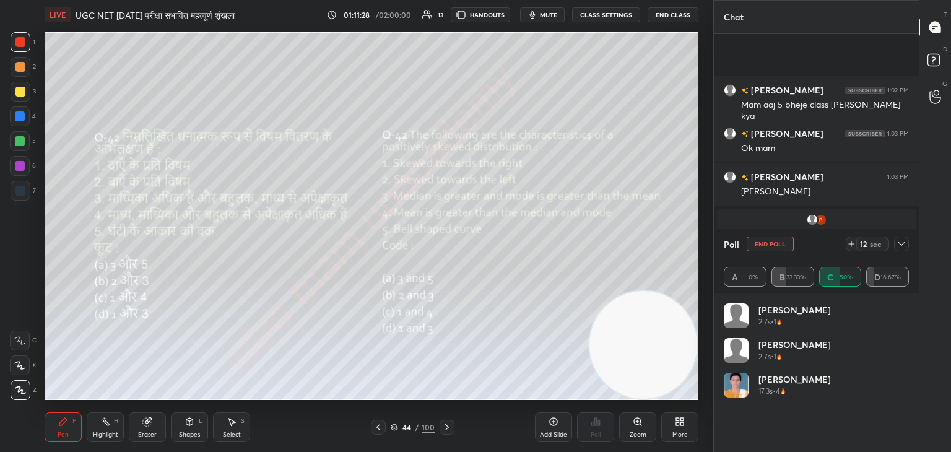
scroll to position [1869, 0]
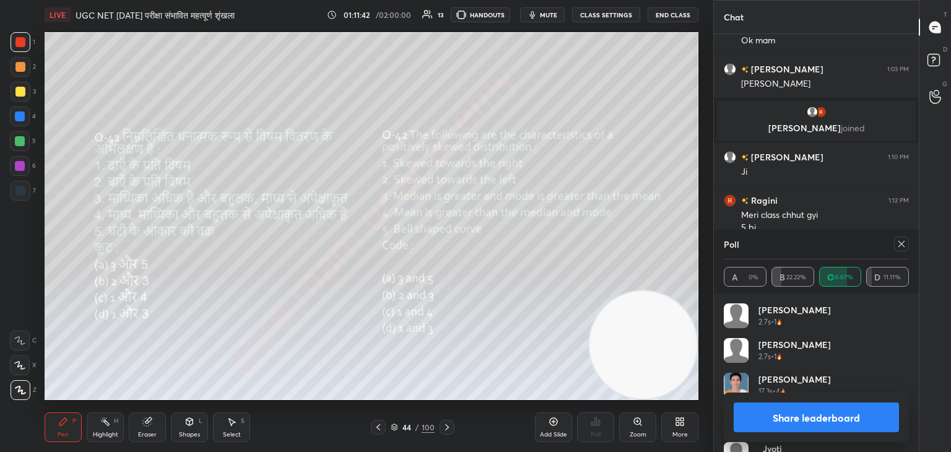
click at [895, 246] on div at bounding box center [901, 244] width 15 height 15
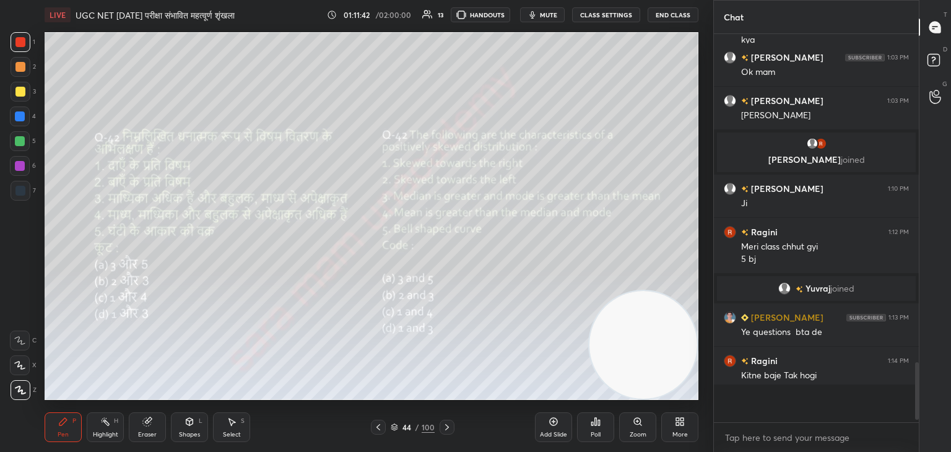
scroll to position [282, 201]
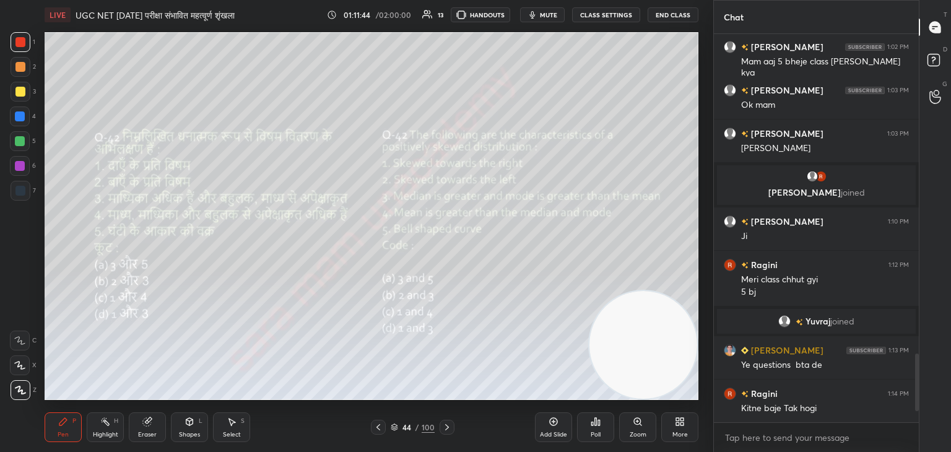
click at [450, 429] on icon at bounding box center [447, 427] width 10 height 10
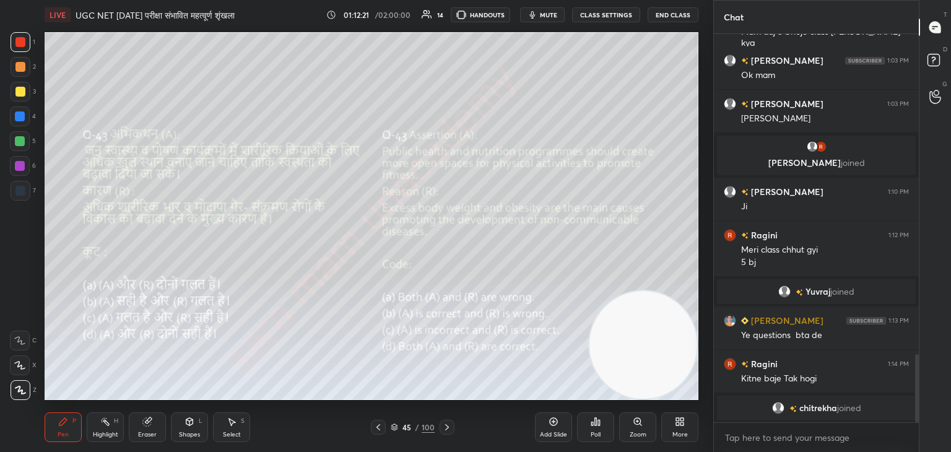
click at [594, 430] on div "Poll" at bounding box center [595, 427] width 37 height 30
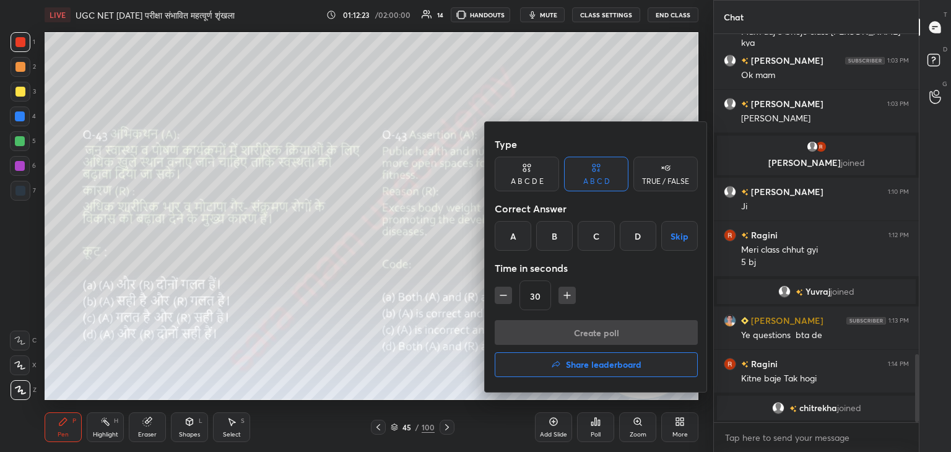
click at [644, 238] on div "D" at bounding box center [638, 236] width 37 height 30
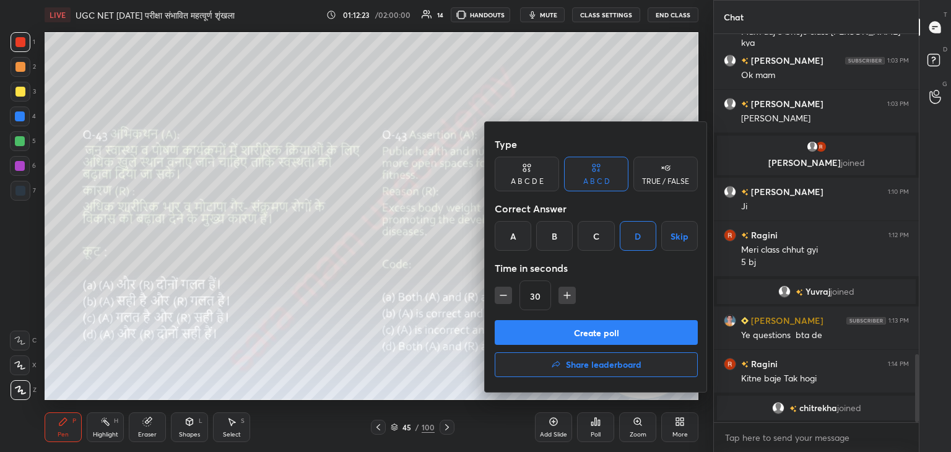
click at [639, 337] on button "Create poll" at bounding box center [596, 332] width 203 height 25
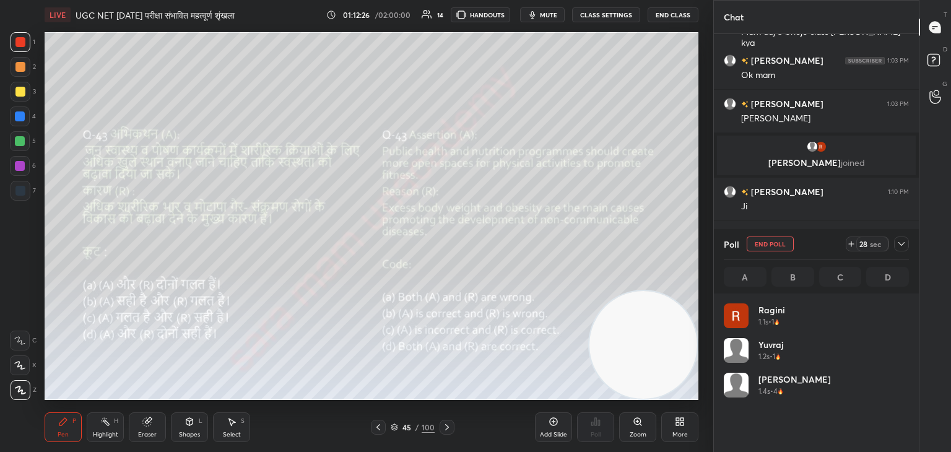
scroll to position [4, 4]
click at [783, 248] on button "End Poll" at bounding box center [770, 244] width 47 height 15
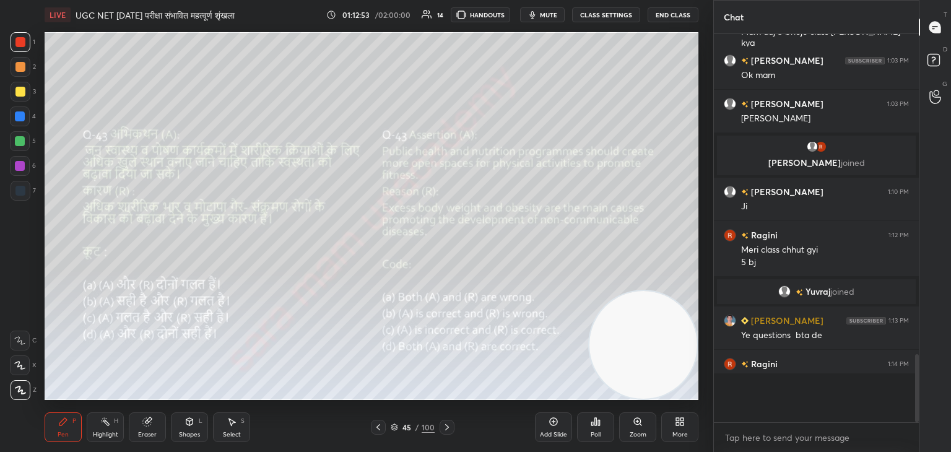
scroll to position [2, 4]
click at [449, 430] on icon at bounding box center [447, 427] width 10 height 10
click at [606, 430] on div "Poll" at bounding box center [595, 427] width 37 height 30
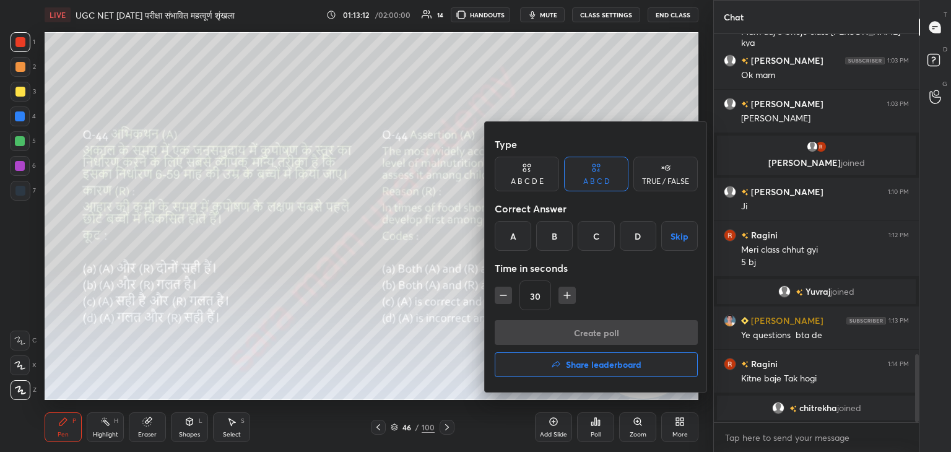
click at [519, 237] on div "A" at bounding box center [513, 236] width 37 height 30
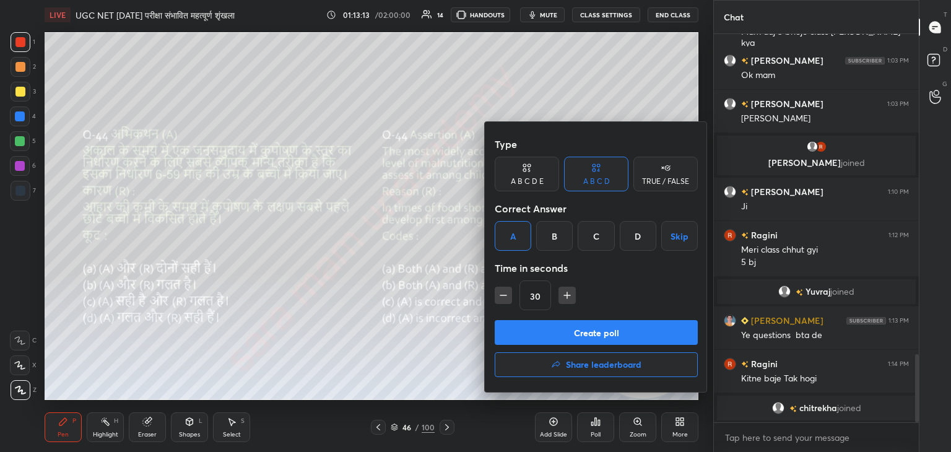
click at [599, 335] on button "Create poll" at bounding box center [596, 332] width 203 height 25
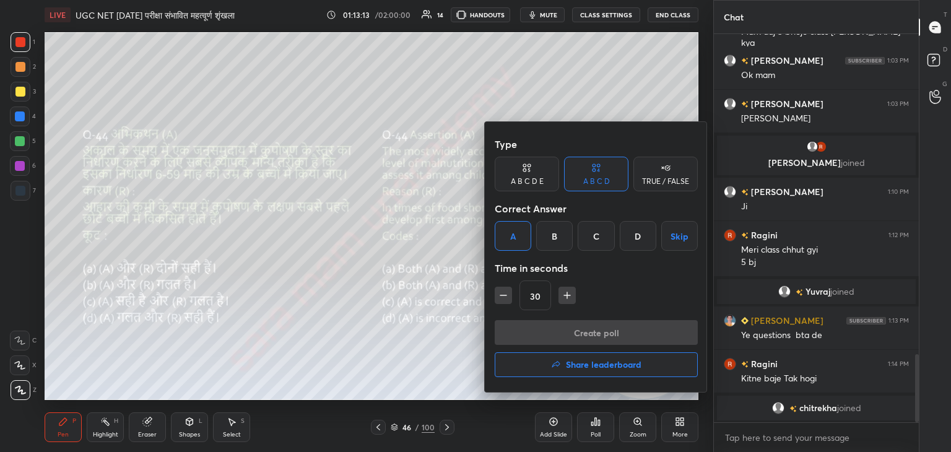
scroll to position [359, 201]
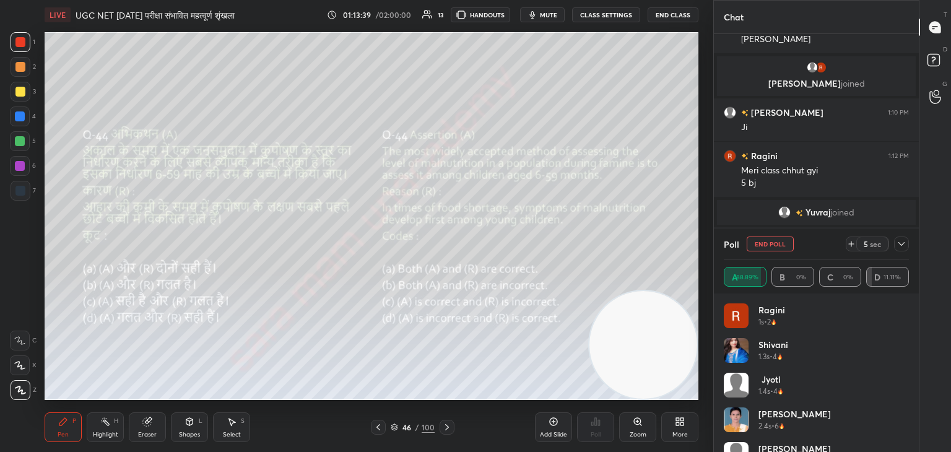
click at [777, 246] on button "End Poll" at bounding box center [770, 244] width 47 height 15
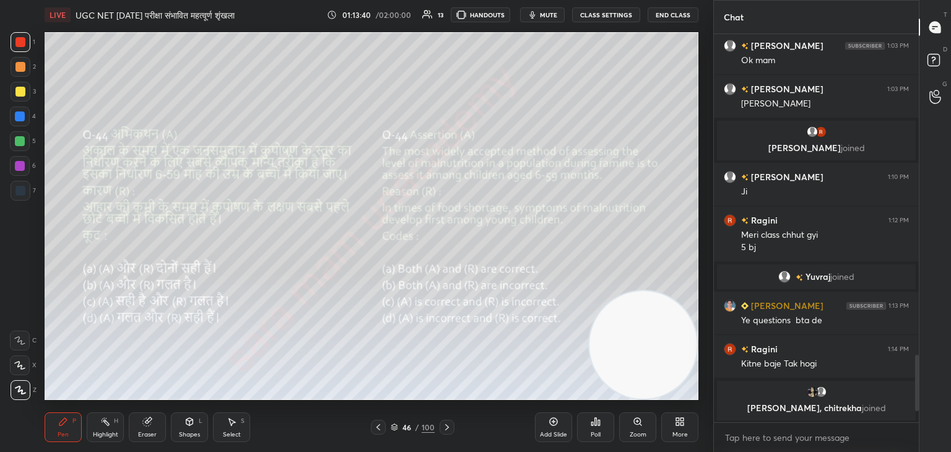
click at [443, 430] on icon at bounding box center [447, 427] width 10 height 10
click at [598, 429] on div "Poll" at bounding box center [595, 427] width 37 height 30
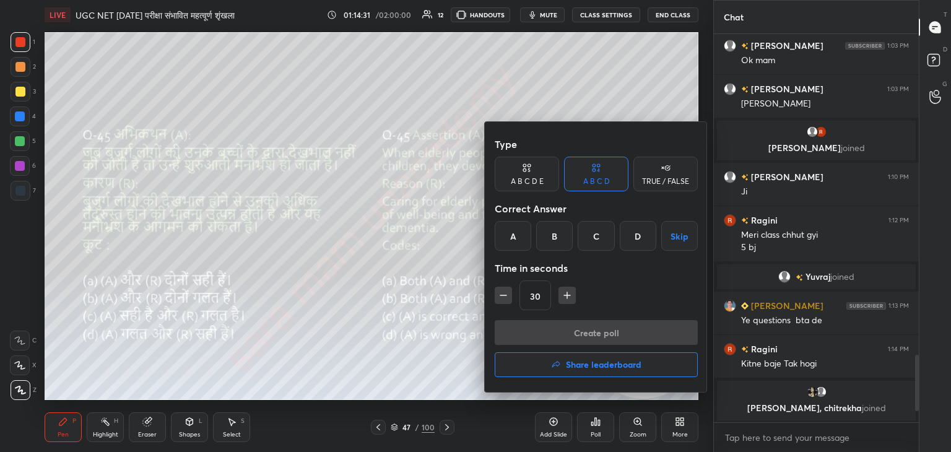
click at [555, 245] on div "B" at bounding box center [554, 236] width 37 height 30
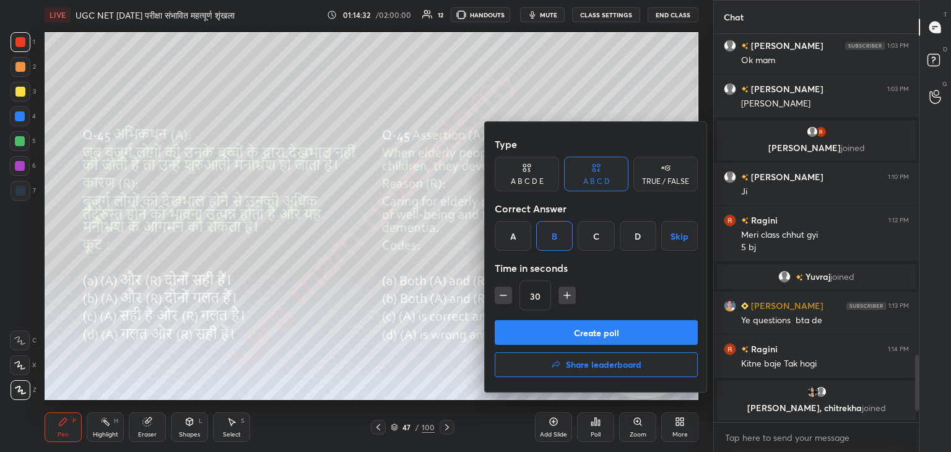
click at [609, 344] on button "Create poll" at bounding box center [596, 332] width 203 height 25
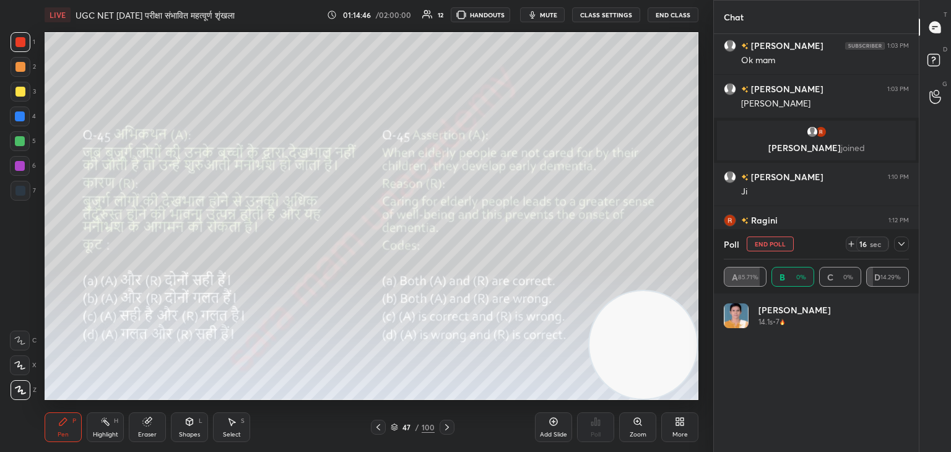
scroll to position [145, 181]
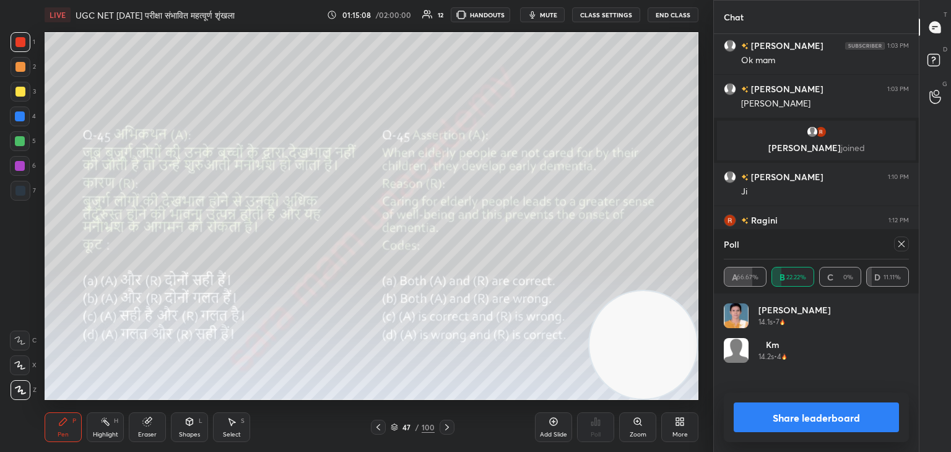
click at [905, 243] on icon at bounding box center [902, 244] width 10 height 10
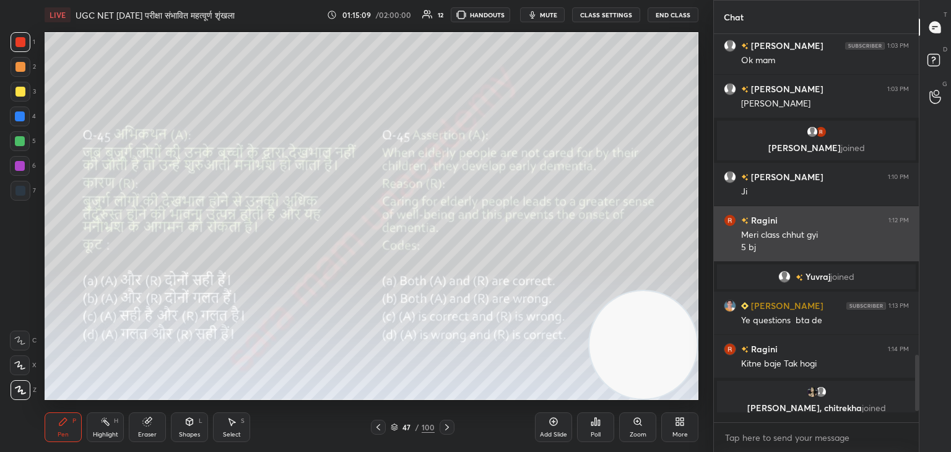
scroll to position [278, 201]
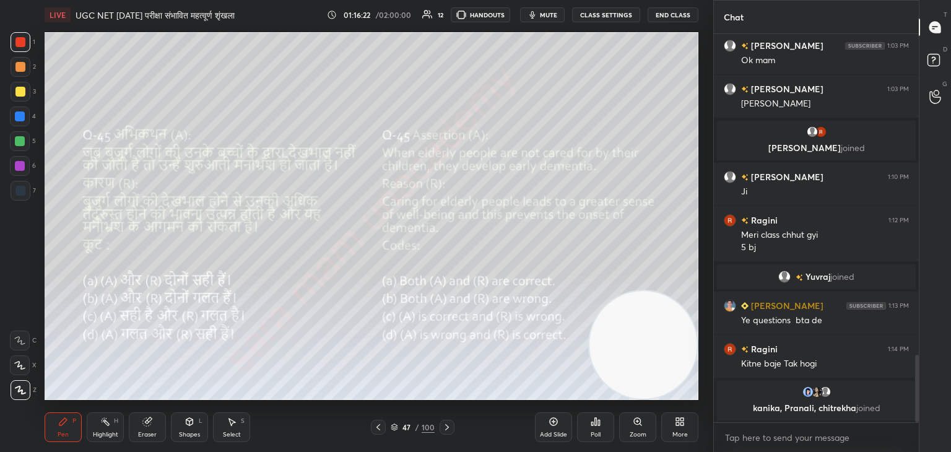
click at [451, 429] on div at bounding box center [447, 427] width 15 height 15
click at [588, 427] on div "Poll" at bounding box center [595, 427] width 37 height 30
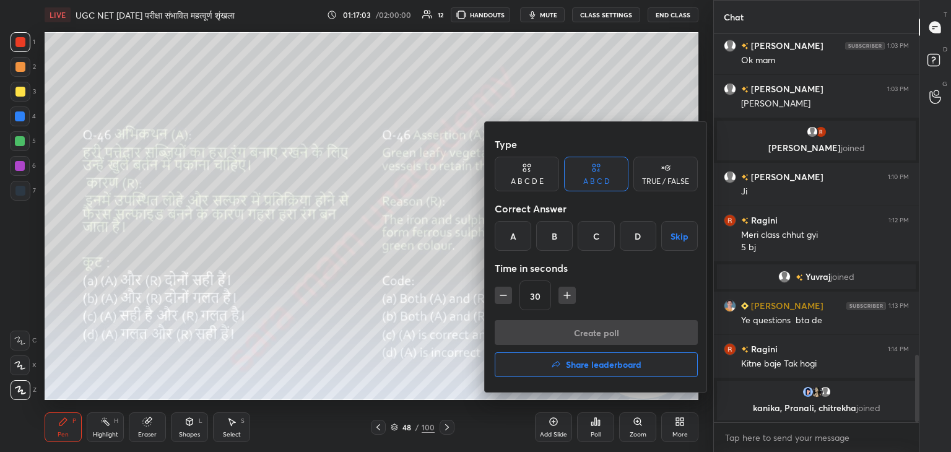
click at [603, 245] on div "C" at bounding box center [596, 236] width 37 height 30
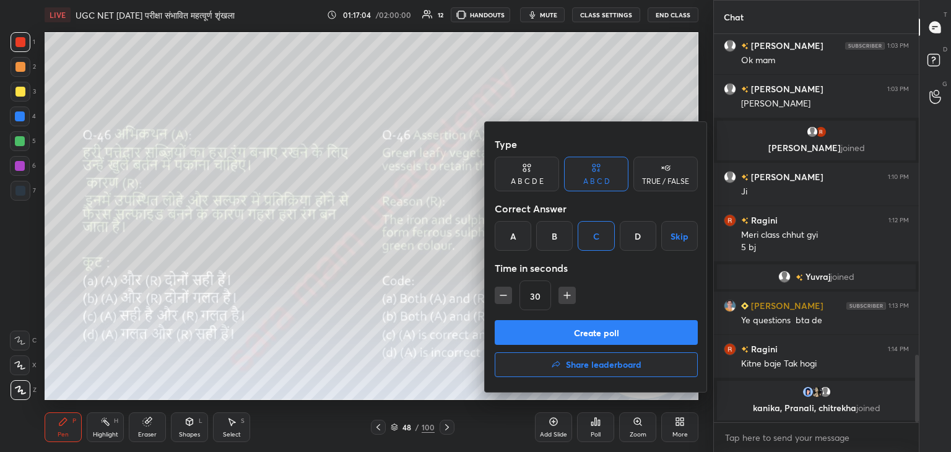
click at [607, 331] on button "Create poll" at bounding box center [596, 332] width 203 height 25
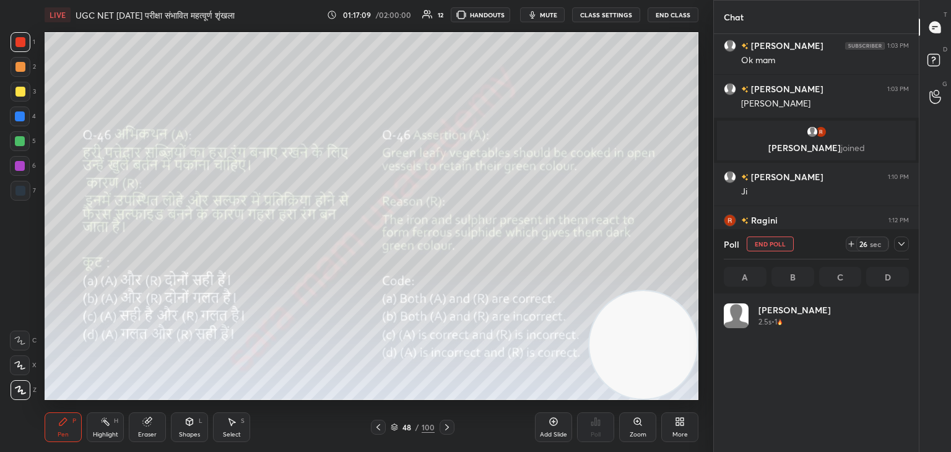
scroll to position [145, 181]
click at [344, 405] on div "Pen P Highlight H Eraser Shapes L Select S 48 / 100 Add Slide Poll Zoom More" at bounding box center [372, 428] width 654 height 50
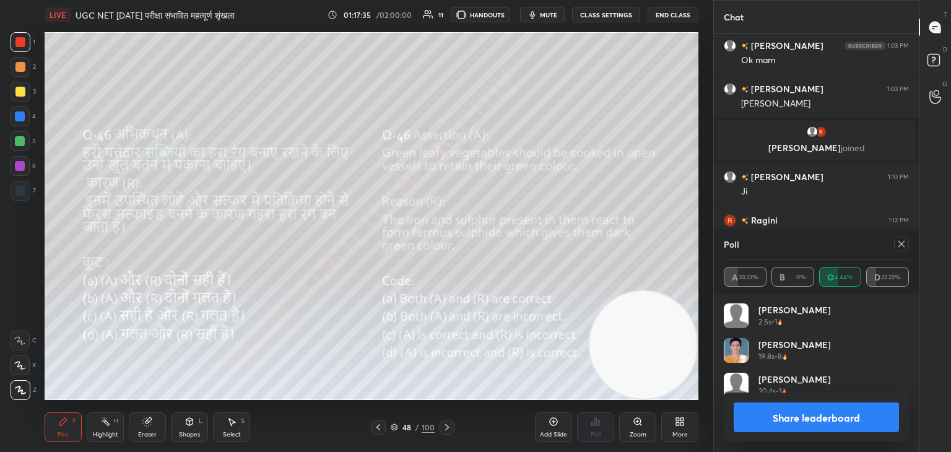
click at [904, 244] on icon at bounding box center [902, 244] width 10 height 10
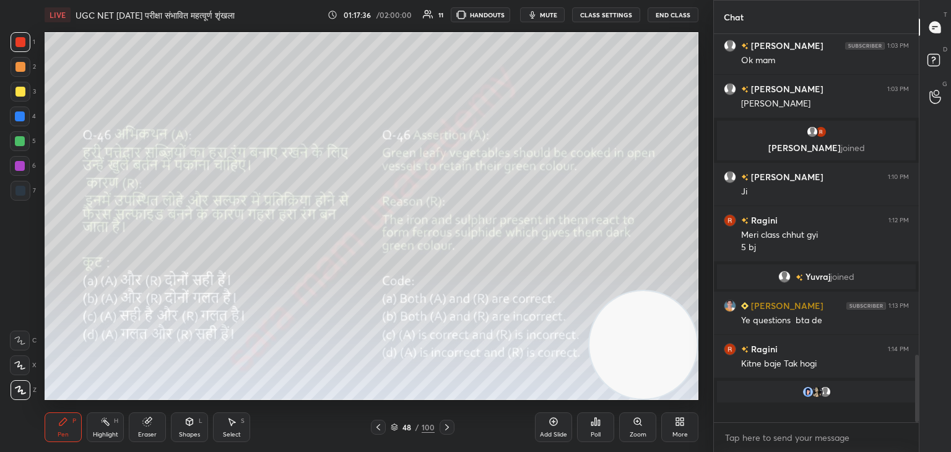
scroll to position [384, 201]
click at [443, 422] on icon at bounding box center [447, 427] width 10 height 10
click at [610, 429] on div "Poll" at bounding box center [595, 427] width 37 height 30
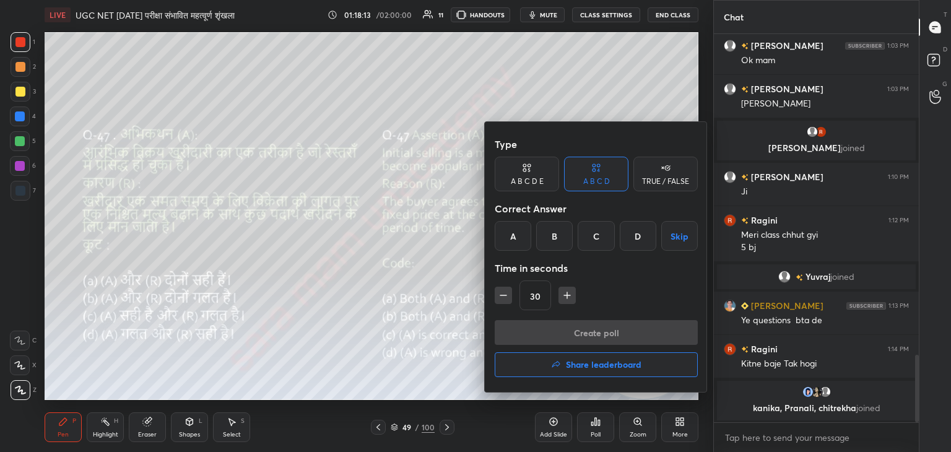
click at [587, 242] on div "C" at bounding box center [596, 236] width 37 height 30
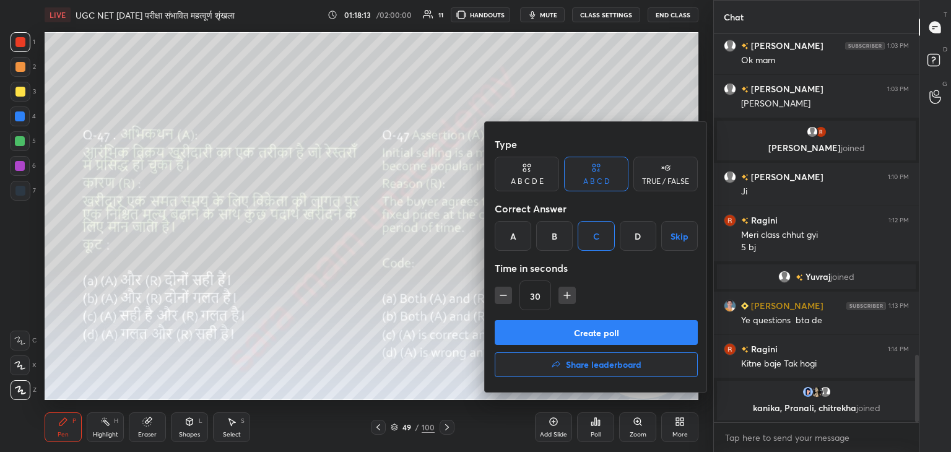
click at [644, 329] on button "Create poll" at bounding box center [596, 332] width 203 height 25
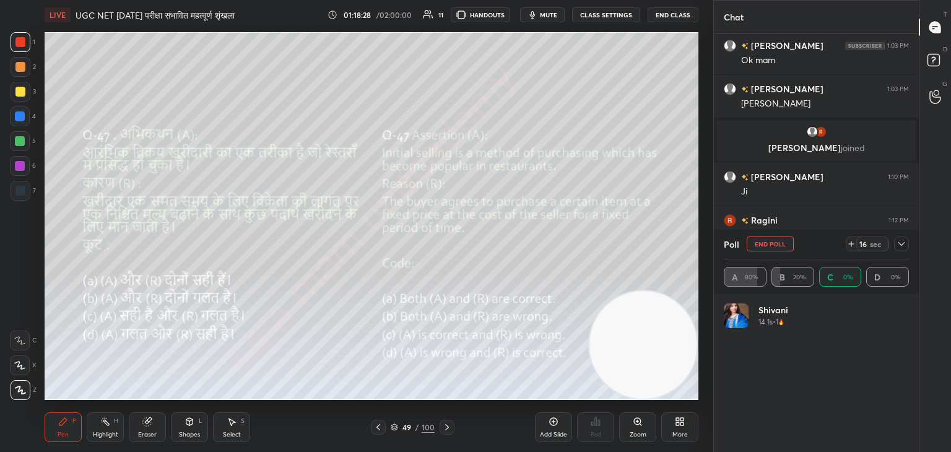
scroll to position [4, 4]
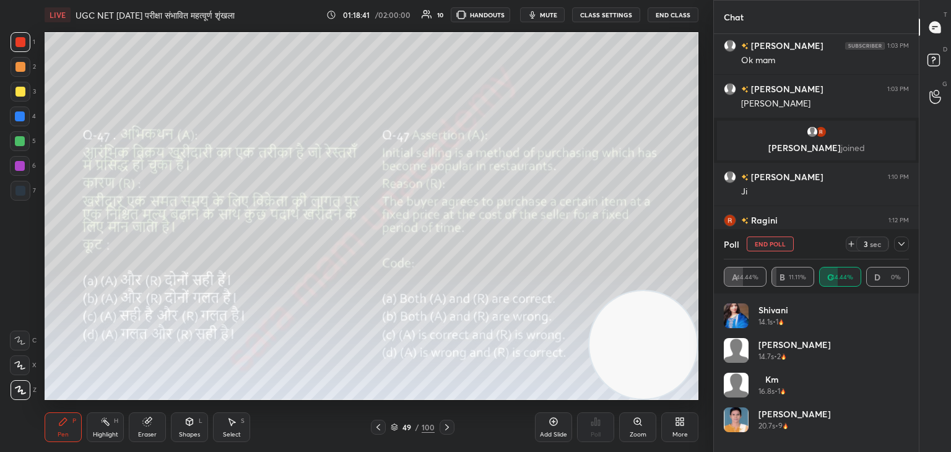
click at [782, 247] on button "End Poll" at bounding box center [770, 244] width 47 height 15
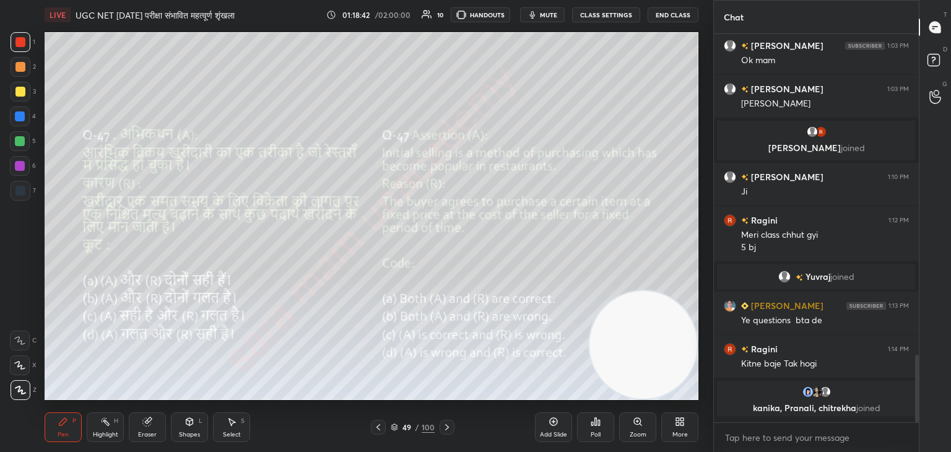
scroll to position [282, 201]
click at [450, 427] on icon at bounding box center [447, 427] width 10 height 10
click at [603, 430] on div "Poll" at bounding box center [595, 427] width 37 height 30
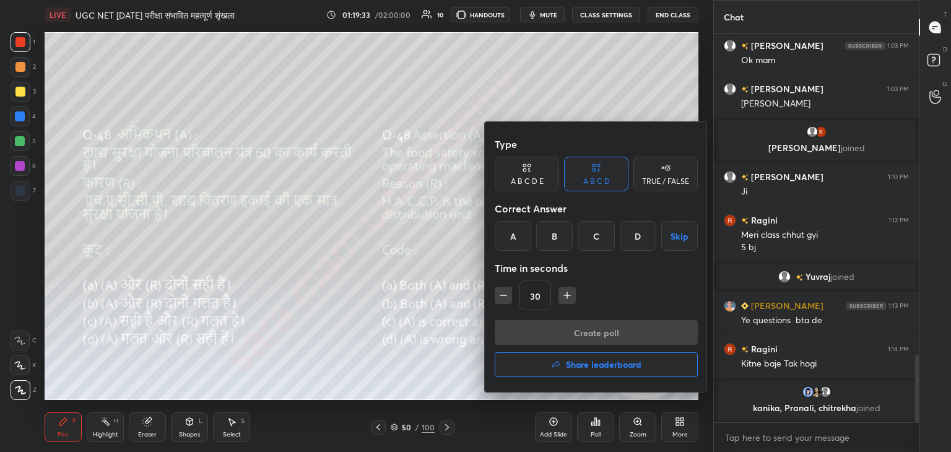
click at [590, 237] on div "C" at bounding box center [596, 236] width 37 height 30
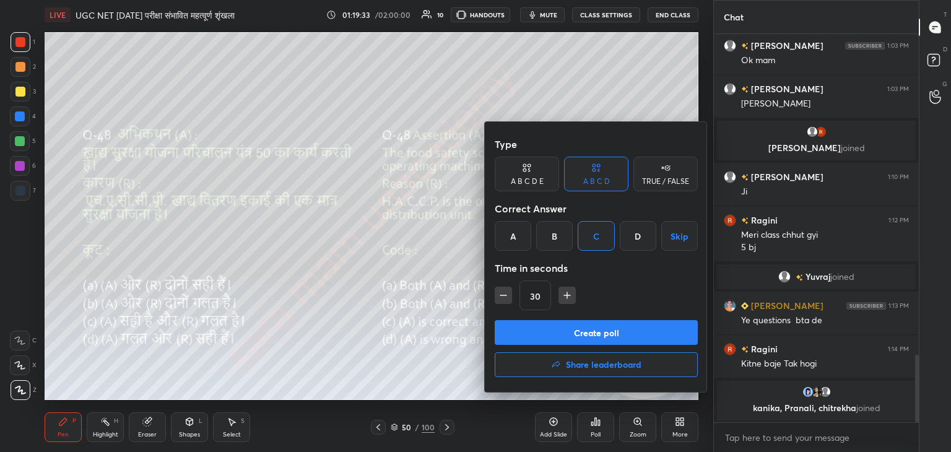
click at [619, 333] on button "Create poll" at bounding box center [596, 332] width 203 height 25
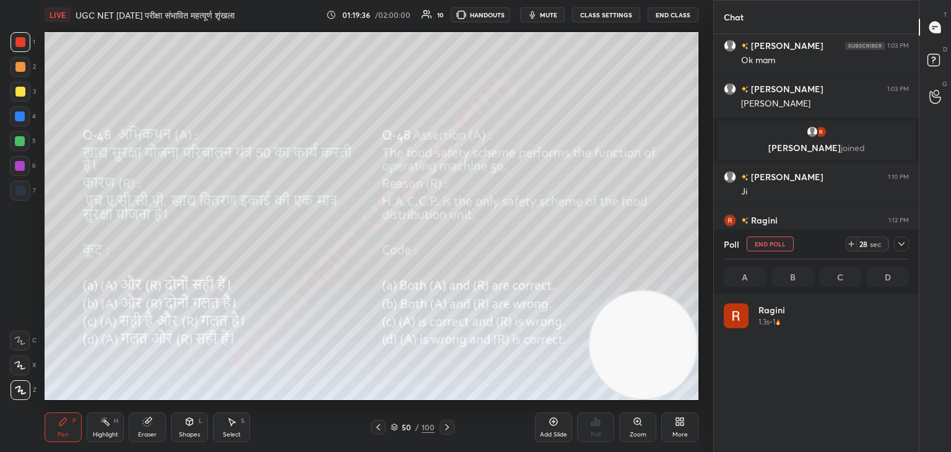
scroll to position [4, 4]
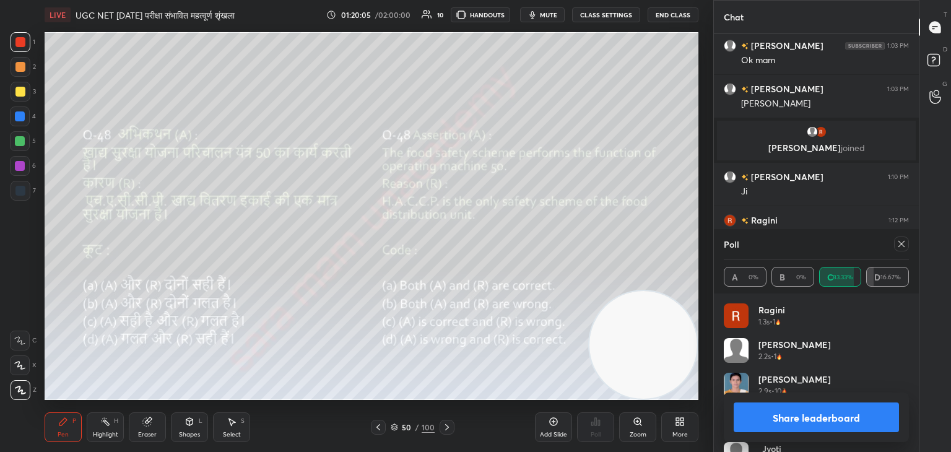
click at [915, 242] on div "Poll A 0% B 0% C 83.33% D 16.67%" at bounding box center [816, 261] width 205 height 64
click at [902, 246] on icon at bounding box center [902, 244] width 10 height 10
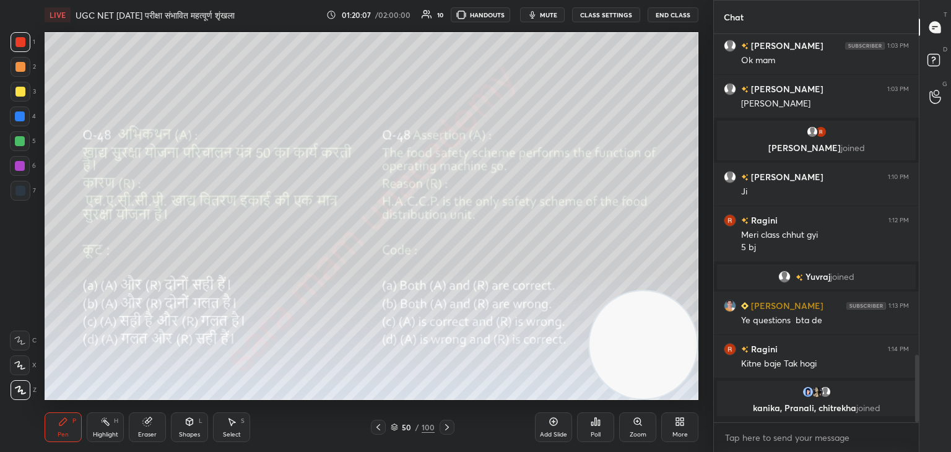
scroll to position [282, 201]
click at [445, 425] on icon at bounding box center [447, 427] width 4 height 6
click at [592, 429] on div "Poll" at bounding box center [595, 427] width 37 height 30
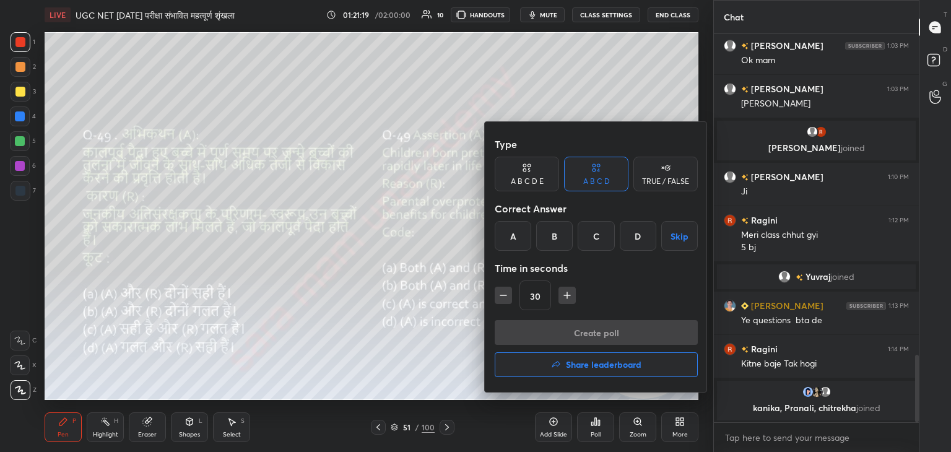
click at [547, 232] on div "B" at bounding box center [554, 236] width 37 height 30
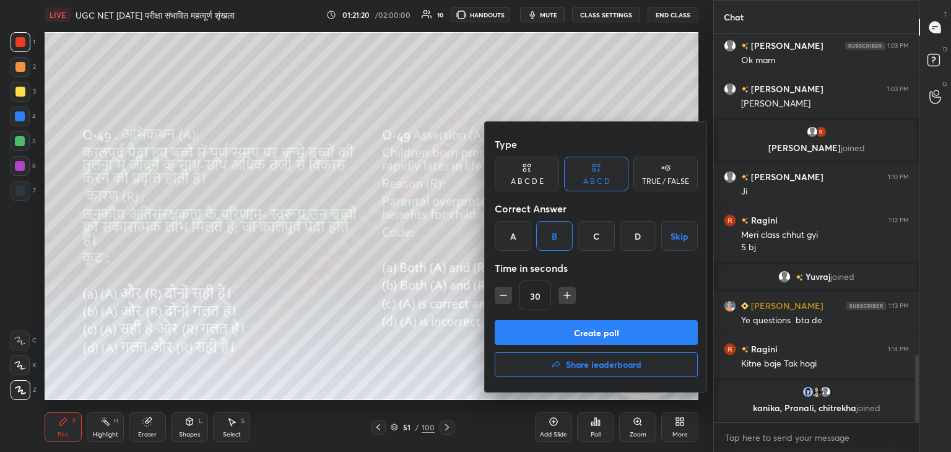
click at [634, 332] on button "Create poll" at bounding box center [596, 332] width 203 height 25
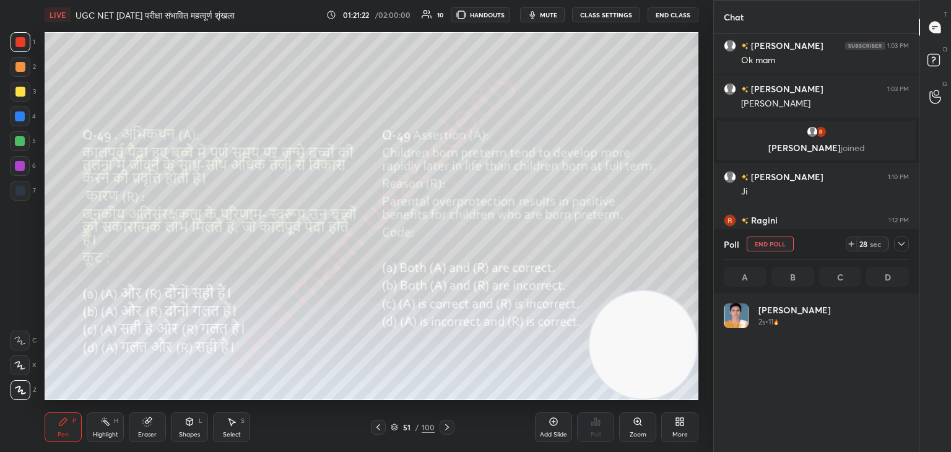
scroll to position [4, 4]
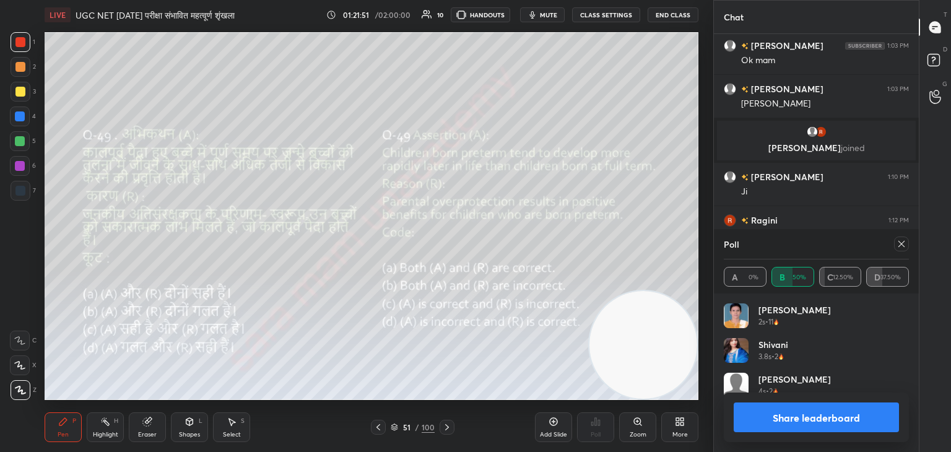
click at [905, 245] on icon at bounding box center [902, 244] width 10 height 10
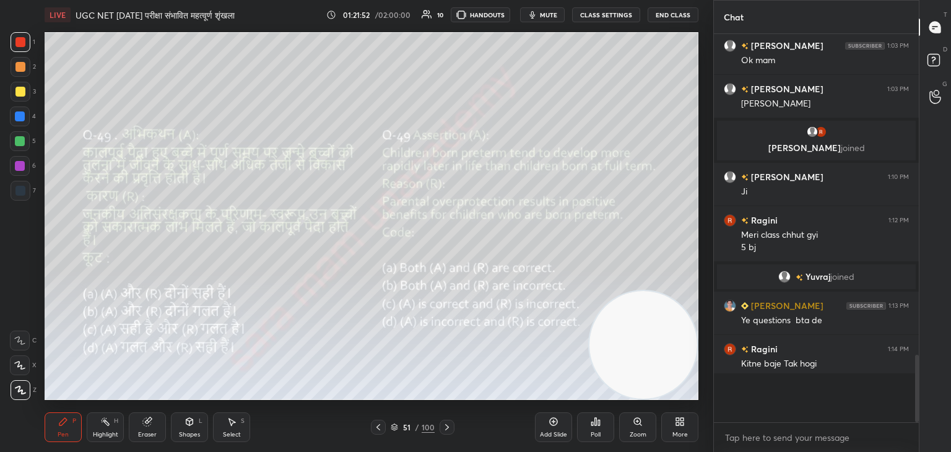
scroll to position [381, 201]
click at [450, 427] on icon at bounding box center [447, 427] width 10 height 10
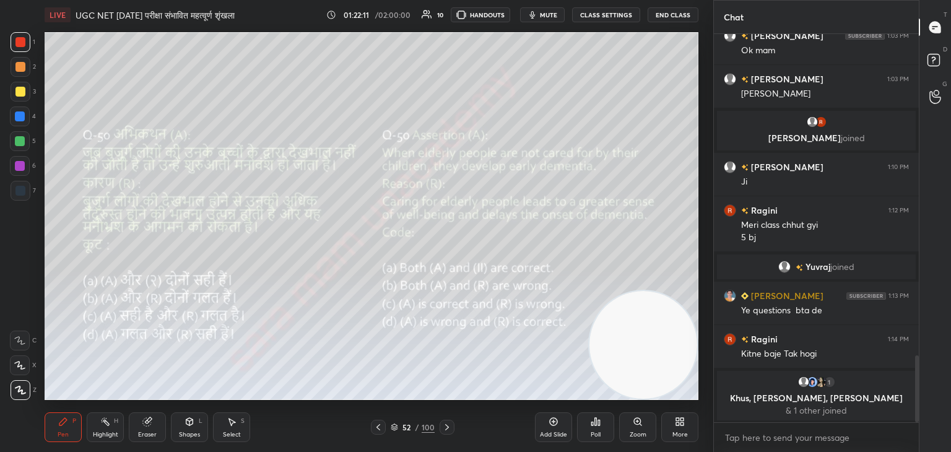
click at [450, 426] on icon at bounding box center [447, 427] width 10 height 10
click at [594, 427] on icon at bounding box center [596, 422] width 10 height 10
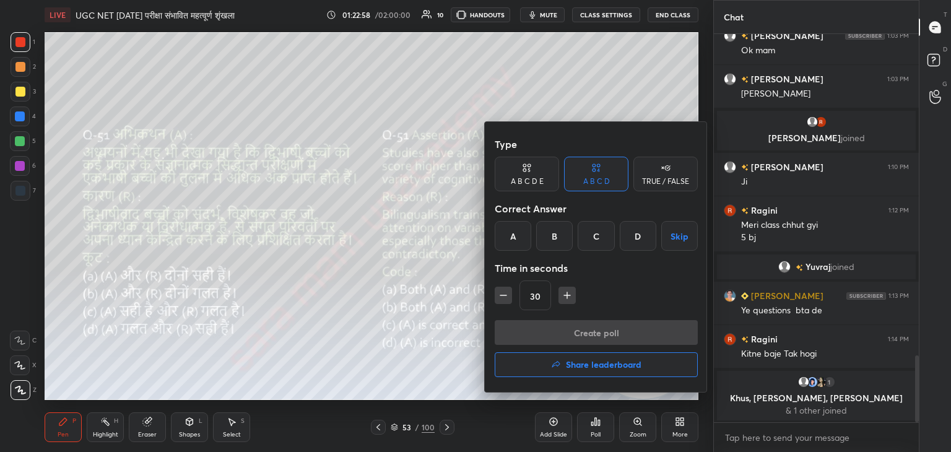
click at [521, 240] on div "A" at bounding box center [513, 236] width 37 height 30
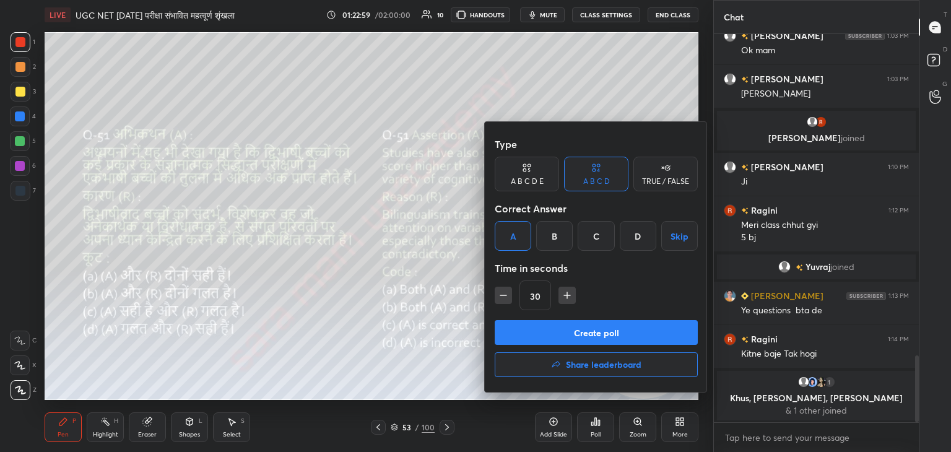
click at [634, 326] on button "Create poll" at bounding box center [596, 332] width 203 height 25
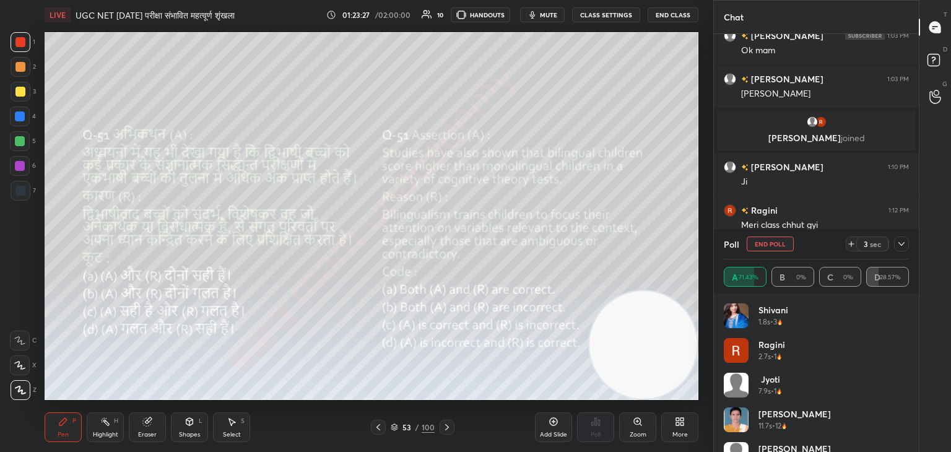
scroll to position [1896, 0]
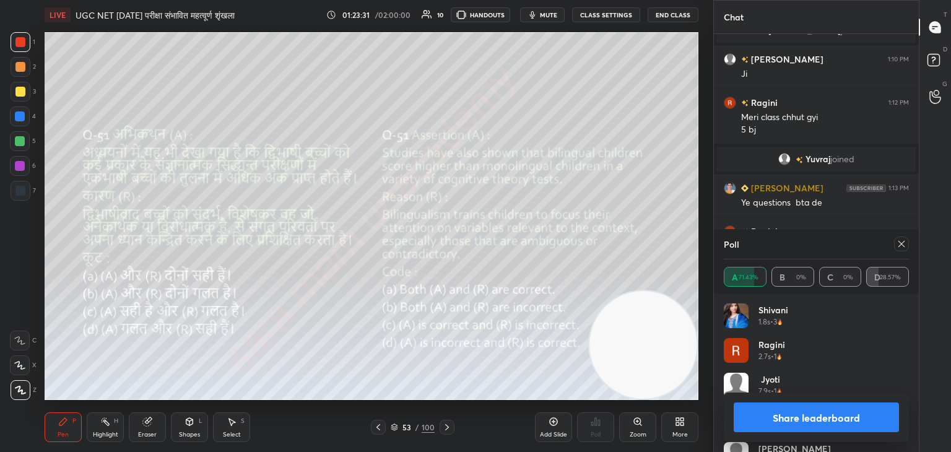
click at [905, 246] on icon at bounding box center [902, 244] width 10 height 10
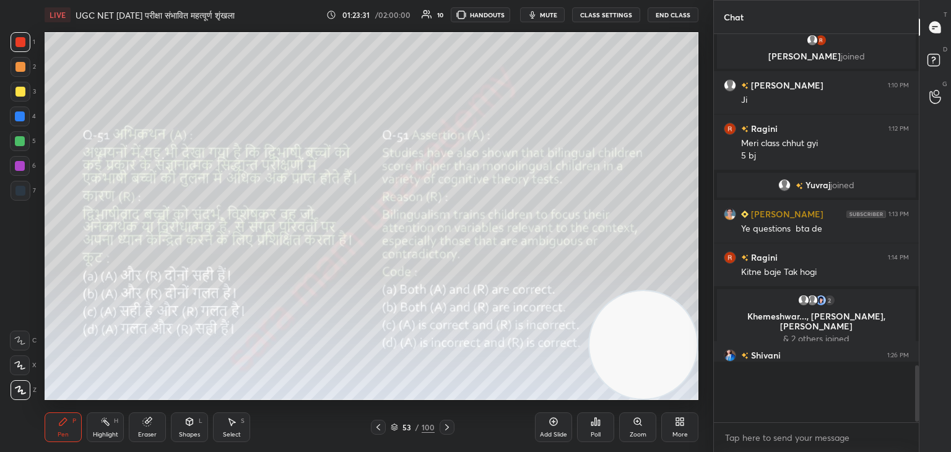
scroll to position [1834, 0]
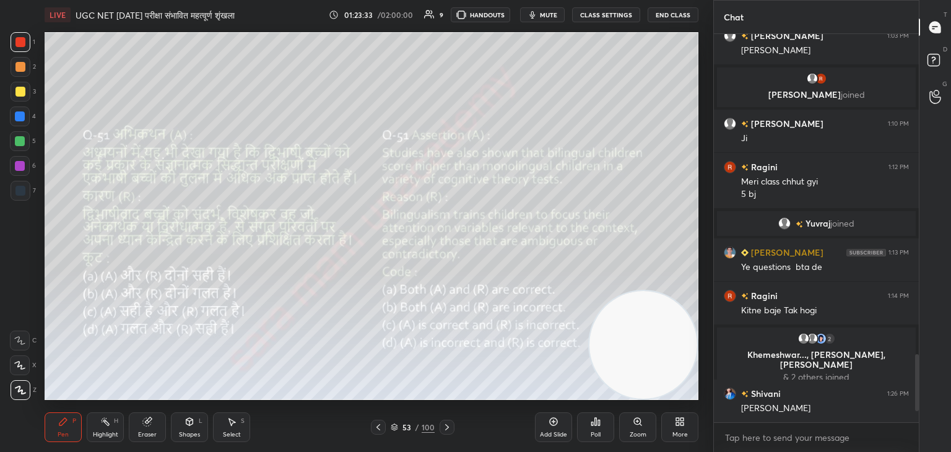
click at [450, 427] on icon at bounding box center [447, 427] width 10 height 10
click at [598, 424] on icon at bounding box center [599, 423] width 2 height 6
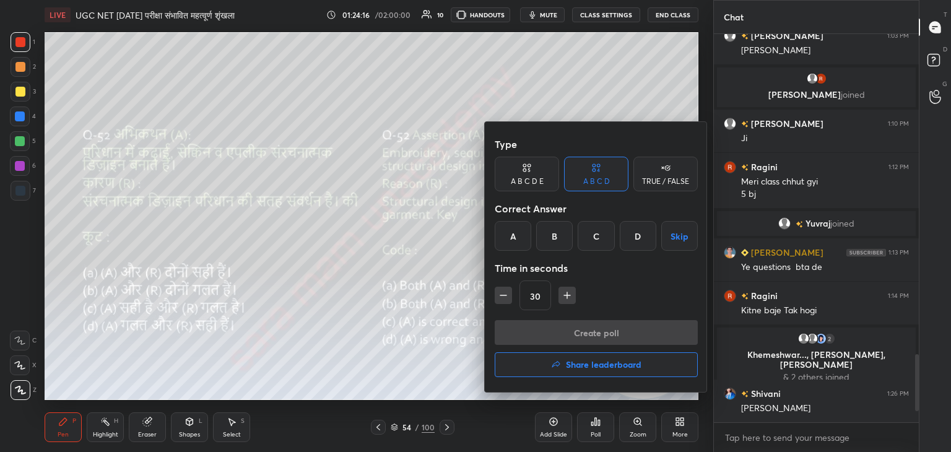
click at [555, 237] on div "B" at bounding box center [554, 236] width 37 height 30
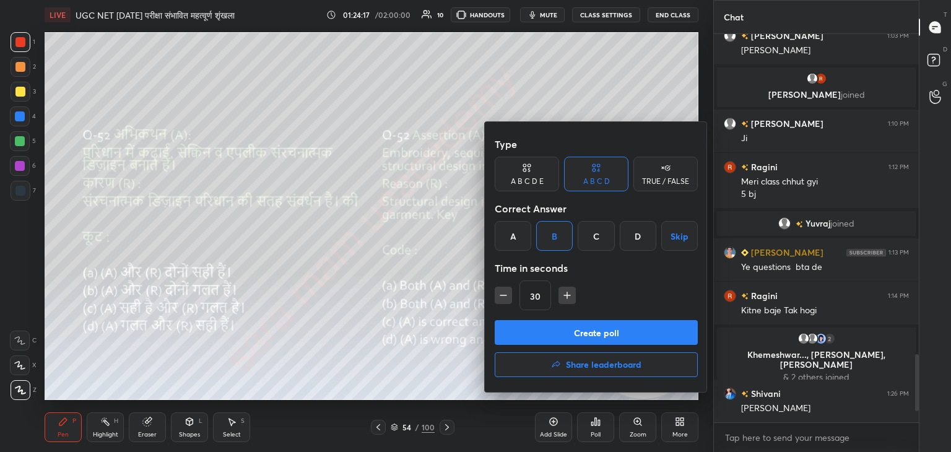
click at [645, 331] on button "Create poll" at bounding box center [596, 332] width 203 height 25
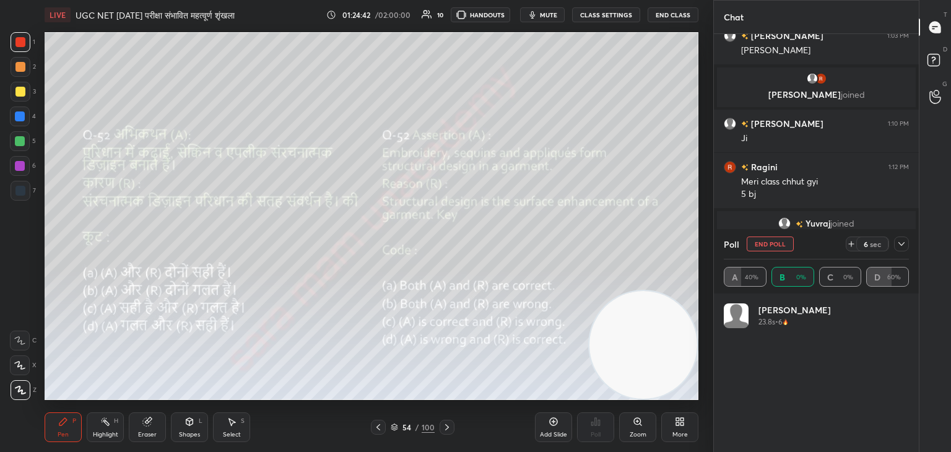
scroll to position [145, 181]
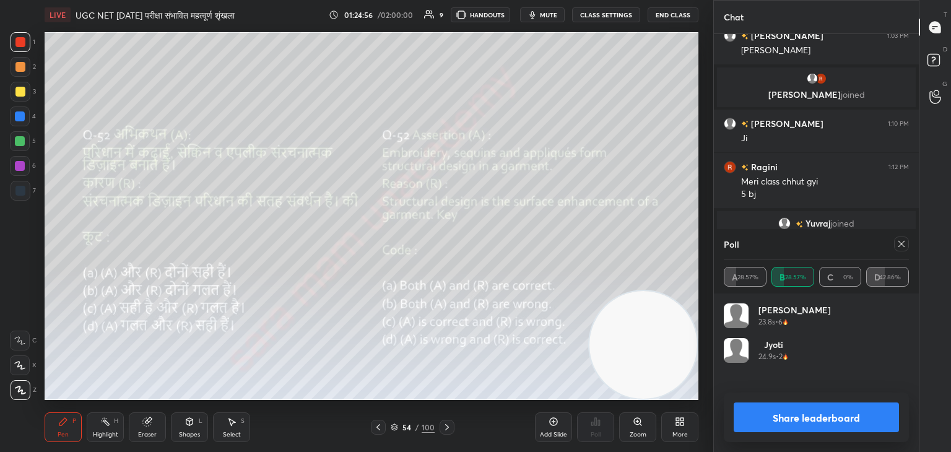
click at [20, 111] on div at bounding box center [20, 116] width 10 height 10
click at [902, 246] on icon at bounding box center [902, 244] width 10 height 10
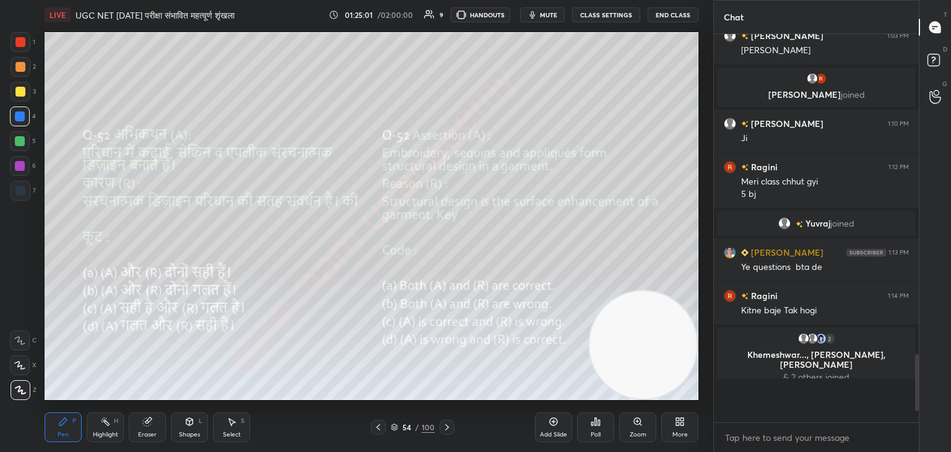
scroll to position [282, 201]
click at [445, 430] on icon at bounding box center [447, 427] width 4 height 6
click at [596, 427] on icon at bounding box center [596, 422] width 10 height 10
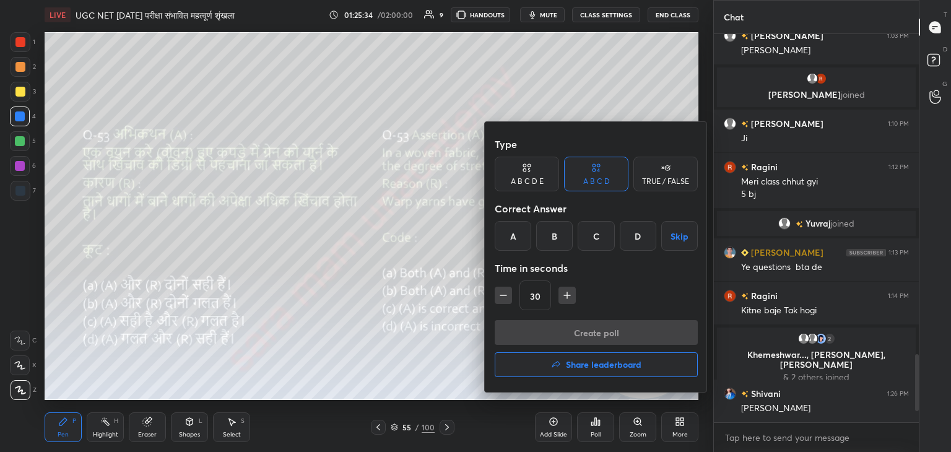
click at [515, 236] on div "A" at bounding box center [513, 236] width 37 height 30
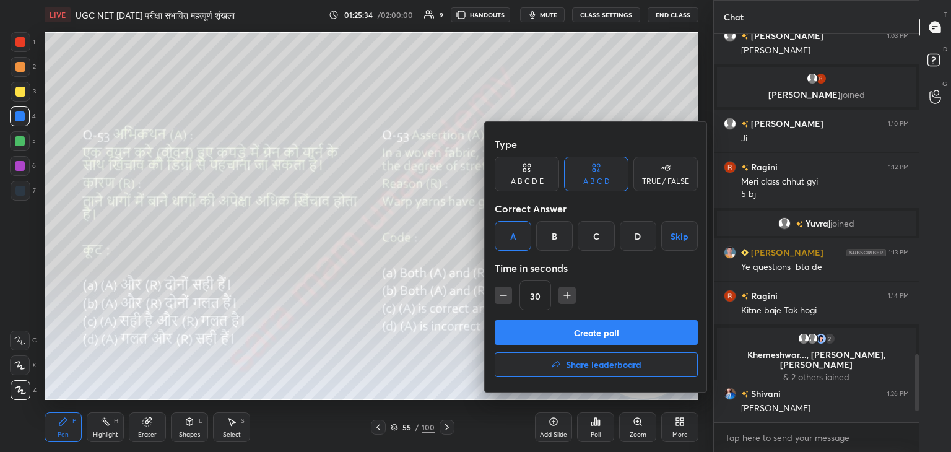
click at [619, 335] on button "Create poll" at bounding box center [596, 332] width 203 height 25
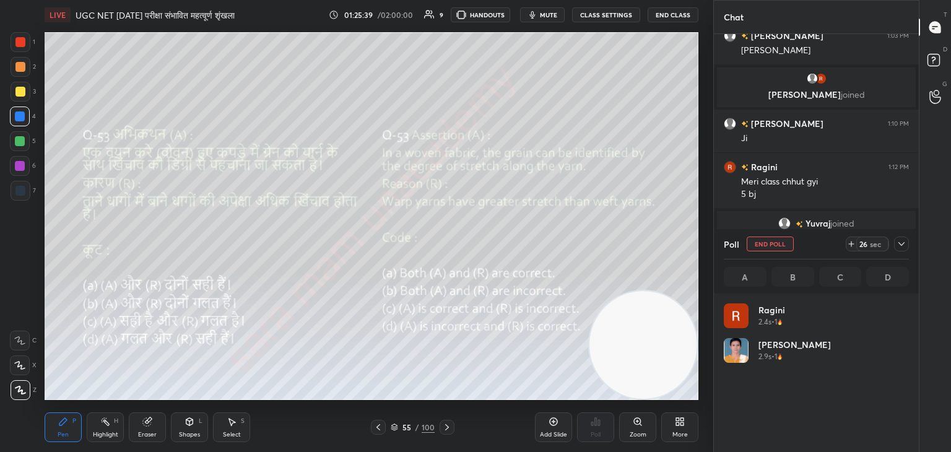
scroll to position [145, 181]
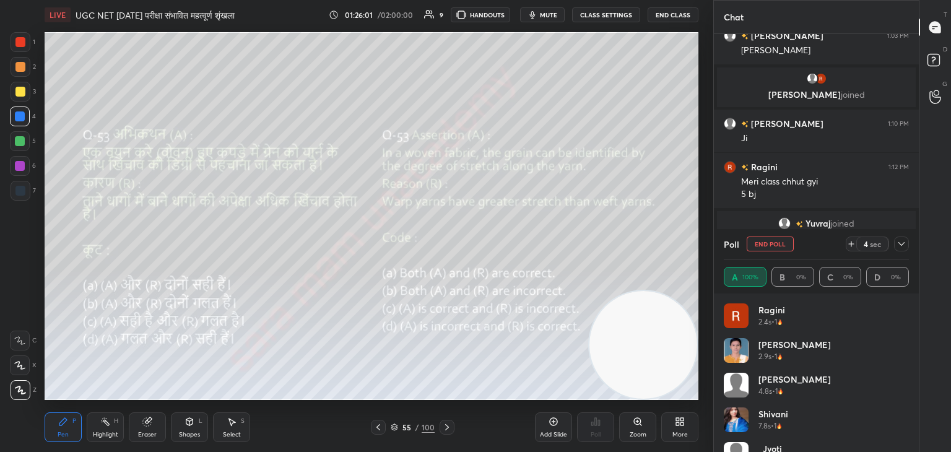
click at [773, 243] on button "End Poll" at bounding box center [770, 244] width 47 height 15
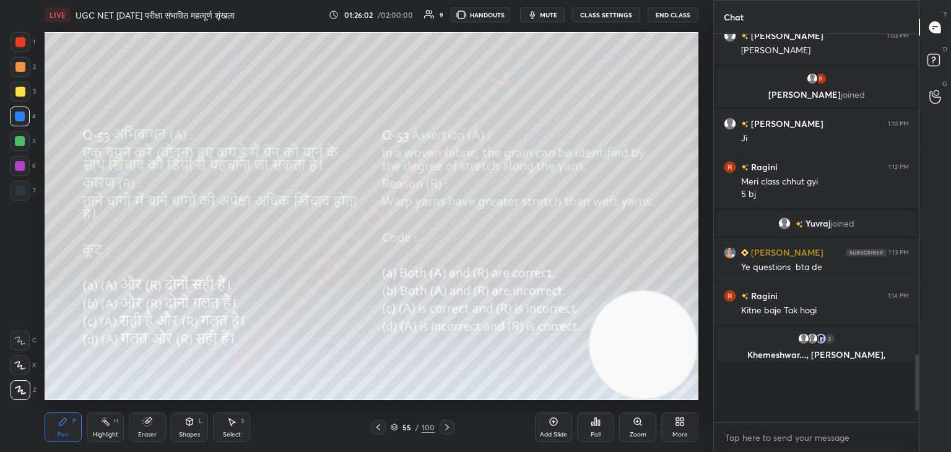
scroll to position [4, 4]
click at [446, 427] on icon at bounding box center [447, 427] width 10 height 10
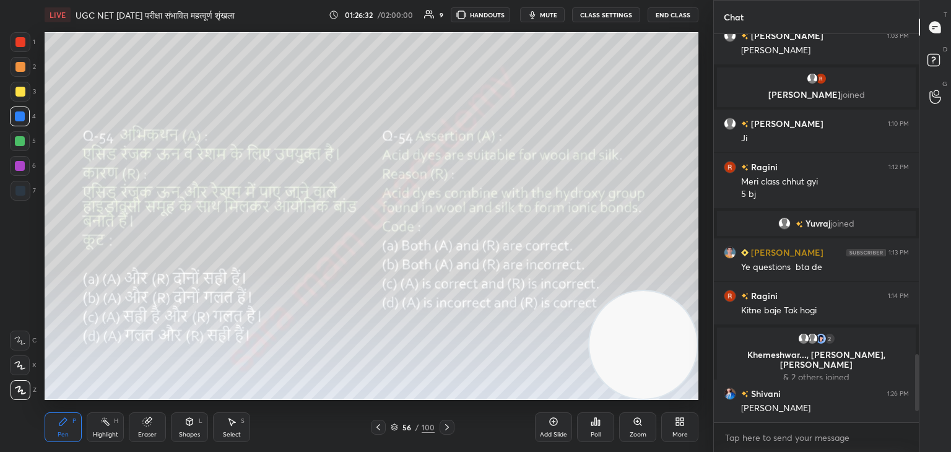
click at [597, 429] on div "Poll" at bounding box center [595, 427] width 37 height 30
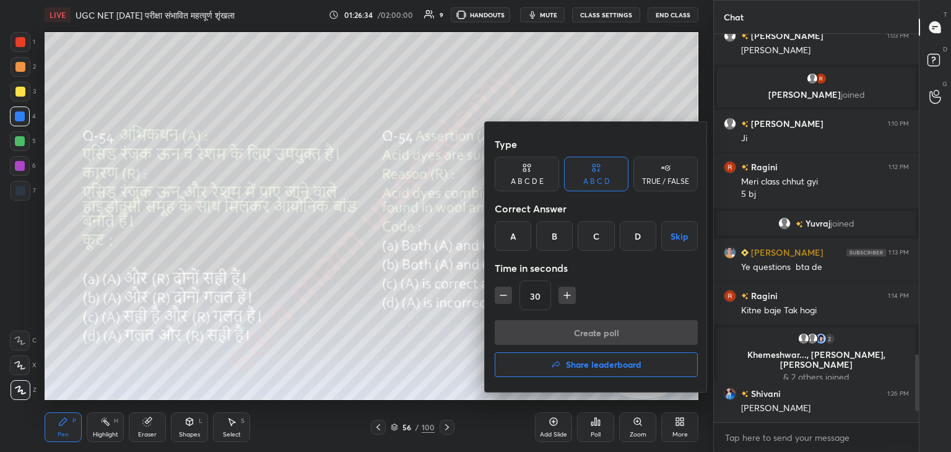
click at [597, 235] on div "C" at bounding box center [596, 236] width 37 height 30
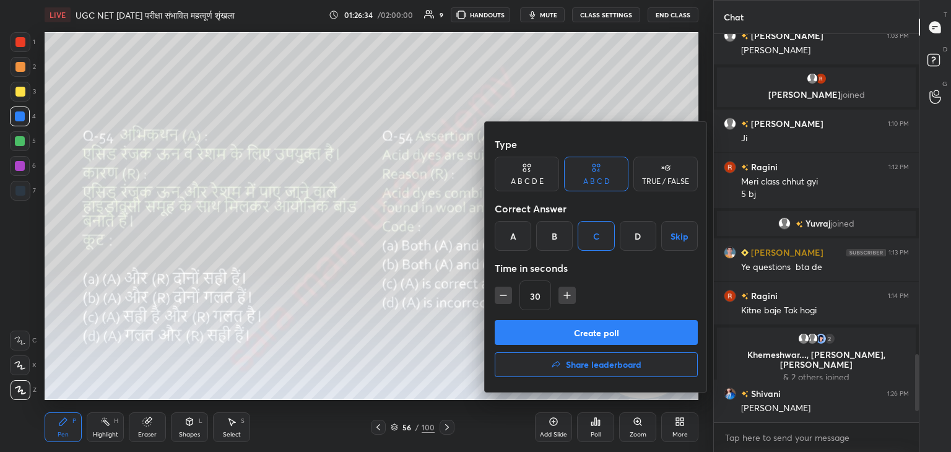
click at [656, 333] on button "Create poll" at bounding box center [596, 332] width 203 height 25
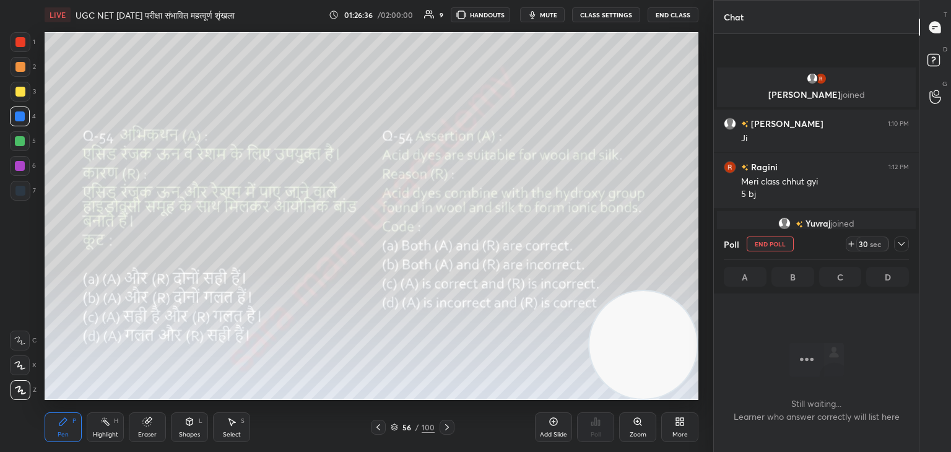
scroll to position [1926, 0]
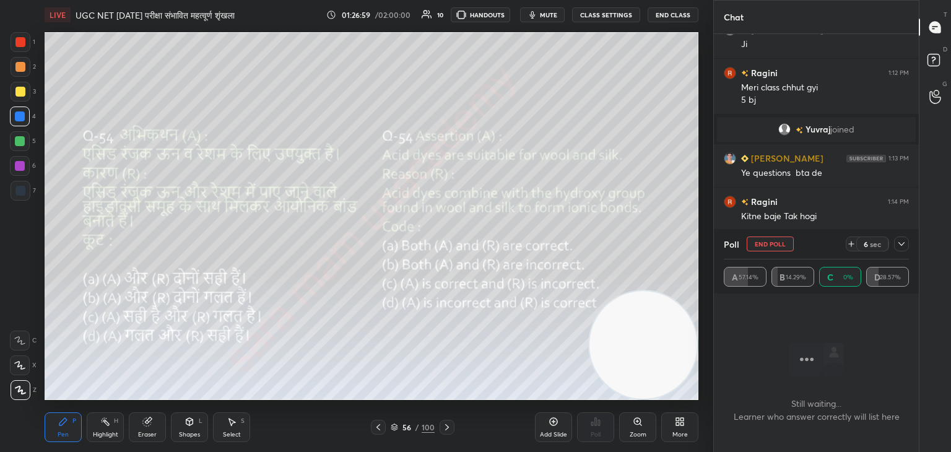
click at [786, 246] on button "End Poll" at bounding box center [770, 244] width 47 height 15
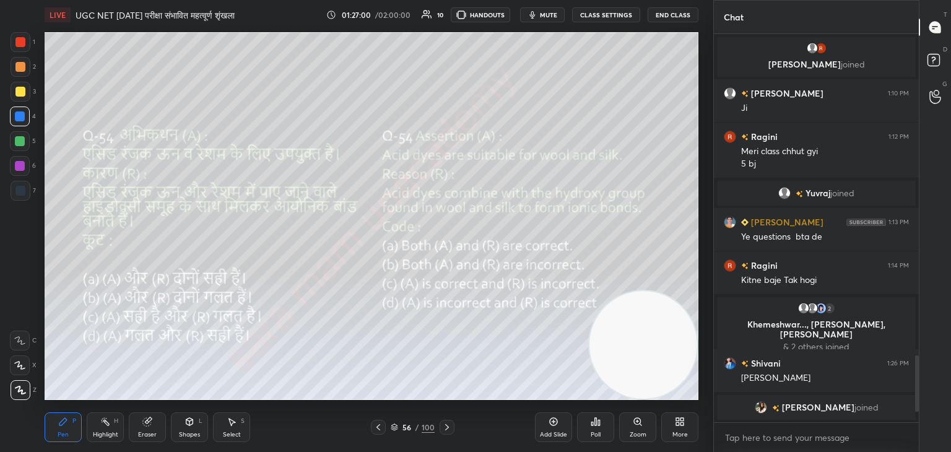
scroll to position [385, 201]
click at [440, 427] on div at bounding box center [447, 427] width 15 height 15
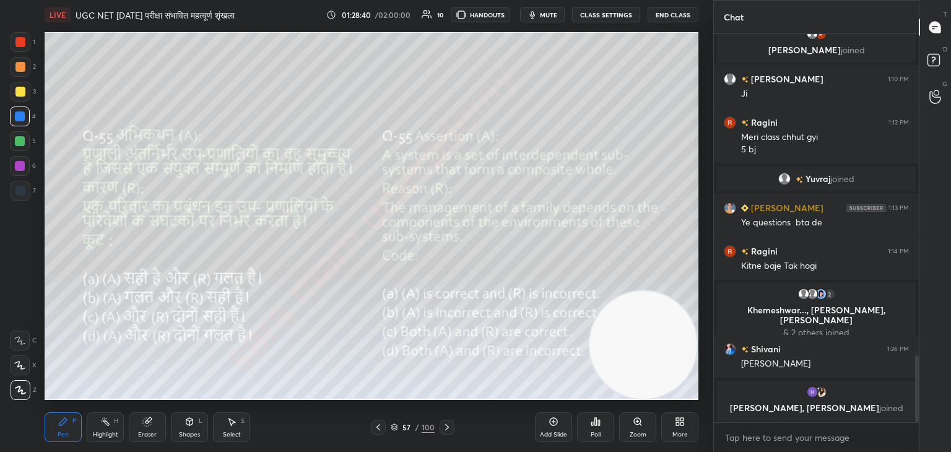
click at [377, 425] on icon at bounding box center [378, 427] width 10 height 10
click at [446, 429] on icon at bounding box center [447, 427] width 4 height 6
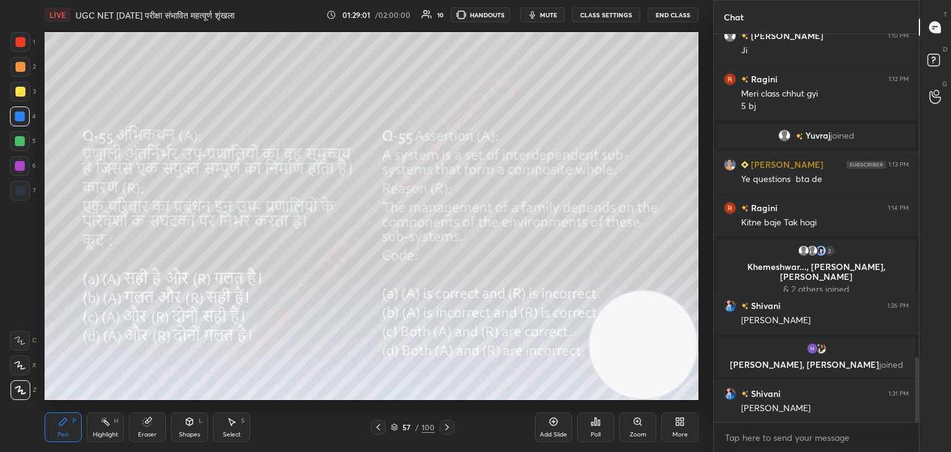
scroll to position [1964, 0]
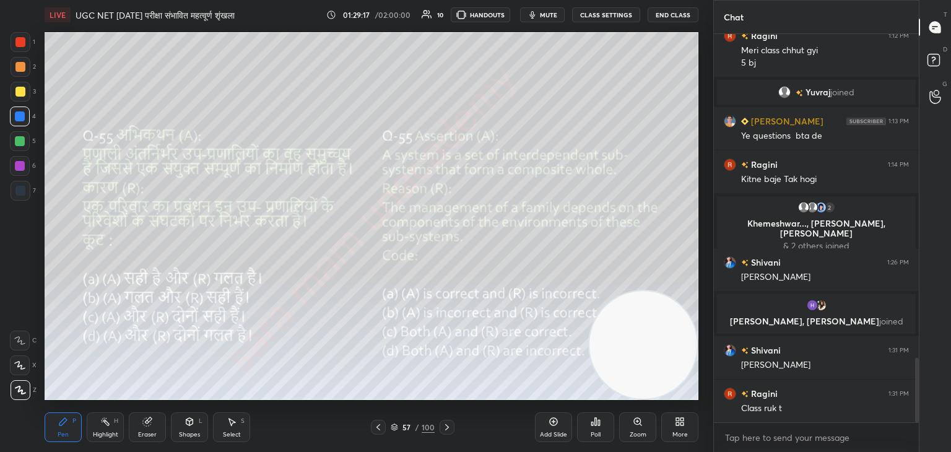
click at [446, 427] on icon at bounding box center [447, 427] width 10 height 10
click at [376, 426] on icon at bounding box center [378, 427] width 10 height 10
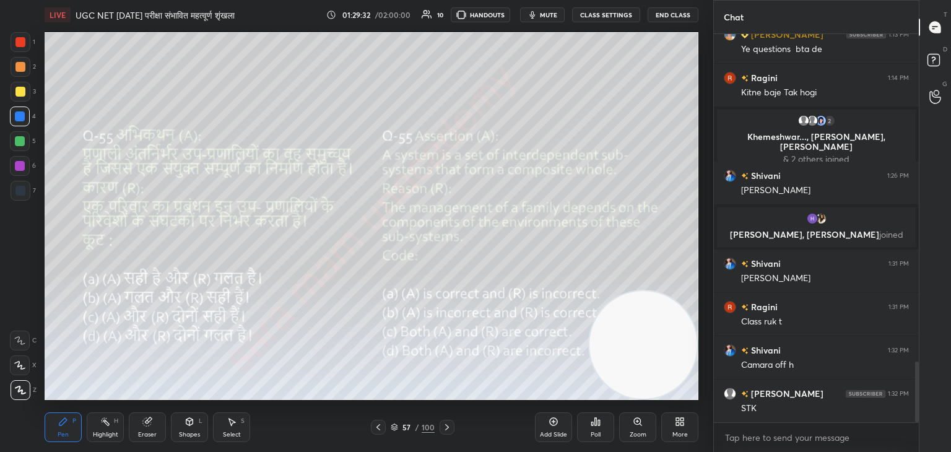
scroll to position [2094, 0]
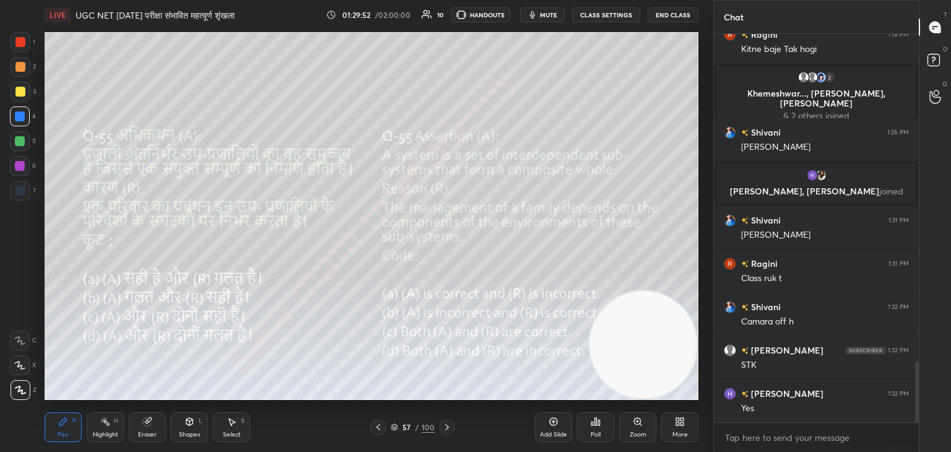
click at [699, 219] on div "Setting up your live class Poll for secs No correct answer Start poll" at bounding box center [372, 216] width 664 height 373
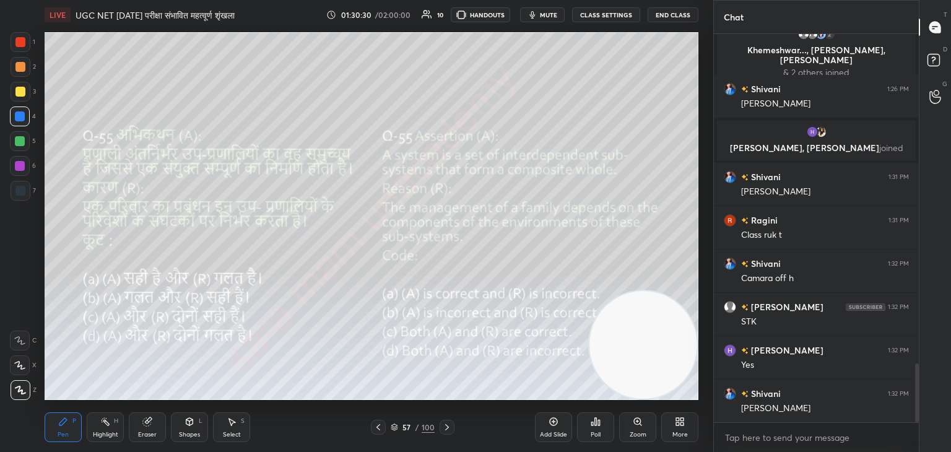
scroll to position [2181, 0]
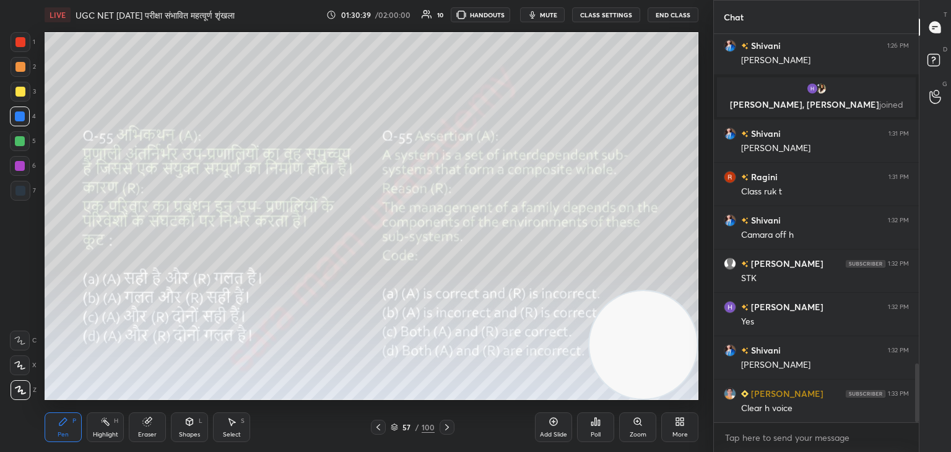
click at [592, 0] on html "1 2 3 4 5 6 7 C X Z C X Z E E Erase all H H LIVE UGC NET [DATE] परीक्षा संभावित…" at bounding box center [475, 0] width 951 height 0
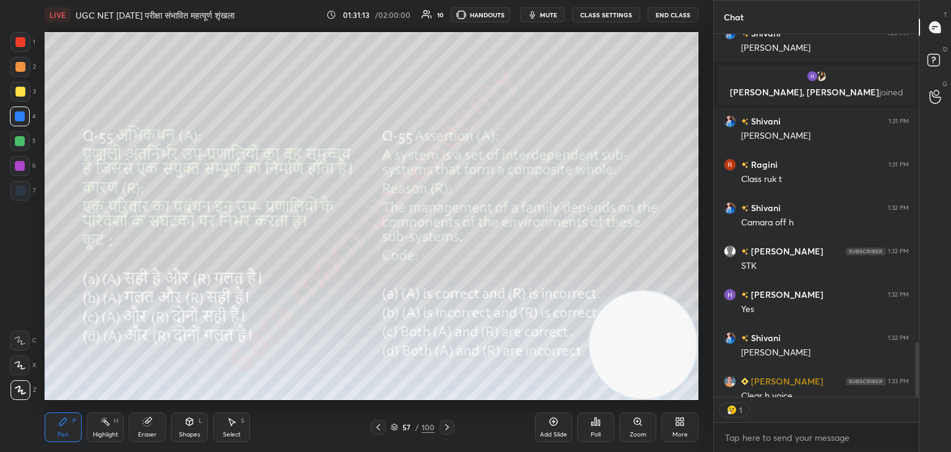
scroll to position [4, 4]
type textarea "x"
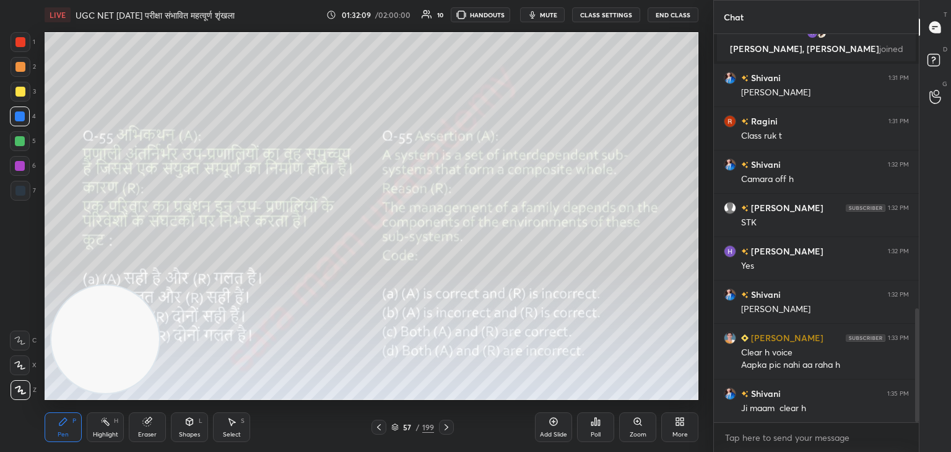
scroll to position [935, 0]
click at [447, 429] on icon at bounding box center [447, 427] width 10 height 10
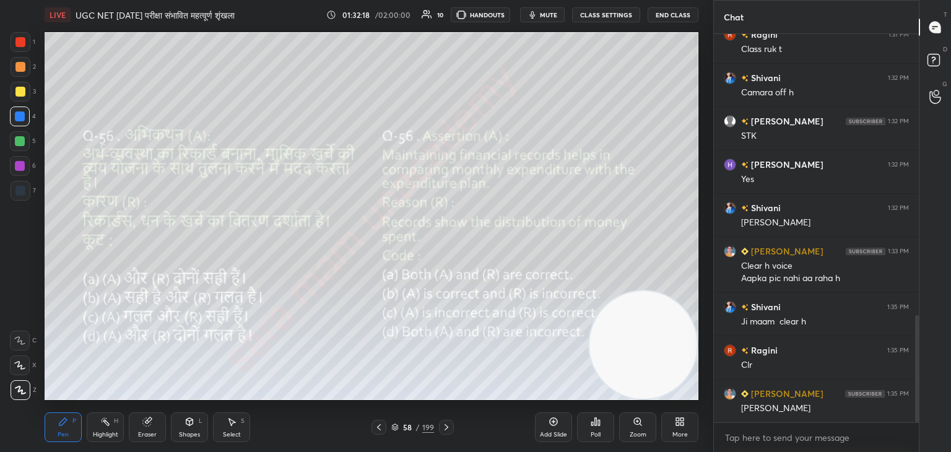
scroll to position [1065, 0]
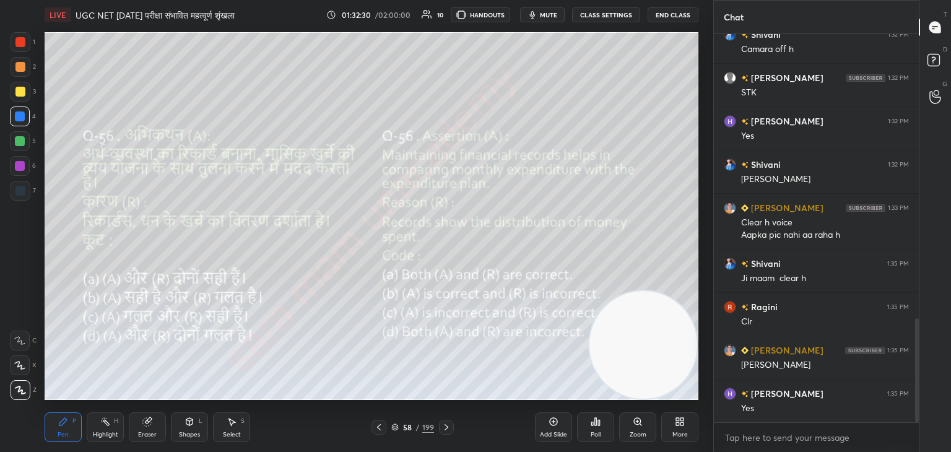
click at [599, 432] on div "Poll" at bounding box center [596, 435] width 10 height 6
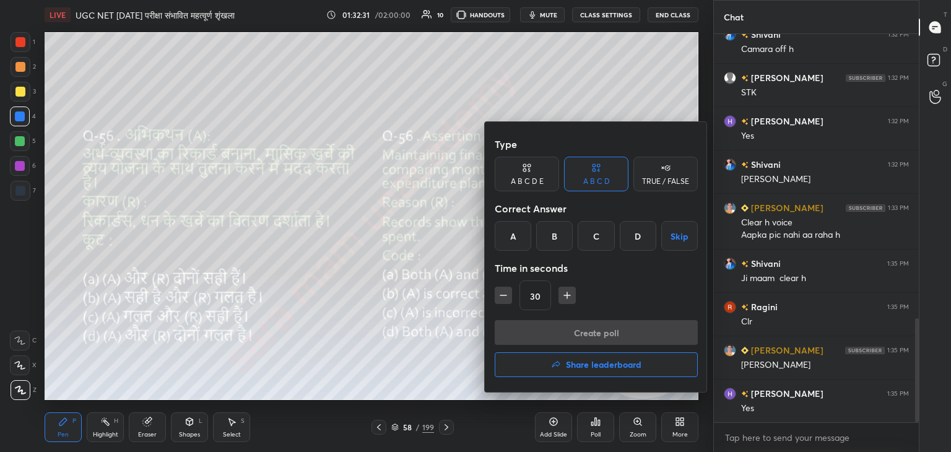
click at [518, 239] on div "A" at bounding box center [513, 236] width 37 height 30
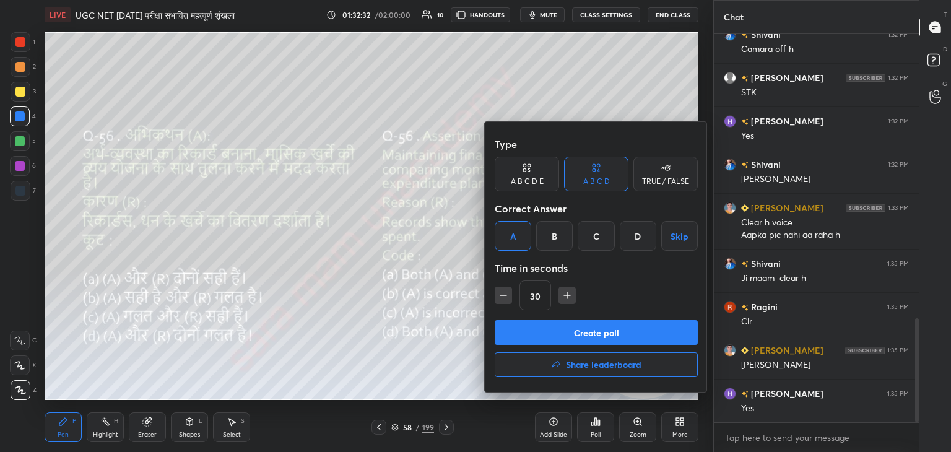
click at [604, 337] on button "Create poll" at bounding box center [596, 332] width 203 height 25
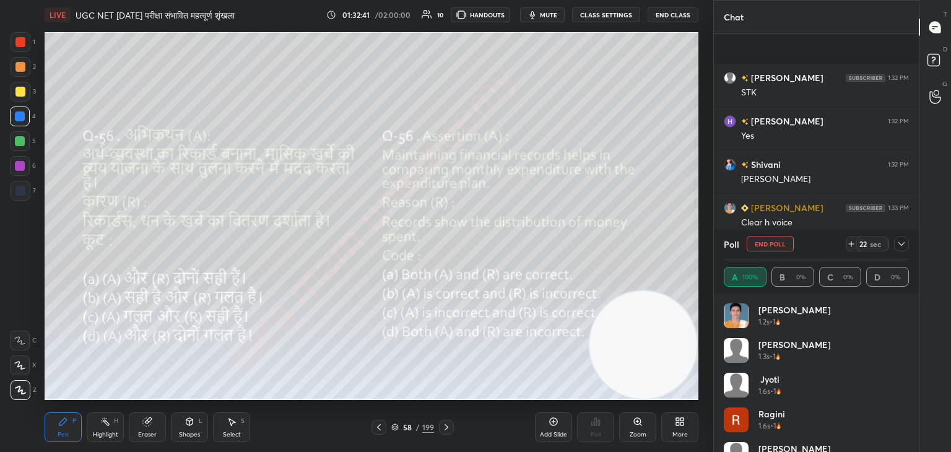
scroll to position [1173, 0]
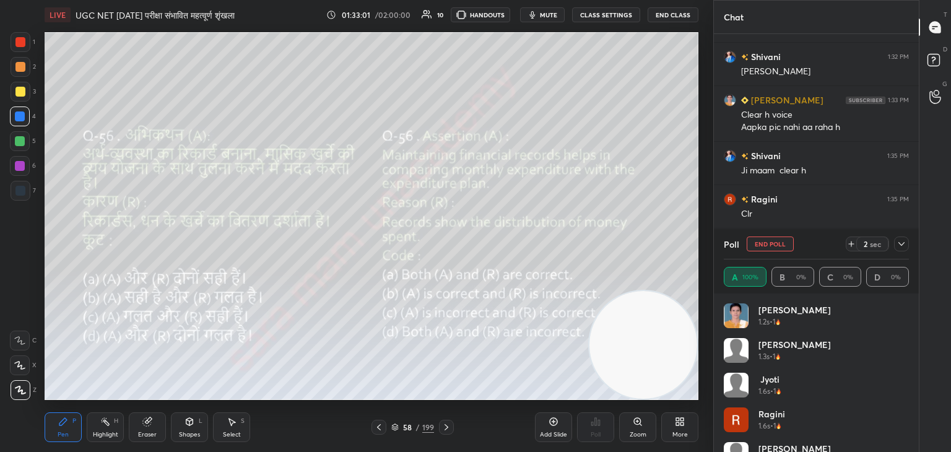
click at [775, 244] on button "End Poll" at bounding box center [770, 244] width 47 height 15
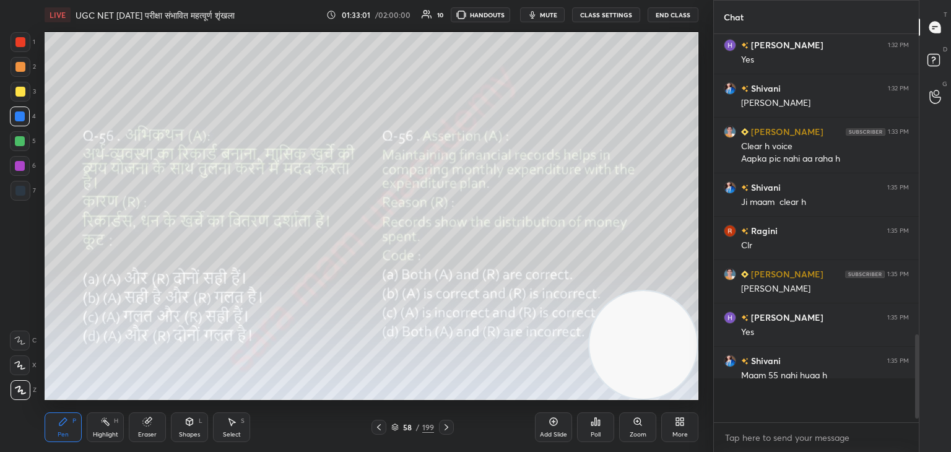
scroll to position [384, 201]
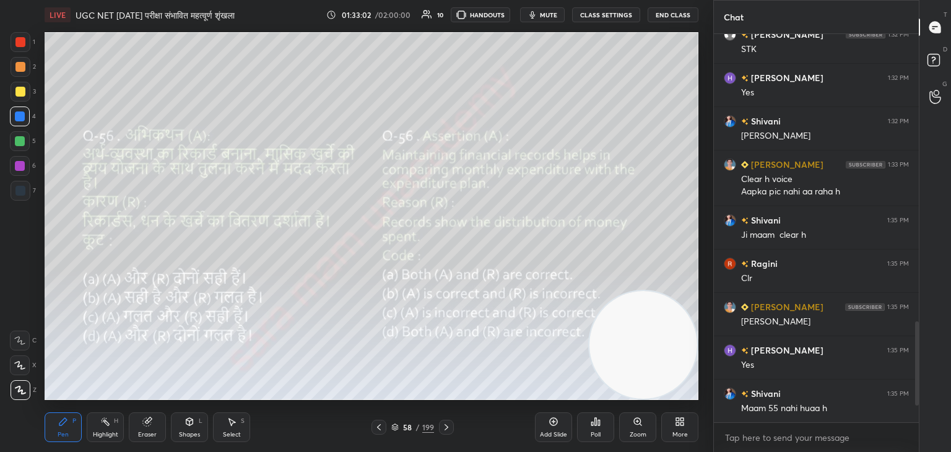
click at [445, 433] on div at bounding box center [446, 427] width 15 height 15
click at [377, 431] on icon at bounding box center [379, 427] width 10 height 10
click at [372, 434] on div at bounding box center [379, 427] width 15 height 15
click at [597, 432] on div "Poll" at bounding box center [596, 435] width 10 height 6
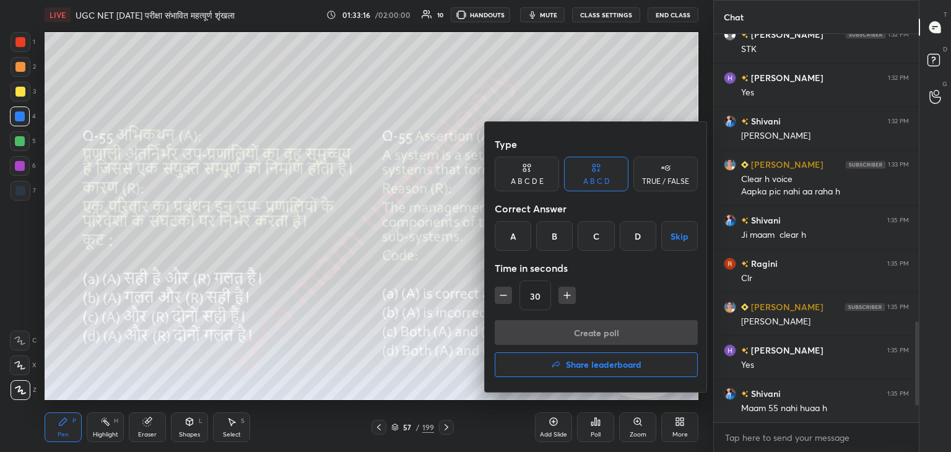
click at [592, 243] on div "C" at bounding box center [596, 236] width 37 height 30
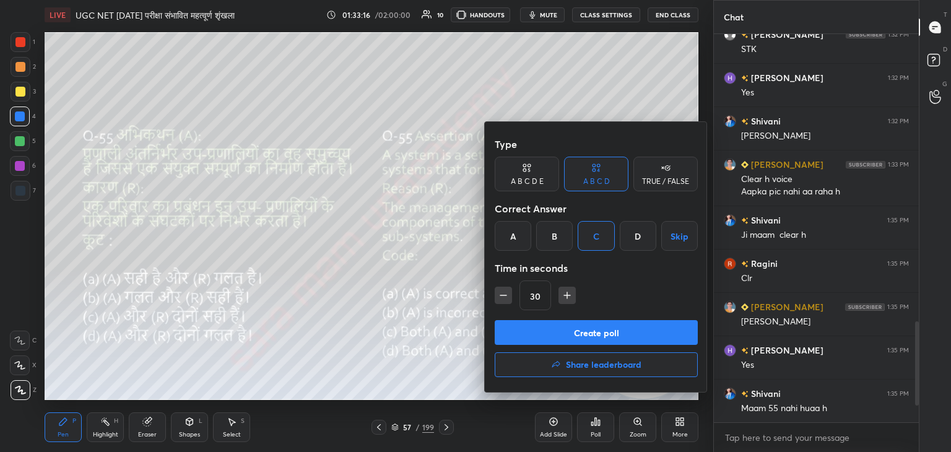
click at [584, 329] on button "Create poll" at bounding box center [596, 332] width 203 height 25
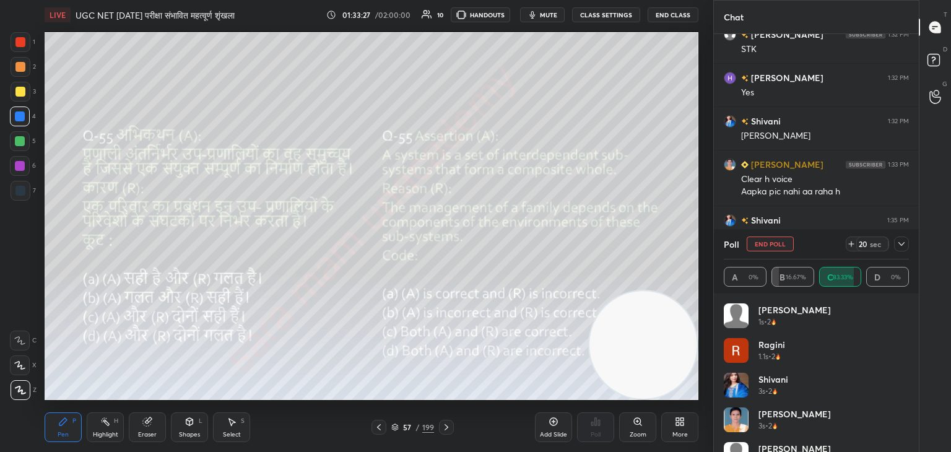
click at [448, 434] on div at bounding box center [446, 427] width 15 height 15
click at [450, 432] on div at bounding box center [446, 427] width 15 height 15
click at [769, 248] on button "End Poll" at bounding box center [770, 244] width 47 height 15
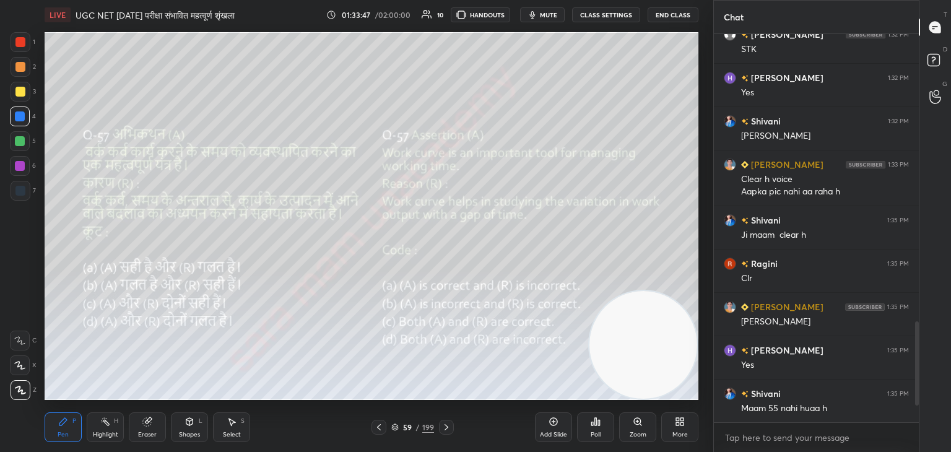
click at [600, 427] on icon at bounding box center [596, 422] width 10 height 10
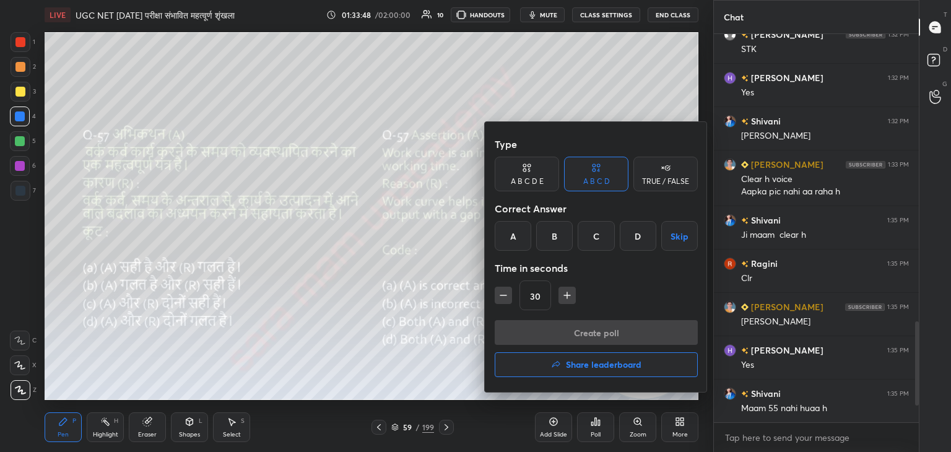
click at [598, 239] on div "C" at bounding box center [596, 236] width 37 height 30
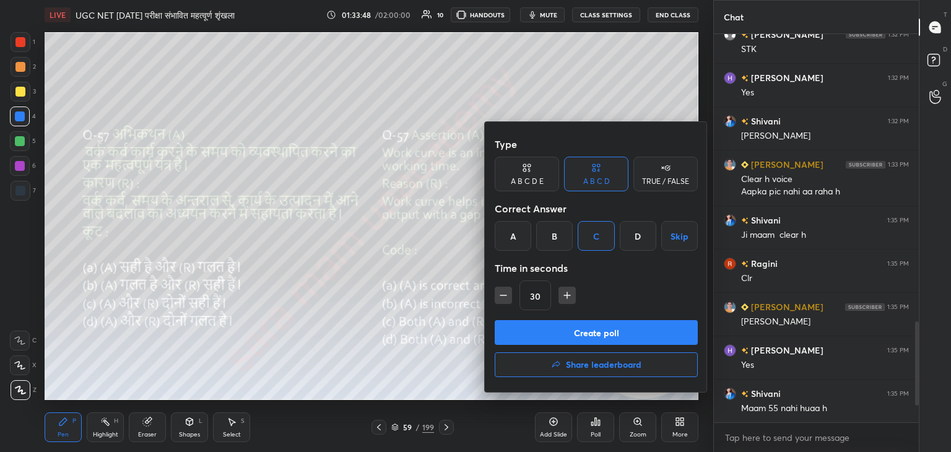
click at [622, 336] on button "Create poll" at bounding box center [596, 332] width 203 height 25
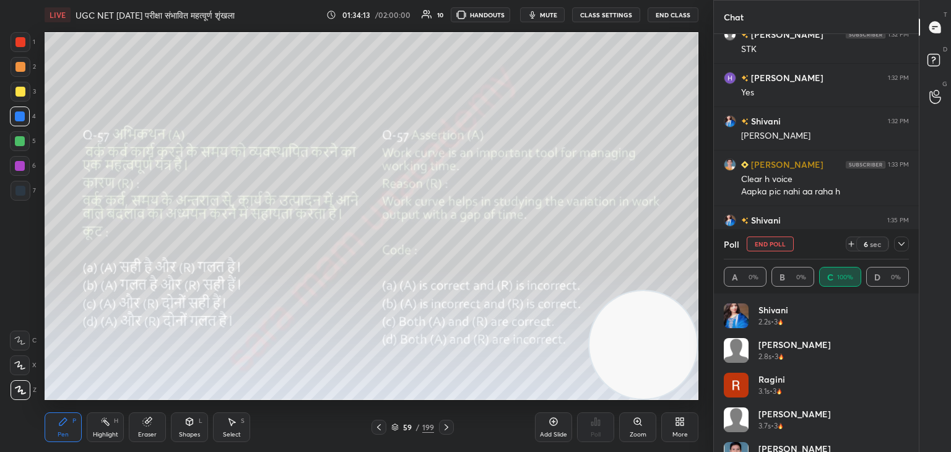
click at [775, 248] on button "End Poll" at bounding box center [770, 244] width 47 height 15
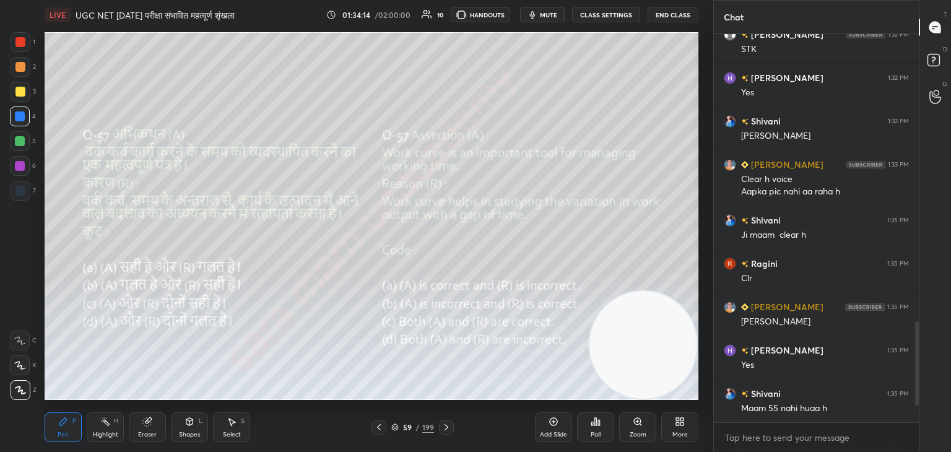
click at [451, 430] on div at bounding box center [446, 427] width 15 height 15
click at [442, 432] on icon at bounding box center [447, 427] width 10 height 10
click at [443, 425] on icon at bounding box center [447, 427] width 10 height 10
click at [452, 422] on div at bounding box center [446, 427] width 15 height 15
click at [450, 429] on icon at bounding box center [447, 427] width 10 height 10
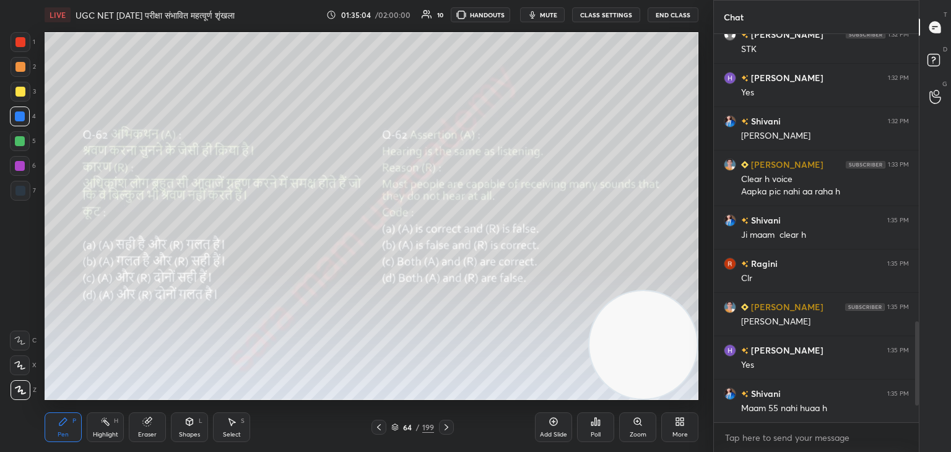
click at [591, 433] on div "Poll" at bounding box center [596, 435] width 10 height 6
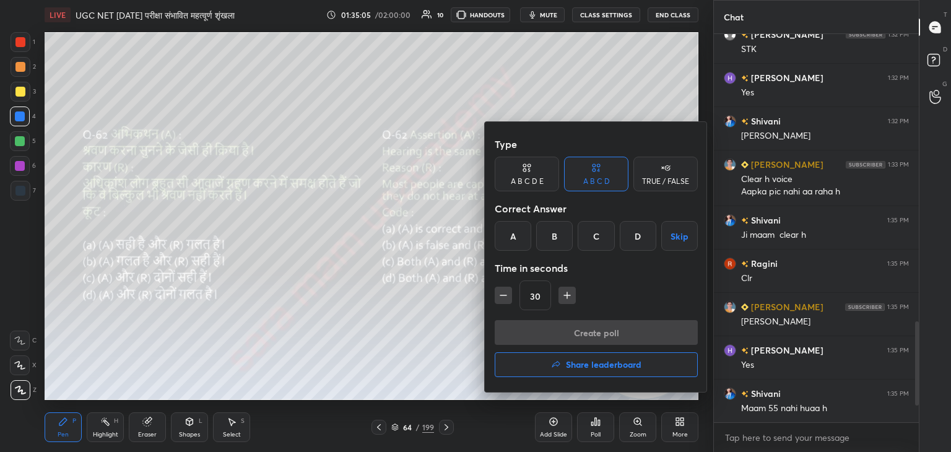
click at [557, 241] on div "B" at bounding box center [554, 236] width 37 height 30
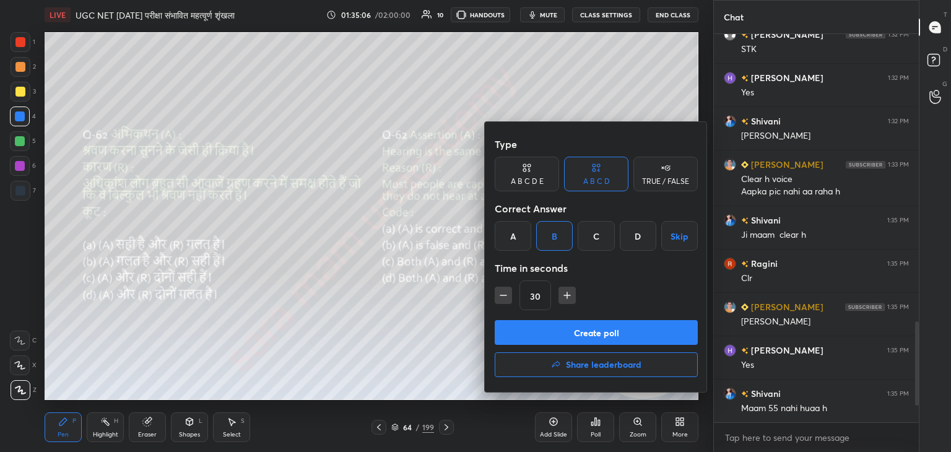
click at [625, 332] on button "Create poll" at bounding box center [596, 332] width 203 height 25
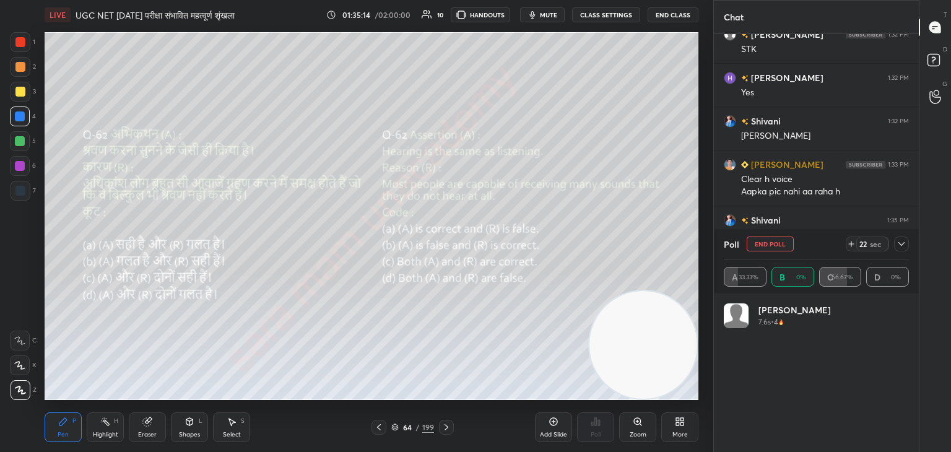
scroll to position [145, 181]
click at [781, 240] on button "End Poll" at bounding box center [770, 244] width 47 height 15
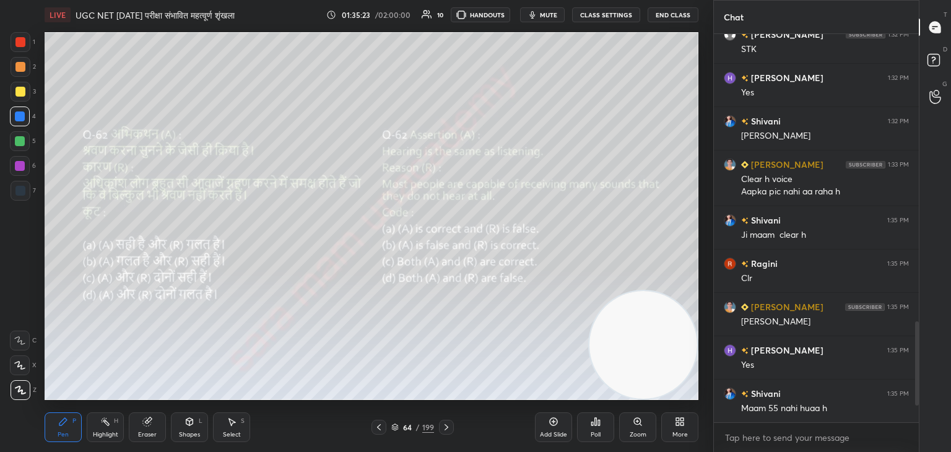
scroll to position [282, 201]
click at [446, 425] on icon at bounding box center [447, 427] width 4 height 6
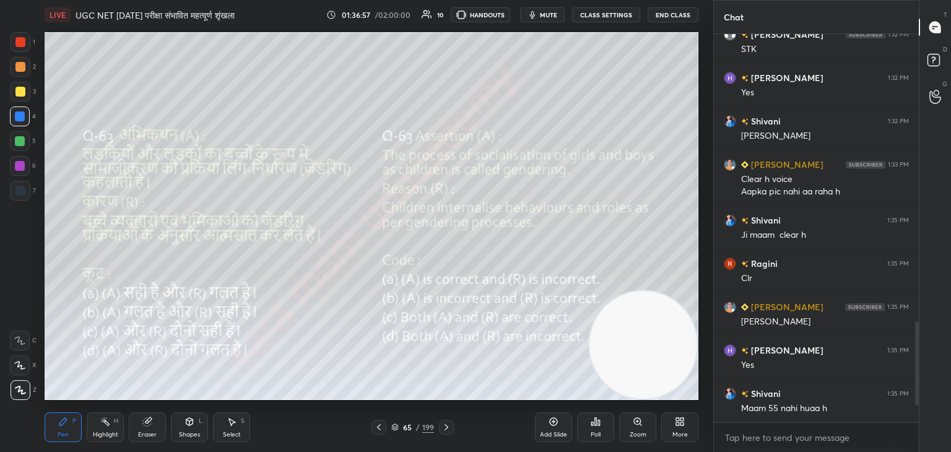
click at [592, 427] on div "Poll" at bounding box center [595, 427] width 37 height 30
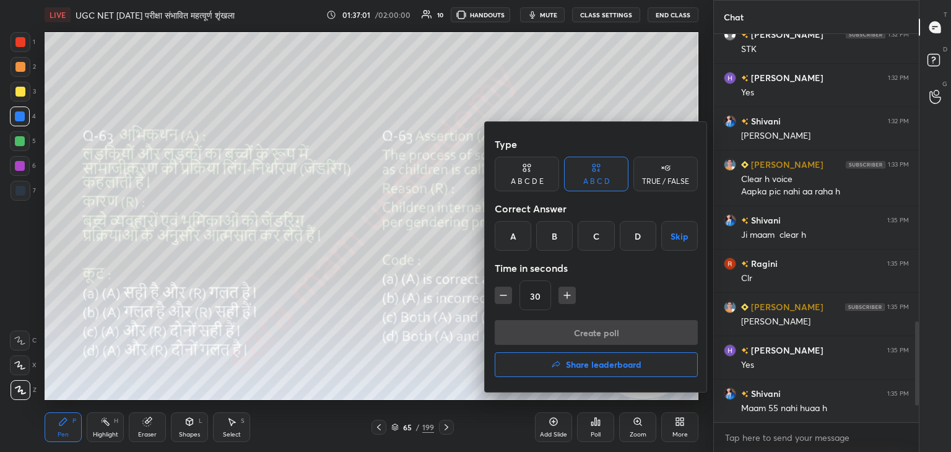
click at [590, 242] on div "C" at bounding box center [596, 236] width 37 height 30
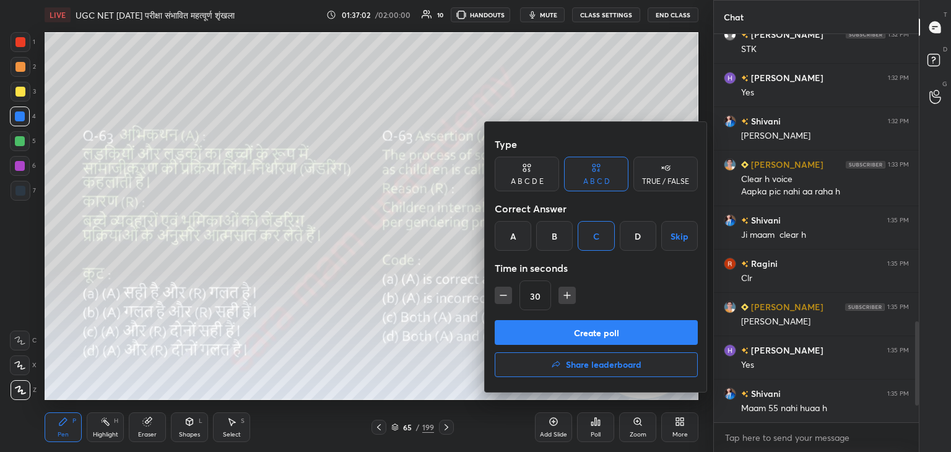
click at [586, 326] on button "Create poll" at bounding box center [596, 332] width 203 height 25
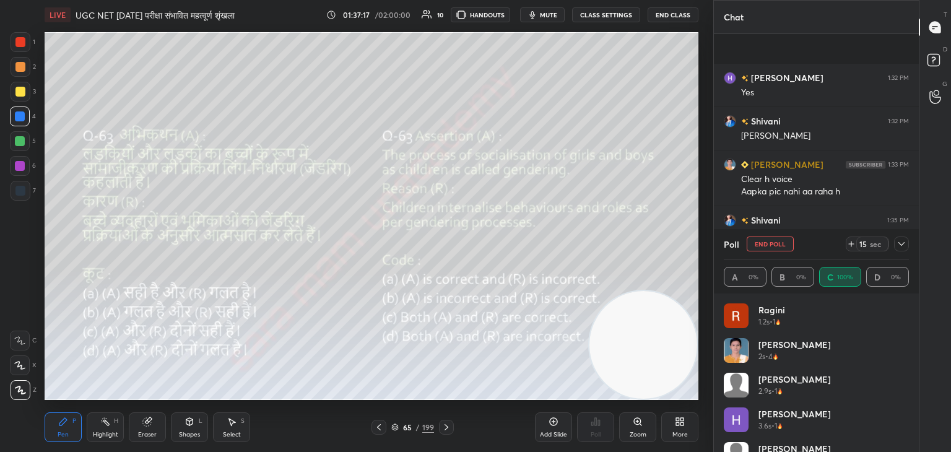
scroll to position [1203, 0]
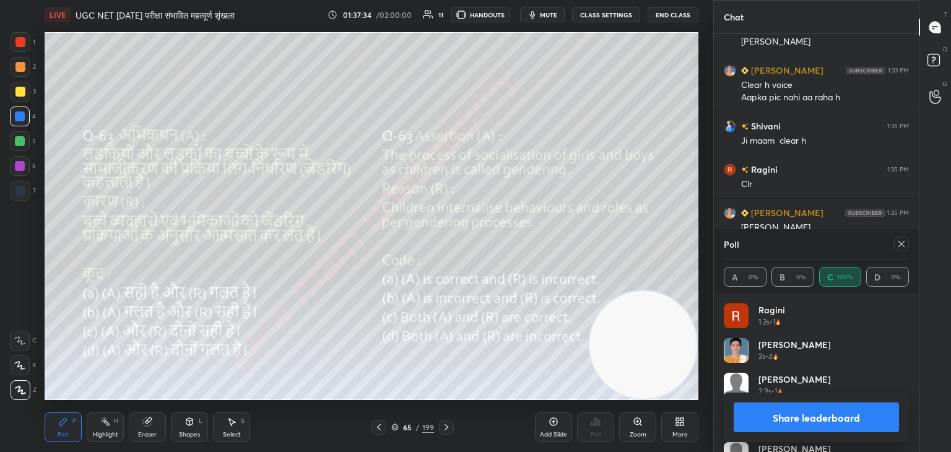
click at [897, 245] on icon at bounding box center [902, 244] width 10 height 10
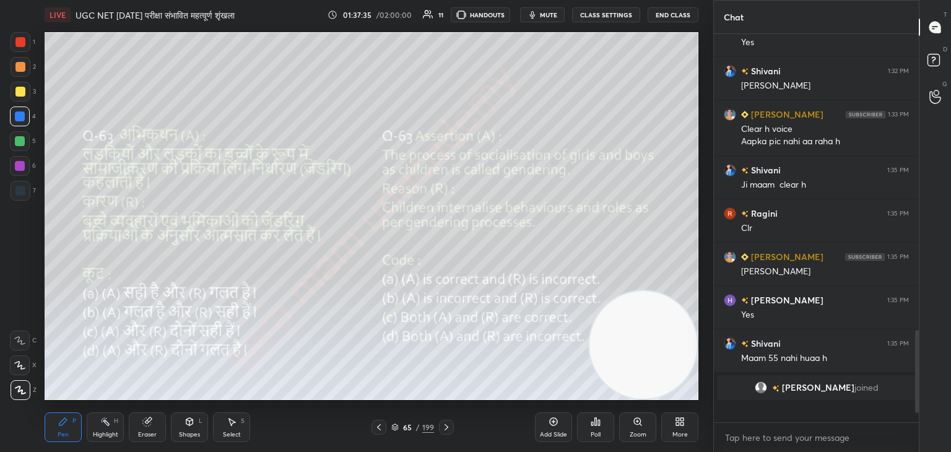
scroll to position [1145, 0]
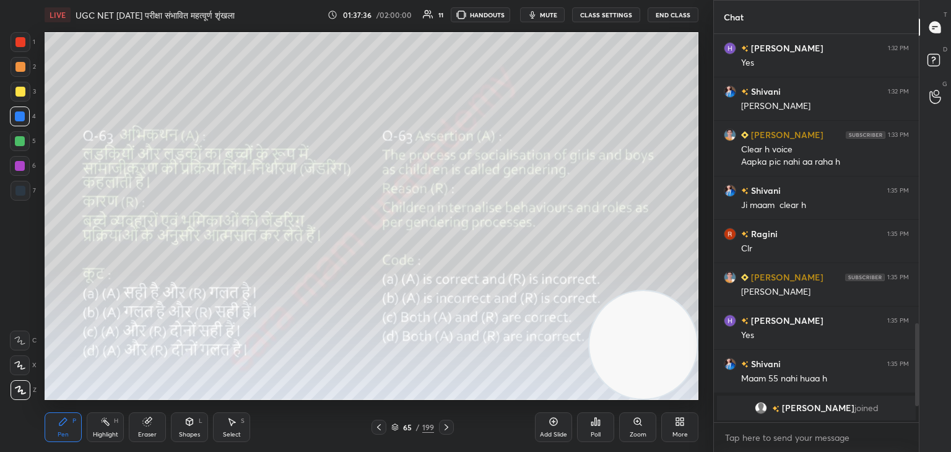
click at [449, 427] on icon at bounding box center [447, 427] width 10 height 10
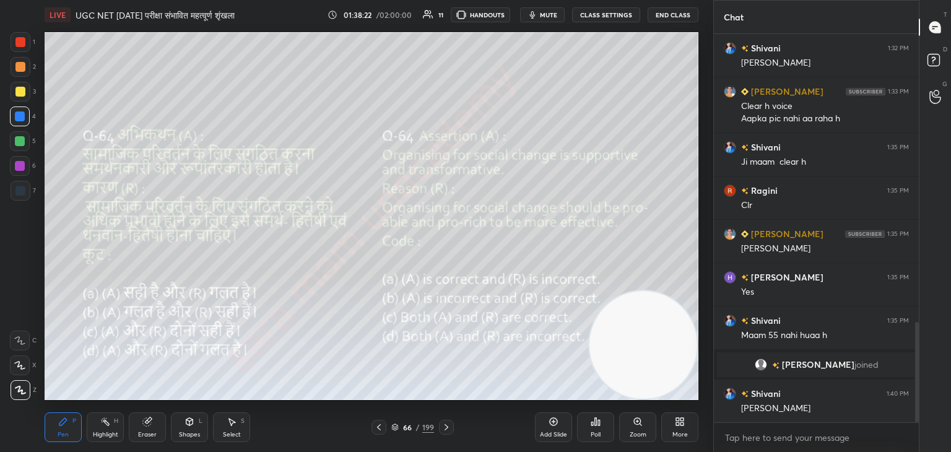
click at [590, 426] on div "Poll" at bounding box center [595, 427] width 37 height 30
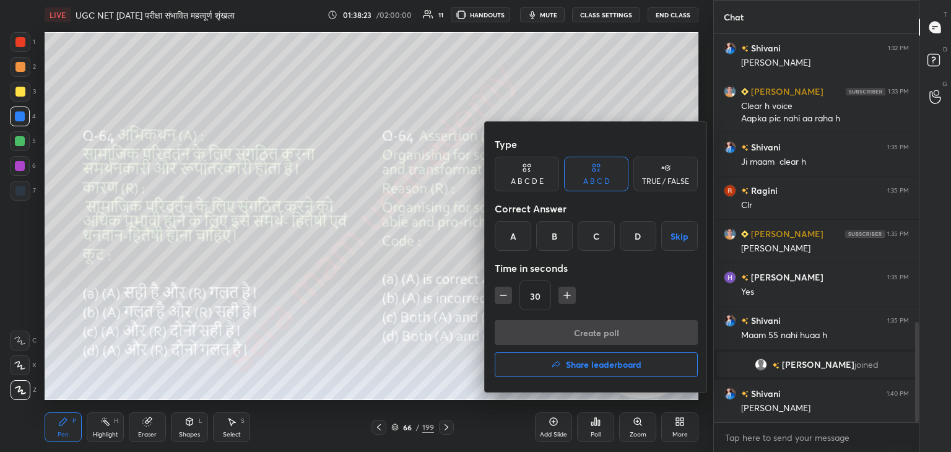
click at [512, 244] on div "A" at bounding box center [513, 236] width 37 height 30
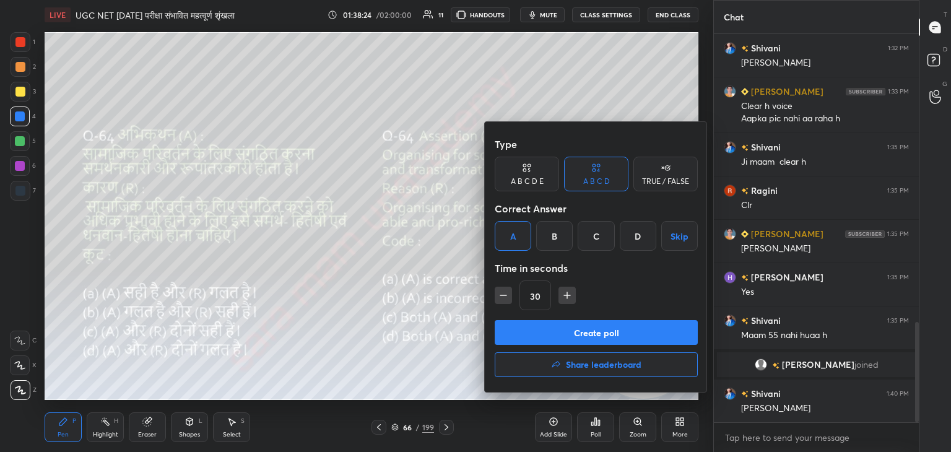
click at [642, 332] on button "Create poll" at bounding box center [596, 332] width 203 height 25
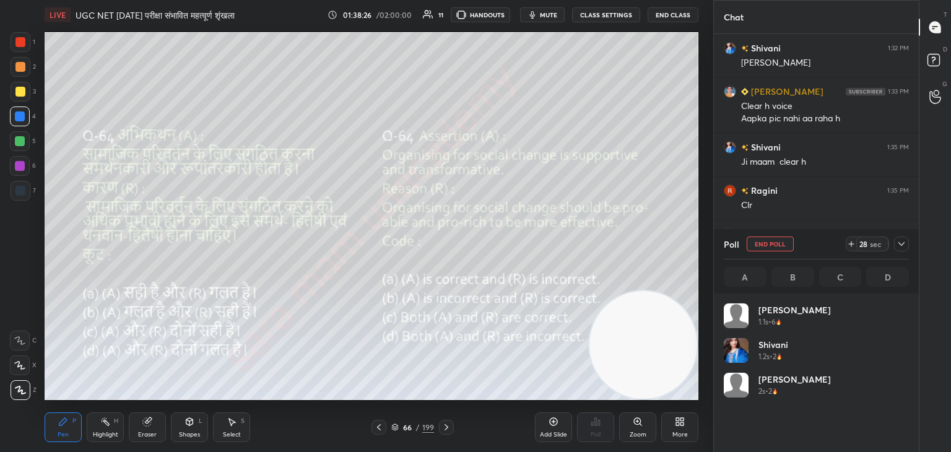
scroll to position [145, 181]
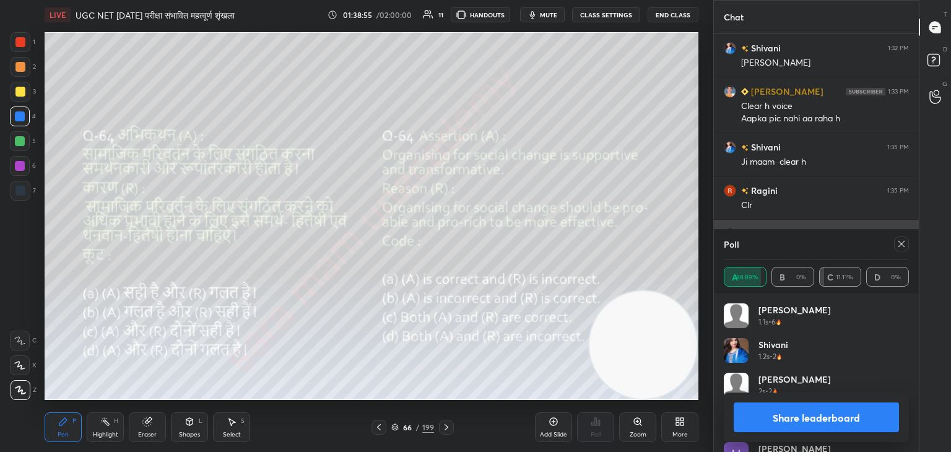
click at [898, 242] on icon at bounding box center [902, 244] width 10 height 10
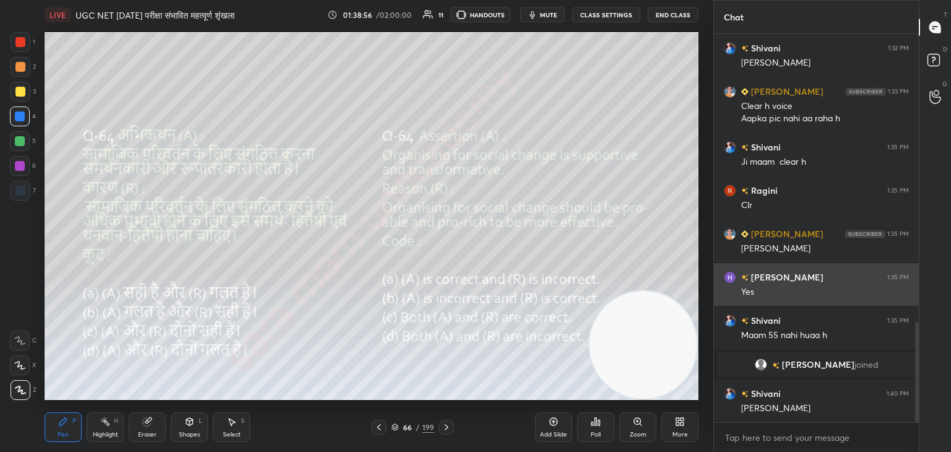
scroll to position [282, 201]
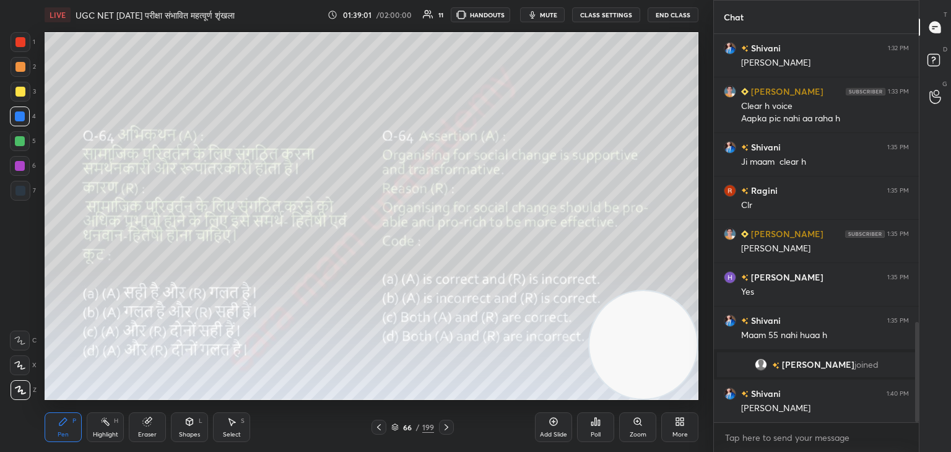
click at [442, 432] on icon at bounding box center [447, 427] width 10 height 10
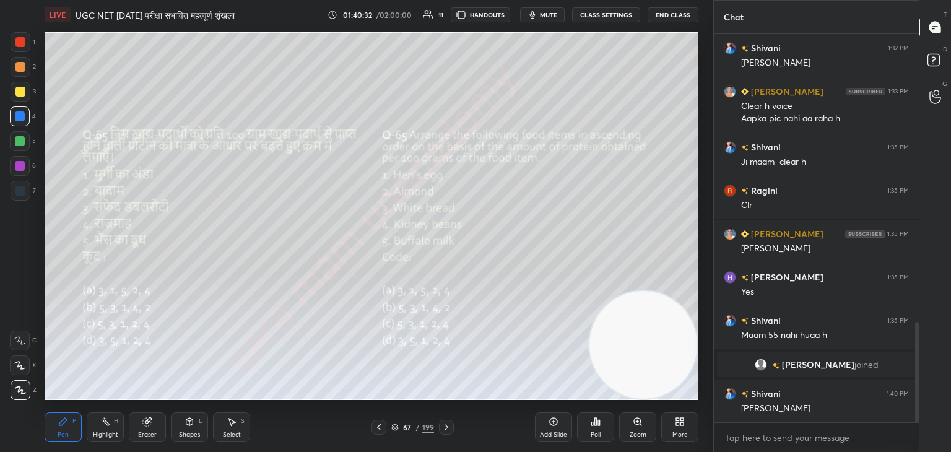
click at [591, 424] on icon at bounding box center [592, 423] width 2 height 3
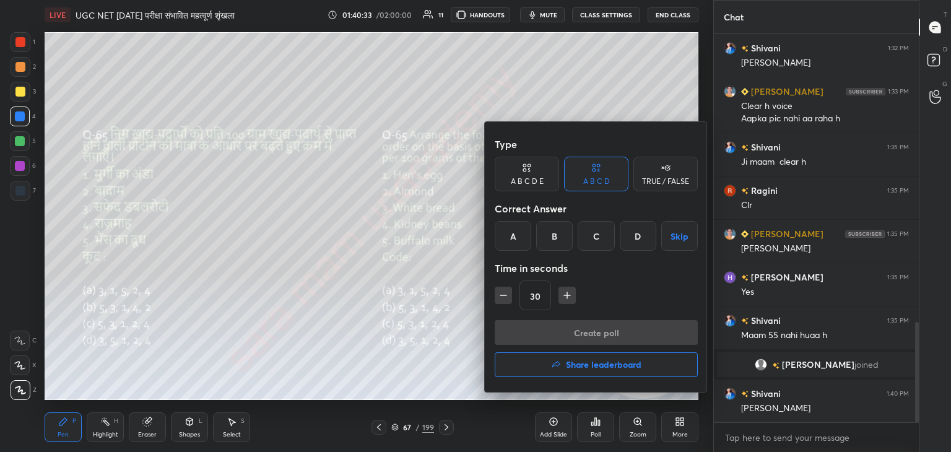
click at [638, 243] on div "D" at bounding box center [638, 236] width 37 height 30
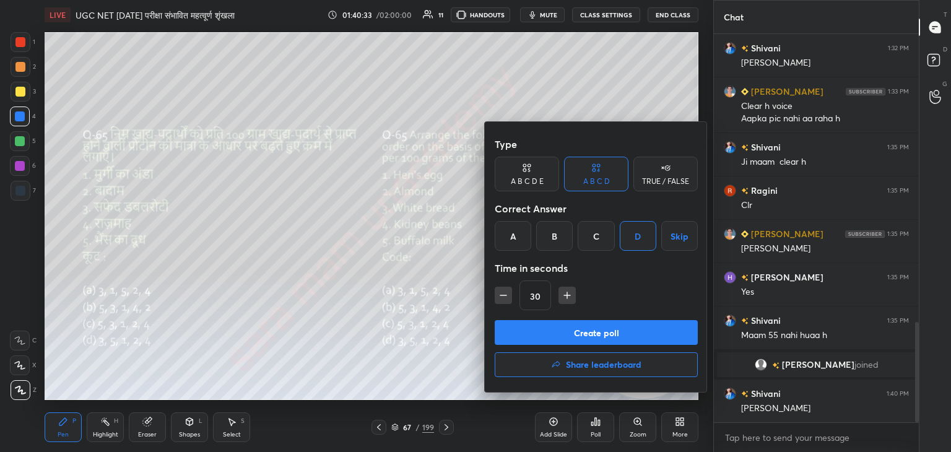
click at [614, 334] on button "Create poll" at bounding box center [596, 332] width 203 height 25
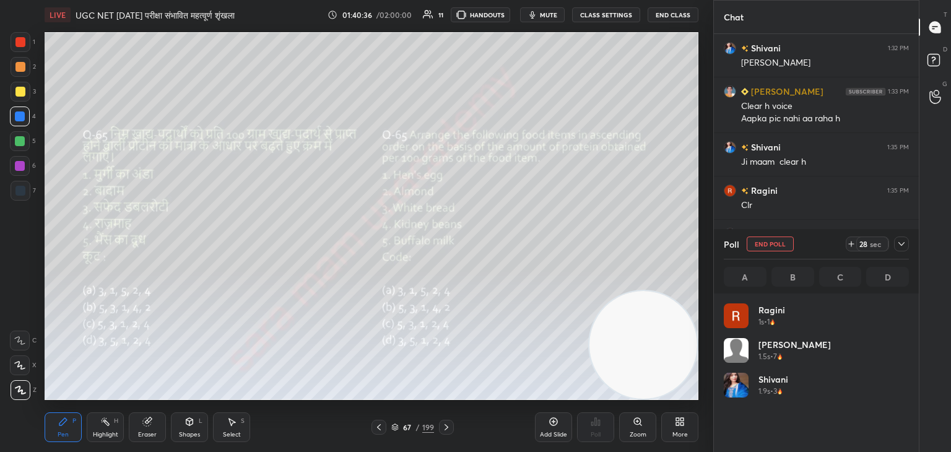
scroll to position [4, 4]
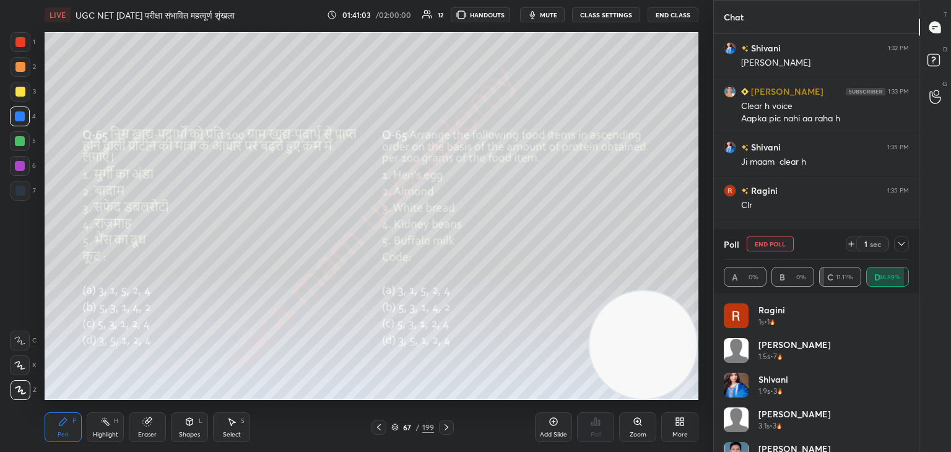
click at [773, 243] on button "End Poll" at bounding box center [770, 244] width 47 height 15
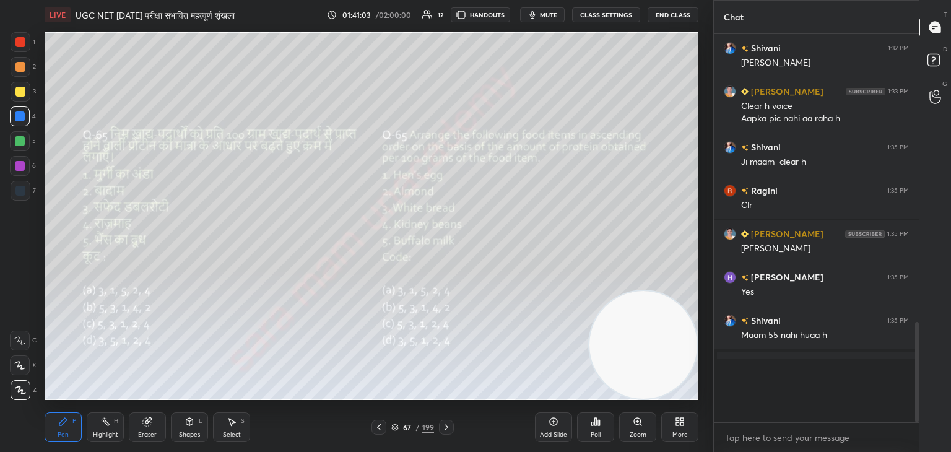
scroll to position [0, 0]
click at [446, 429] on icon at bounding box center [447, 427] width 10 height 10
click at [600, 432] on div "Poll" at bounding box center [596, 435] width 10 height 6
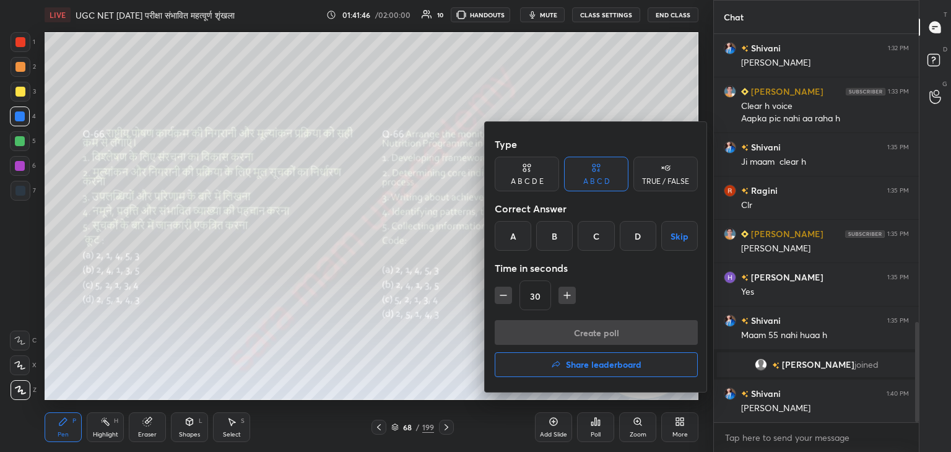
click at [639, 237] on div "D" at bounding box center [638, 236] width 37 height 30
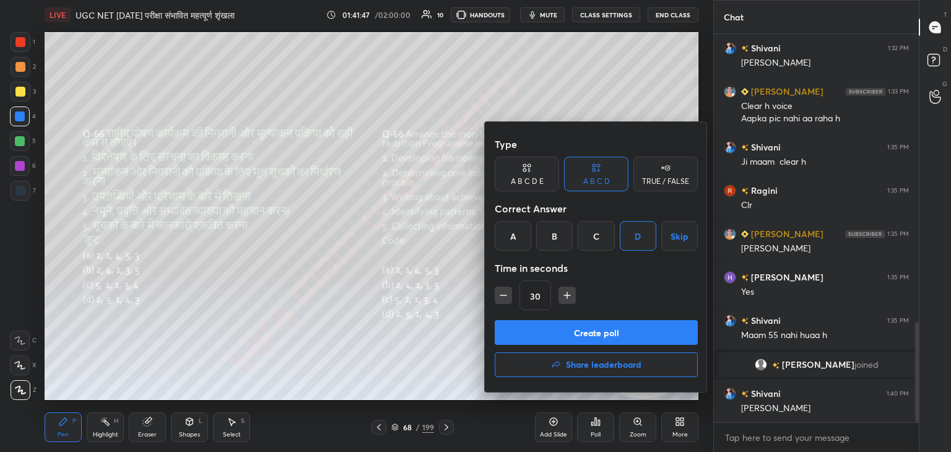
click at [639, 333] on button "Create poll" at bounding box center [596, 332] width 203 height 25
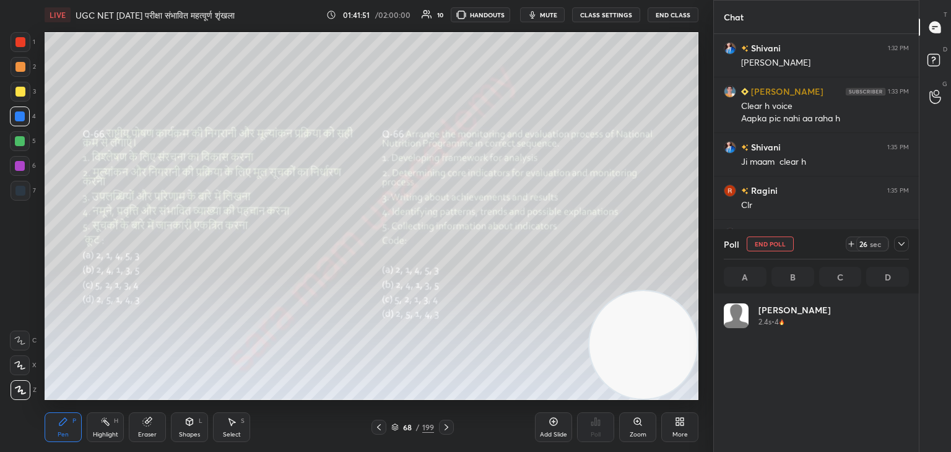
scroll to position [145, 181]
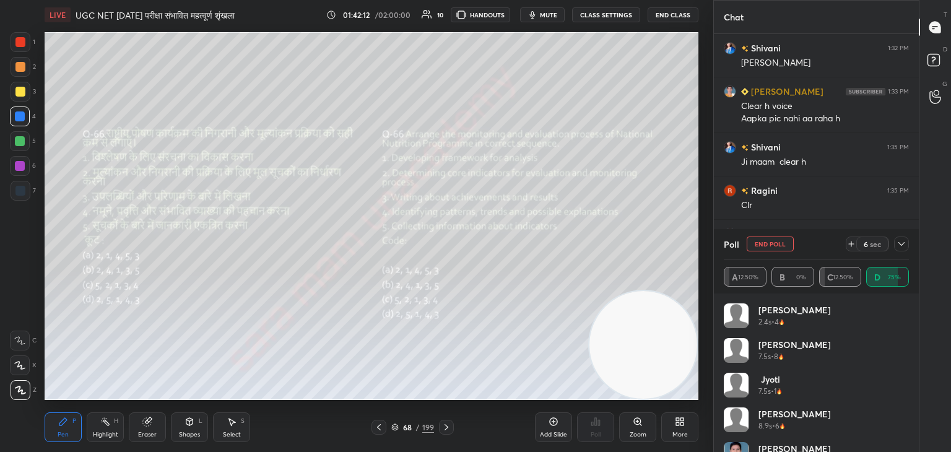
click at [787, 245] on button "End Poll" at bounding box center [770, 244] width 47 height 15
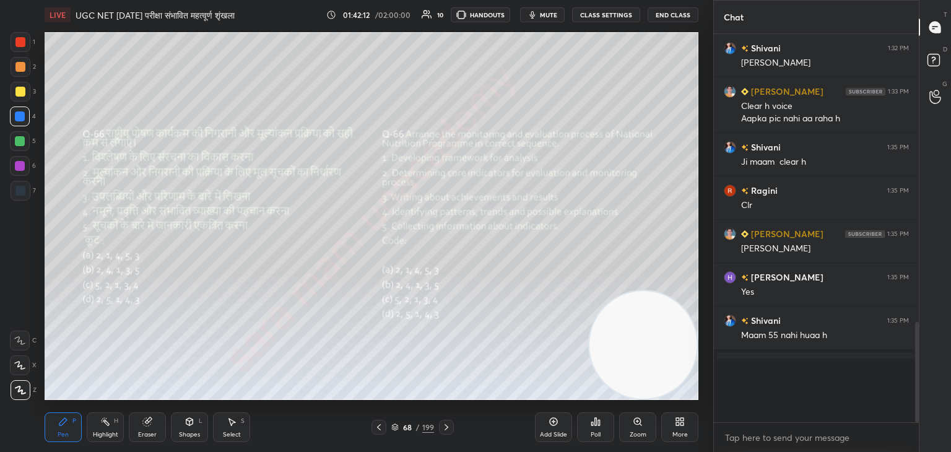
scroll to position [3, 4]
click at [449, 428] on icon at bounding box center [447, 427] width 10 height 10
click at [596, 429] on div "Poll" at bounding box center [595, 427] width 37 height 30
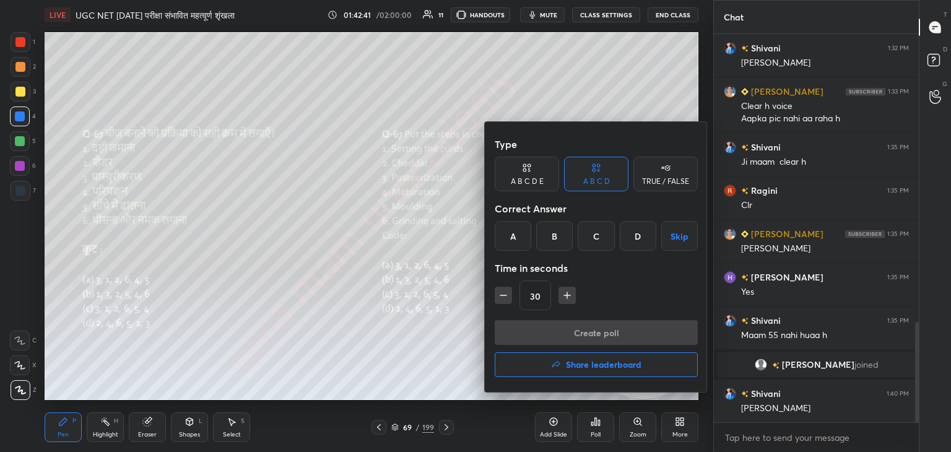
click at [596, 242] on div "C" at bounding box center [596, 236] width 37 height 30
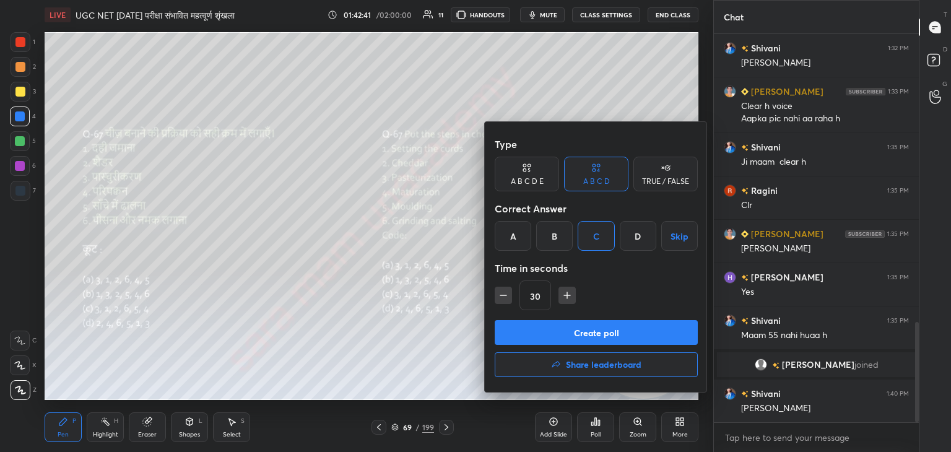
click at [611, 336] on button "Create poll" at bounding box center [596, 332] width 203 height 25
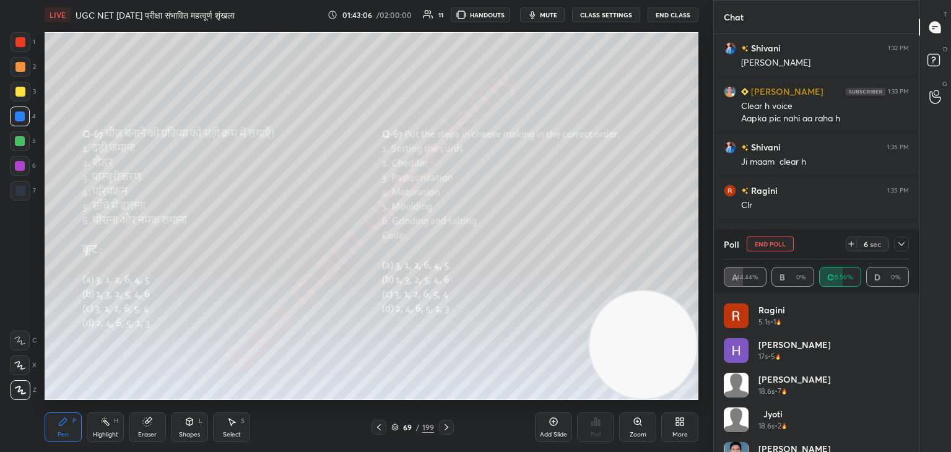
scroll to position [1214, 0]
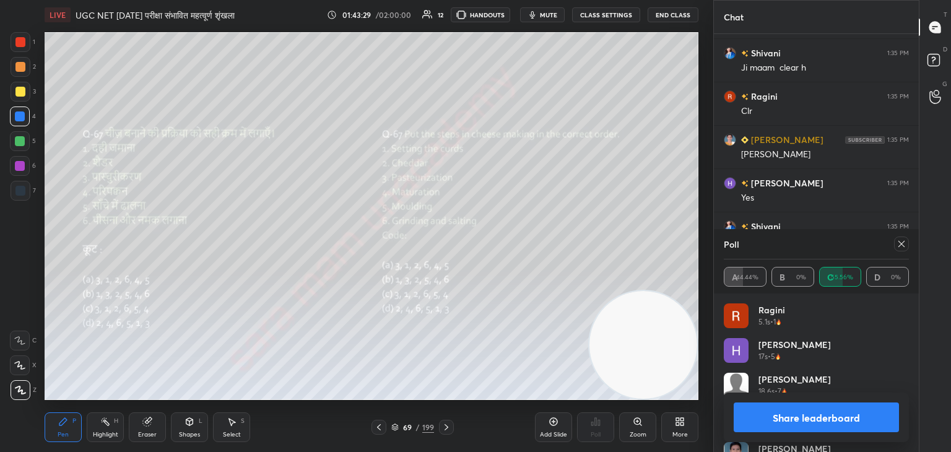
click at [900, 242] on icon at bounding box center [902, 244] width 10 height 10
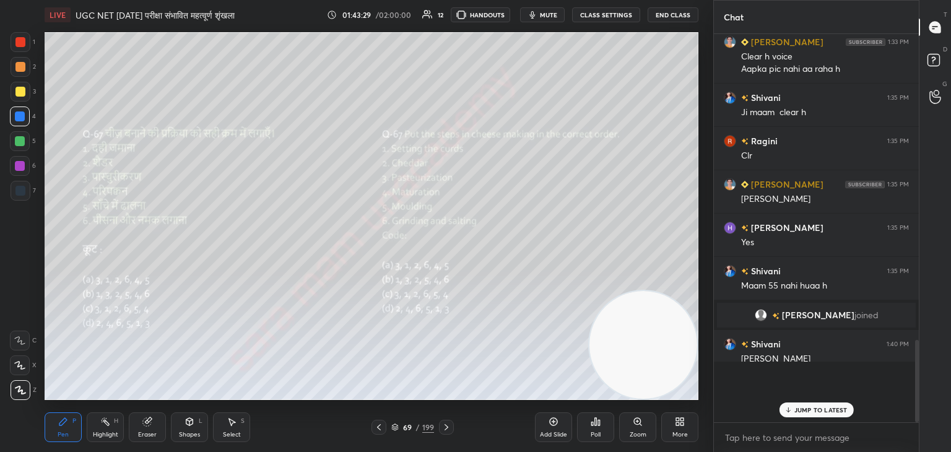
scroll to position [381, 201]
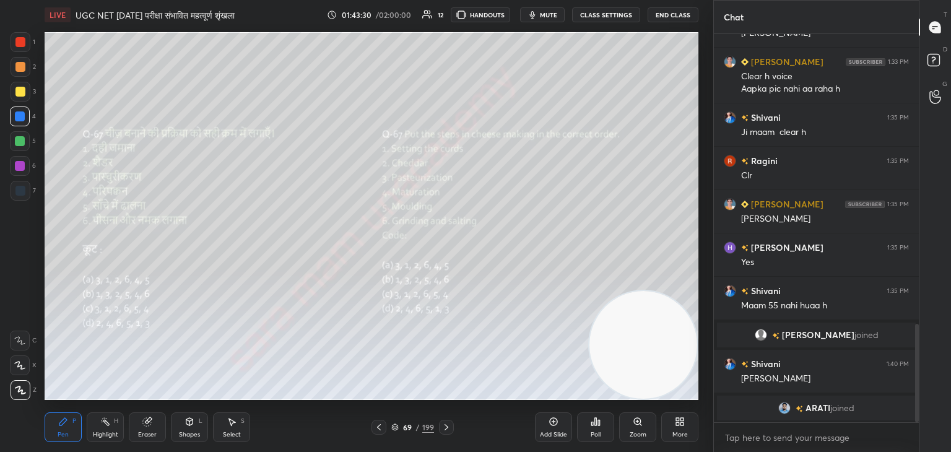
click at [442, 425] on icon at bounding box center [447, 427] width 10 height 10
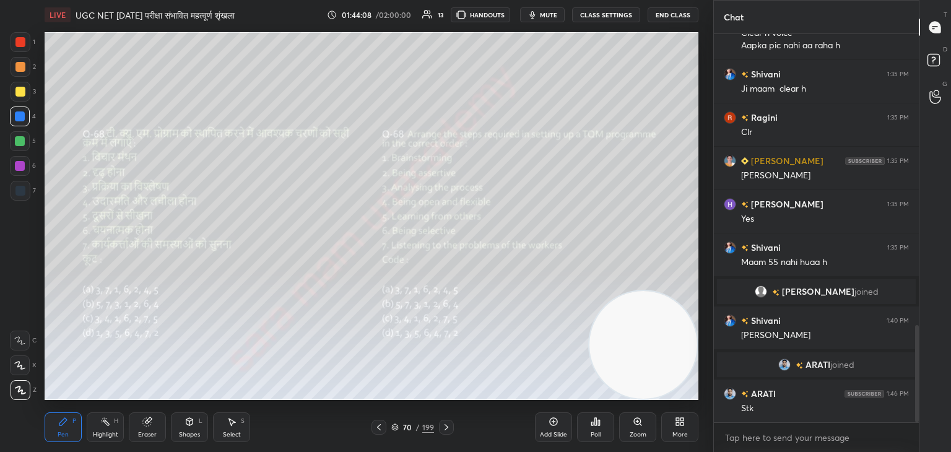
click at [595, 429] on div "Poll" at bounding box center [595, 427] width 37 height 30
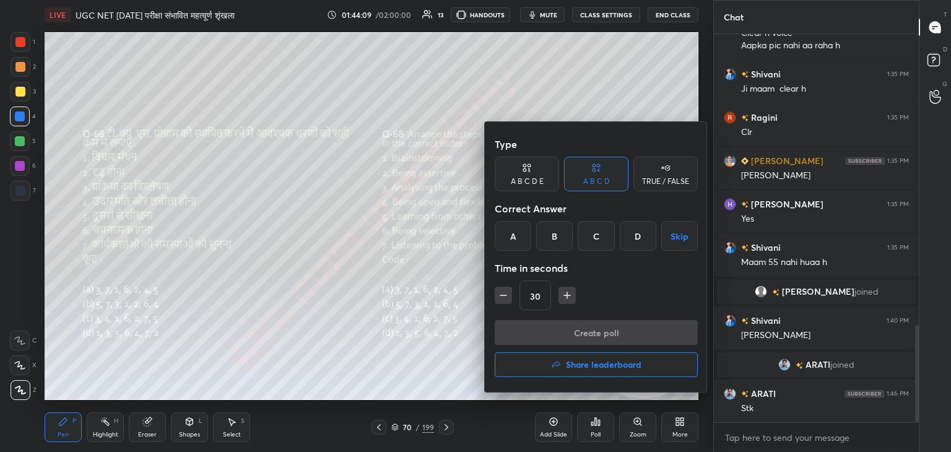
click at [442, 345] on div at bounding box center [475, 226] width 951 height 452
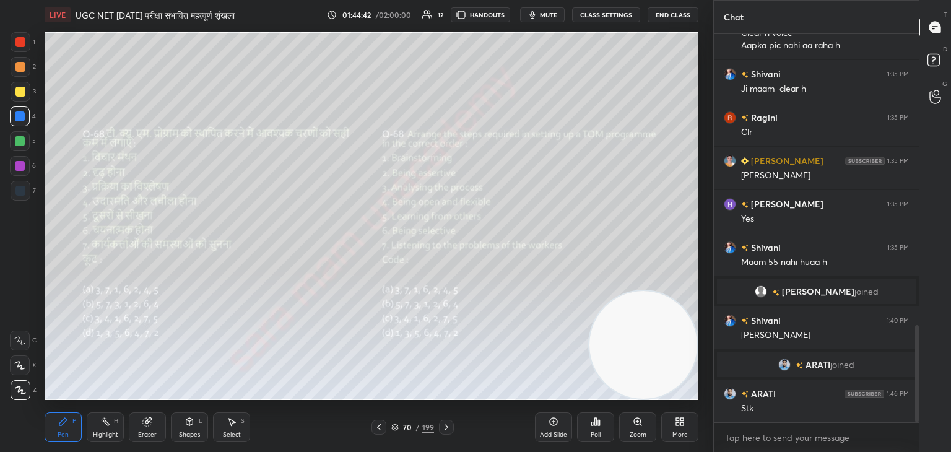
click at [598, 434] on div "Poll" at bounding box center [596, 435] width 10 height 6
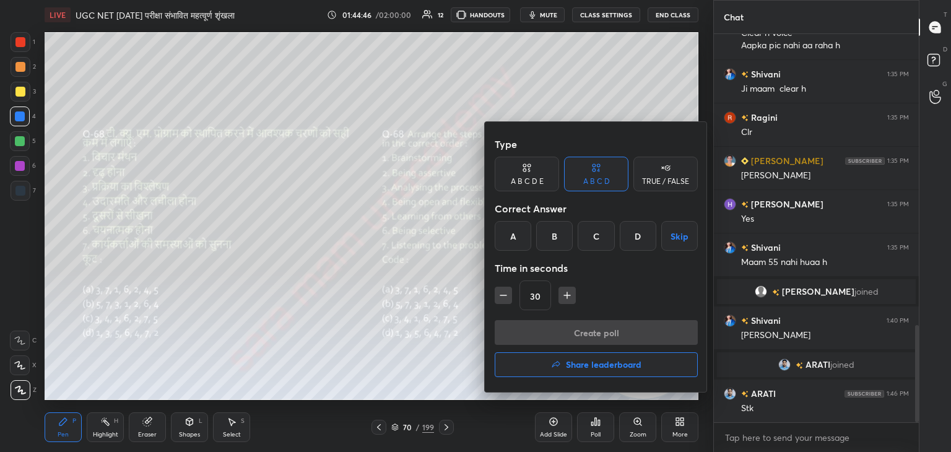
click at [593, 236] on div "C" at bounding box center [596, 236] width 37 height 30
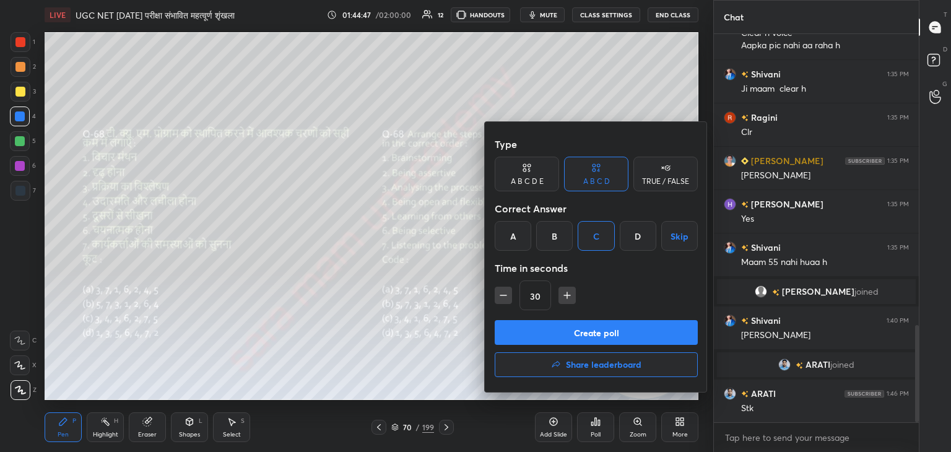
click at [574, 331] on button "Create poll" at bounding box center [596, 332] width 203 height 25
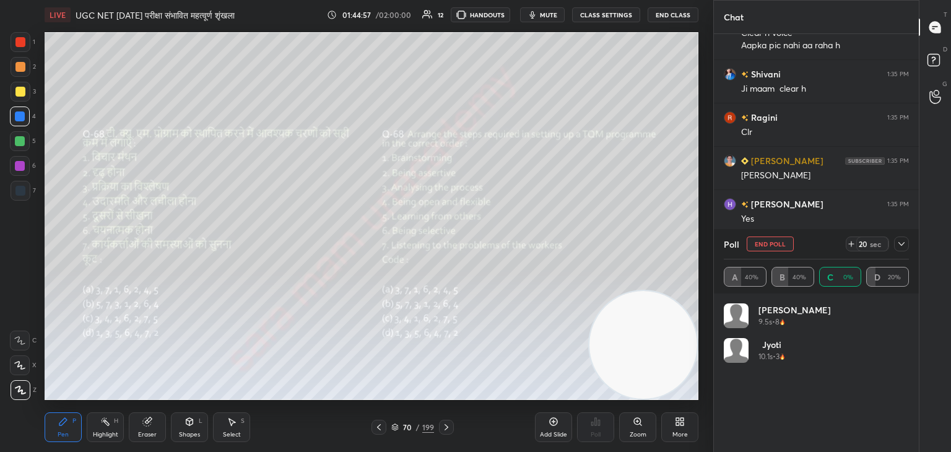
scroll to position [145, 181]
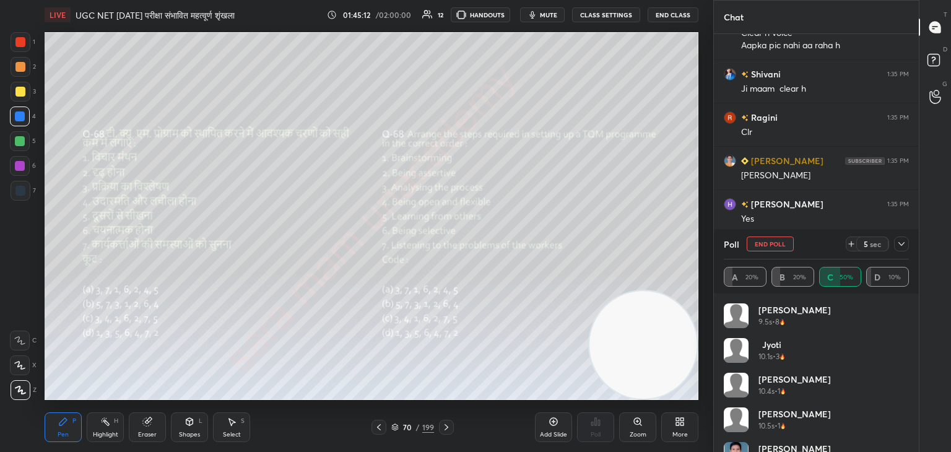
click at [785, 242] on button "End Poll" at bounding box center [770, 244] width 47 height 15
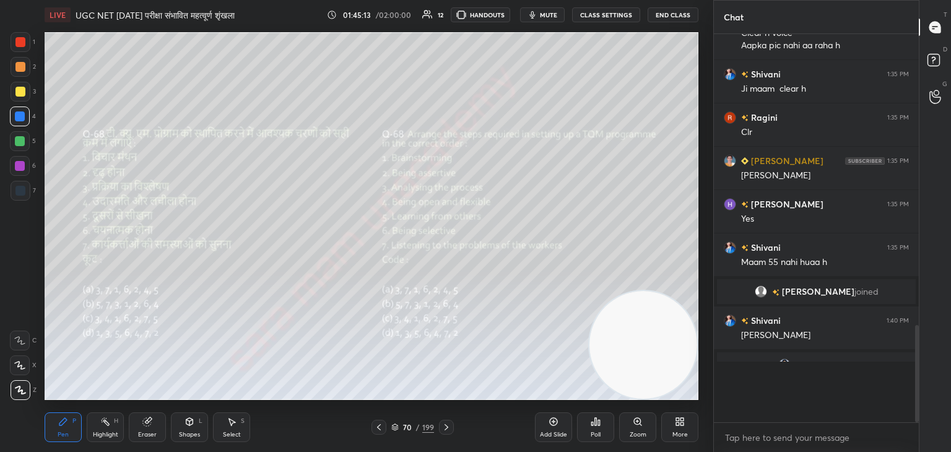
scroll to position [278, 201]
click at [446, 425] on icon at bounding box center [447, 427] width 10 height 10
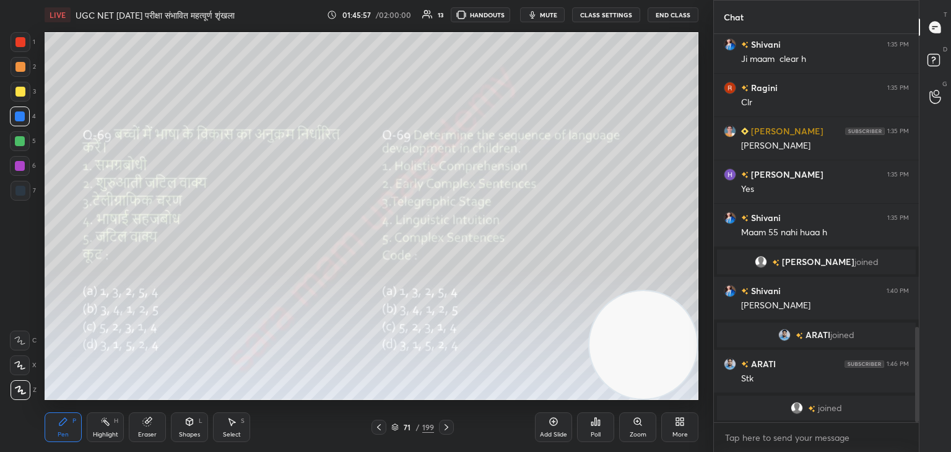
click at [601, 433] on div "Poll" at bounding box center [595, 427] width 37 height 30
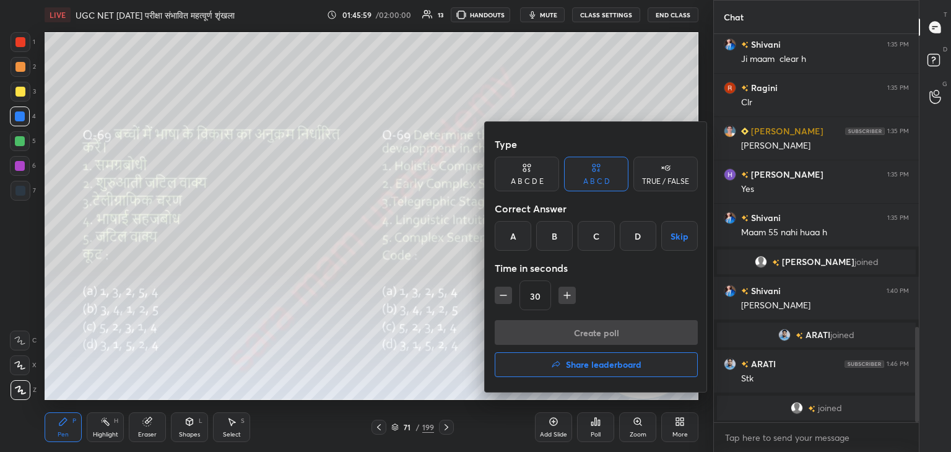
click at [520, 240] on div "A" at bounding box center [513, 236] width 37 height 30
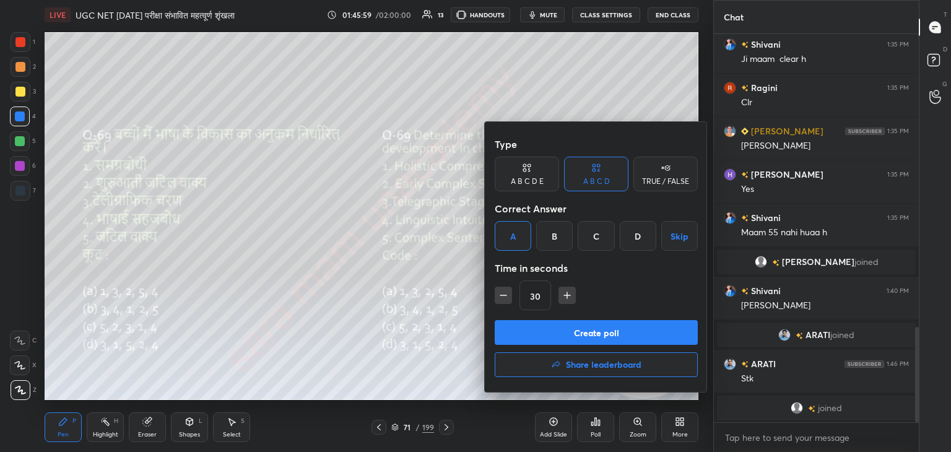
click at [571, 341] on button "Create poll" at bounding box center [596, 332] width 203 height 25
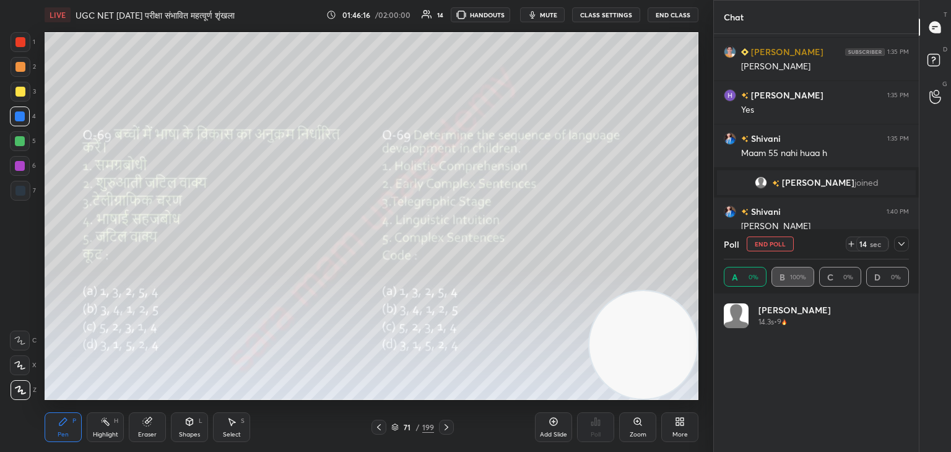
scroll to position [145, 181]
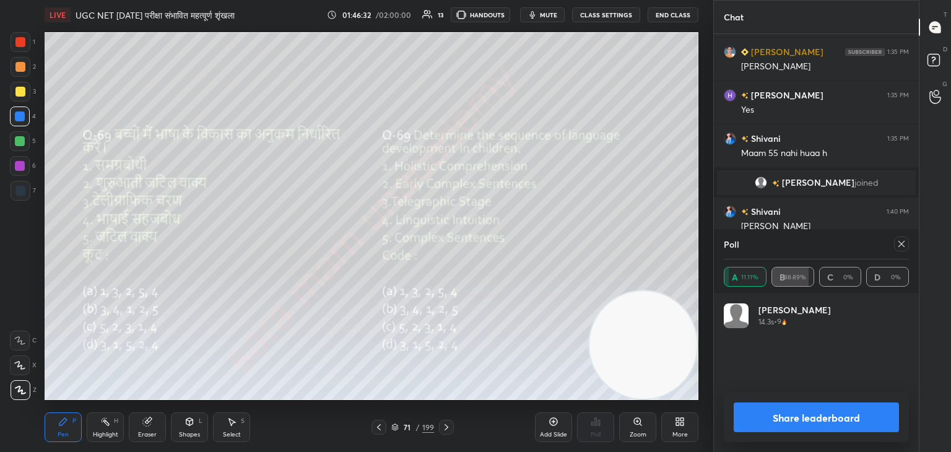
click at [908, 245] on div at bounding box center [901, 244] width 15 height 15
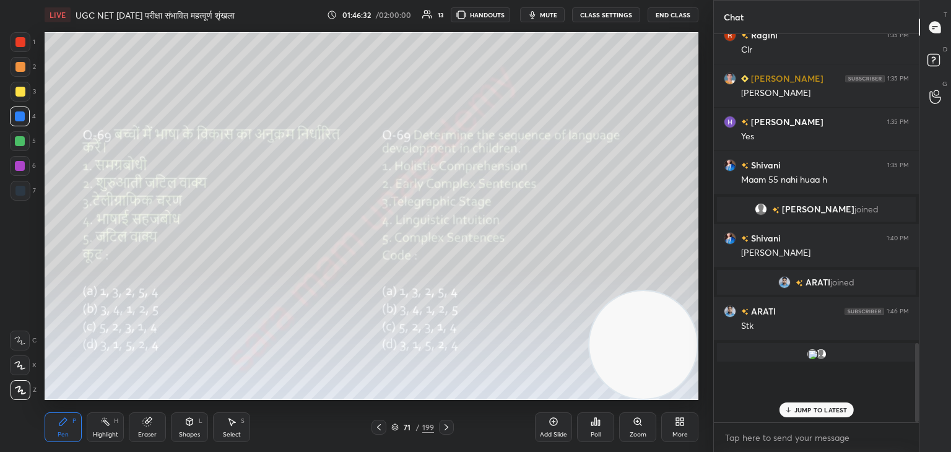
scroll to position [278, 201]
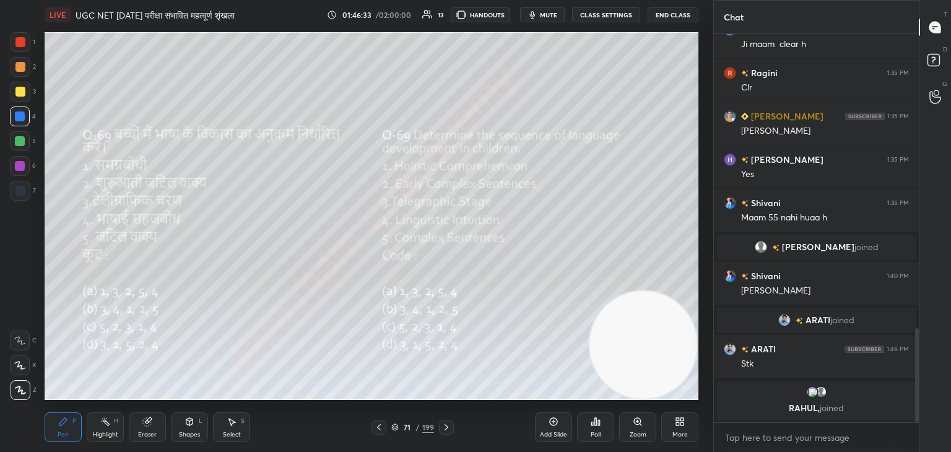
click at [448, 426] on icon at bounding box center [447, 427] width 10 height 10
click at [599, 434] on div "Poll" at bounding box center [596, 435] width 10 height 6
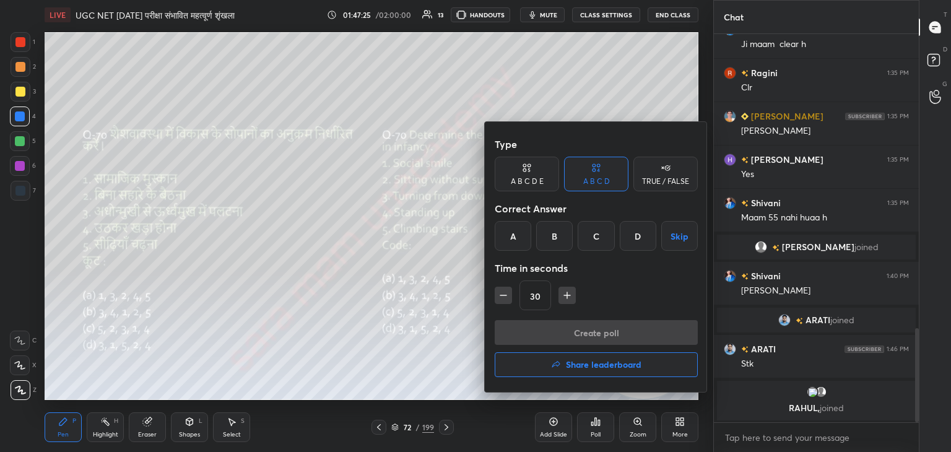
click at [526, 244] on div "A" at bounding box center [513, 236] width 37 height 30
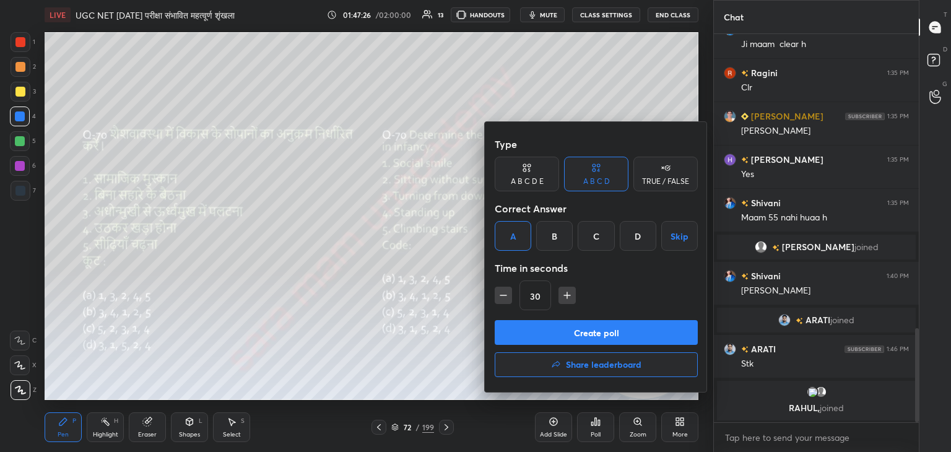
click at [611, 332] on button "Create poll" at bounding box center [596, 332] width 203 height 25
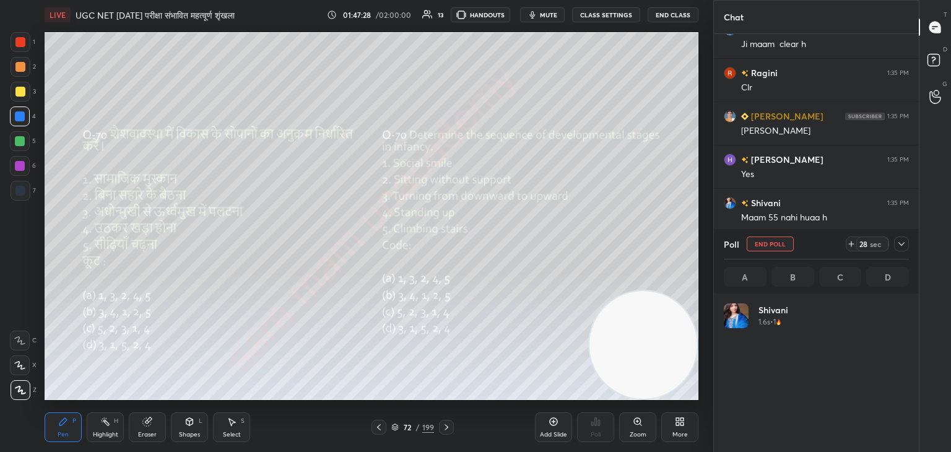
scroll to position [4, 4]
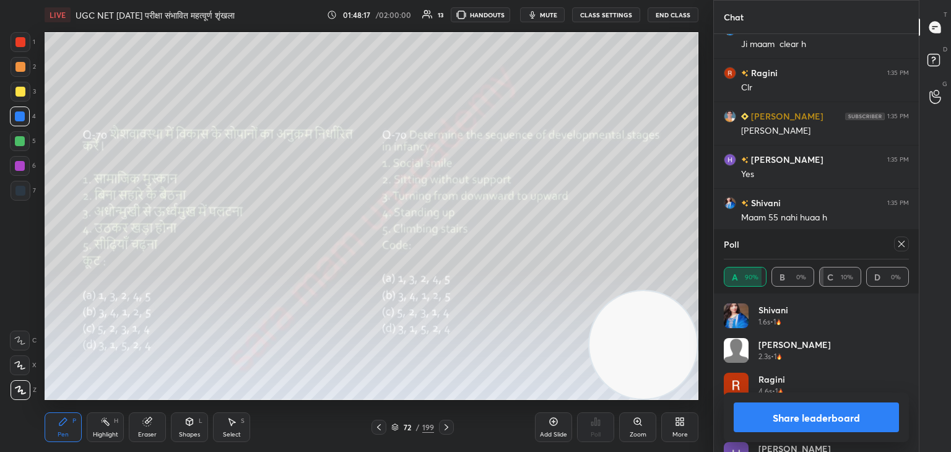
click at [446, 430] on icon at bounding box center [447, 427] width 10 height 10
click at [900, 243] on icon at bounding box center [902, 244] width 10 height 10
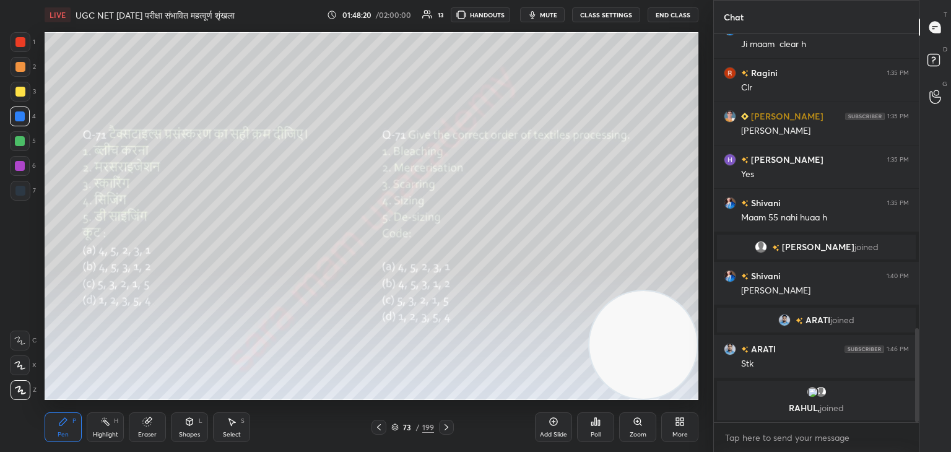
scroll to position [4, 4]
click at [602, 425] on div "Poll" at bounding box center [595, 427] width 37 height 30
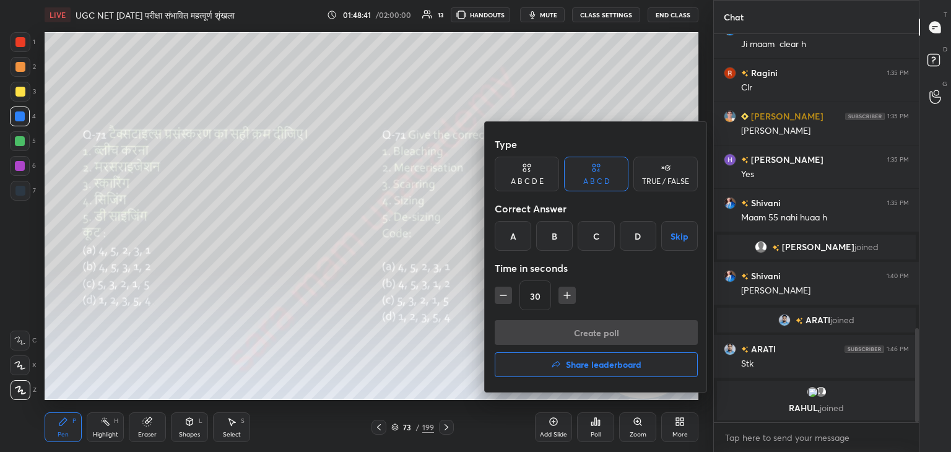
click at [424, 325] on div at bounding box center [475, 226] width 951 height 452
click at [426, 329] on div "Type A B C D E A B C D TRUE / FALSE Correct Answer A B C D Skip Time in seconds…" at bounding box center [475, 226] width 951 height 452
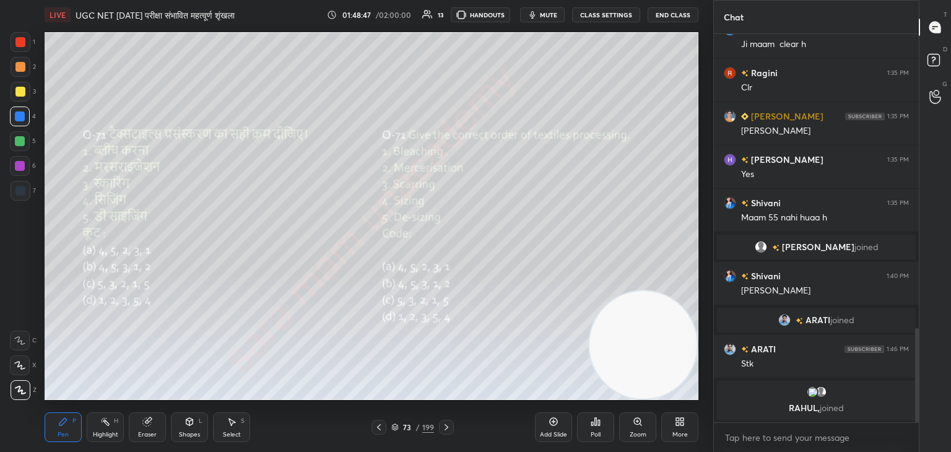
click at [597, 427] on div "Poll" at bounding box center [595, 427] width 37 height 30
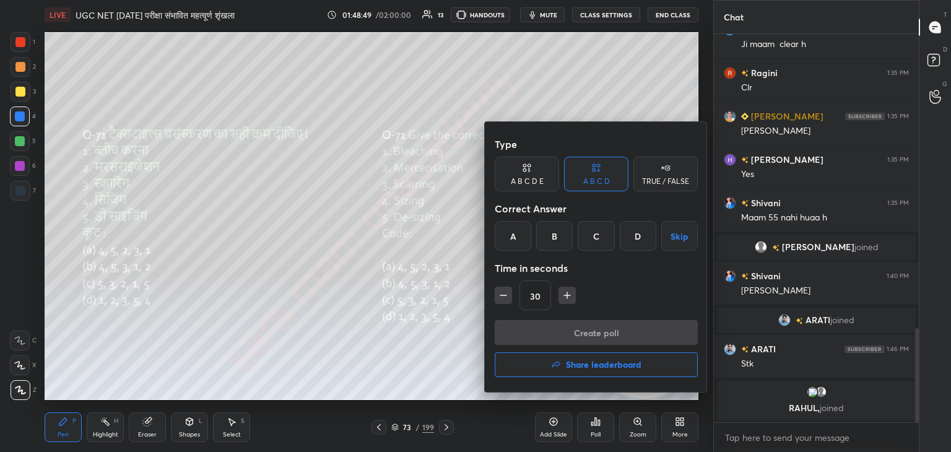
click at [641, 238] on div "D" at bounding box center [638, 236] width 37 height 30
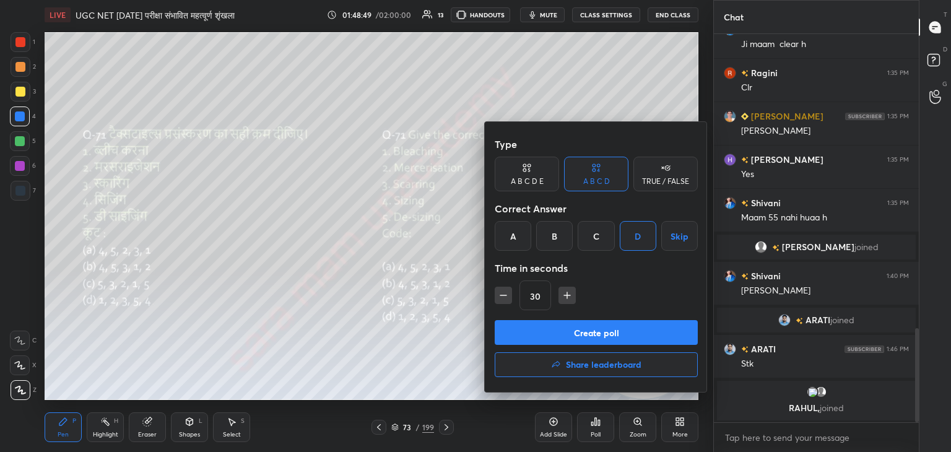
click at [620, 337] on button "Create poll" at bounding box center [596, 332] width 203 height 25
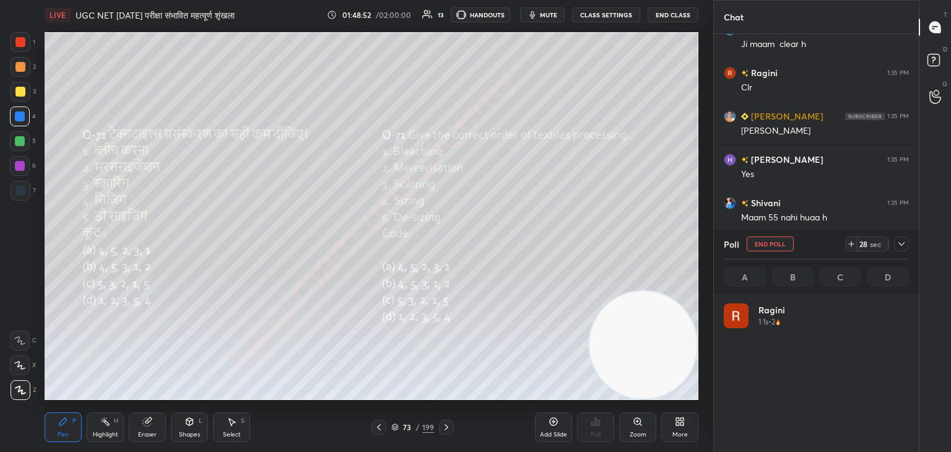
scroll to position [145, 181]
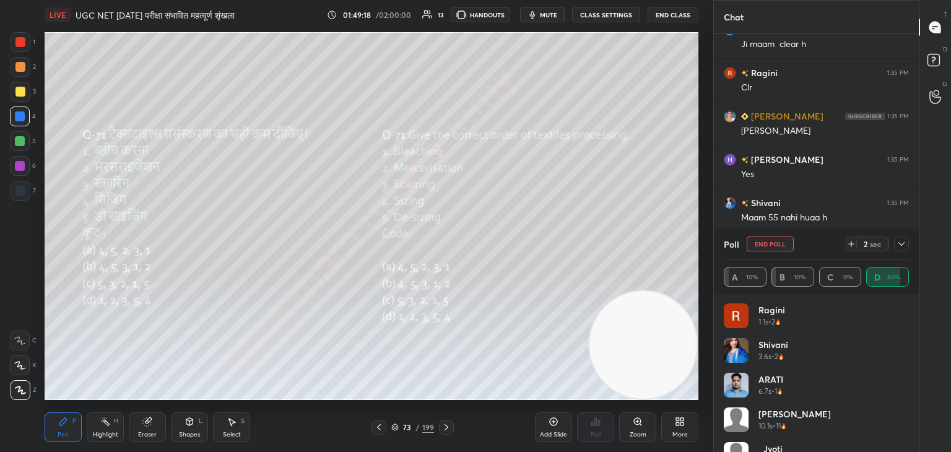
click at [781, 243] on button "End Poll" at bounding box center [770, 244] width 47 height 15
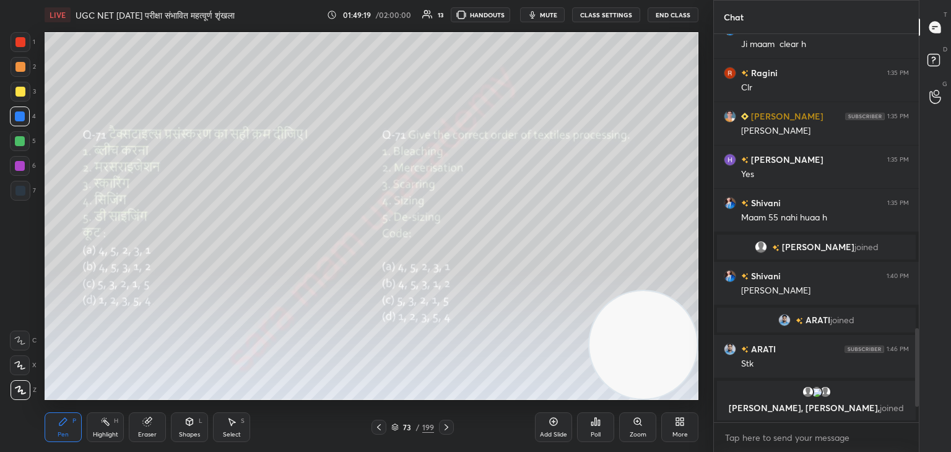
scroll to position [282, 201]
click at [453, 425] on div at bounding box center [446, 427] width 15 height 15
click at [640, 440] on div "Zoom" at bounding box center [637, 427] width 37 height 30
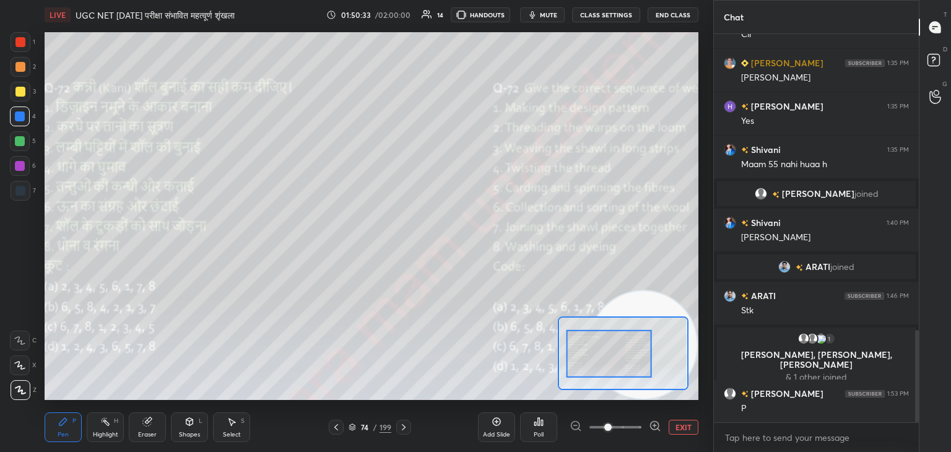
scroll to position [1286, 0]
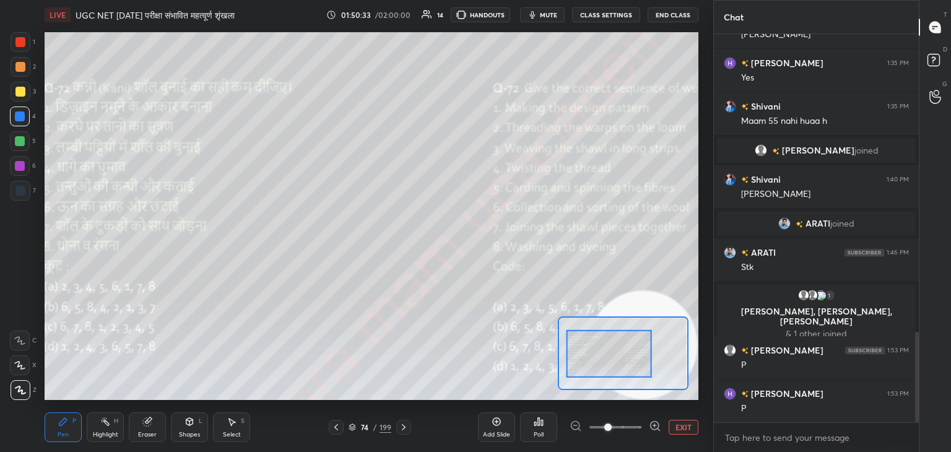
click at [779, 432] on body "1 2 3 4 5 6 7 C X Z C X Z E E Erase all H H LIVE UGC NET DEC. 2025 परीक्षा संभा…" at bounding box center [475, 226] width 951 height 452
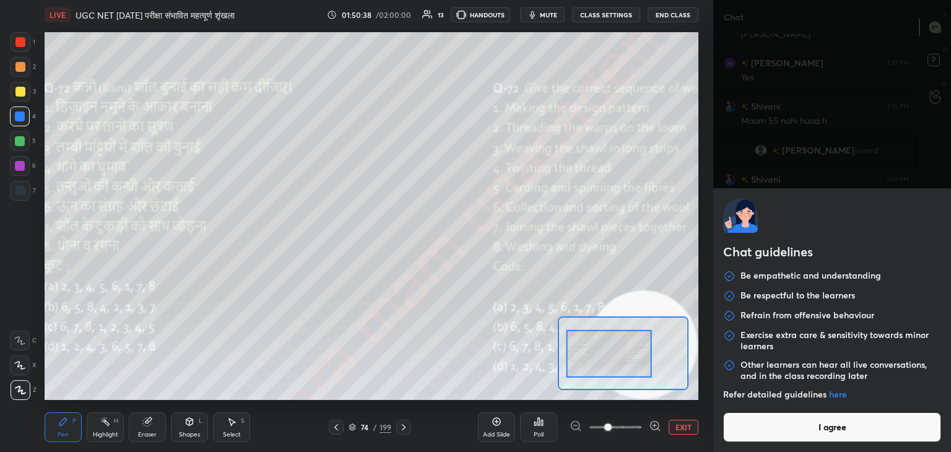
click at [538, 427] on div "Poll" at bounding box center [538, 427] width 37 height 30
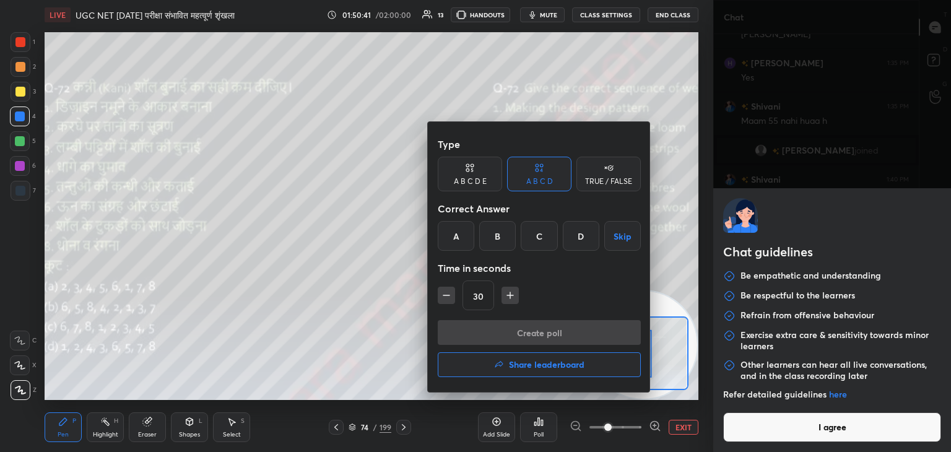
click at [499, 240] on div "B" at bounding box center [497, 236] width 37 height 30
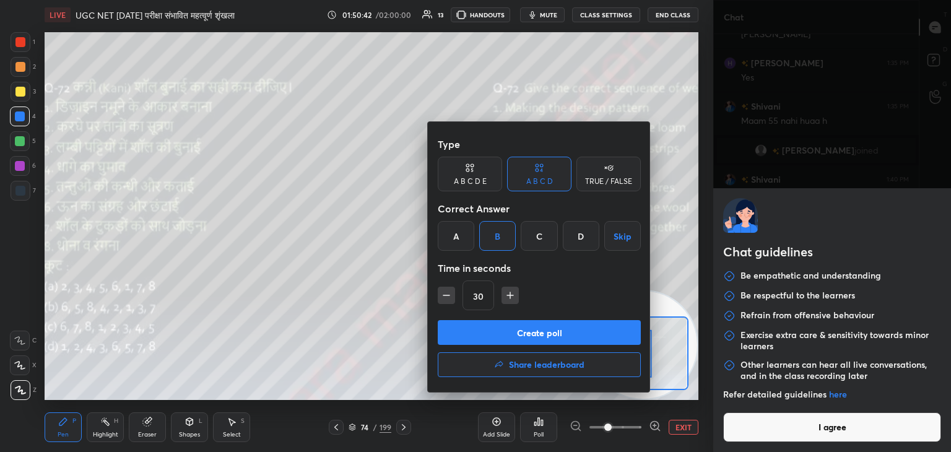
click at [546, 334] on button "Create poll" at bounding box center [539, 332] width 203 height 25
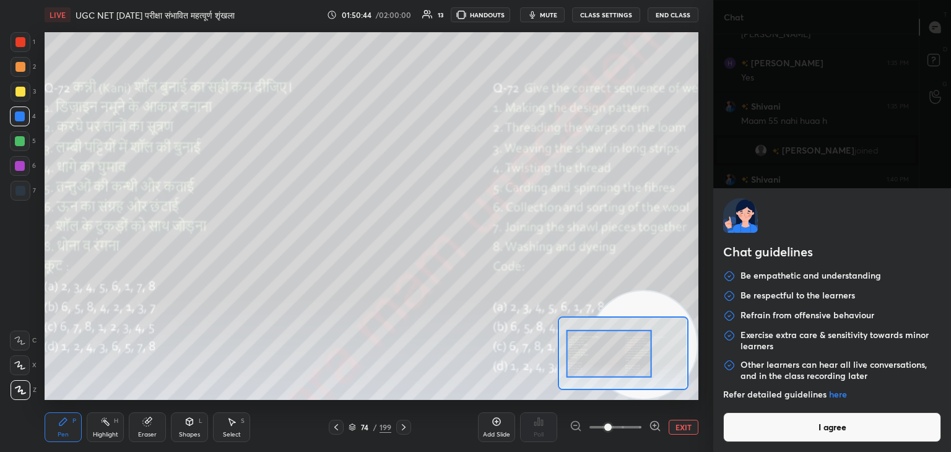
scroll to position [145, 181]
click at [837, 437] on button "I agree" at bounding box center [832, 427] width 218 height 30
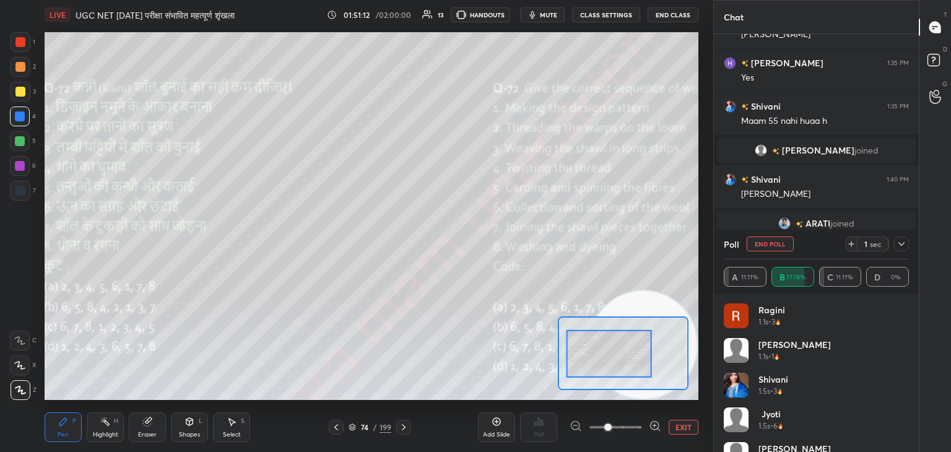
click at [686, 430] on button "EXIT" at bounding box center [684, 427] width 30 height 15
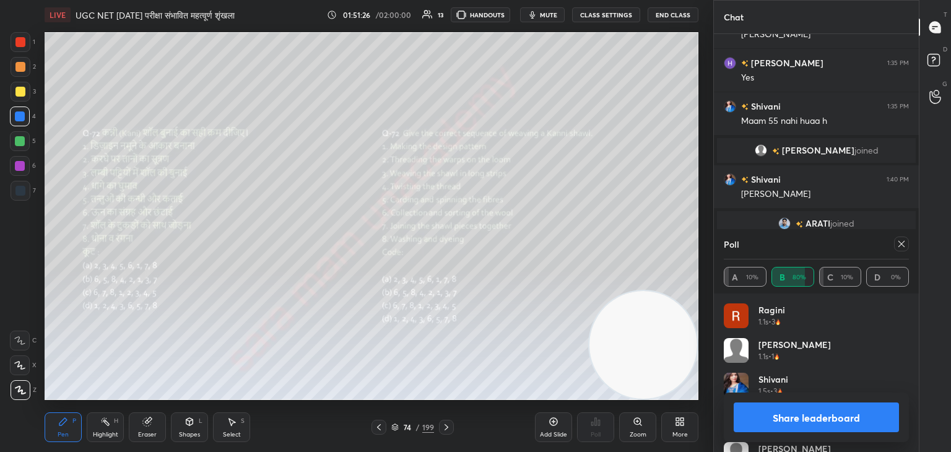
click at [897, 246] on icon at bounding box center [902, 244] width 10 height 10
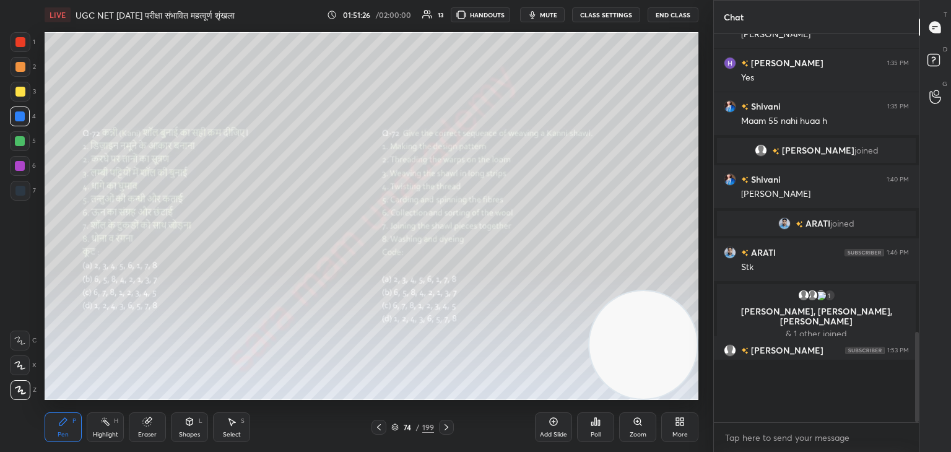
scroll to position [275, 201]
click at [448, 427] on icon at bounding box center [447, 427] width 10 height 10
click at [601, 427] on div "Poll" at bounding box center [595, 427] width 37 height 30
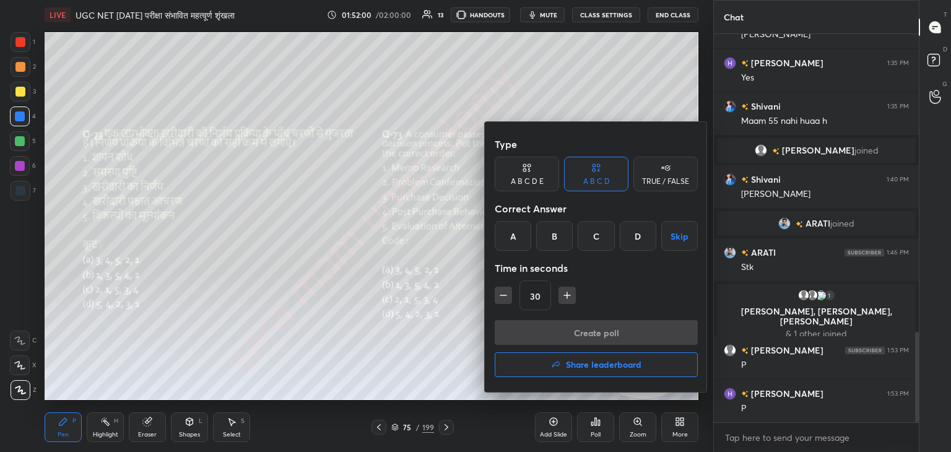
click at [597, 241] on div "C" at bounding box center [596, 236] width 37 height 30
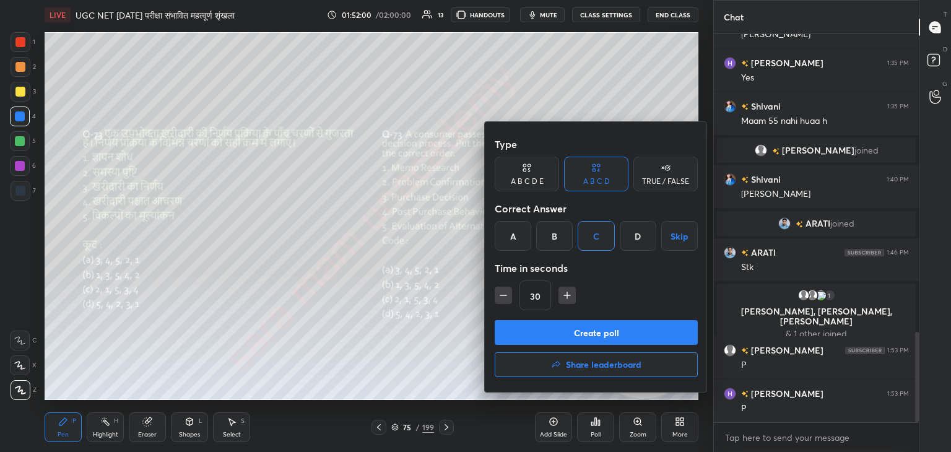
click at [586, 325] on button "Create poll" at bounding box center [596, 332] width 203 height 25
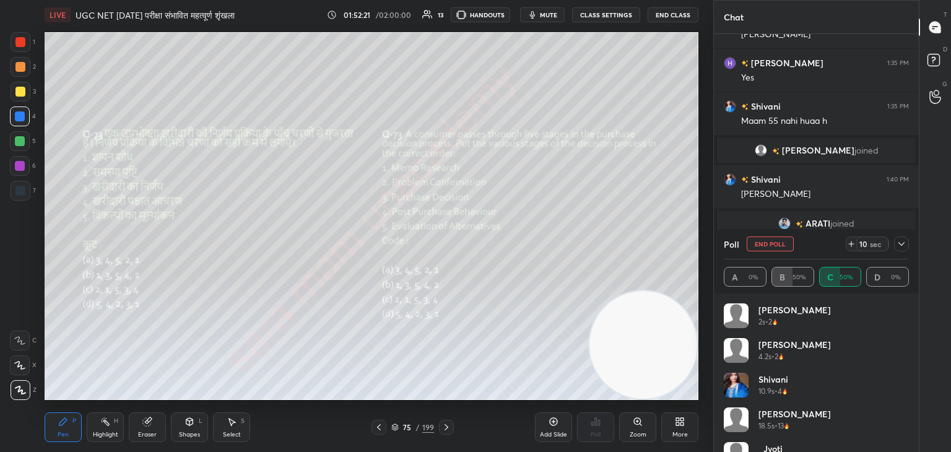
scroll to position [1393, 0]
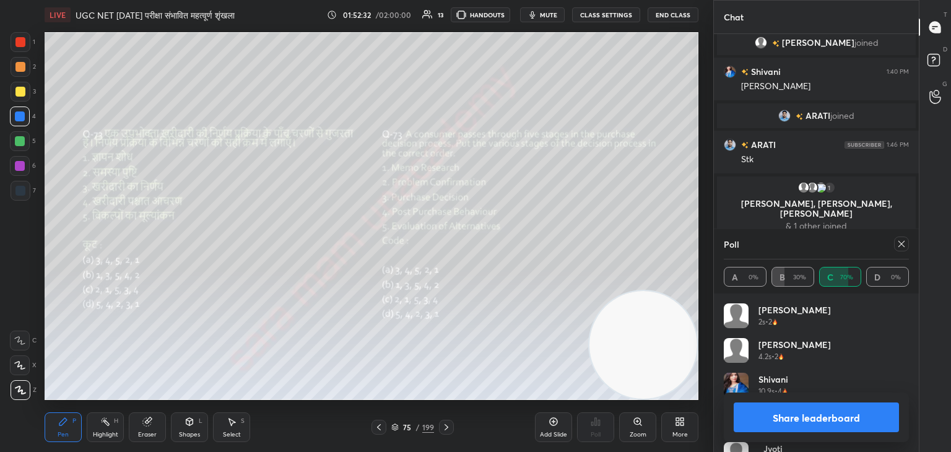
click at [902, 245] on icon at bounding box center [902, 244] width 10 height 10
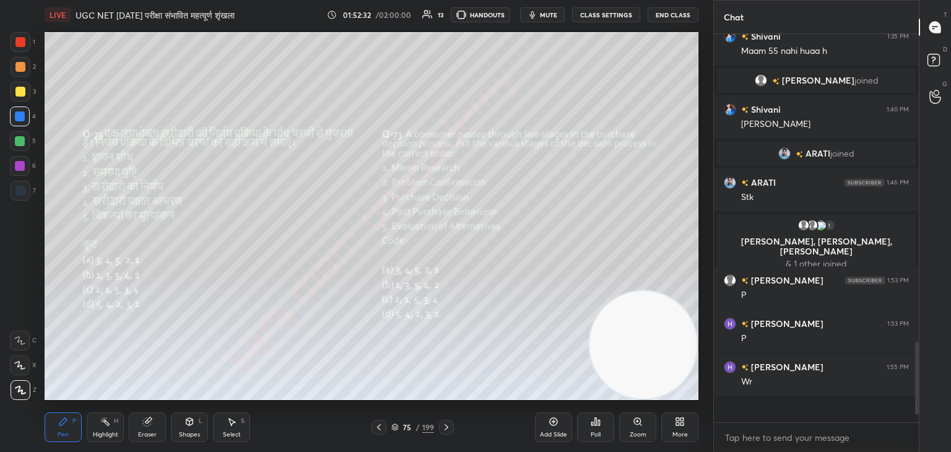
scroll to position [280, 201]
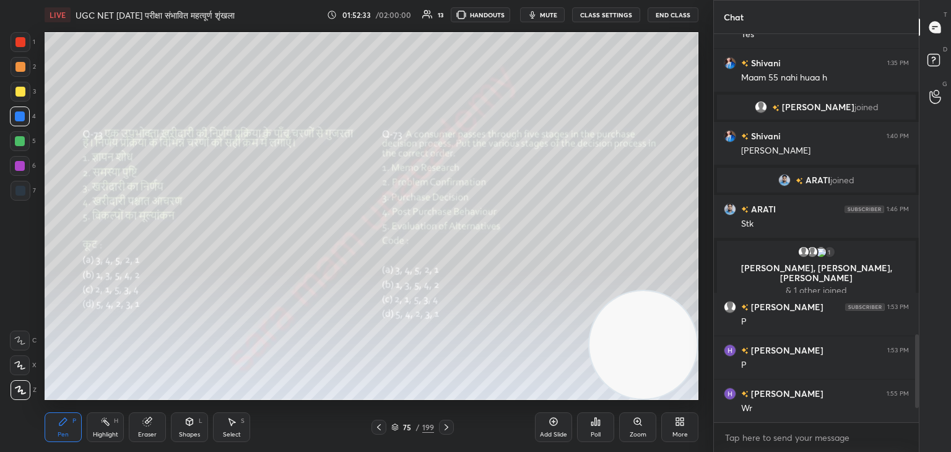
click at [451, 427] on div at bounding box center [446, 427] width 15 height 15
click at [599, 432] on div "Poll" at bounding box center [596, 435] width 10 height 6
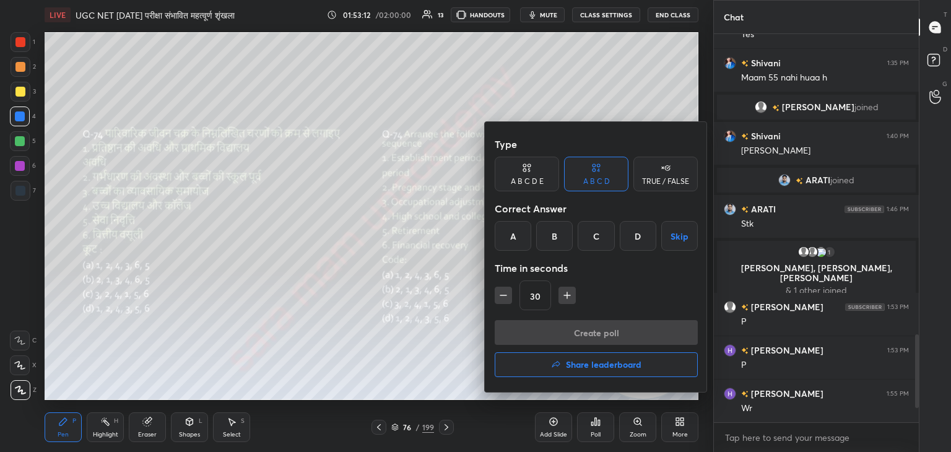
click at [505, 237] on div "A" at bounding box center [513, 236] width 37 height 30
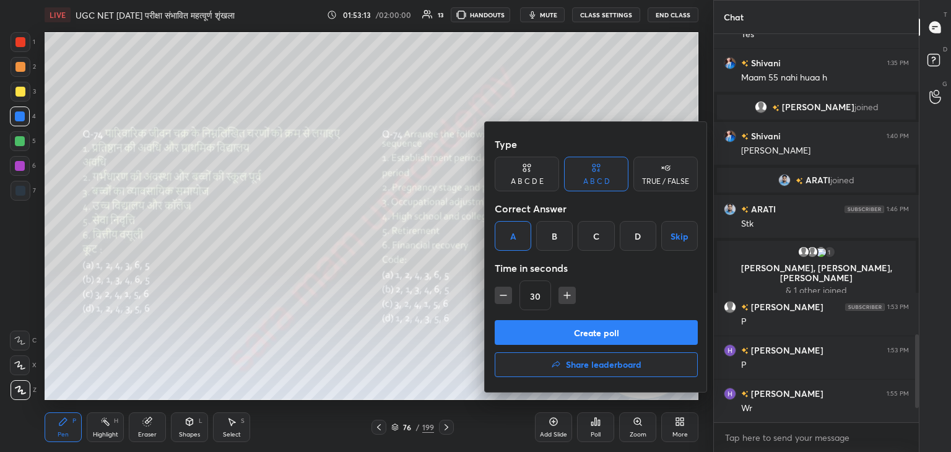
click at [634, 329] on button "Create poll" at bounding box center [596, 332] width 203 height 25
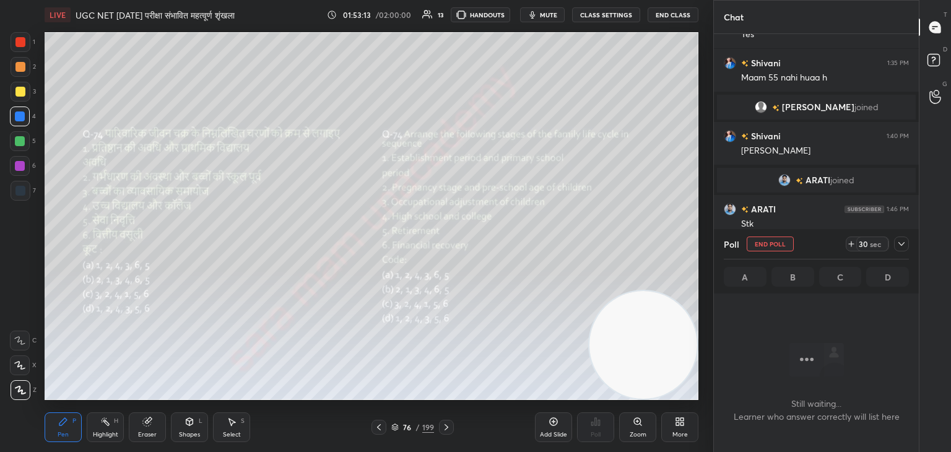
scroll to position [320, 201]
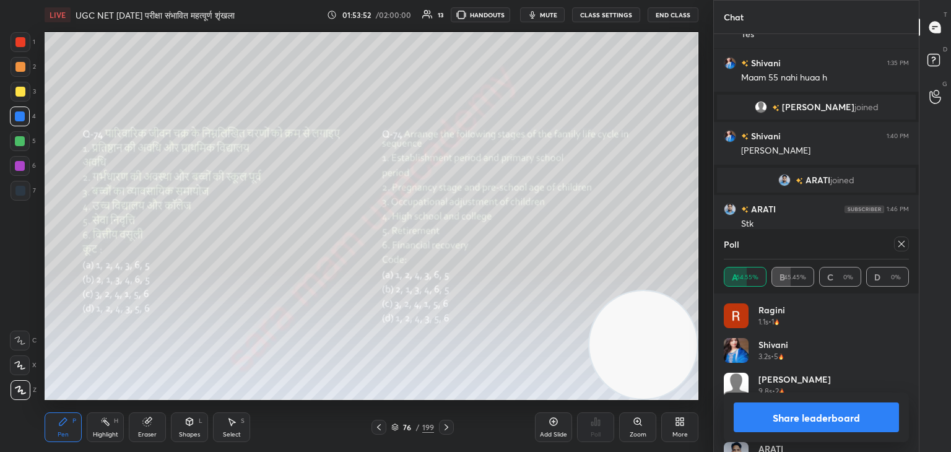
click at [899, 245] on icon at bounding box center [902, 244] width 10 height 10
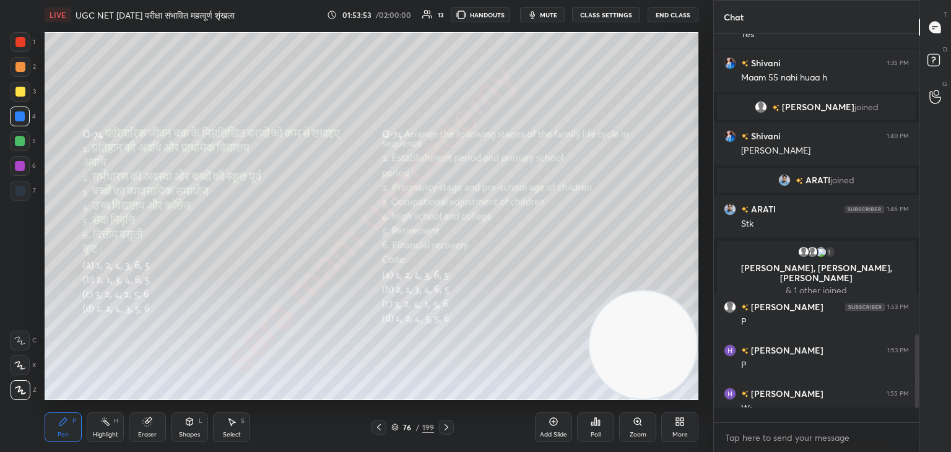
scroll to position [4, 4]
click at [452, 427] on div at bounding box center [446, 427] width 15 height 15
click at [594, 425] on icon at bounding box center [596, 422] width 10 height 10
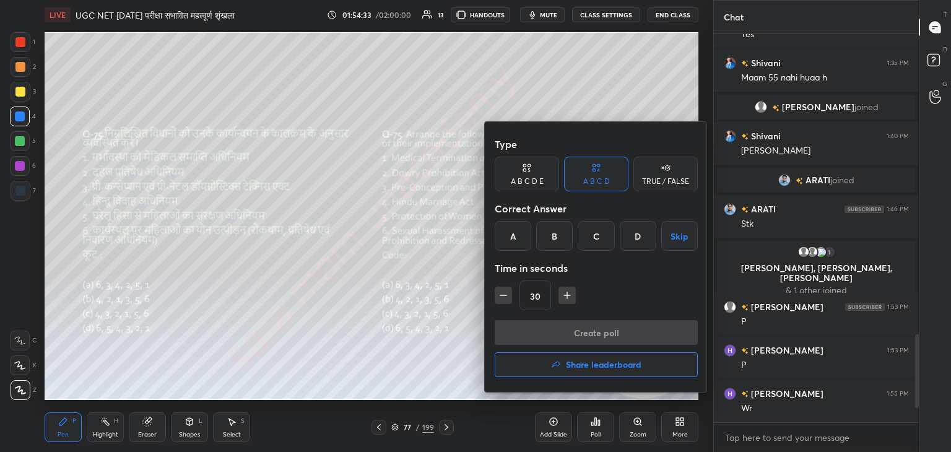
click at [552, 238] on div "B" at bounding box center [554, 236] width 37 height 30
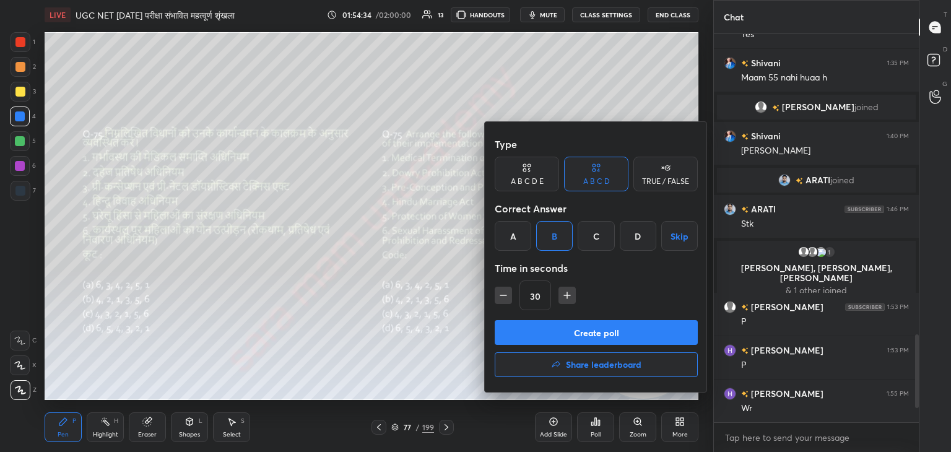
click at [611, 333] on button "Create poll" at bounding box center [596, 332] width 203 height 25
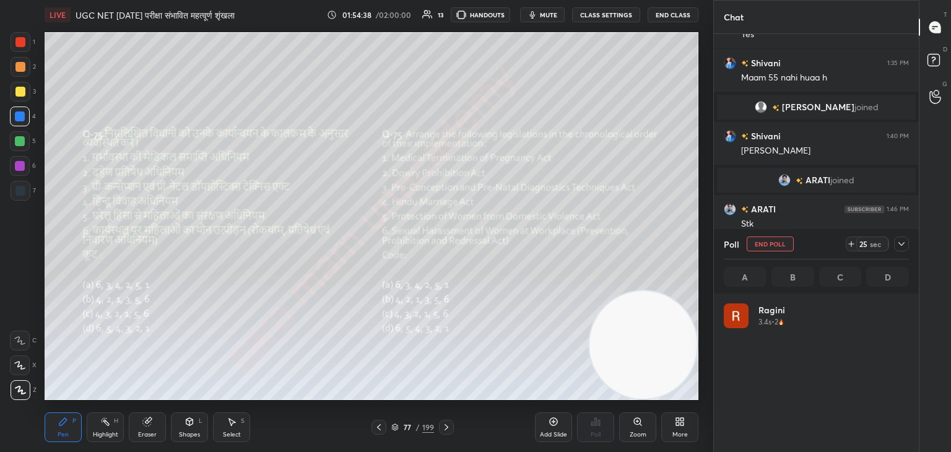
scroll to position [145, 181]
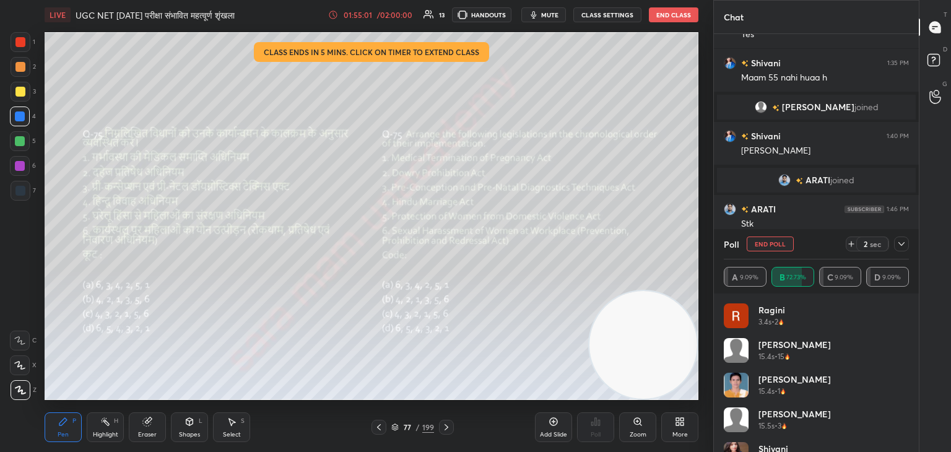
click at [780, 246] on button "End Poll" at bounding box center [770, 244] width 47 height 15
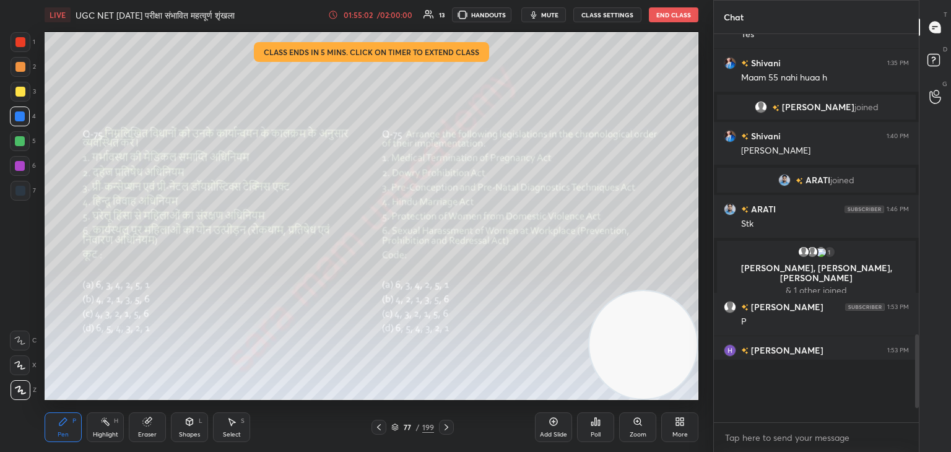
scroll to position [272, 201]
click at [446, 430] on icon at bounding box center [447, 427] width 10 height 10
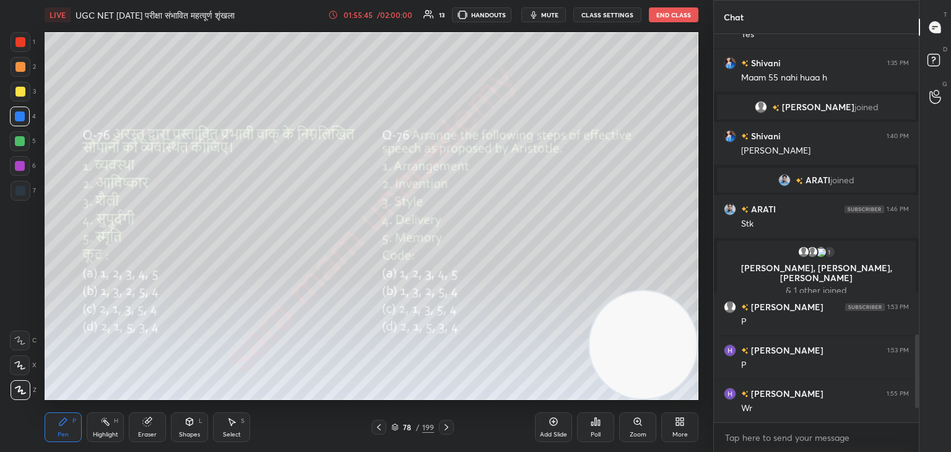
click at [601, 427] on div "Poll" at bounding box center [595, 427] width 37 height 30
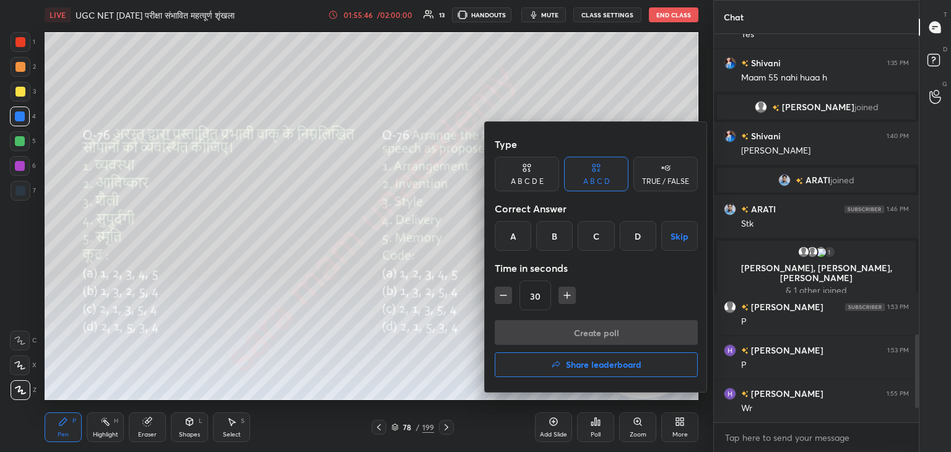
click at [597, 237] on div "C" at bounding box center [596, 236] width 37 height 30
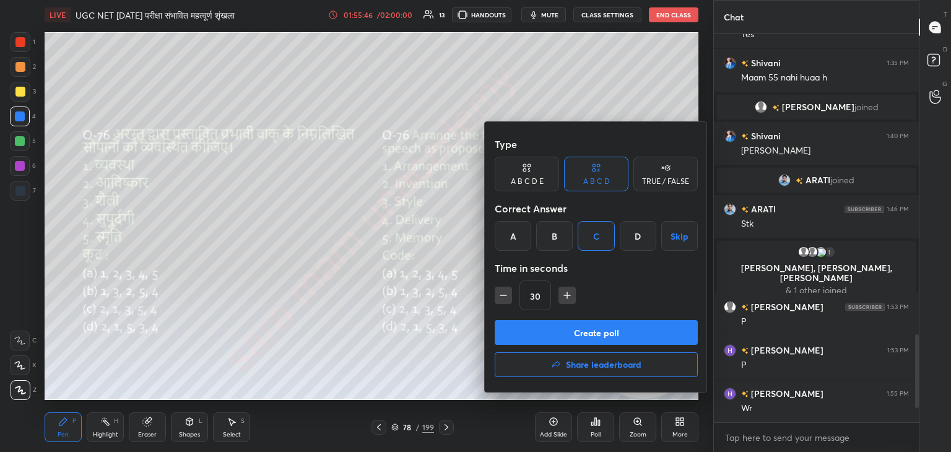
click at [578, 337] on button "Create poll" at bounding box center [596, 332] width 203 height 25
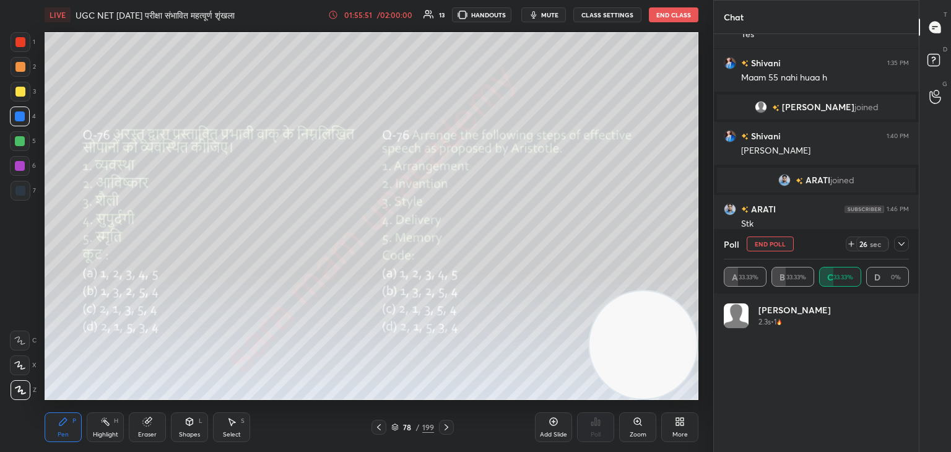
scroll to position [145, 181]
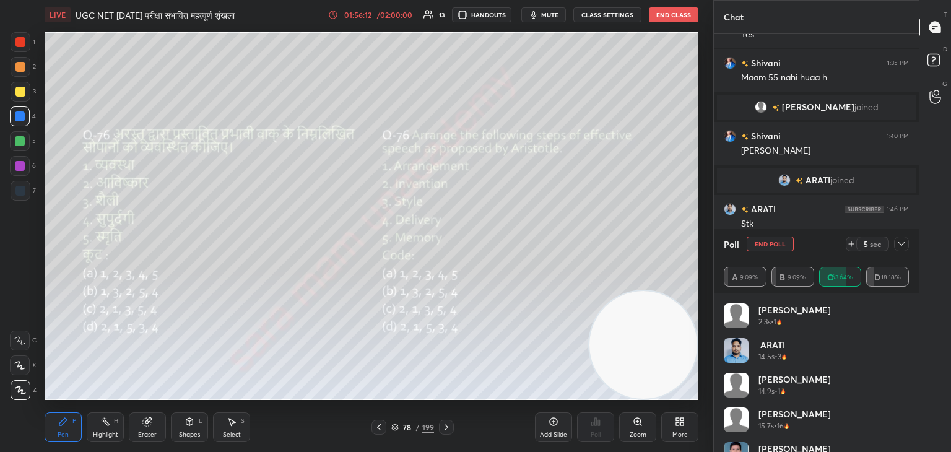
click at [453, 430] on div at bounding box center [446, 427] width 15 height 15
click at [775, 242] on button "End Poll" at bounding box center [770, 244] width 47 height 15
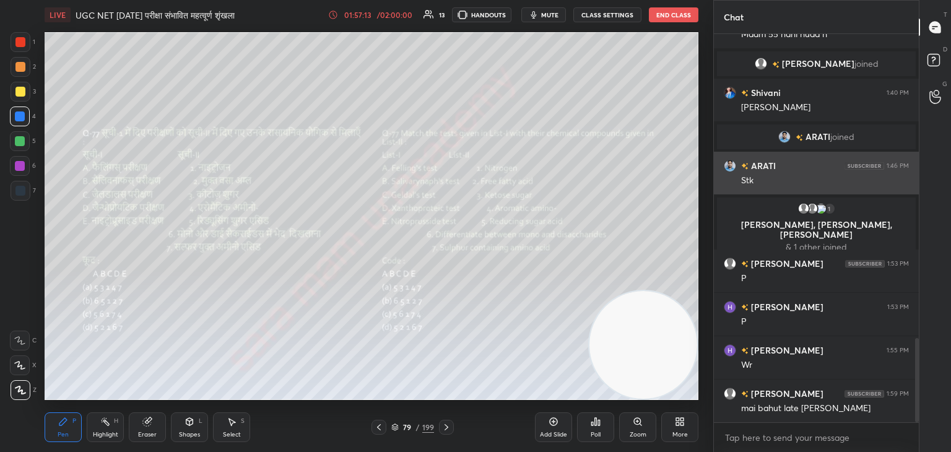
scroll to position [1402, 0]
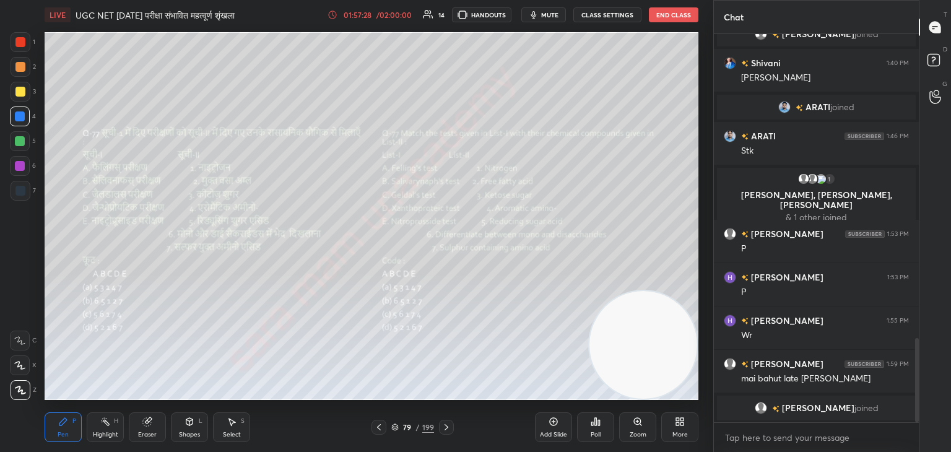
click at [590, 429] on div "Poll" at bounding box center [595, 427] width 37 height 30
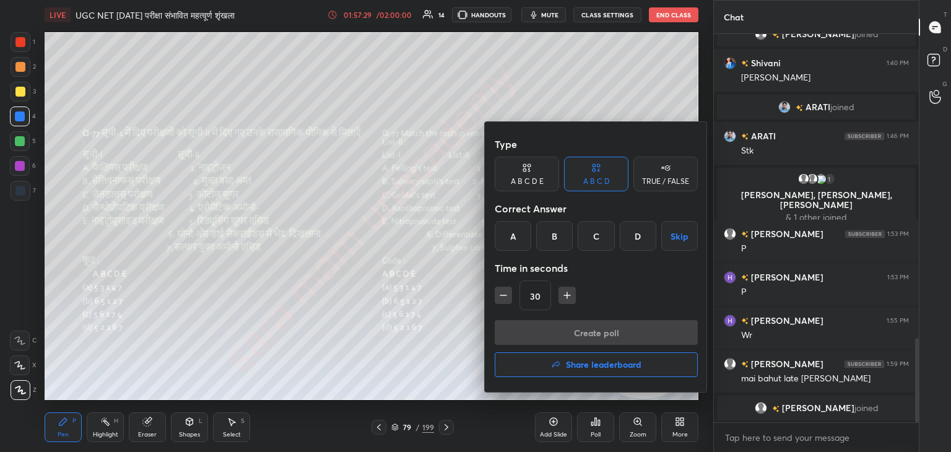
click at [508, 241] on div "A" at bounding box center [513, 236] width 37 height 30
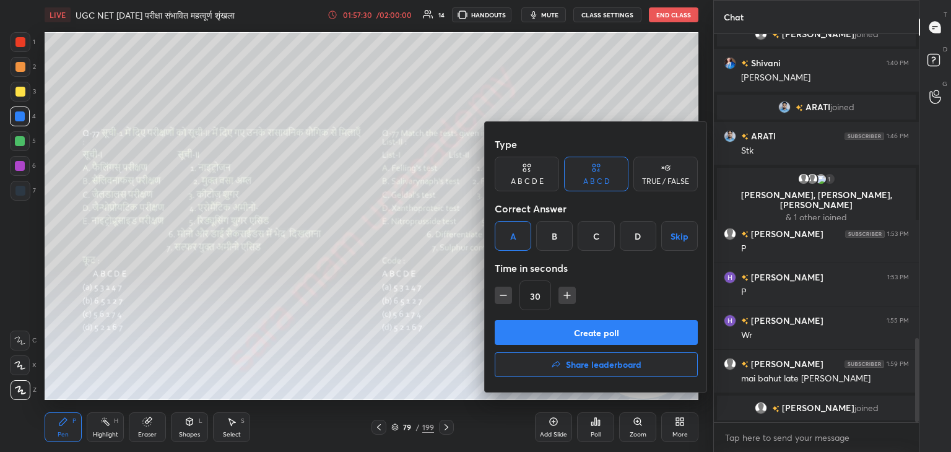
click at [614, 333] on button "Create poll" at bounding box center [596, 332] width 203 height 25
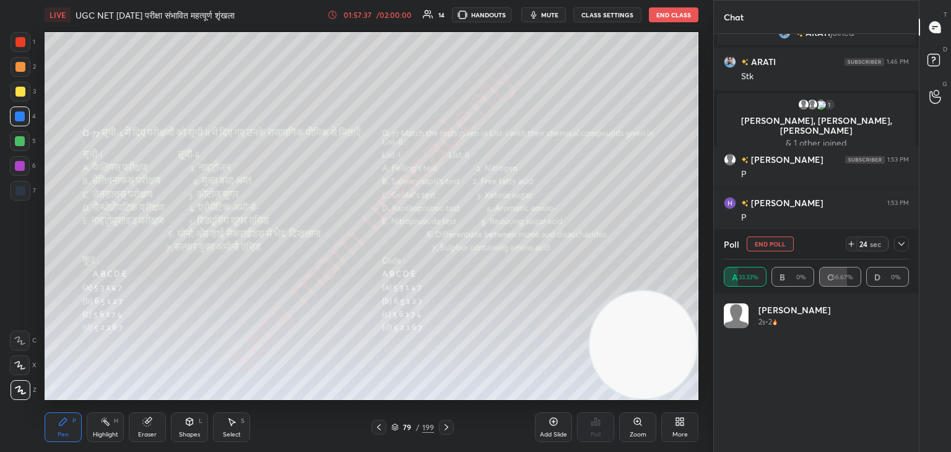
scroll to position [1435, 0]
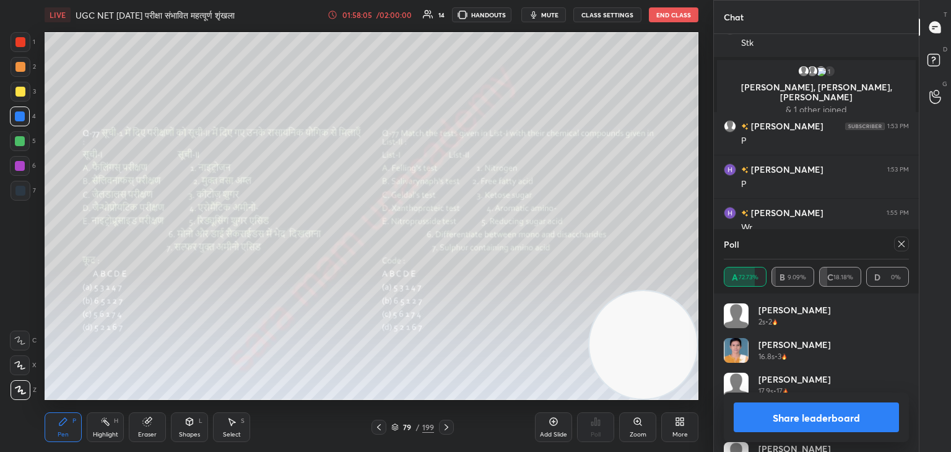
click at [840, 414] on button "Share leaderboard" at bounding box center [816, 418] width 165 height 30
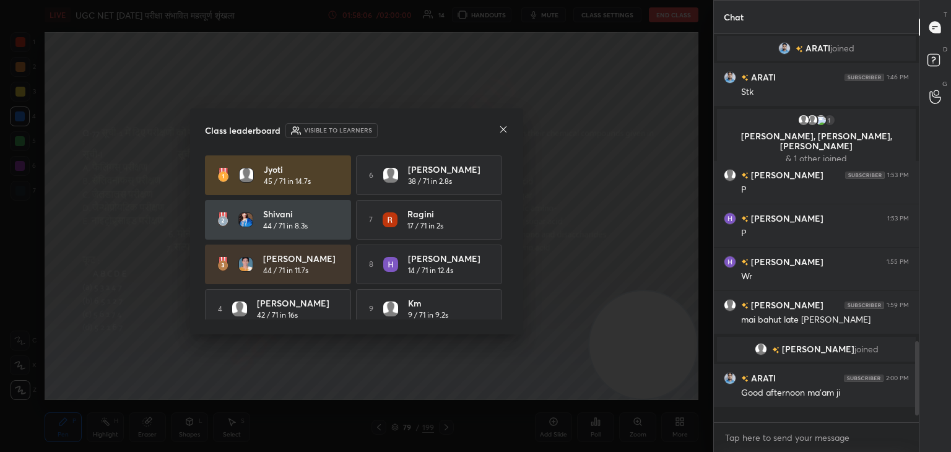
scroll to position [1382, 0]
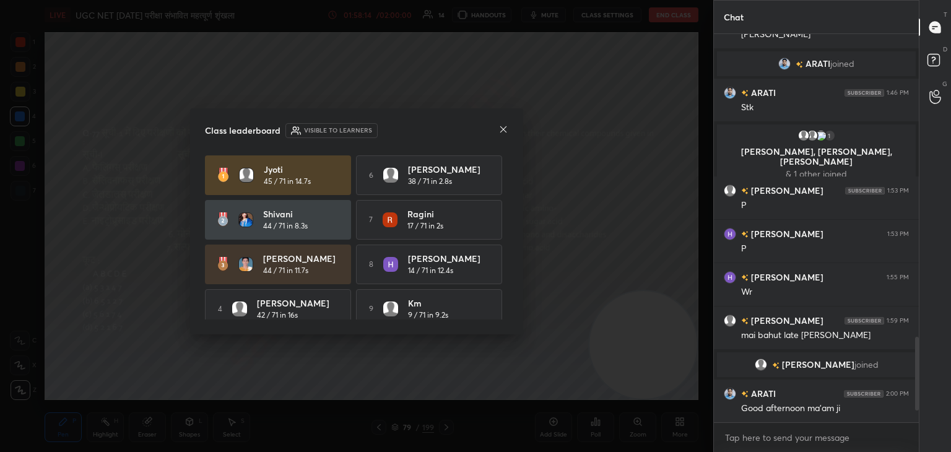
drag, startPoint x: 504, startPoint y: 191, endPoint x: 508, endPoint y: 282, distance: 90.5
click at [508, 282] on div "Class leaderboard Visible to learners Jyoti 45 / 71 in 14.7s 6 Anuradha 38 / 71…" at bounding box center [356, 221] width 333 height 226
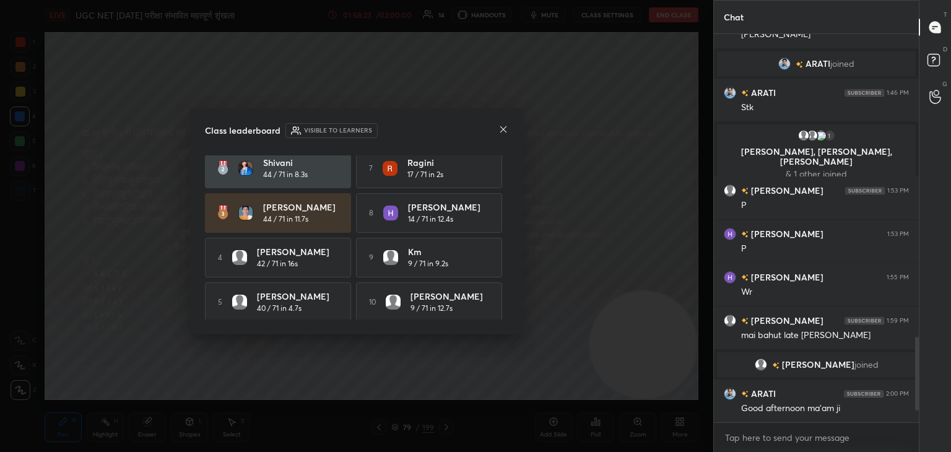
scroll to position [56, 0]
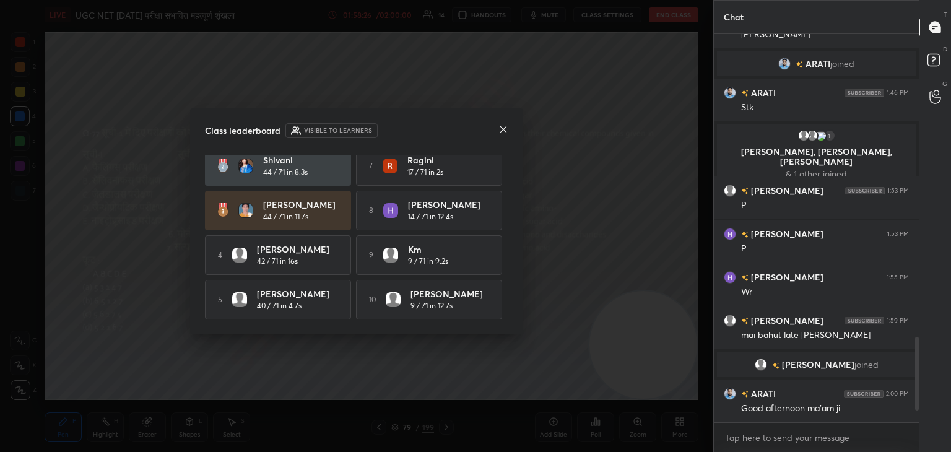
click at [503, 134] on icon at bounding box center [504, 129] width 10 height 10
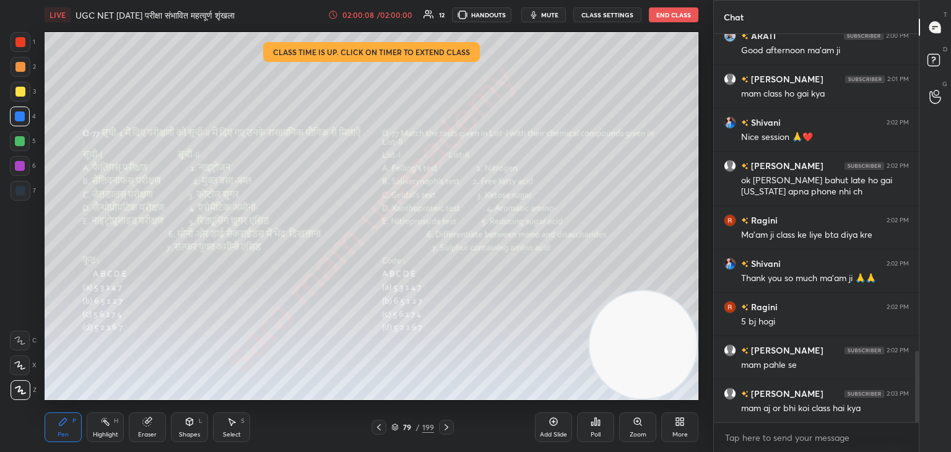
scroll to position [4, 4]
click at [676, 18] on button "End Class" at bounding box center [674, 14] width 50 height 15
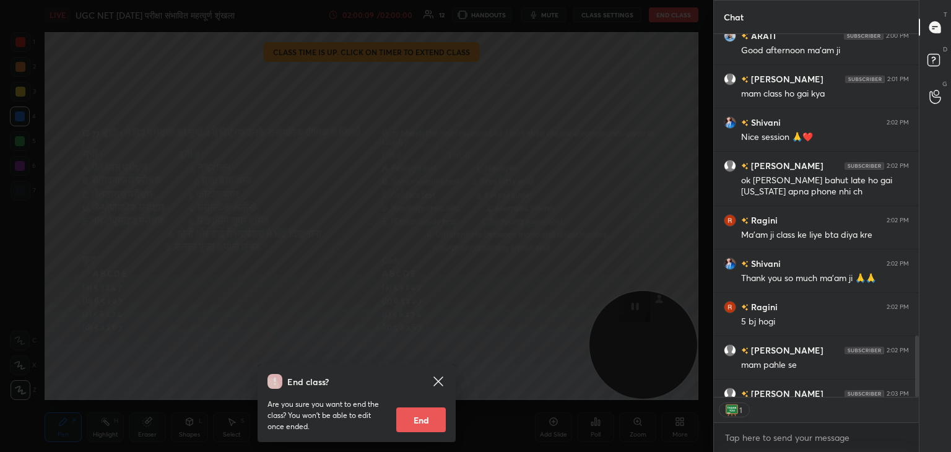
scroll to position [1798, 0]
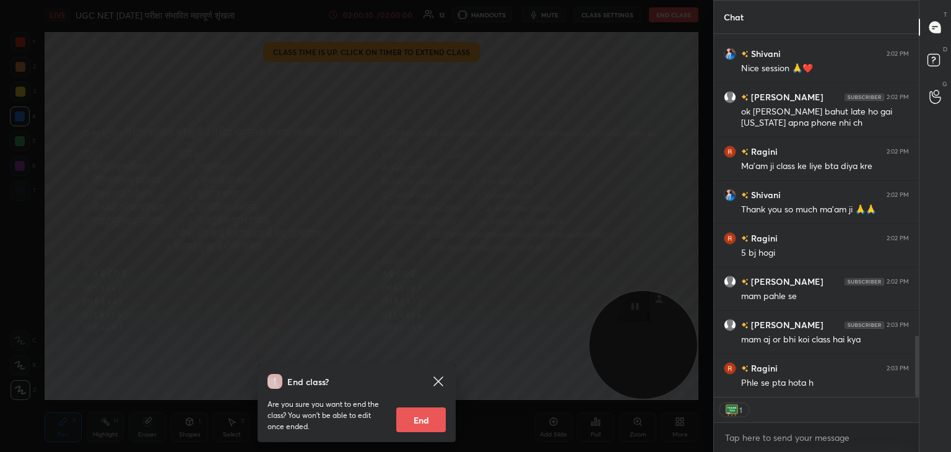
click at [423, 416] on button "End" at bounding box center [421, 419] width 50 height 25
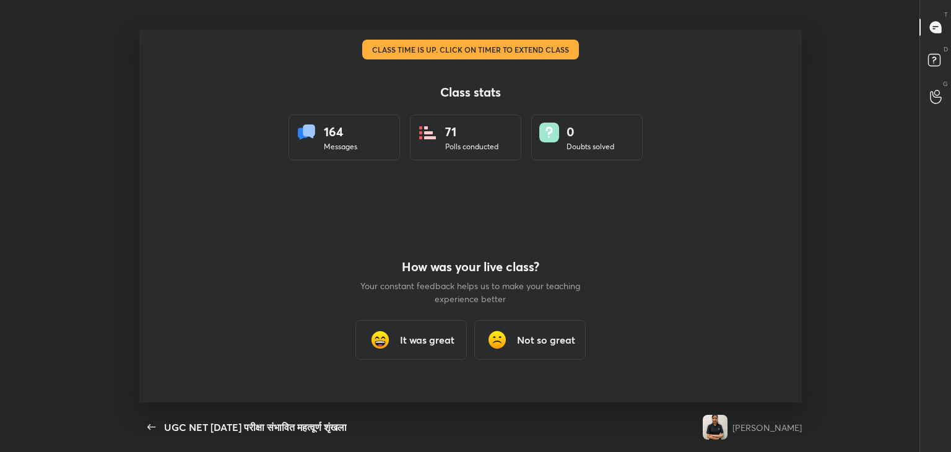
scroll to position [0, 0]
type textarea "x"
click at [427, 339] on h3 "It was great" at bounding box center [427, 340] width 54 height 15
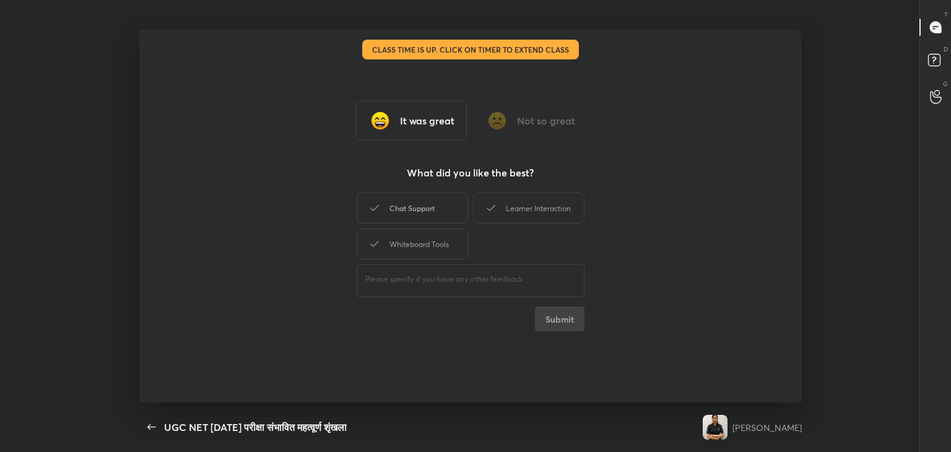
click at [429, 210] on div "Chat Support" at bounding box center [412, 208] width 111 height 31
click at [534, 204] on div "Learner Interaction" at bounding box center [528, 208] width 111 height 31
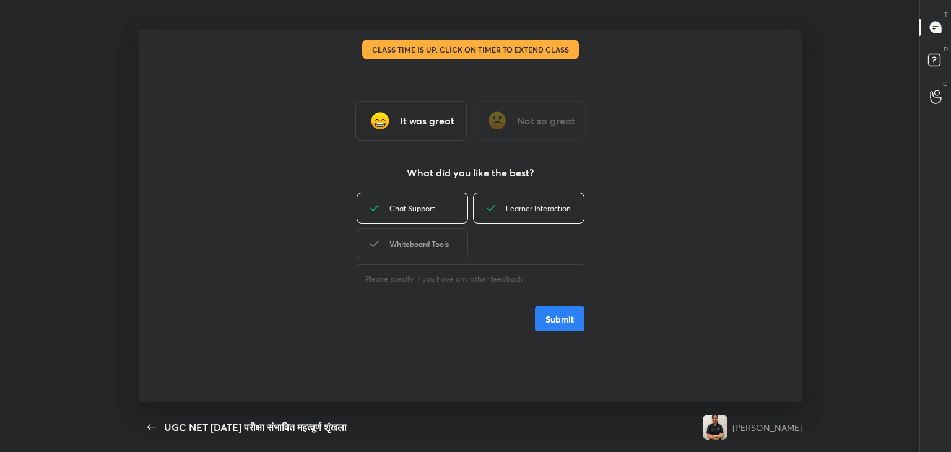
click at [437, 241] on div "Whiteboard Tools" at bounding box center [412, 244] width 111 height 31
click at [557, 318] on button "Submit" at bounding box center [560, 319] width 50 height 25
